Goal: Task Accomplishment & Management: Manage account settings

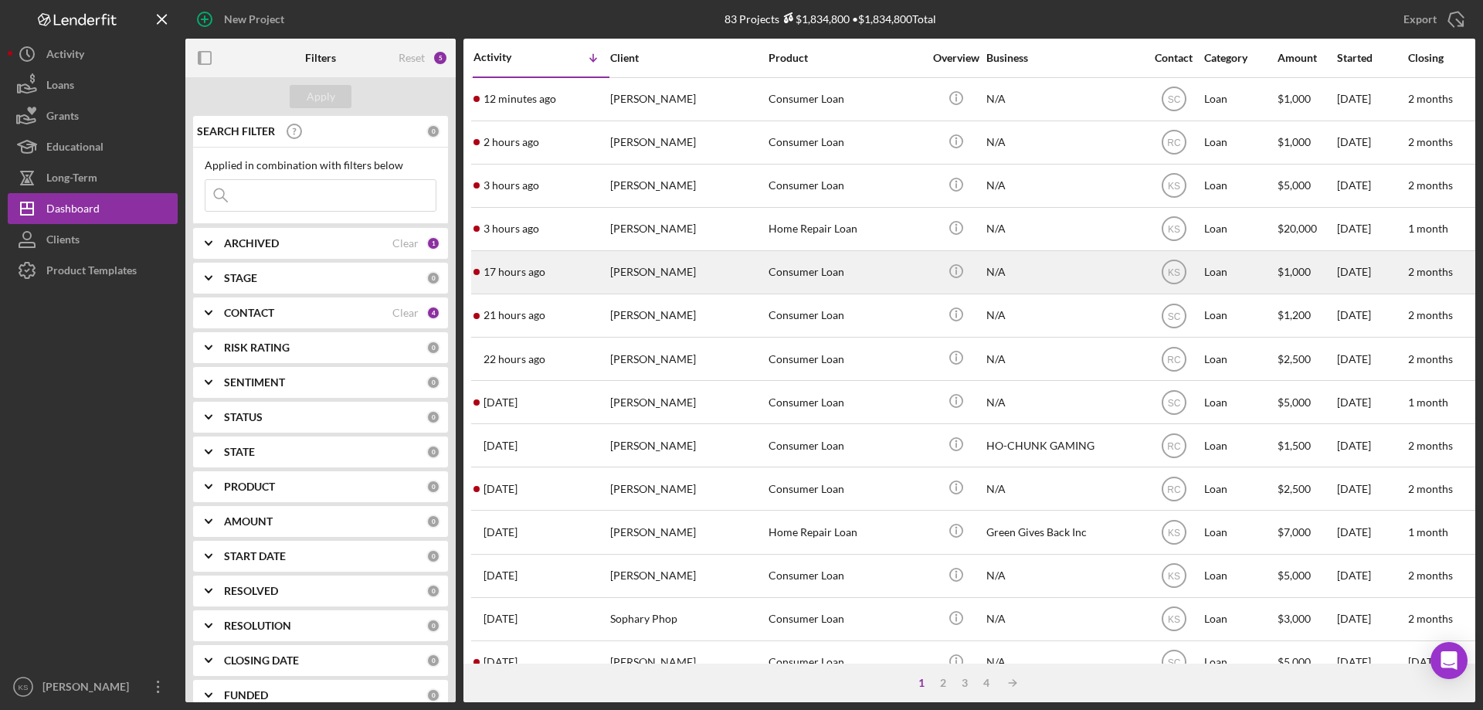
click at [702, 277] on div "[PERSON_NAME]" at bounding box center [687, 272] width 154 height 41
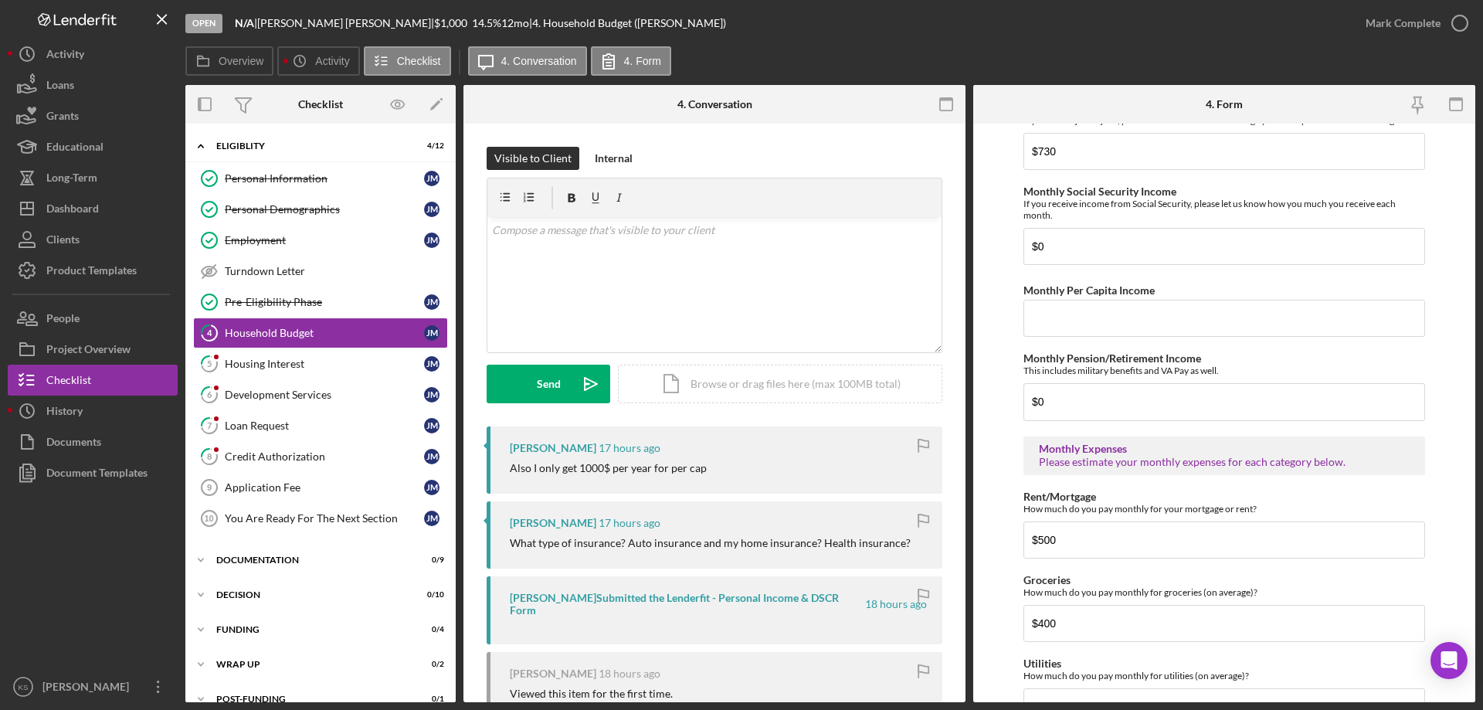
scroll to position [386, 0]
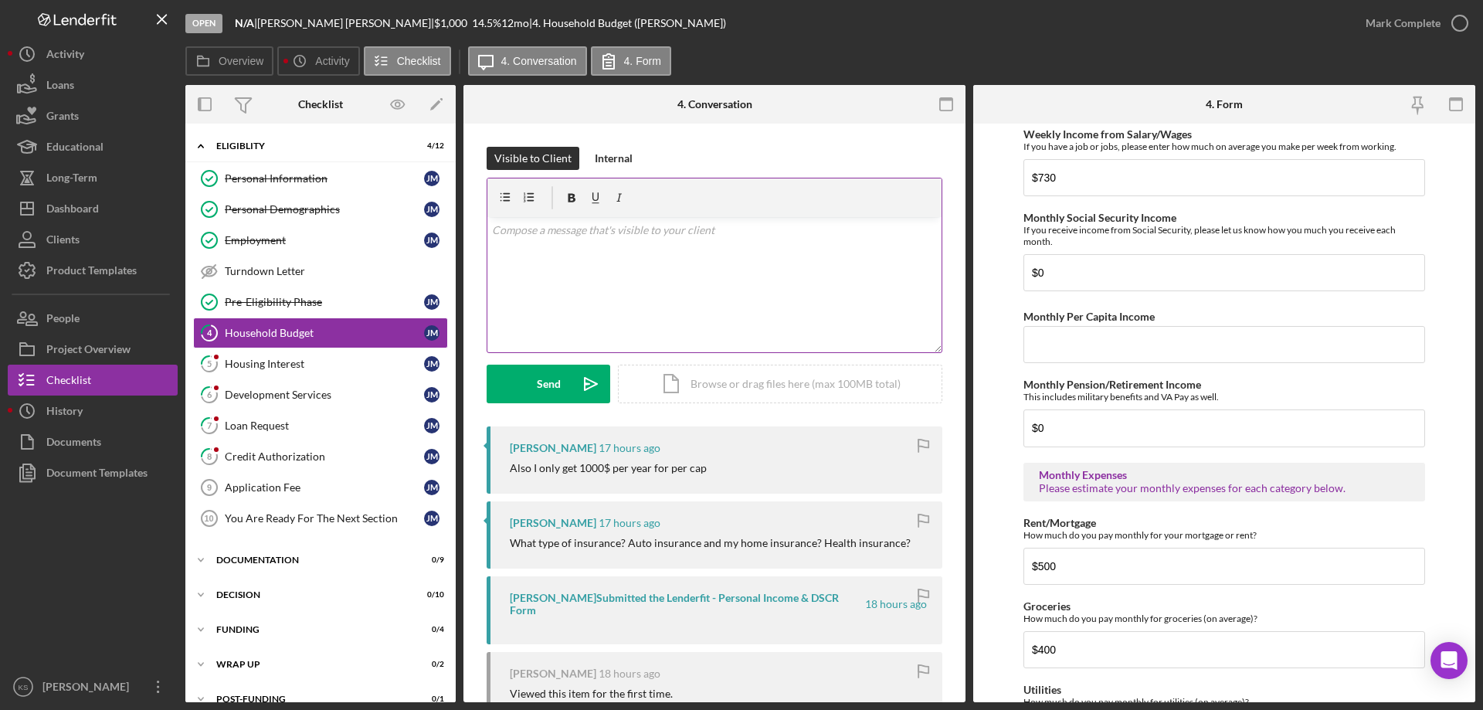
click at [759, 288] on div "v Color teal Color pink Remove color Add row above Add row below Add column bef…" at bounding box center [714, 284] width 454 height 135
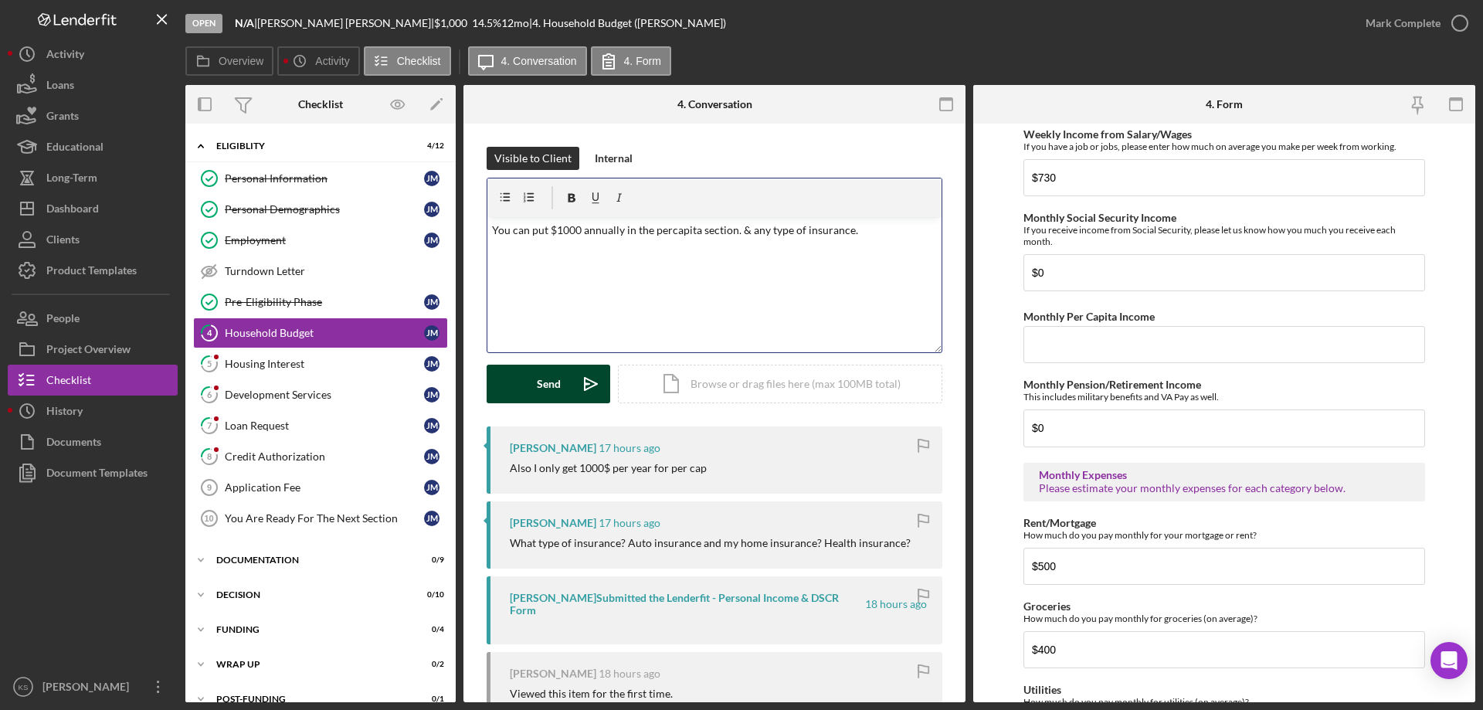
click at [526, 395] on button "Send Icon/icon-invite-send" at bounding box center [549, 384] width 124 height 39
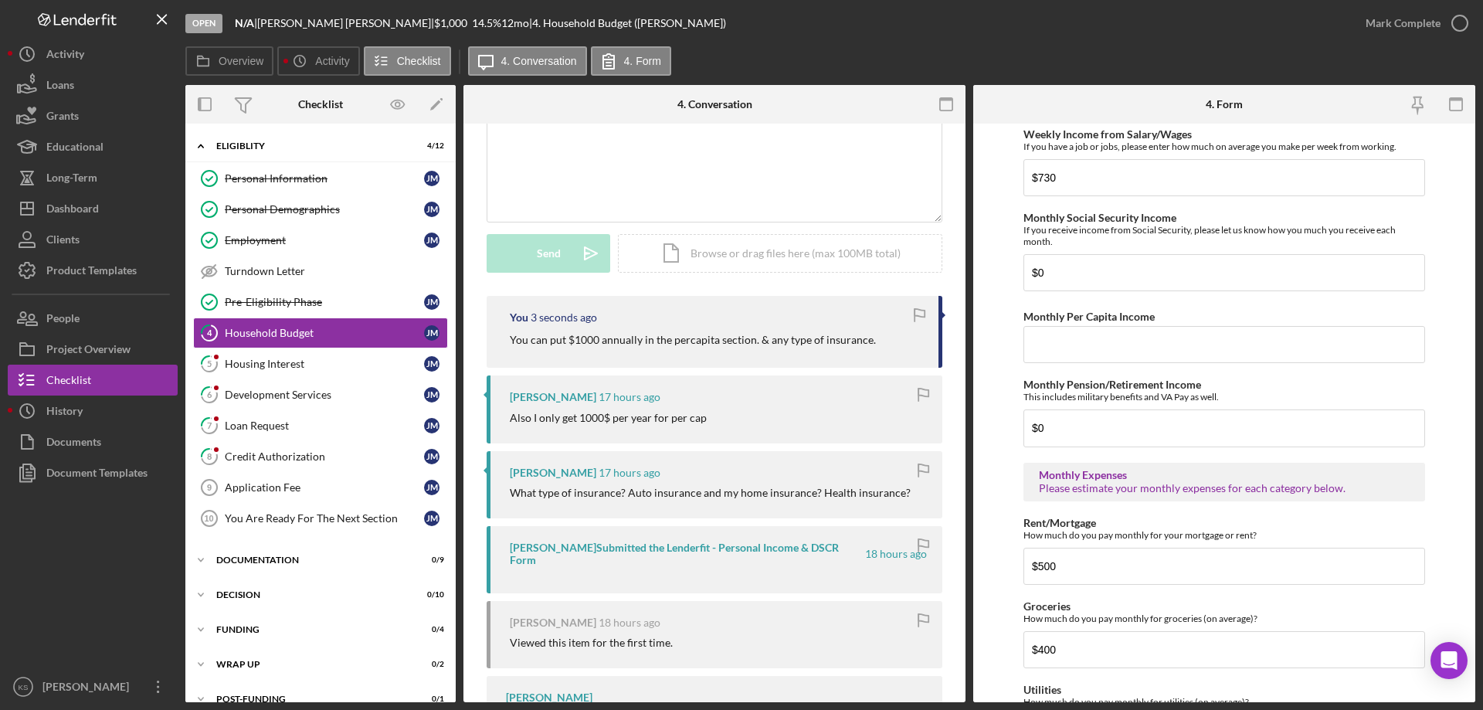
scroll to position [154, 0]
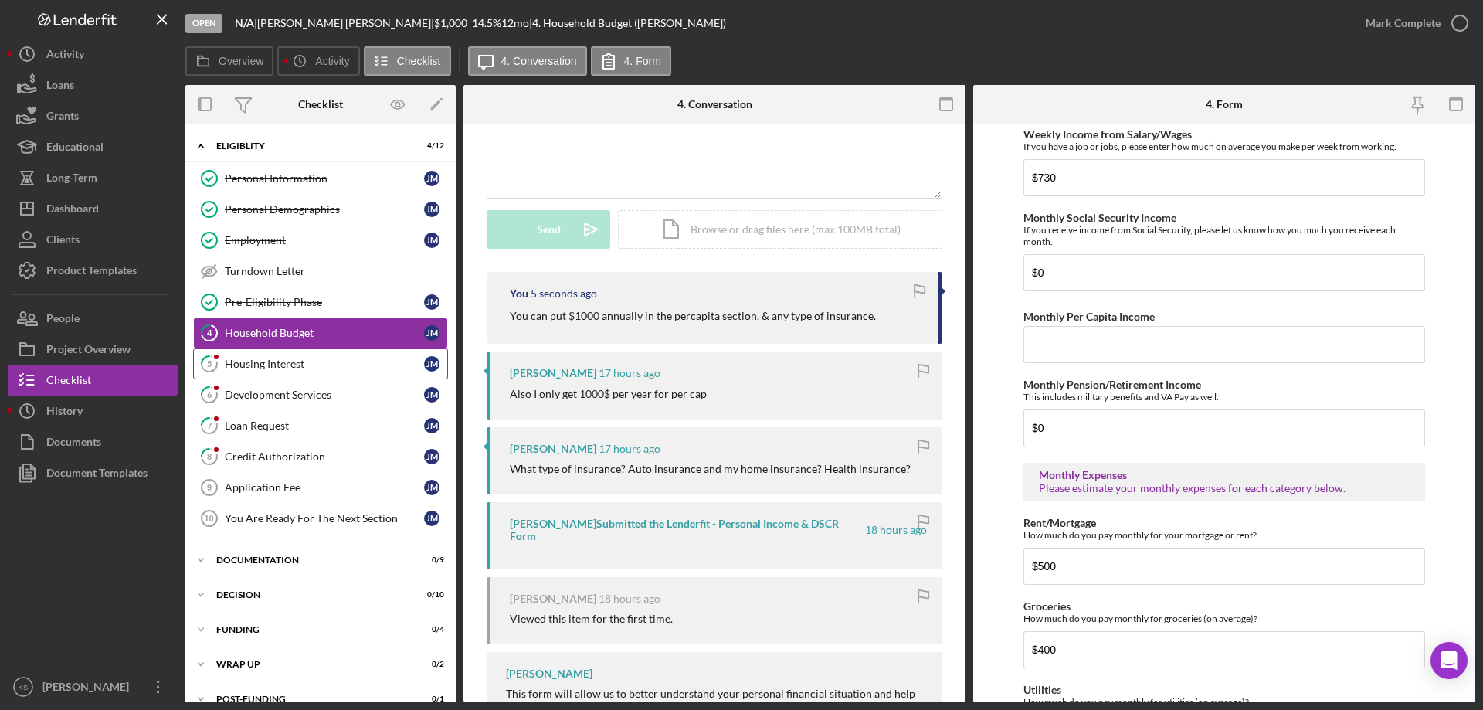
click at [322, 366] on div "Housing Interest" at bounding box center [324, 364] width 199 height 12
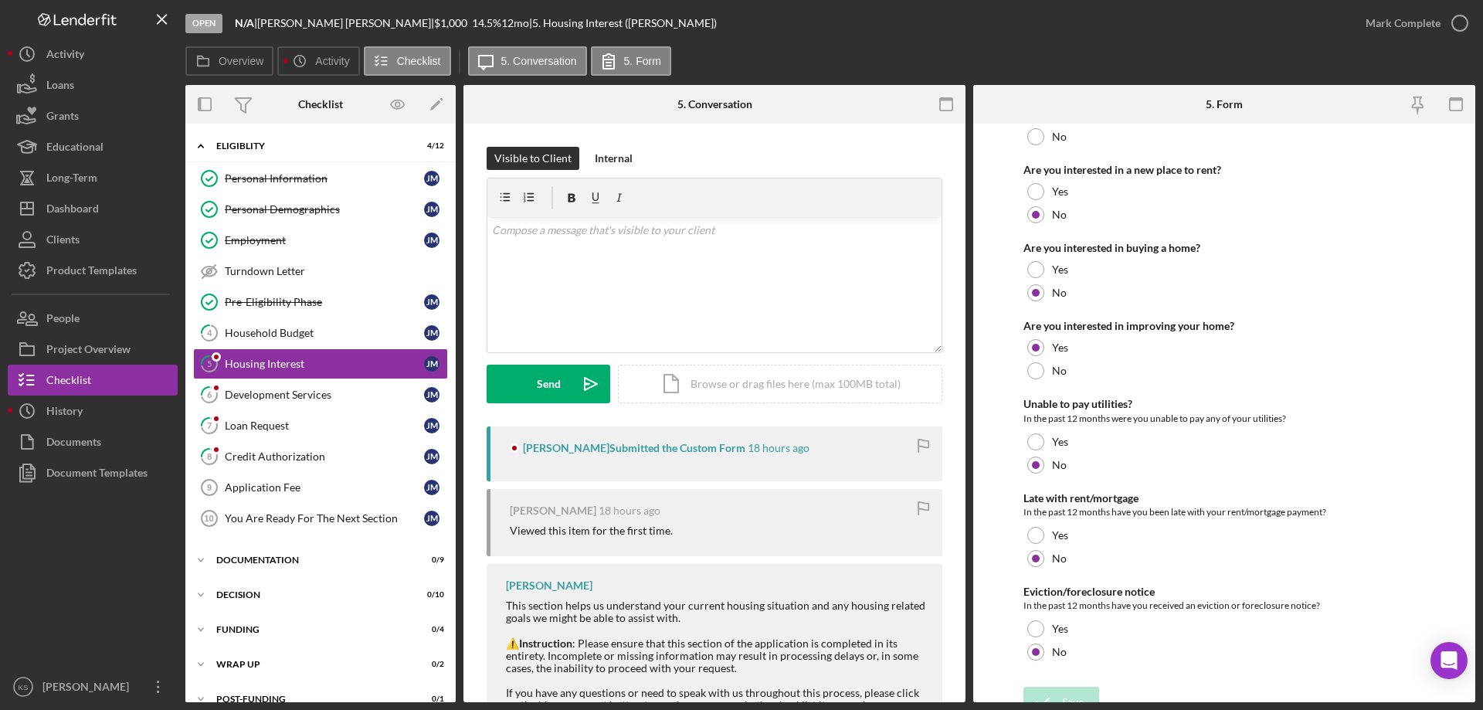
scroll to position [211, 0]
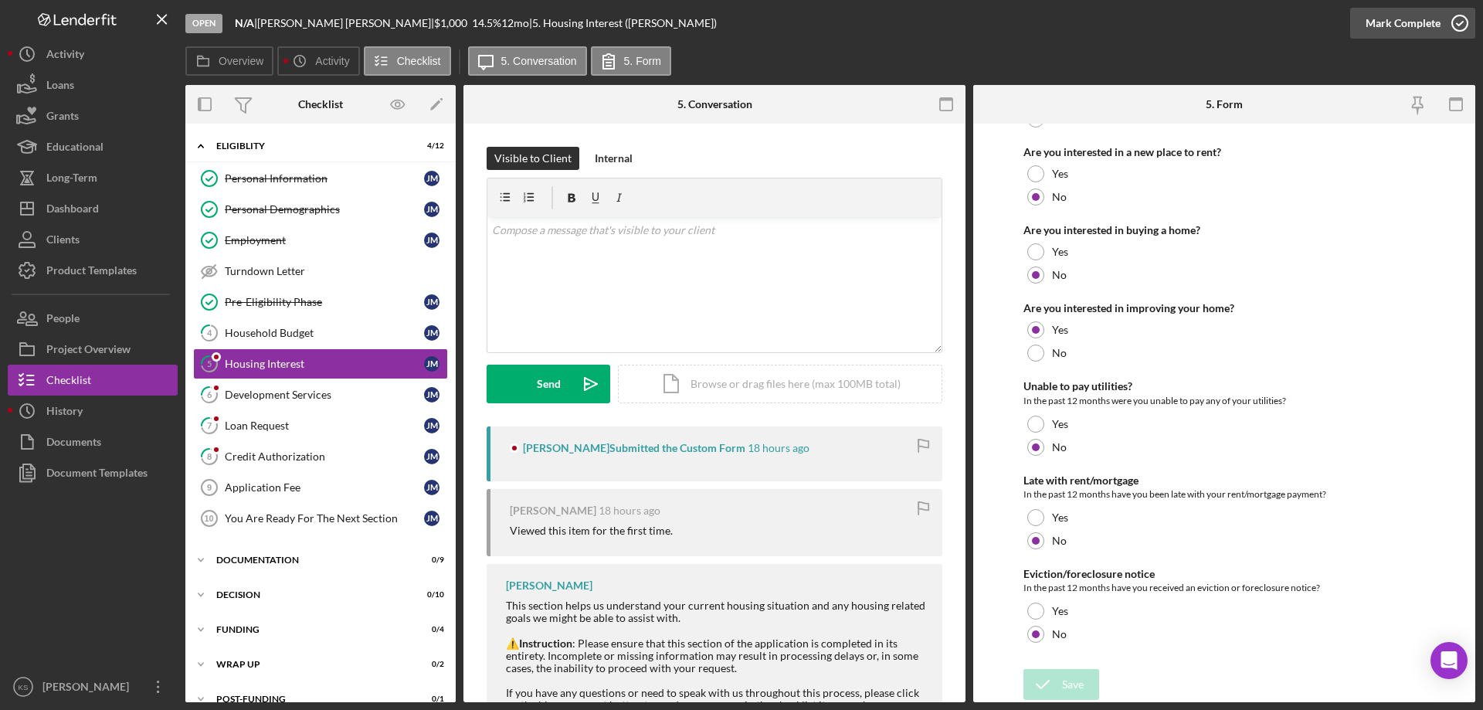
click at [1387, 26] on div "Mark Complete" at bounding box center [1403, 23] width 75 height 31
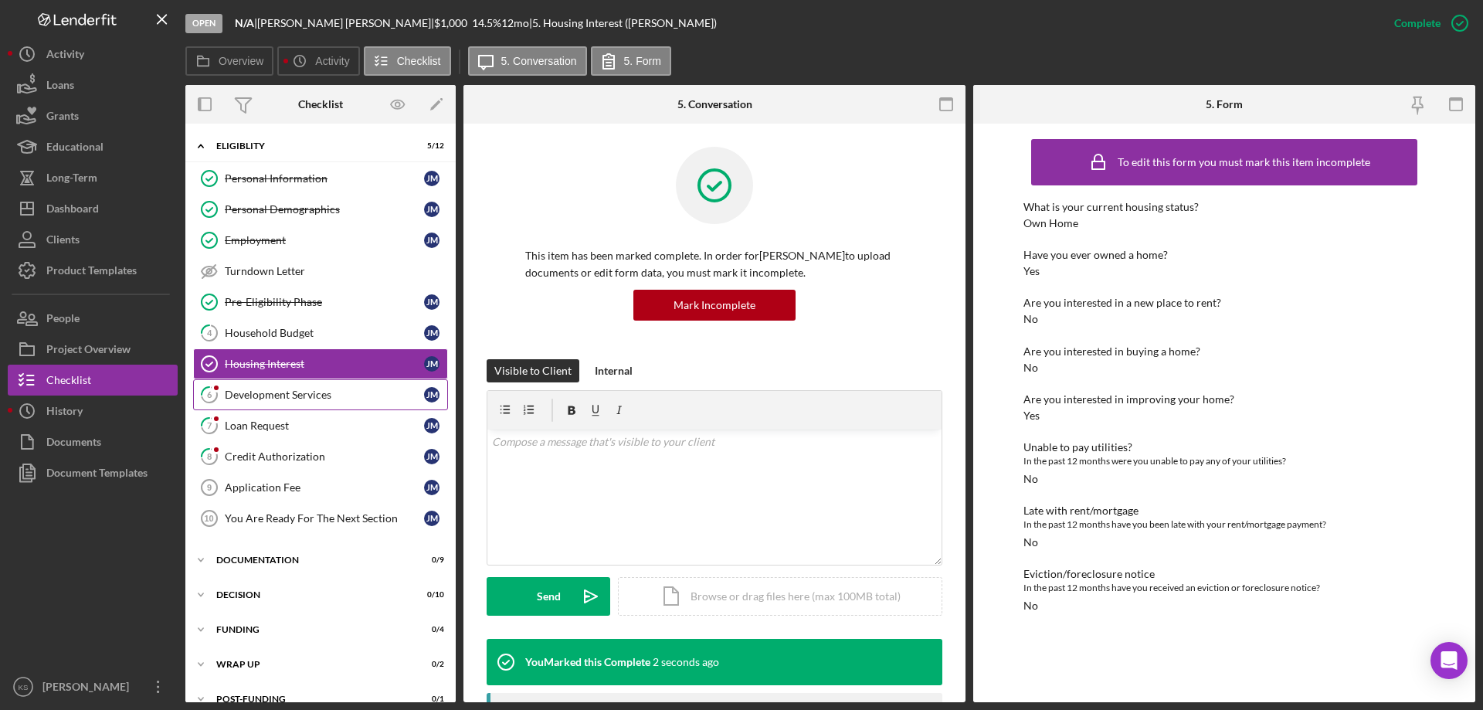
click at [334, 393] on div "Development Services" at bounding box center [324, 395] width 199 height 12
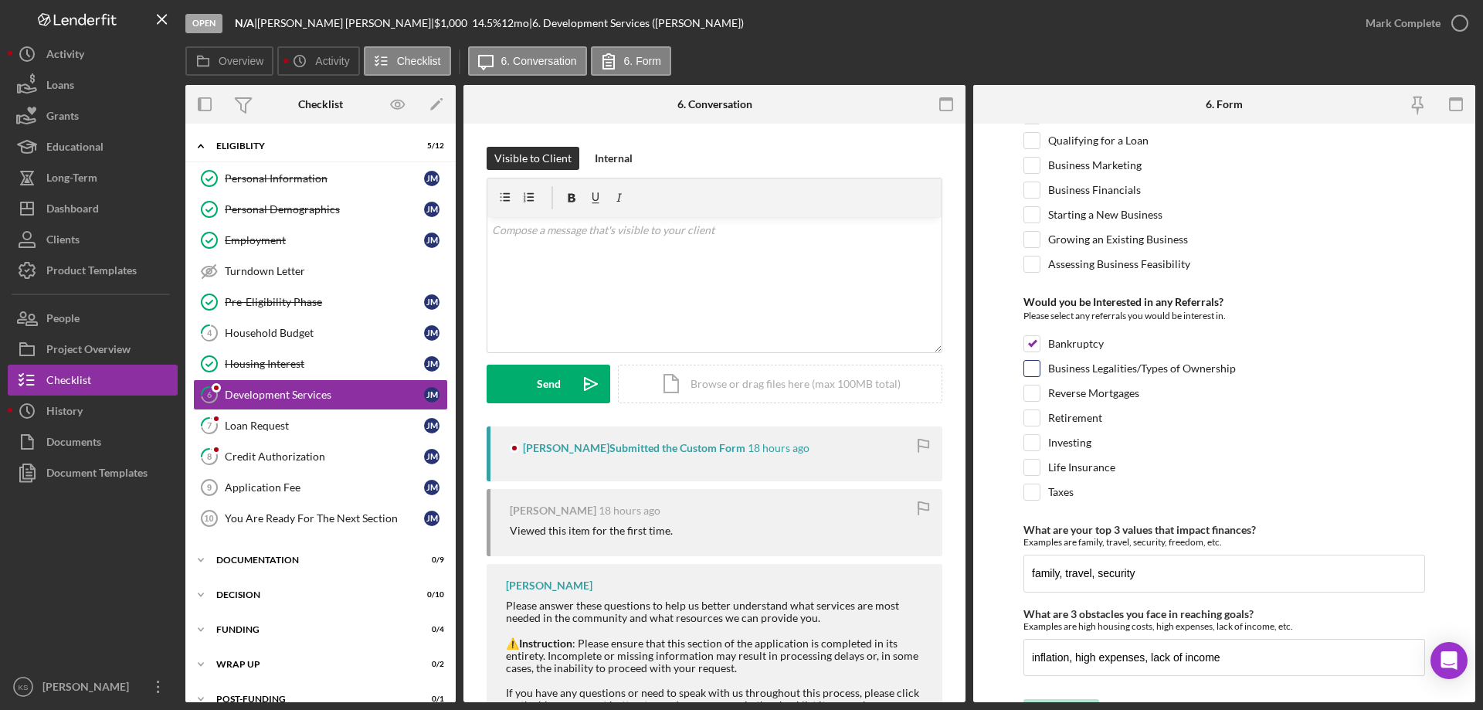
scroll to position [648, 0]
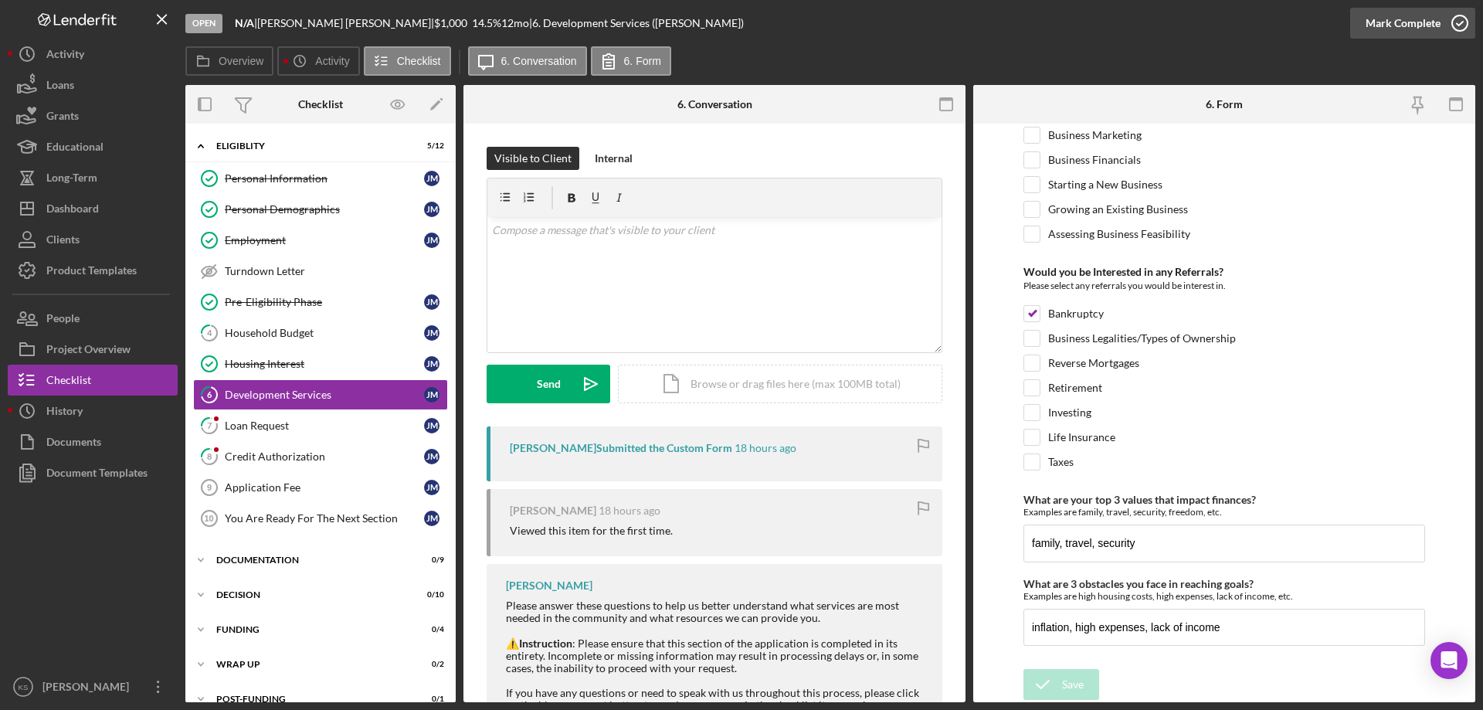
click at [1398, 29] on div "Mark Complete" at bounding box center [1403, 23] width 75 height 31
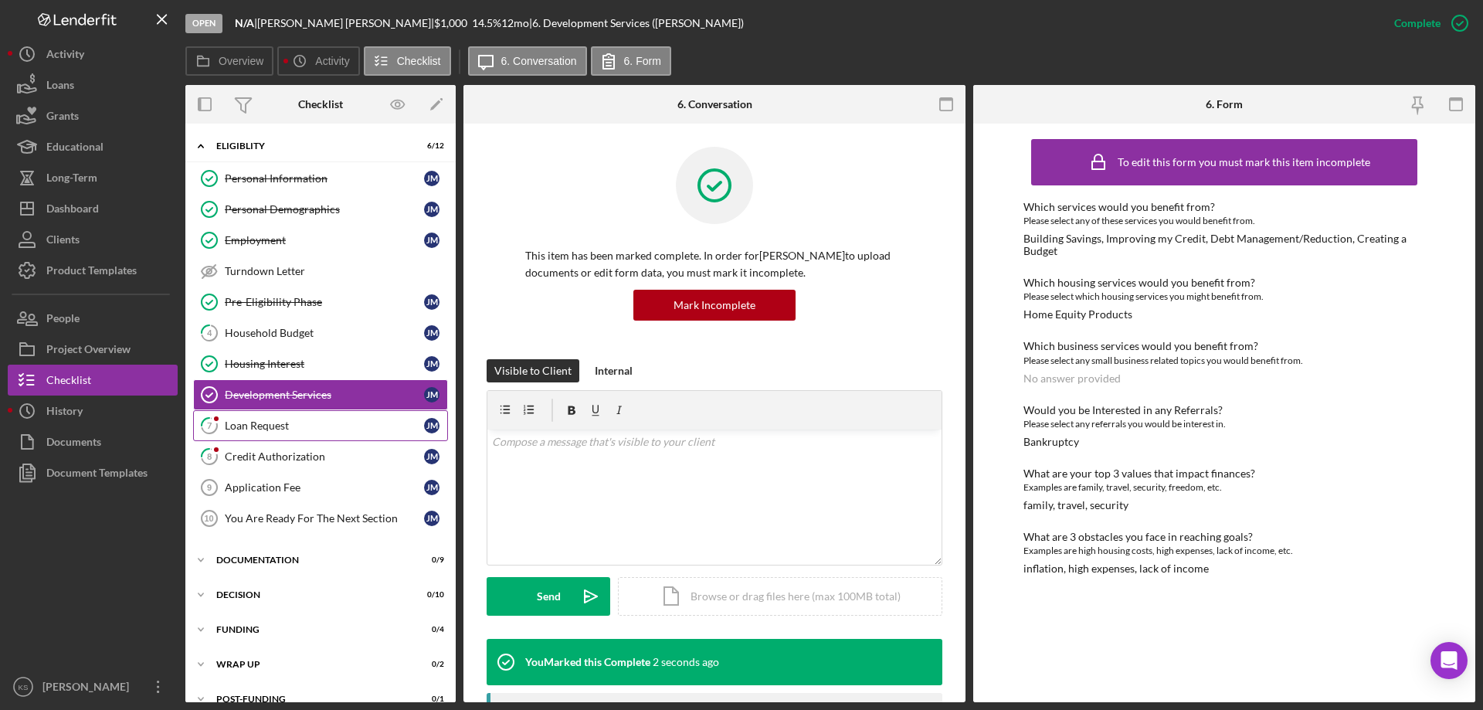
click at [300, 418] on link "7 Loan Request [PERSON_NAME]" at bounding box center [320, 425] width 255 height 31
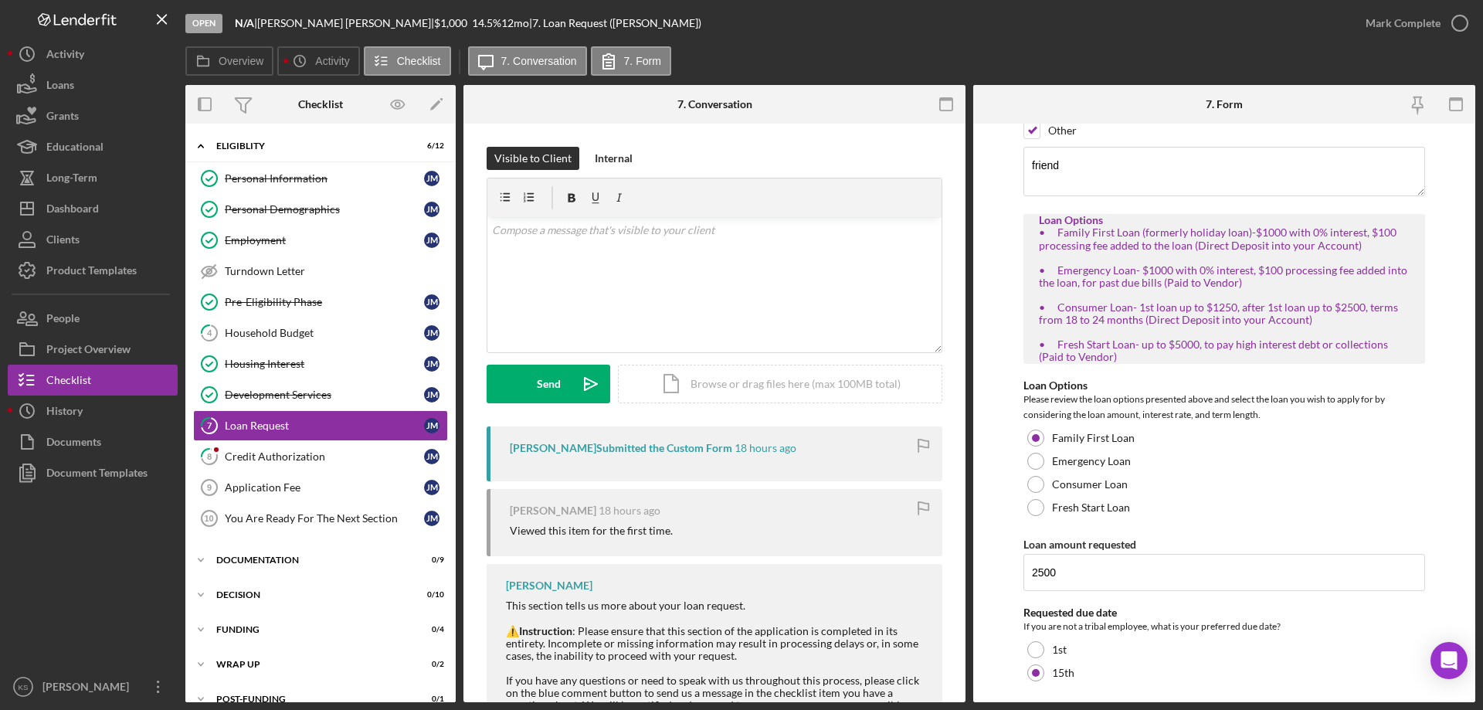
scroll to position [232, 0]
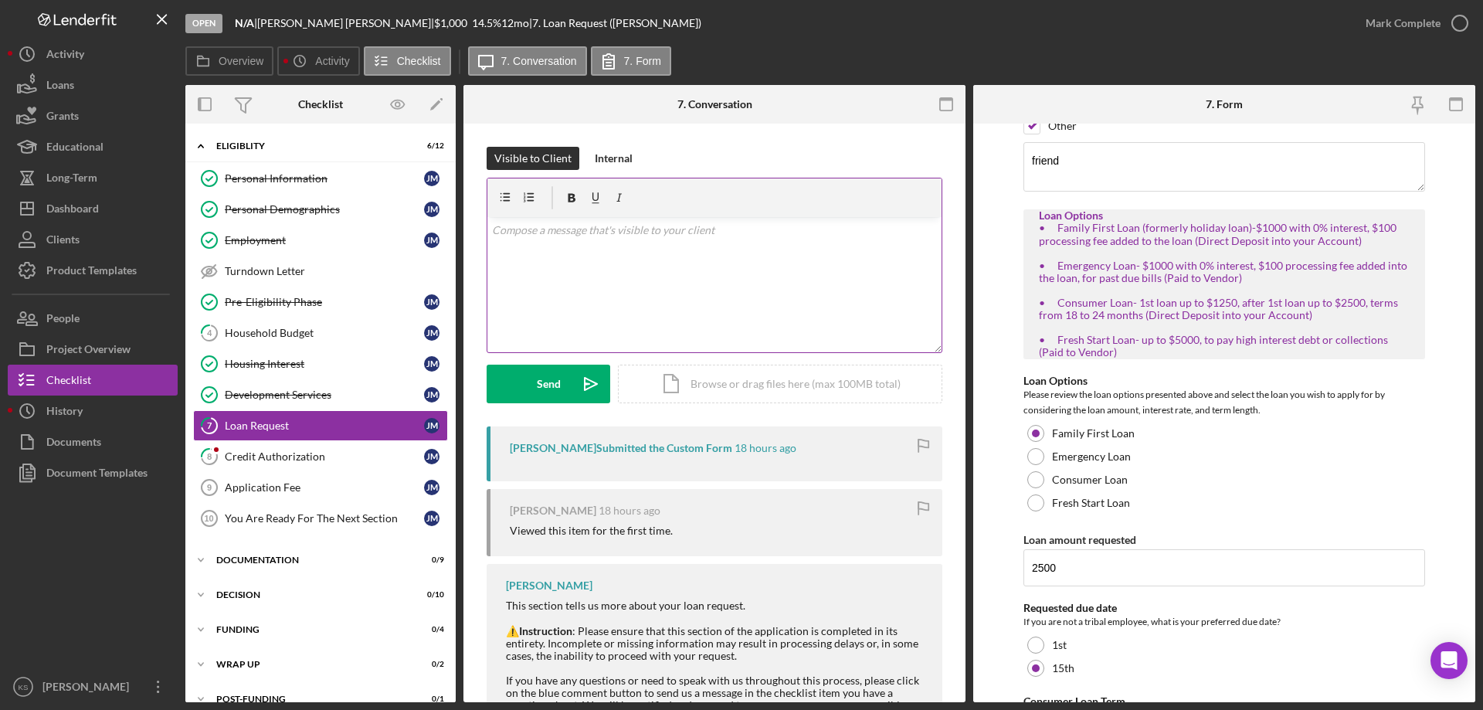
click at [778, 309] on div "v Color teal Color pink Remove color Add row above Add row below Add column bef…" at bounding box center [714, 284] width 454 height 135
click at [790, 229] on p "Good morning, I see that you have selected our "Family First Loan"" at bounding box center [715, 230] width 446 height 17
click at [0, 0] on span "." at bounding box center [0, 0] width 0 height 0
click at [837, 235] on p "Good morning, I see that you have selected our "Family First Loan."" at bounding box center [715, 230] width 446 height 17
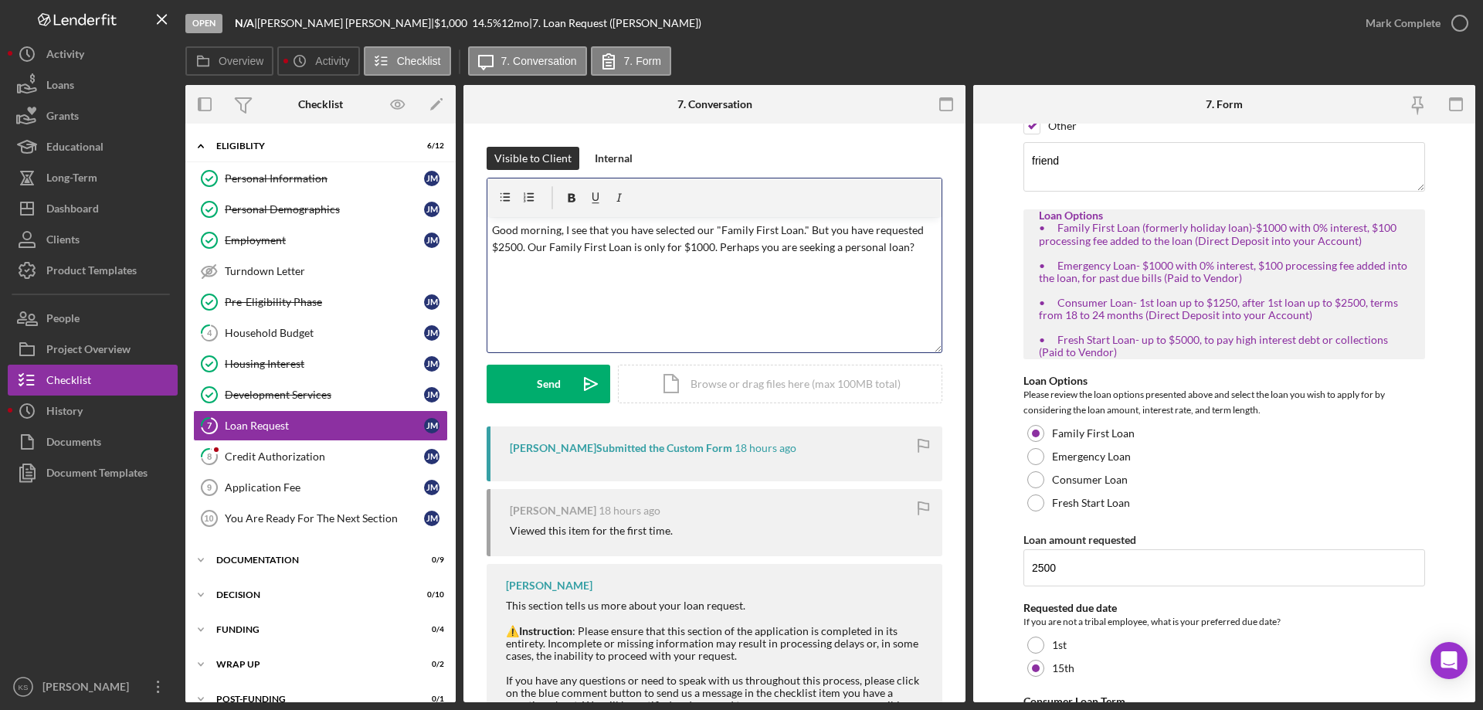
click at [879, 249] on p "Good morning, I see that you have selected our "Family First Loan." But you hav…" at bounding box center [715, 239] width 446 height 35
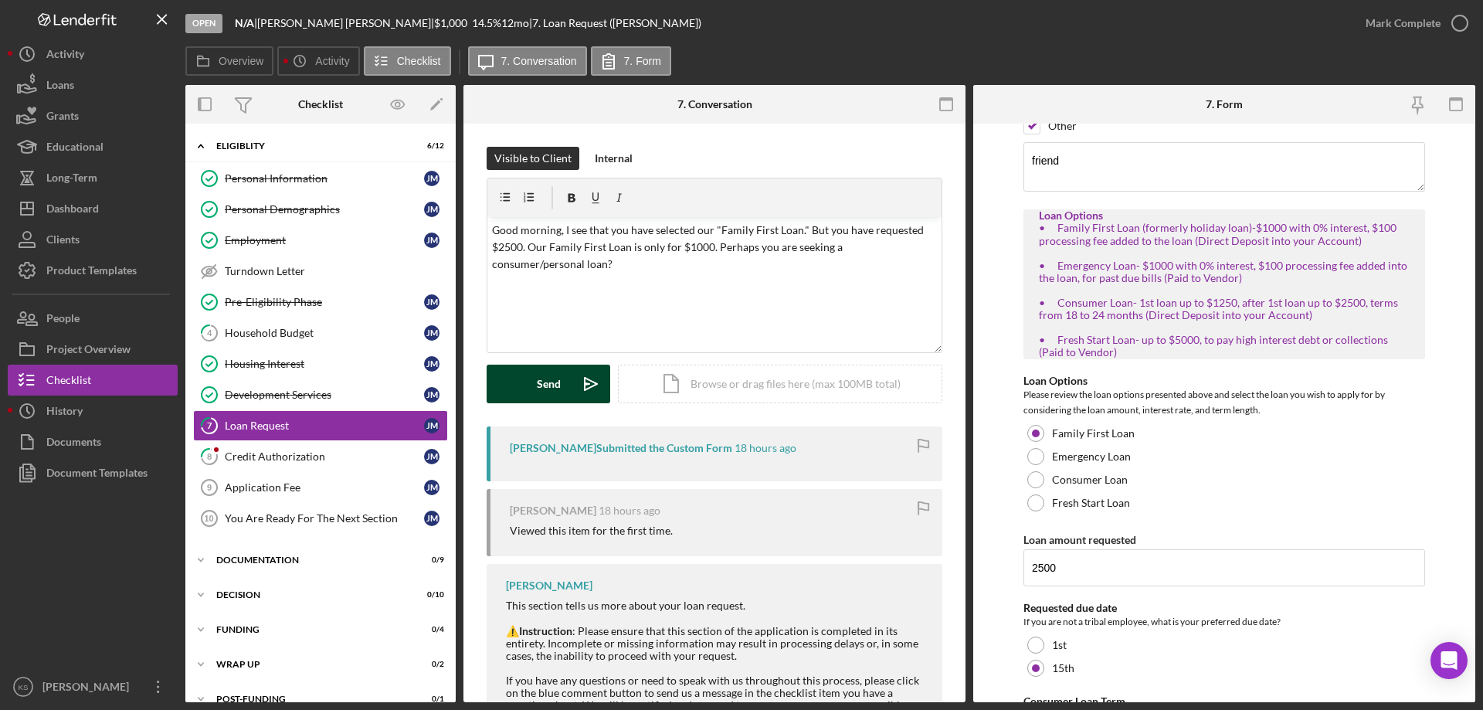
click at [566, 389] on button "Send Icon/icon-invite-send" at bounding box center [549, 384] width 124 height 39
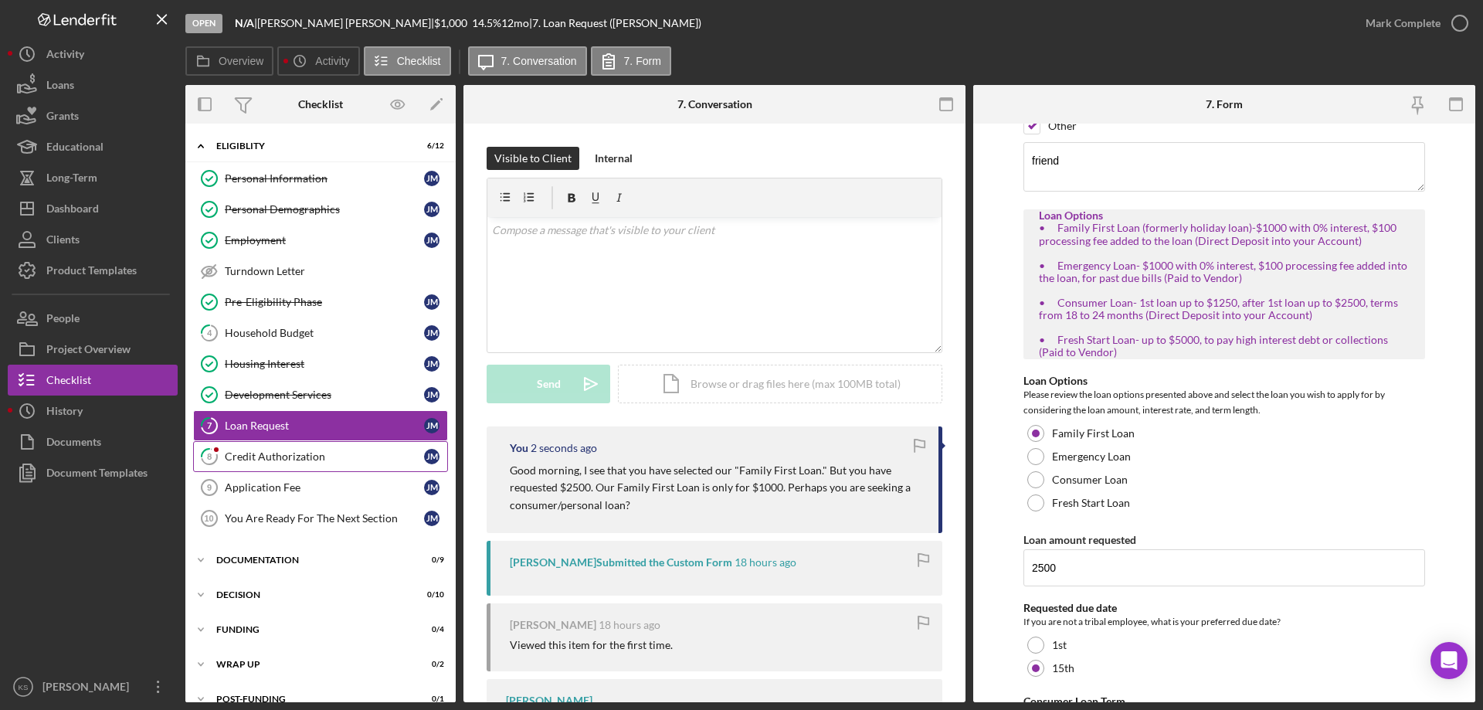
click at [307, 461] on div "Credit Authorization" at bounding box center [324, 456] width 199 height 12
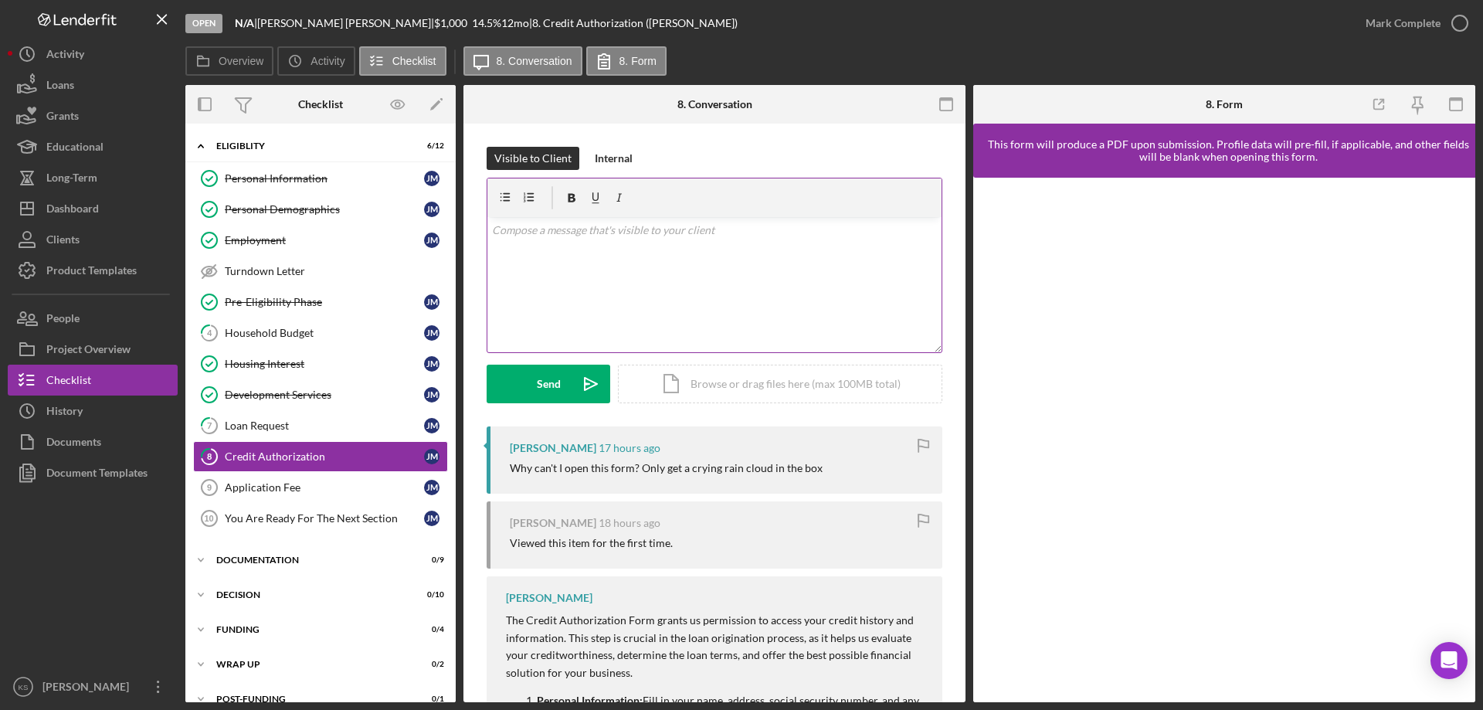
click at [672, 260] on div "v Color teal Color pink Remove color Add row above Add row below Add column bef…" at bounding box center [714, 284] width 454 height 135
click at [567, 375] on button "Send Icon/icon-invite-send" at bounding box center [549, 384] width 124 height 39
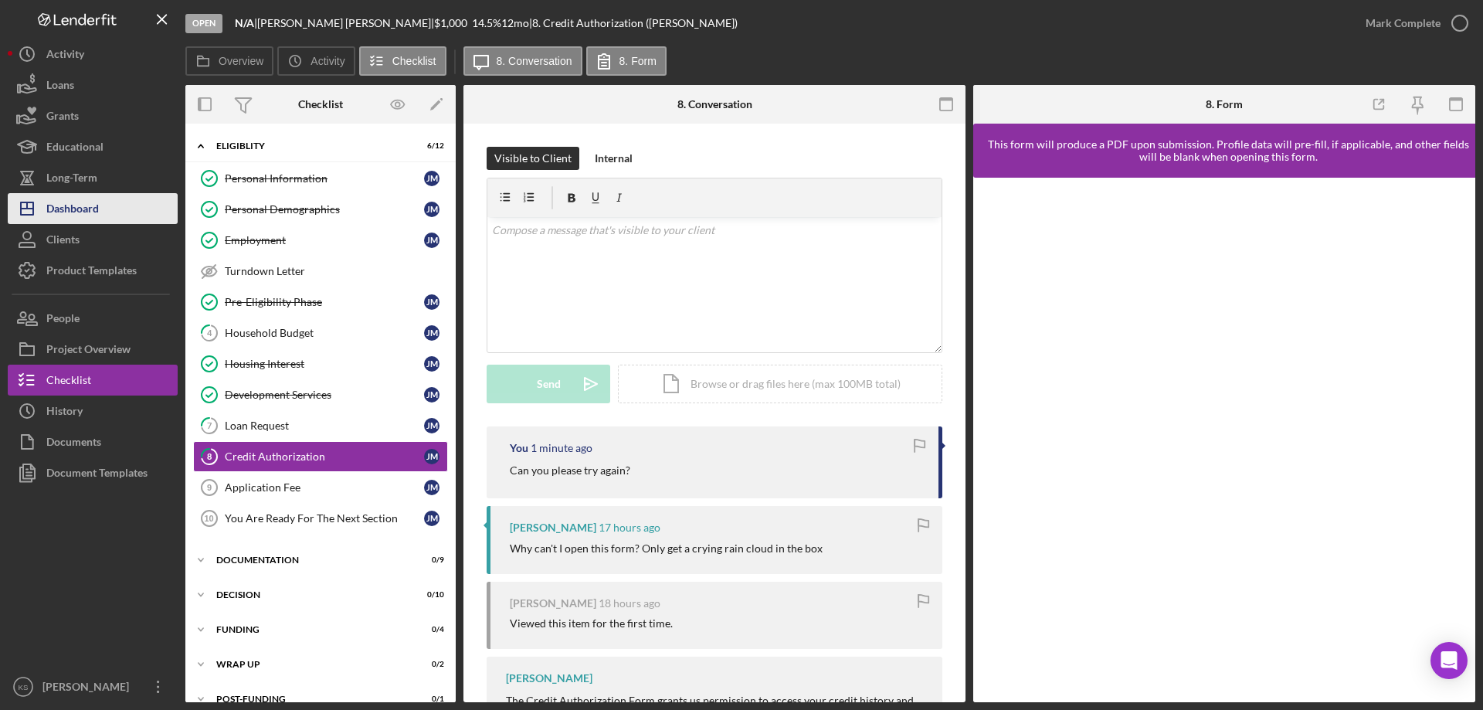
click at [98, 220] on div "Dashboard" at bounding box center [72, 210] width 53 height 35
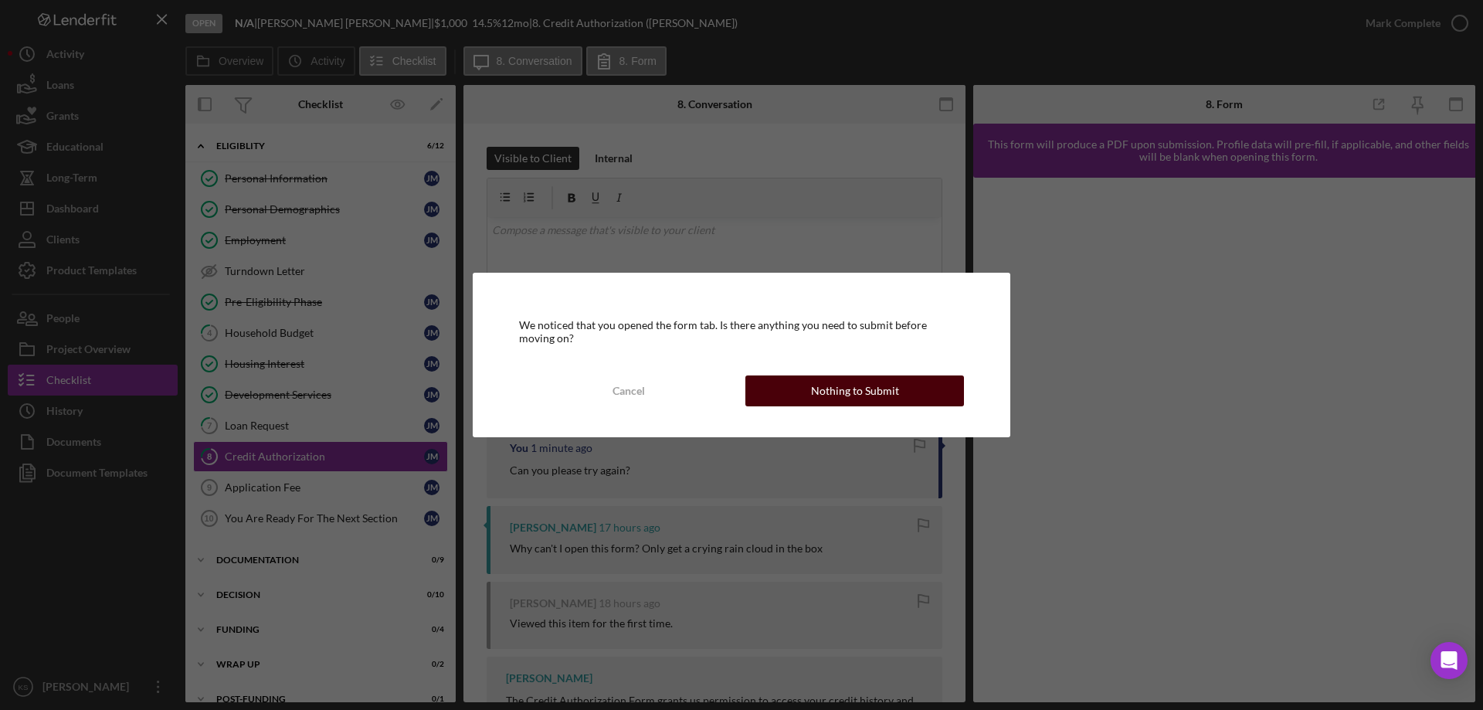
click at [860, 385] on div "Nothing to Submit" at bounding box center [855, 390] width 88 height 31
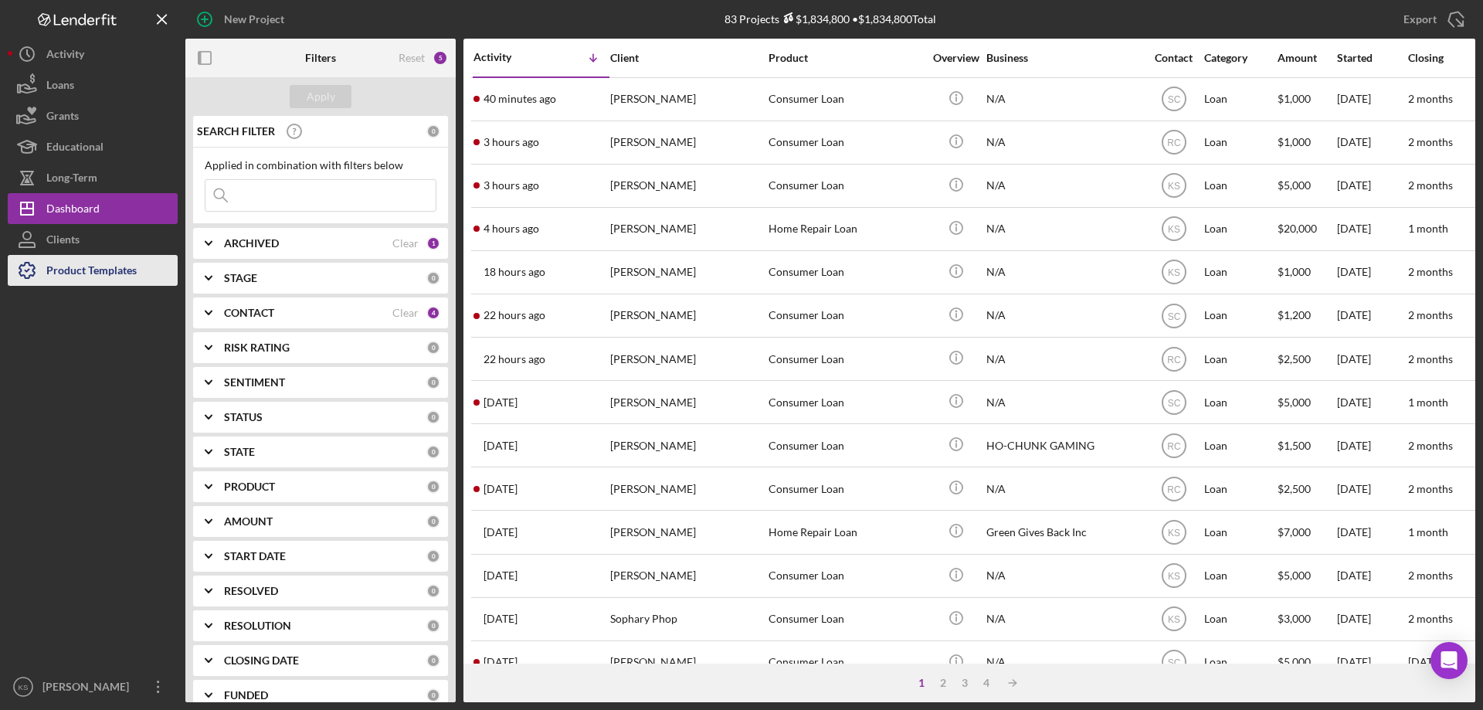
click at [76, 268] on div "Product Templates" at bounding box center [91, 272] width 90 height 35
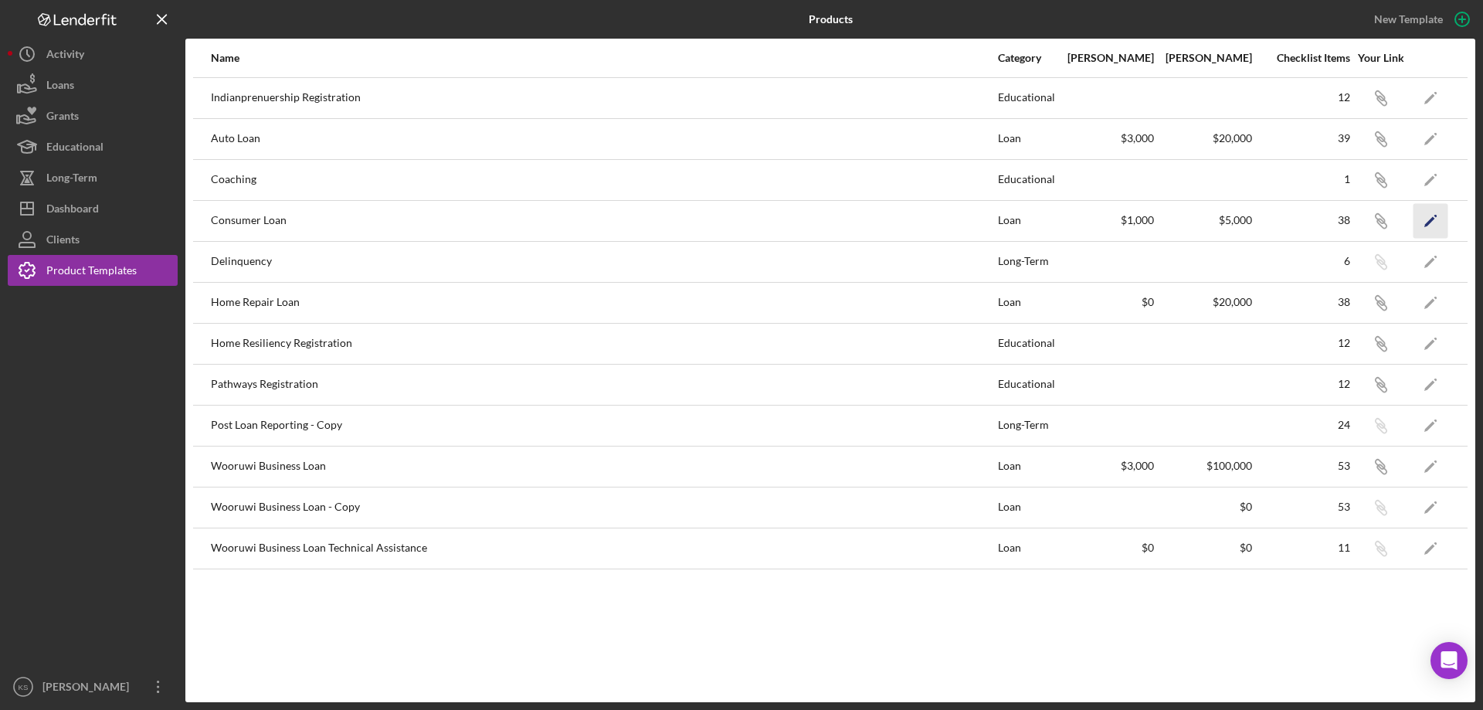
click at [1423, 218] on icon "Icon/Edit" at bounding box center [1430, 220] width 35 height 35
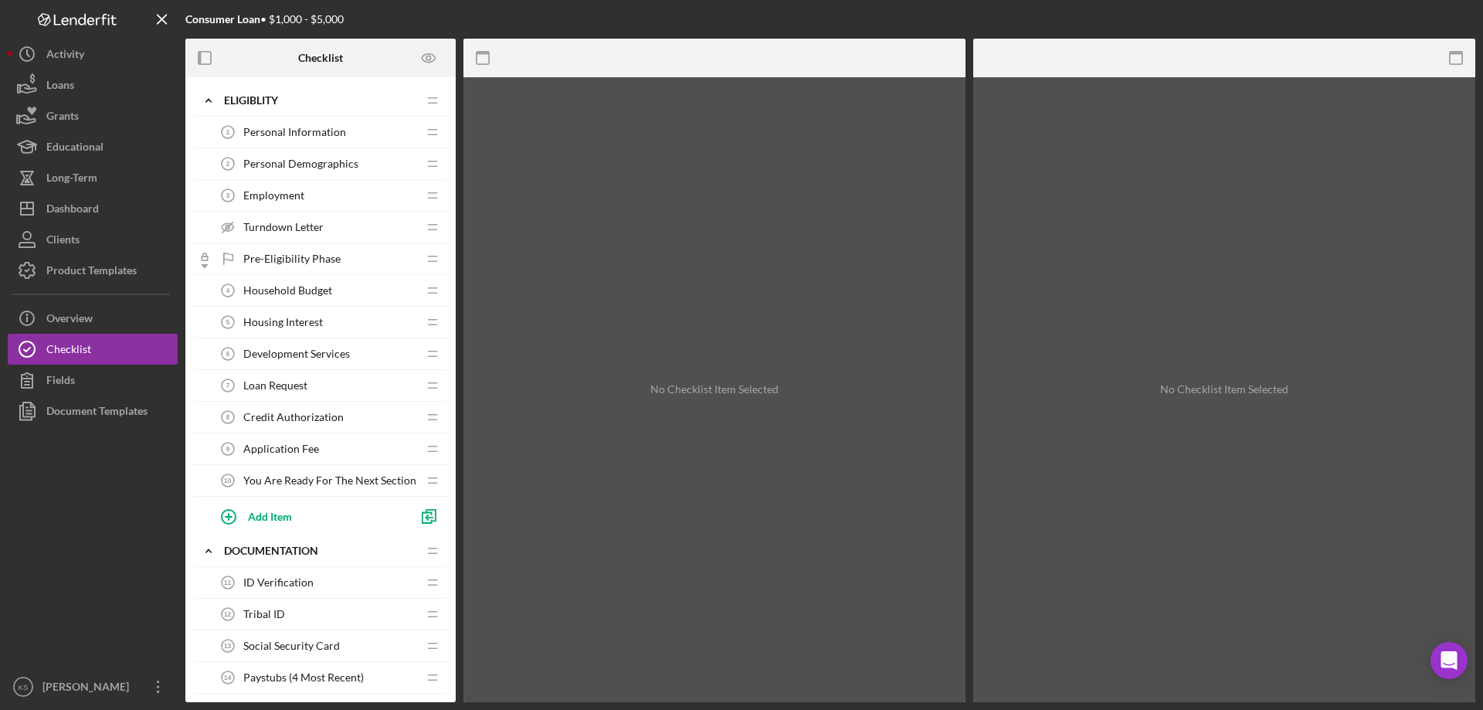
click at [284, 385] on span "Loan Request" at bounding box center [275, 385] width 64 height 12
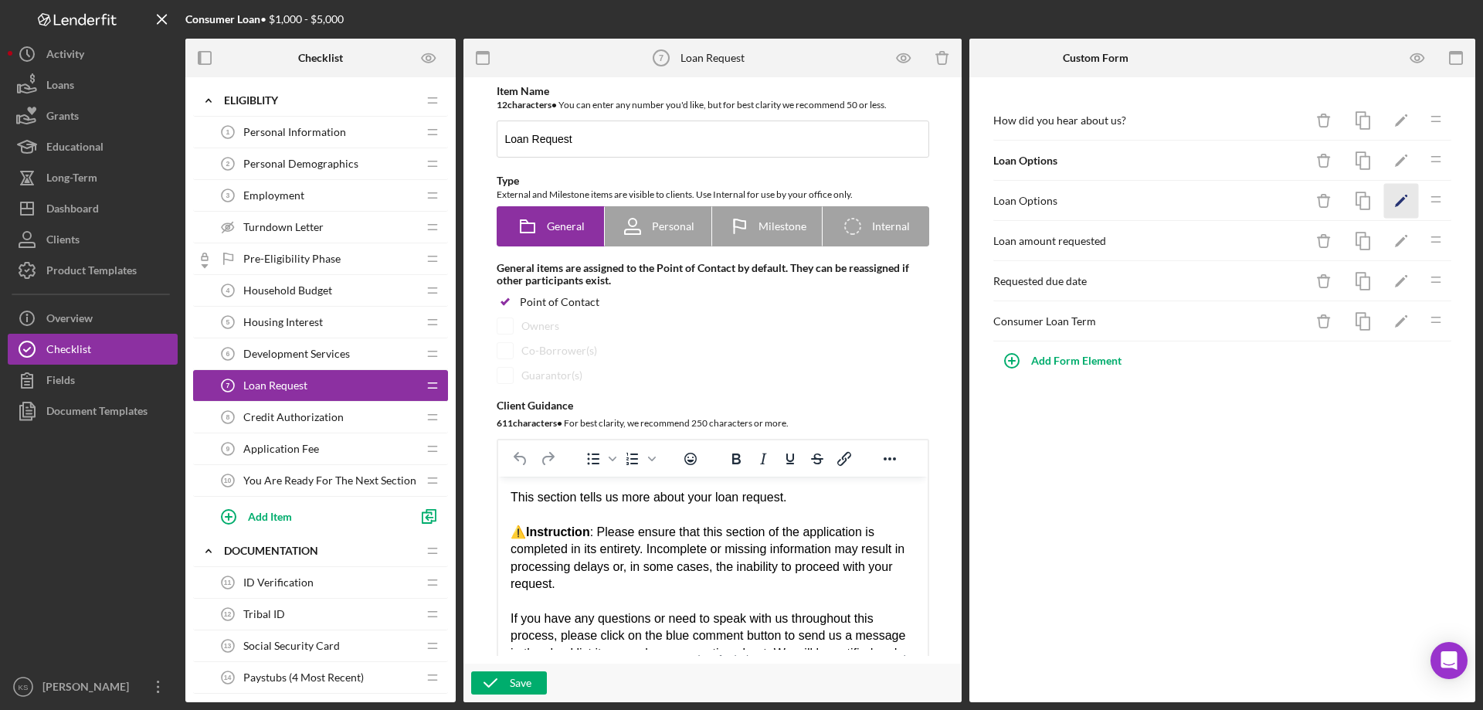
click at [1396, 195] on icon "Icon/Edit" at bounding box center [1401, 201] width 35 height 35
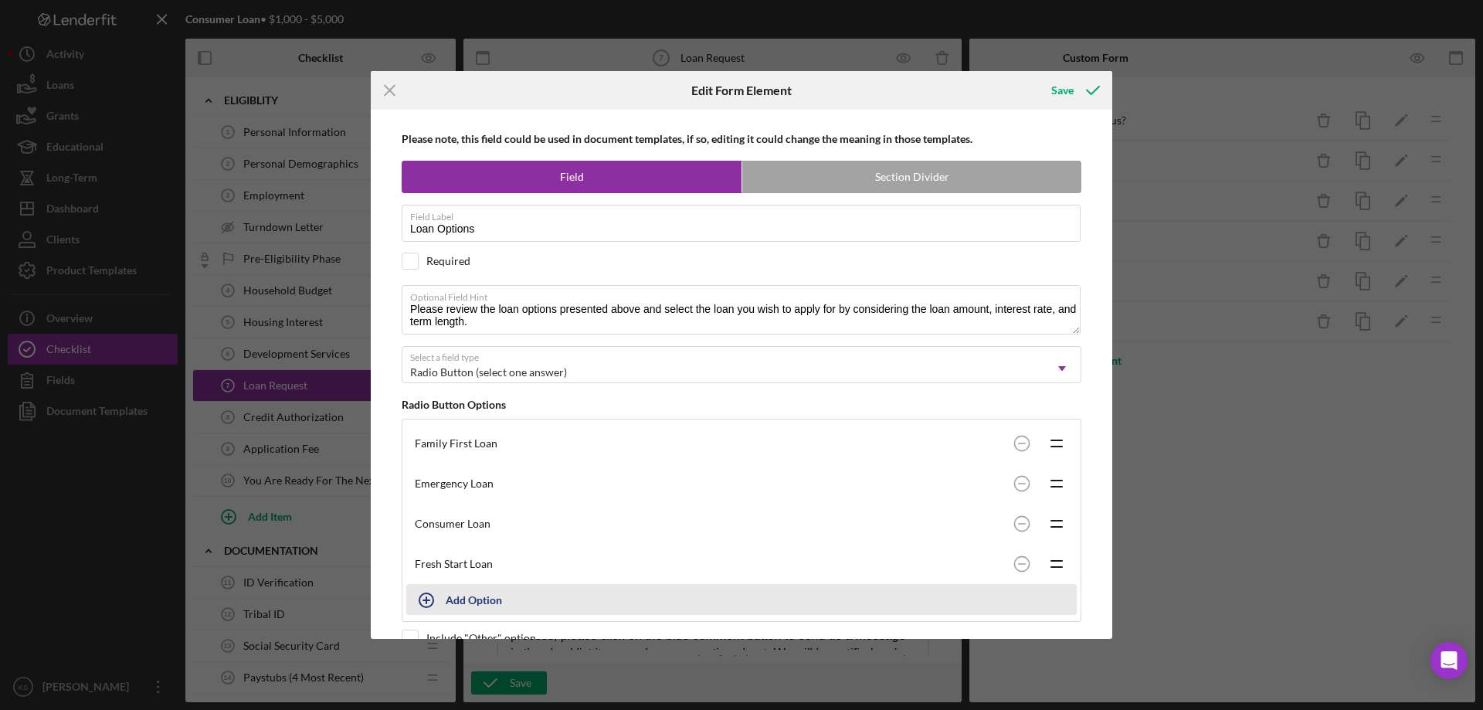
click at [466, 597] on div "Add Option" at bounding box center [474, 599] width 56 height 29
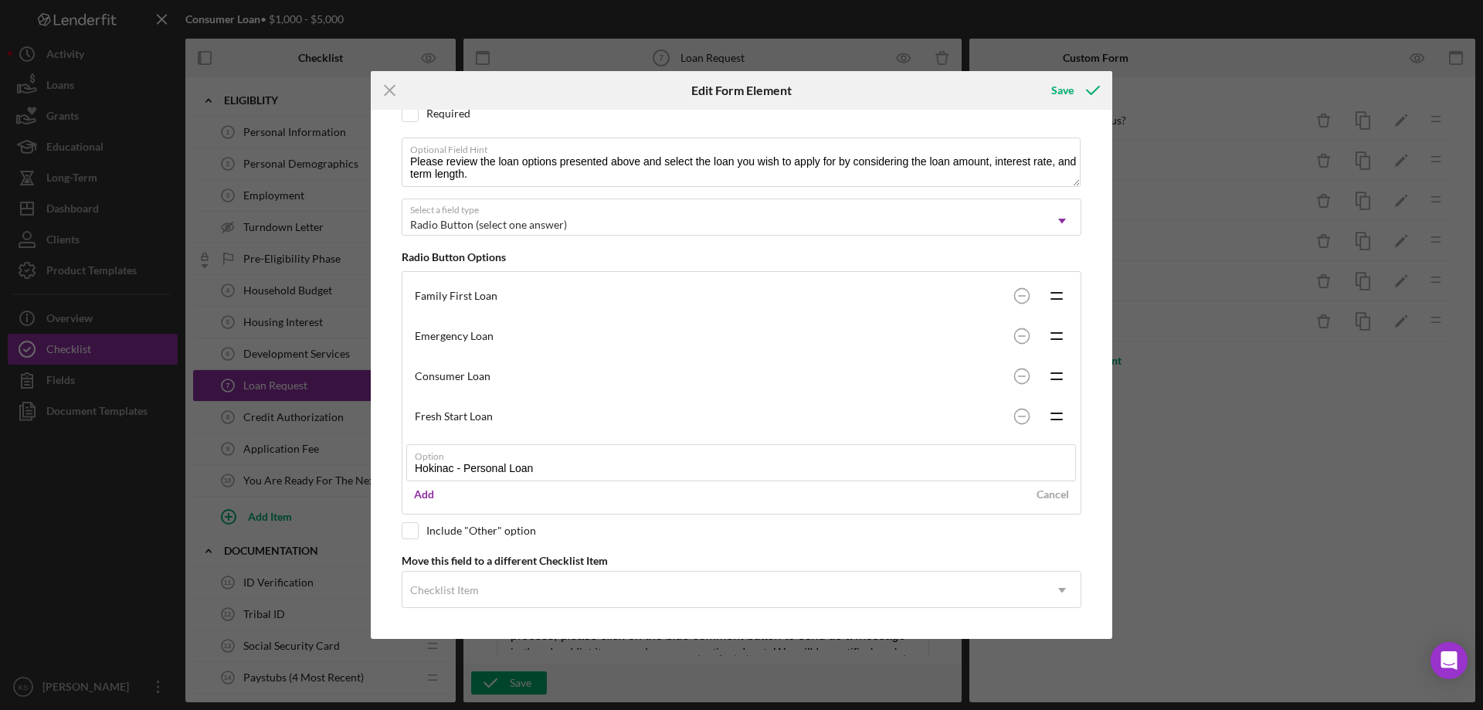
scroll to position [149, 0]
type input "Hokinac - Personal Loan"
click at [425, 490] on div "Add" at bounding box center [424, 492] width 20 height 23
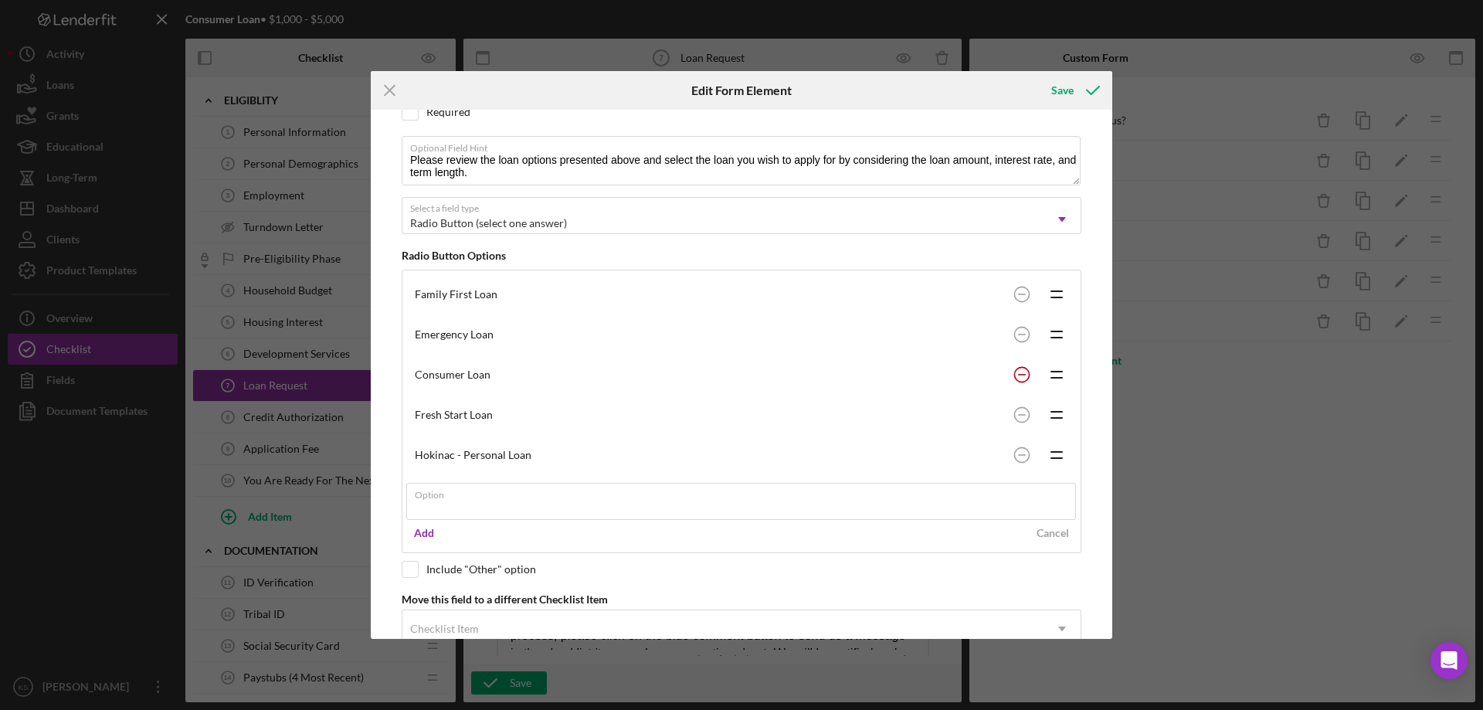
click at [1018, 375] on rect at bounding box center [1022, 376] width 8 height 2
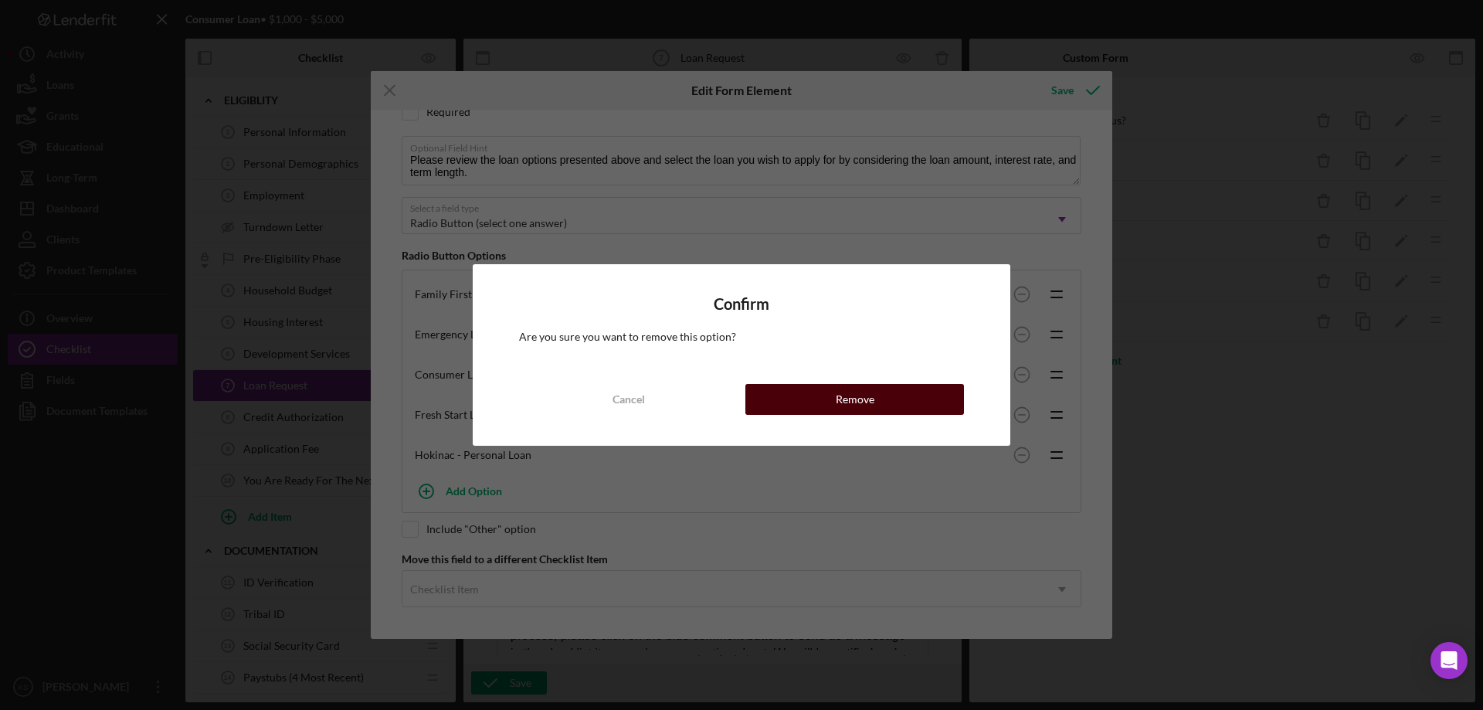
click at [870, 395] on div "Remove" at bounding box center [855, 399] width 39 height 31
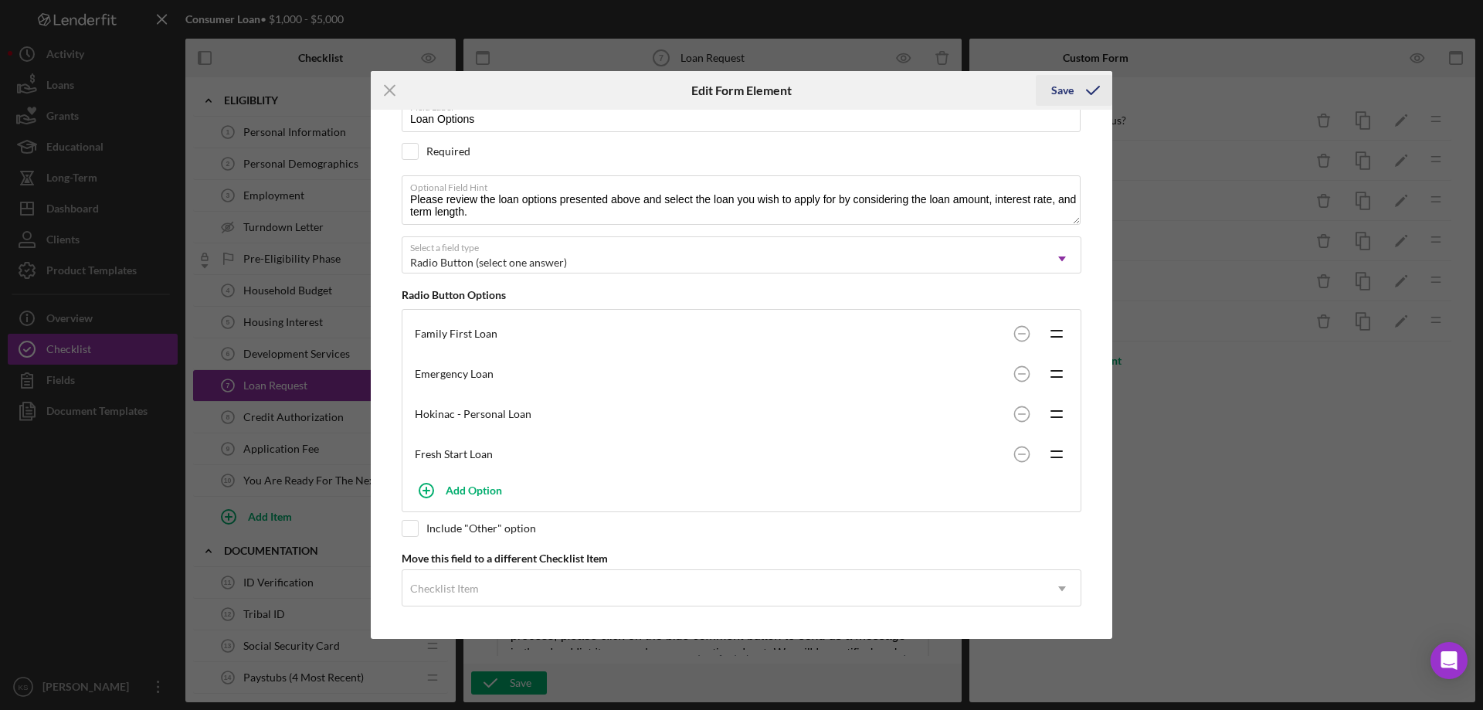
click at [1061, 90] on div "Save" at bounding box center [1062, 90] width 22 height 31
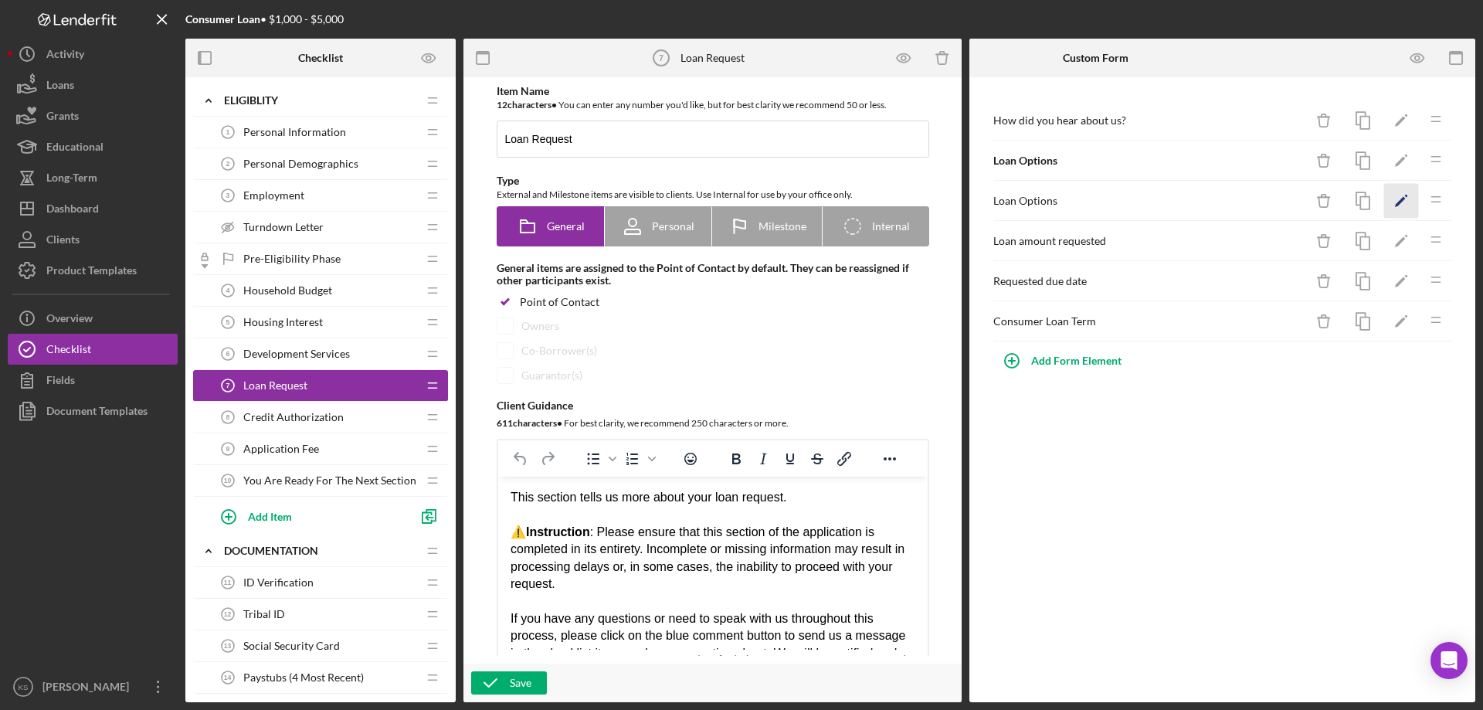
click at [1407, 206] on icon "Icon/Edit" at bounding box center [1401, 201] width 35 height 35
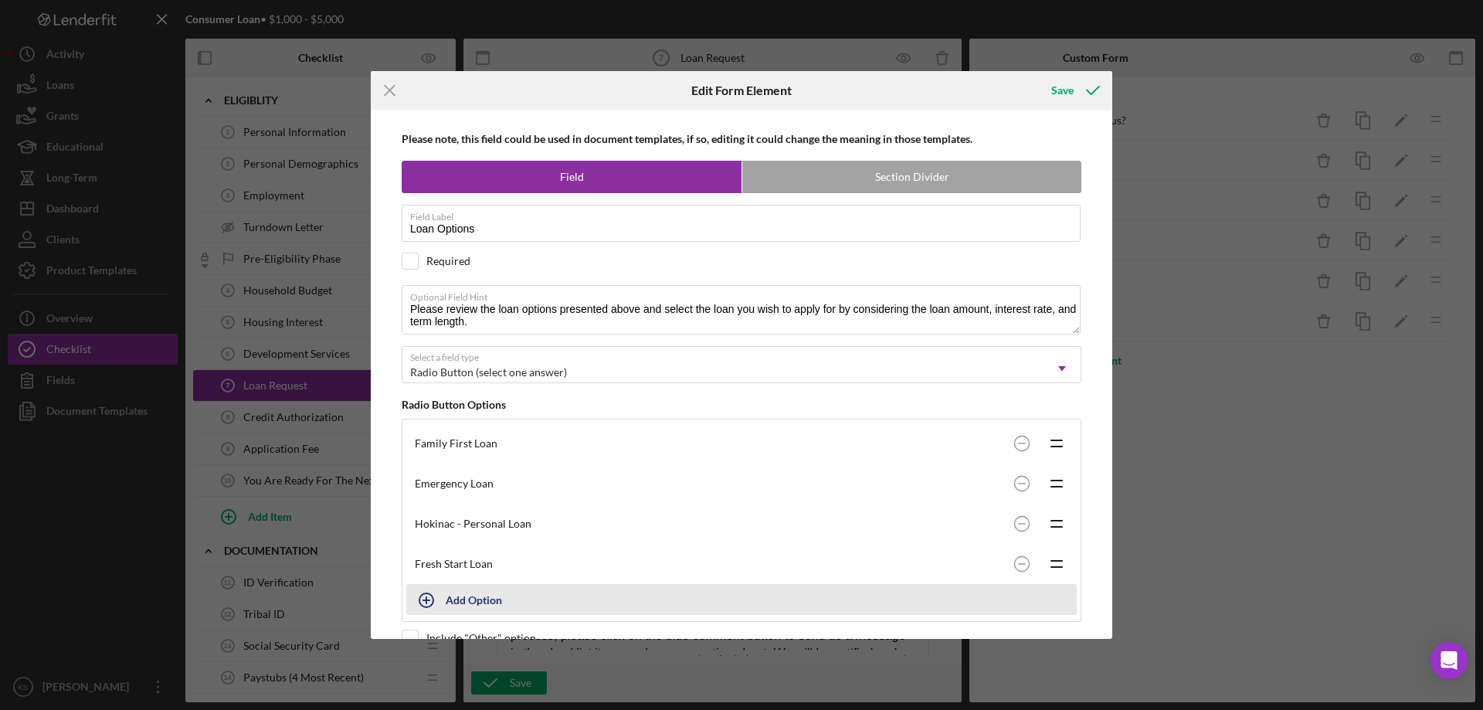
click at [478, 603] on div "Add Option" at bounding box center [474, 599] width 56 height 29
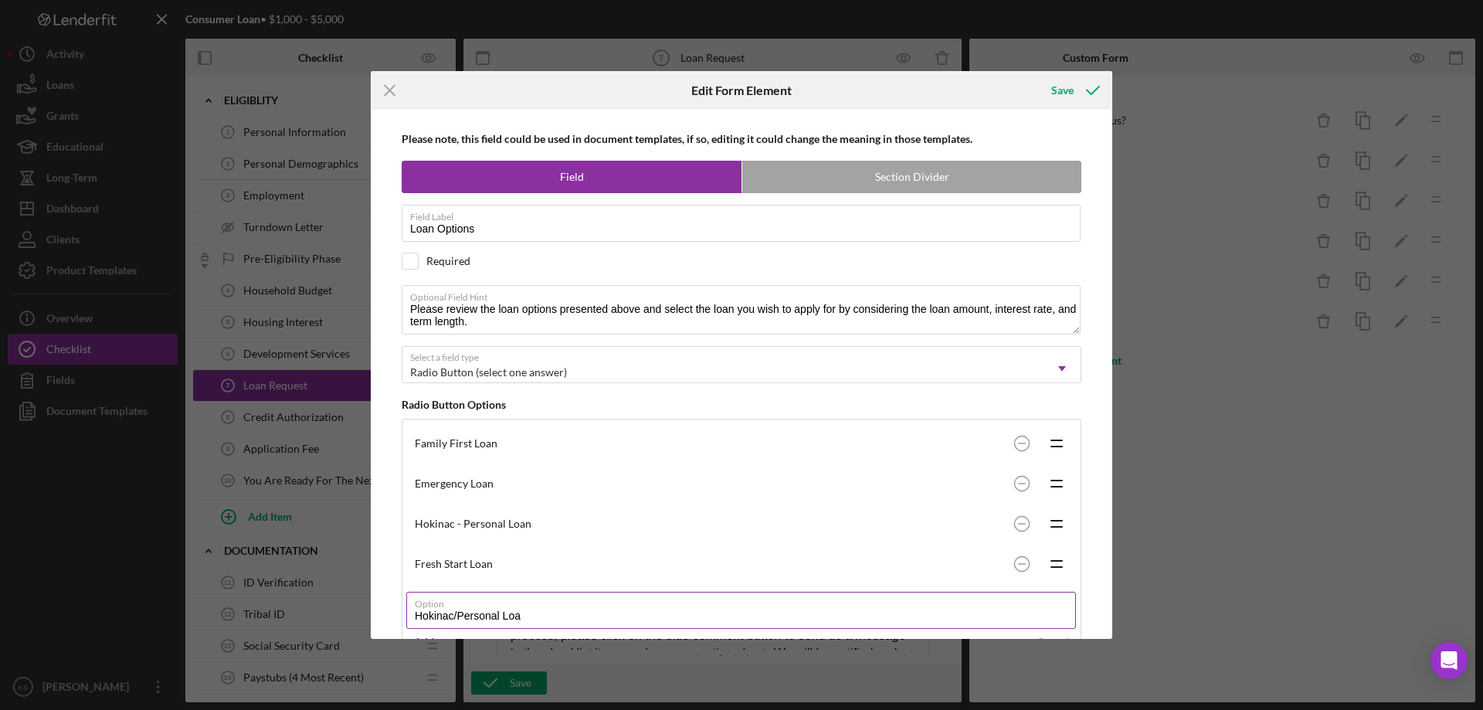
type input "Hokinac/Personal Loan"
click at [1021, 519] on circle at bounding box center [1021, 524] width 15 height 15
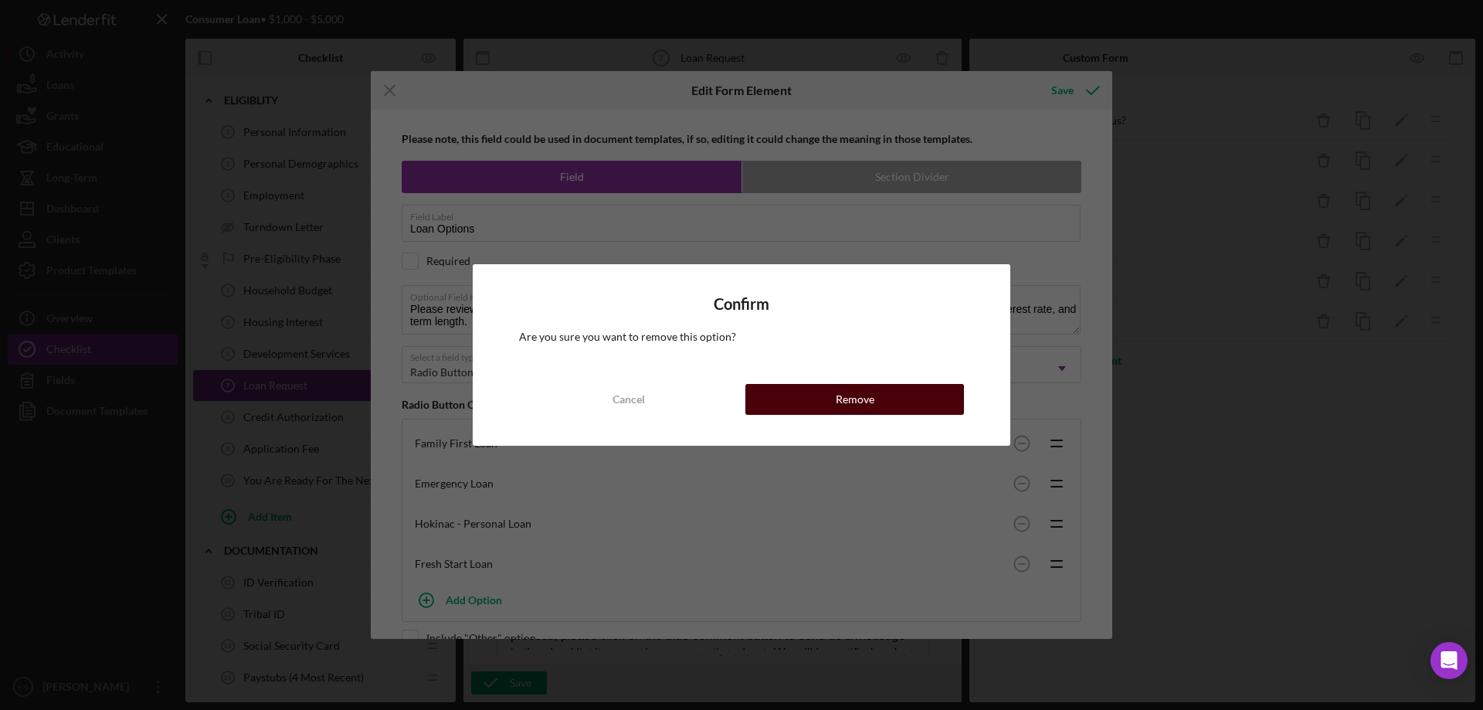
click at [900, 400] on button "Remove" at bounding box center [854, 399] width 219 height 31
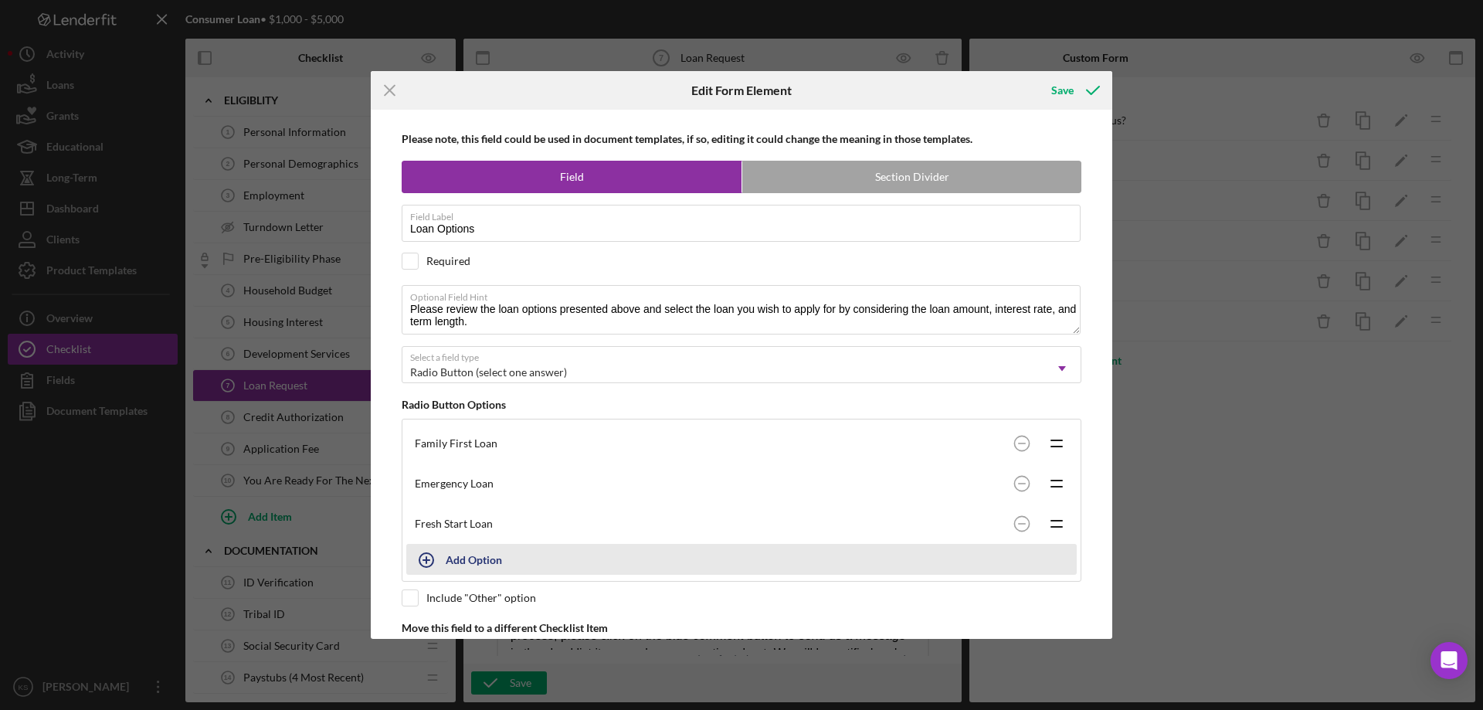
click at [436, 557] on icon "button" at bounding box center [426, 560] width 39 height 39
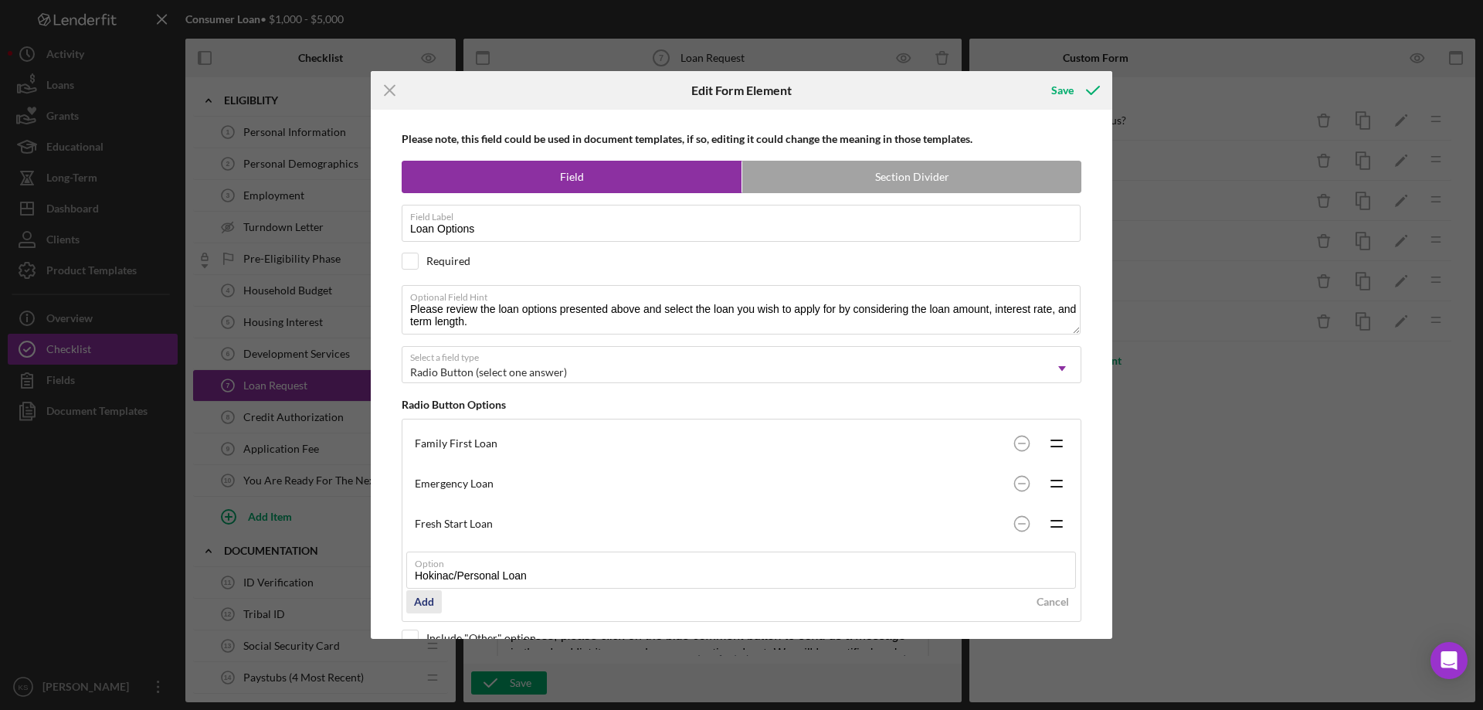
type input "Hokinac/Personal Loan"
click at [435, 602] on button "Add" at bounding box center [424, 601] width 36 height 23
click at [1057, 483] on icon "Icon/Drag" at bounding box center [1056, 483] width 39 height 39
click at [1054, 95] on div "Save" at bounding box center [1062, 90] width 22 height 31
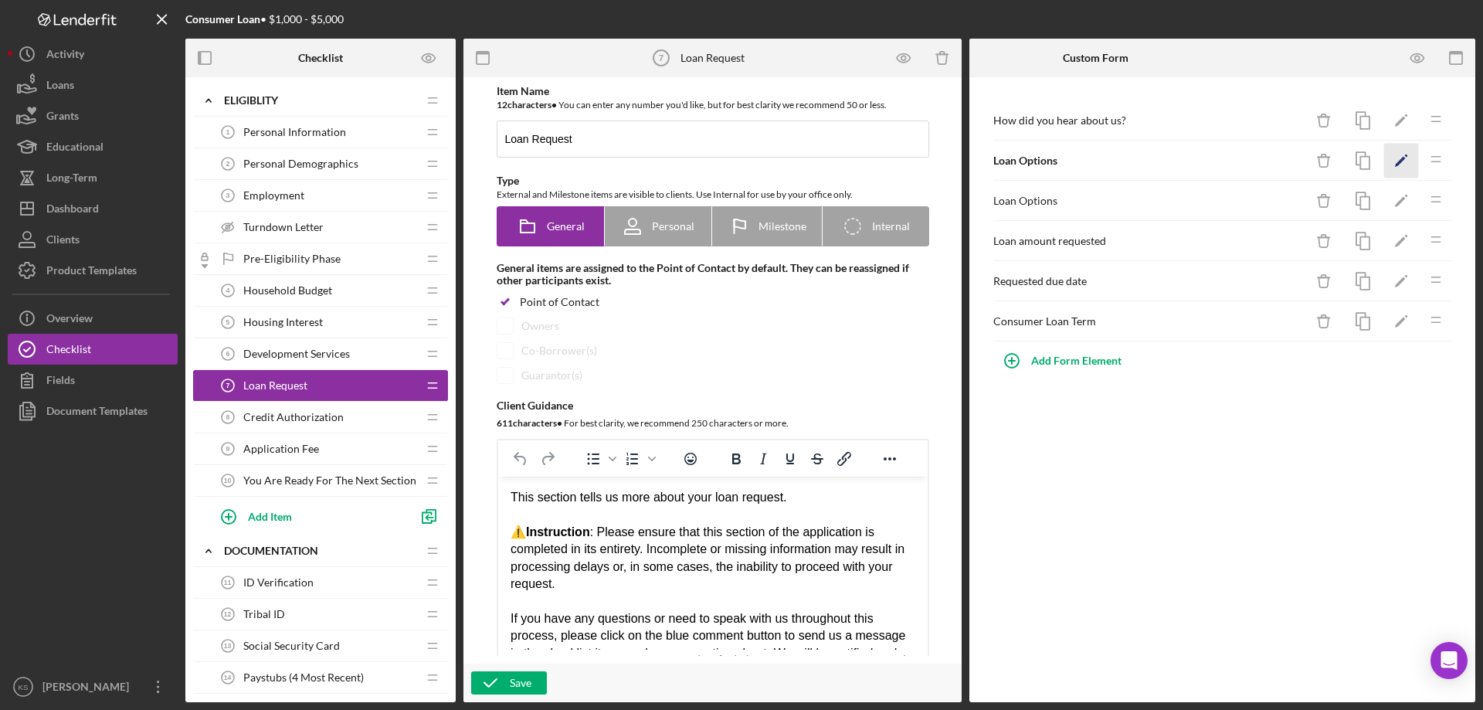
click at [1390, 164] on icon "Icon/Edit" at bounding box center [1401, 161] width 35 height 35
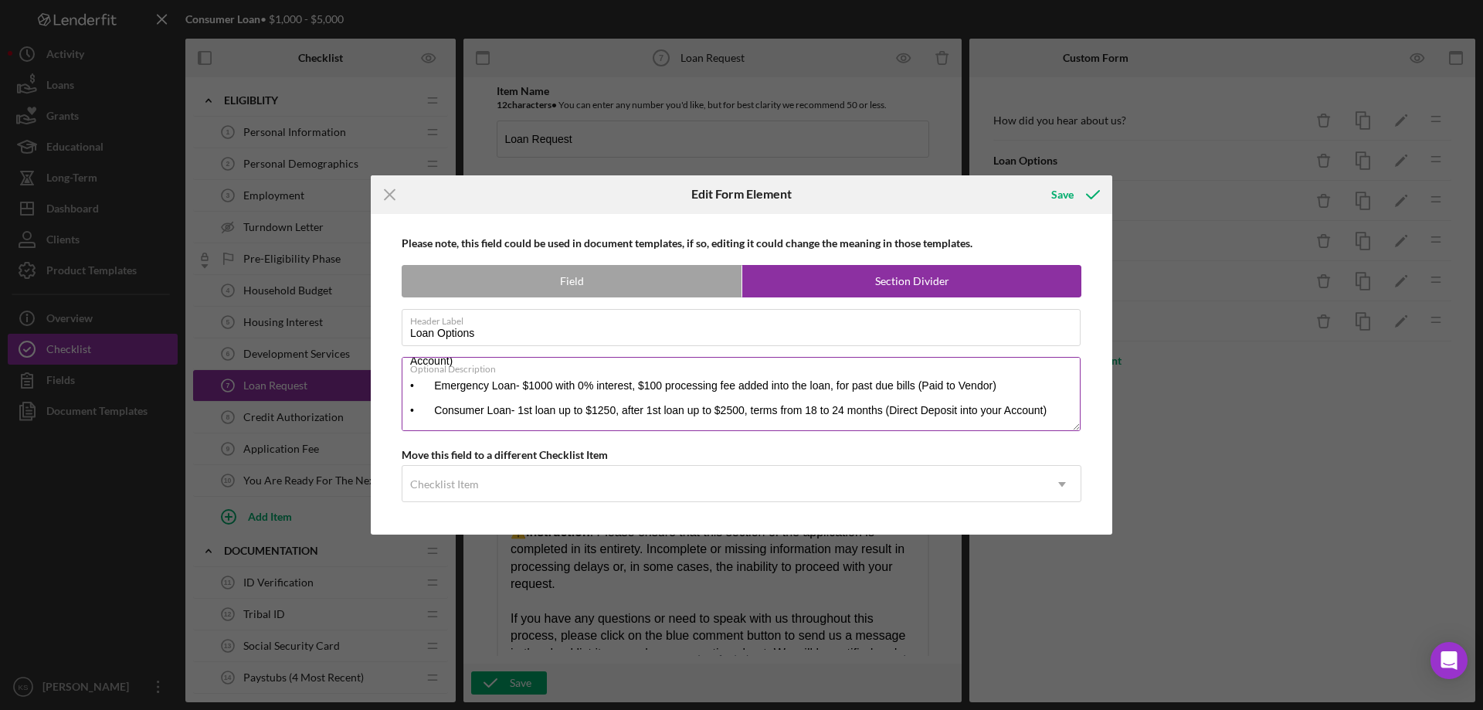
scroll to position [50, 0]
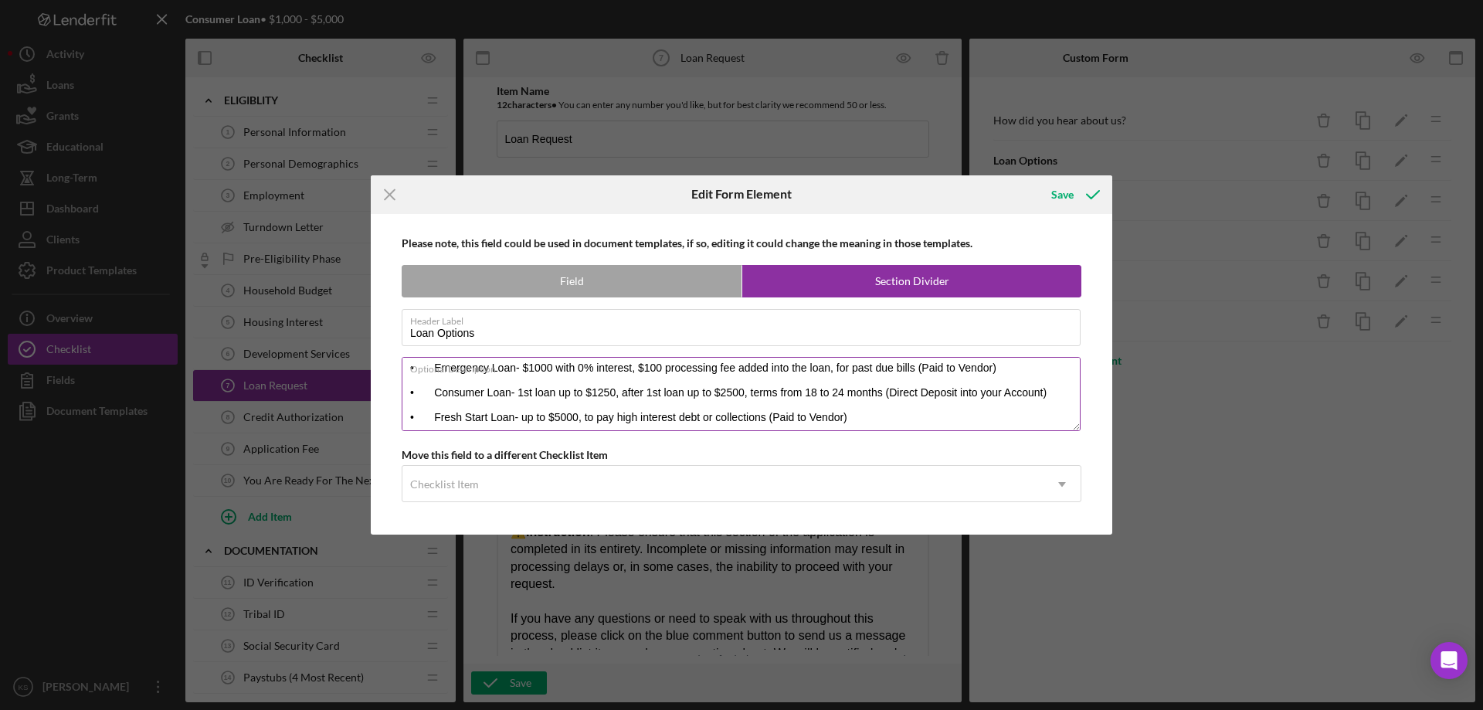
drag, startPoint x: 435, startPoint y: 392, endPoint x: 484, endPoint y: 392, distance: 48.7
click at [484, 392] on textarea "• Family First Loan (formerly holiday loan)-$1000 with 0% interest, $100 proces…" at bounding box center [741, 394] width 679 height 74
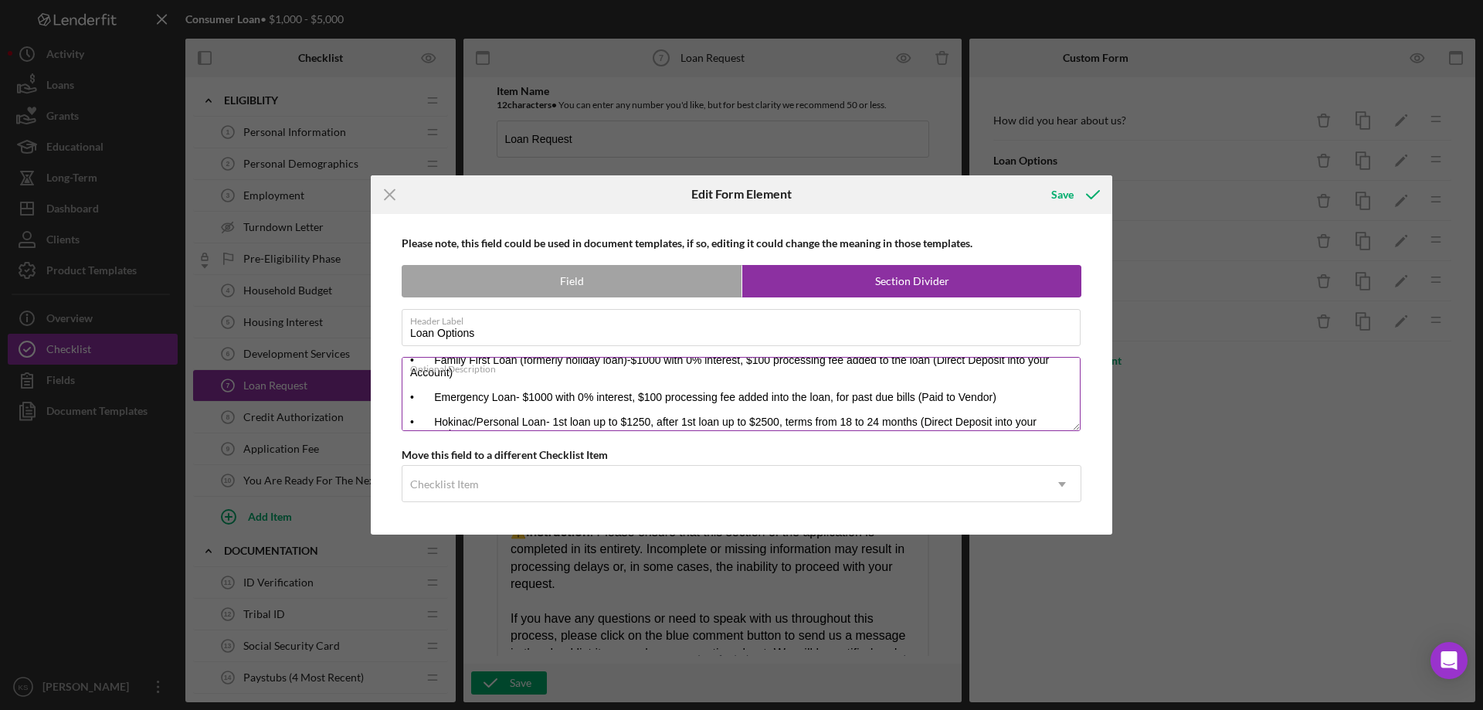
scroll to position [0, 0]
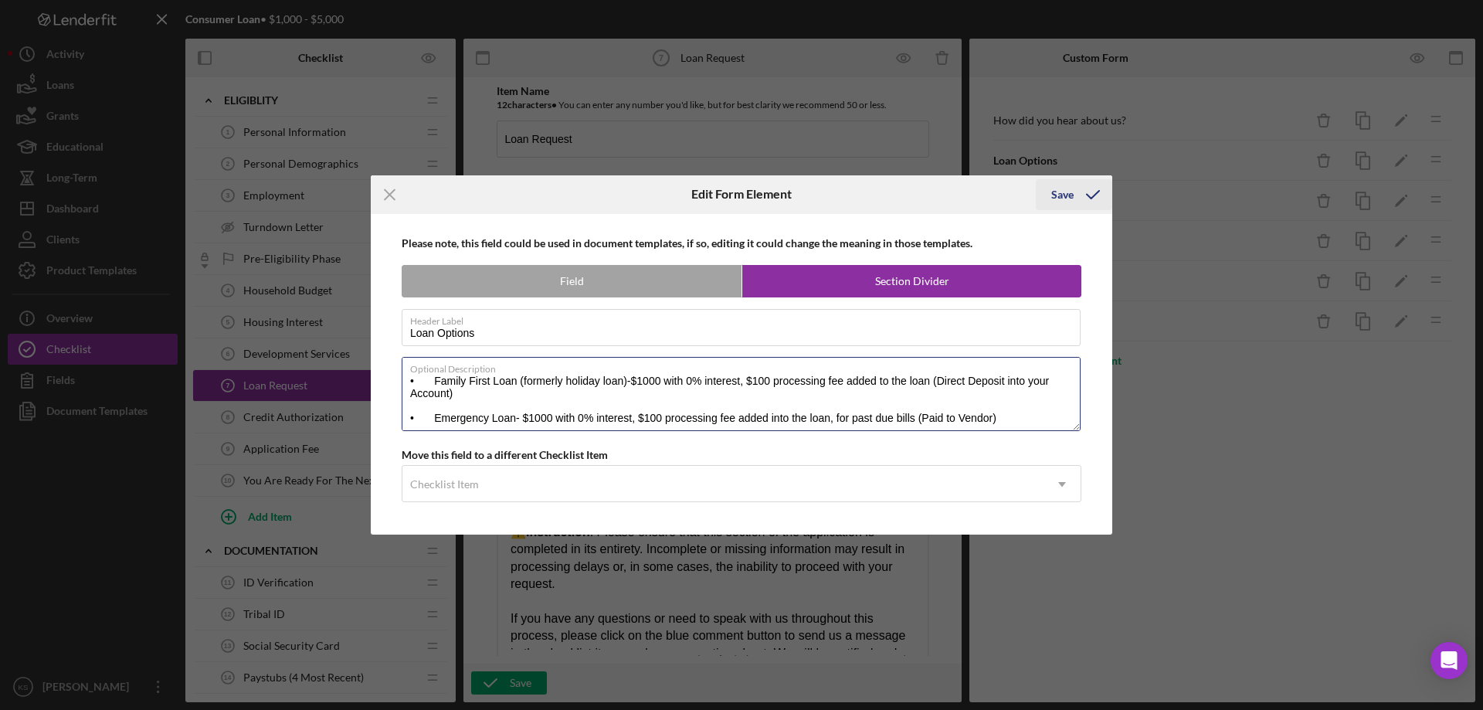
type textarea "• Family First Loan (formerly holiday loan)-$1000 with 0% interest, $100 proces…"
click at [1069, 192] on div "Save" at bounding box center [1062, 194] width 22 height 31
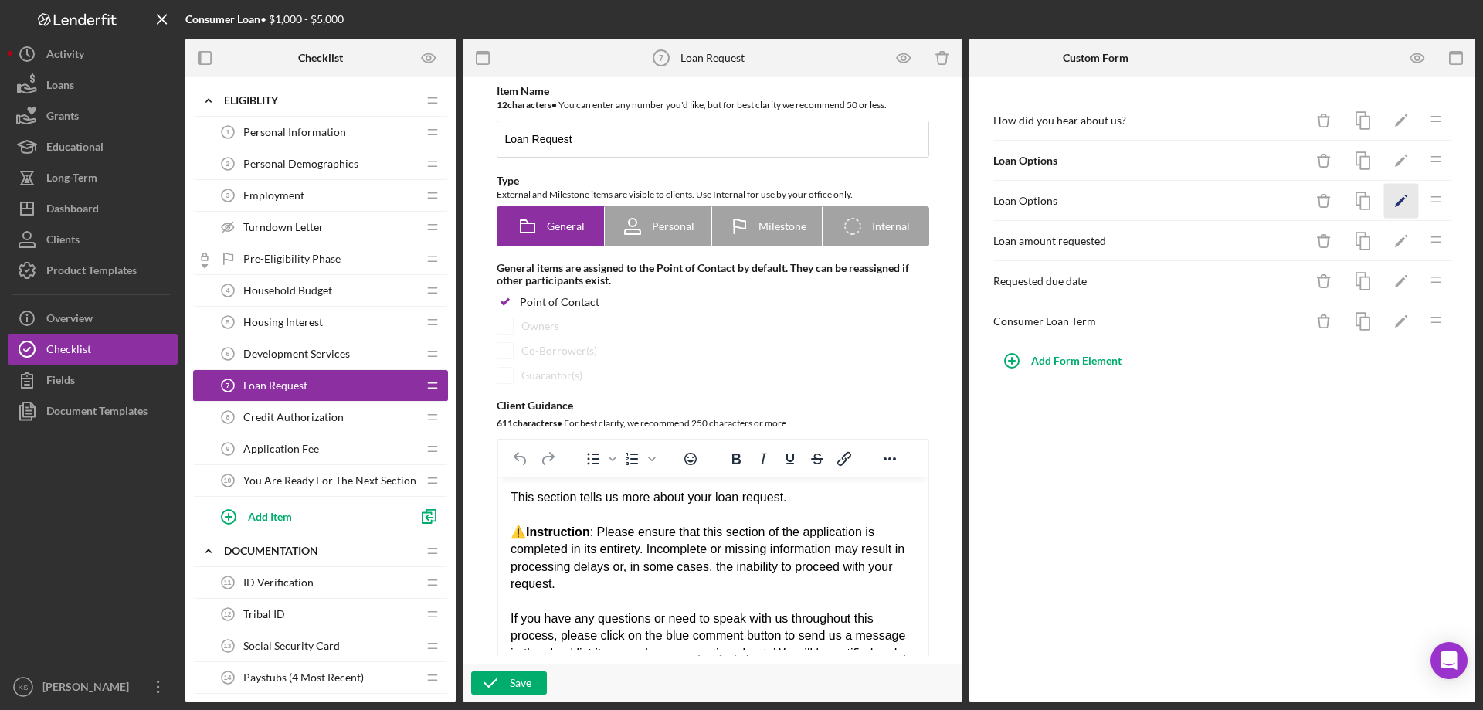
click at [1400, 202] on polygon "button" at bounding box center [1400, 202] width 11 height 11
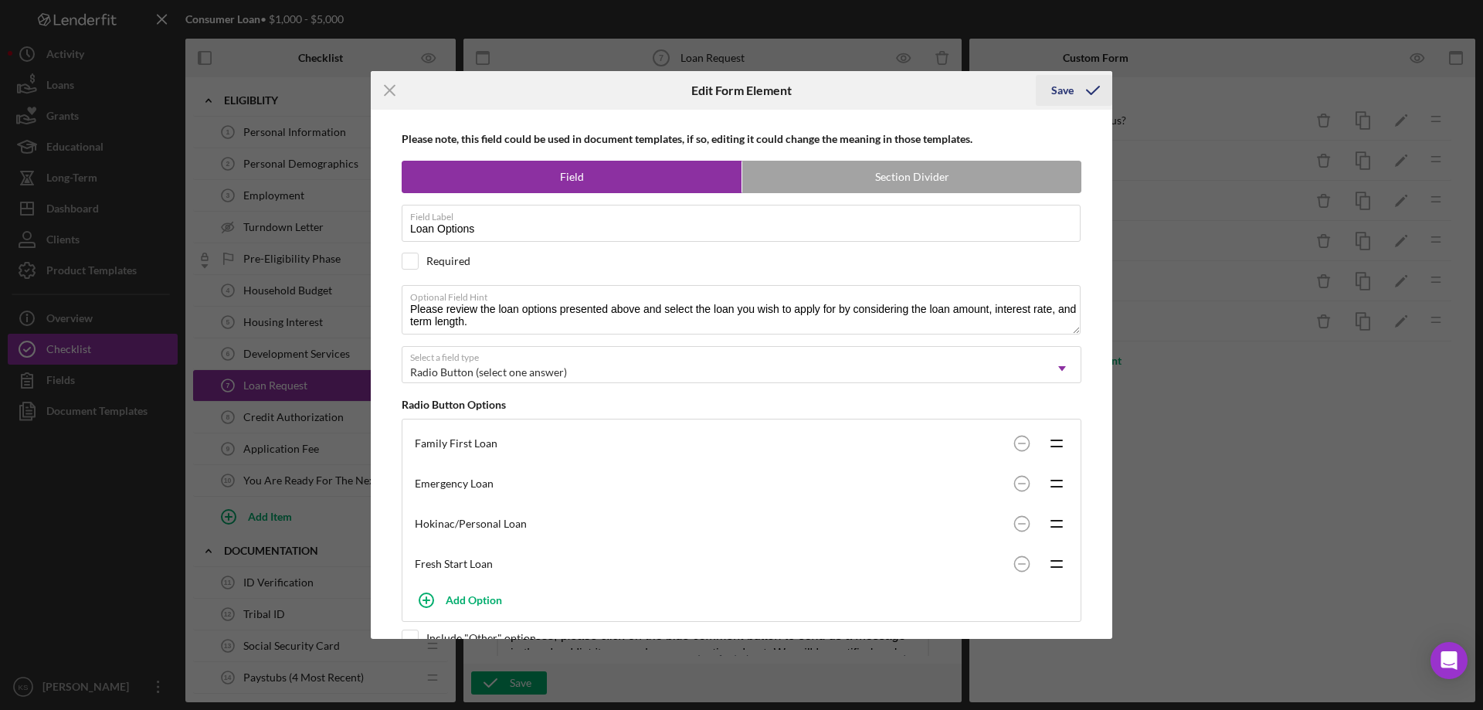
click at [1069, 92] on div "Save" at bounding box center [1062, 90] width 22 height 31
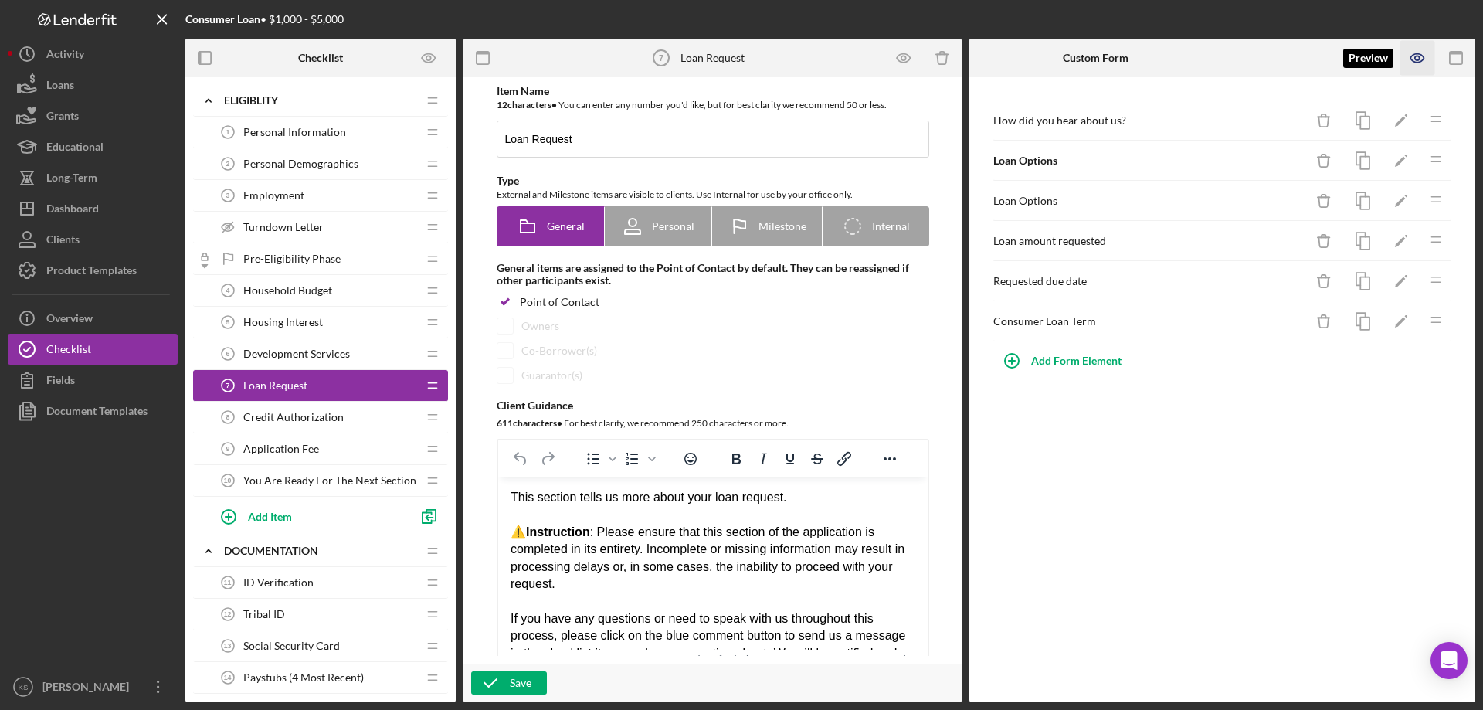
click at [1429, 56] on icon "button" at bounding box center [1417, 58] width 35 height 35
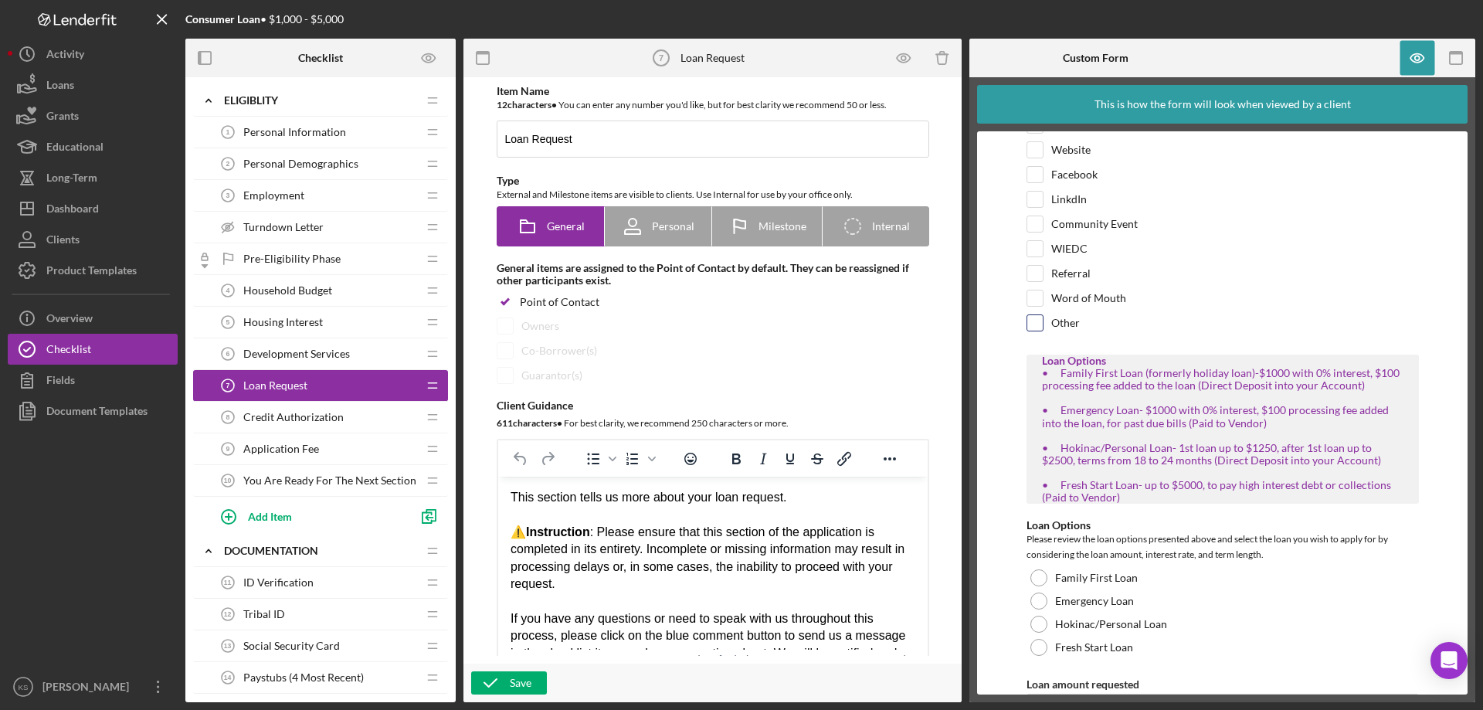
scroll to position [77, 0]
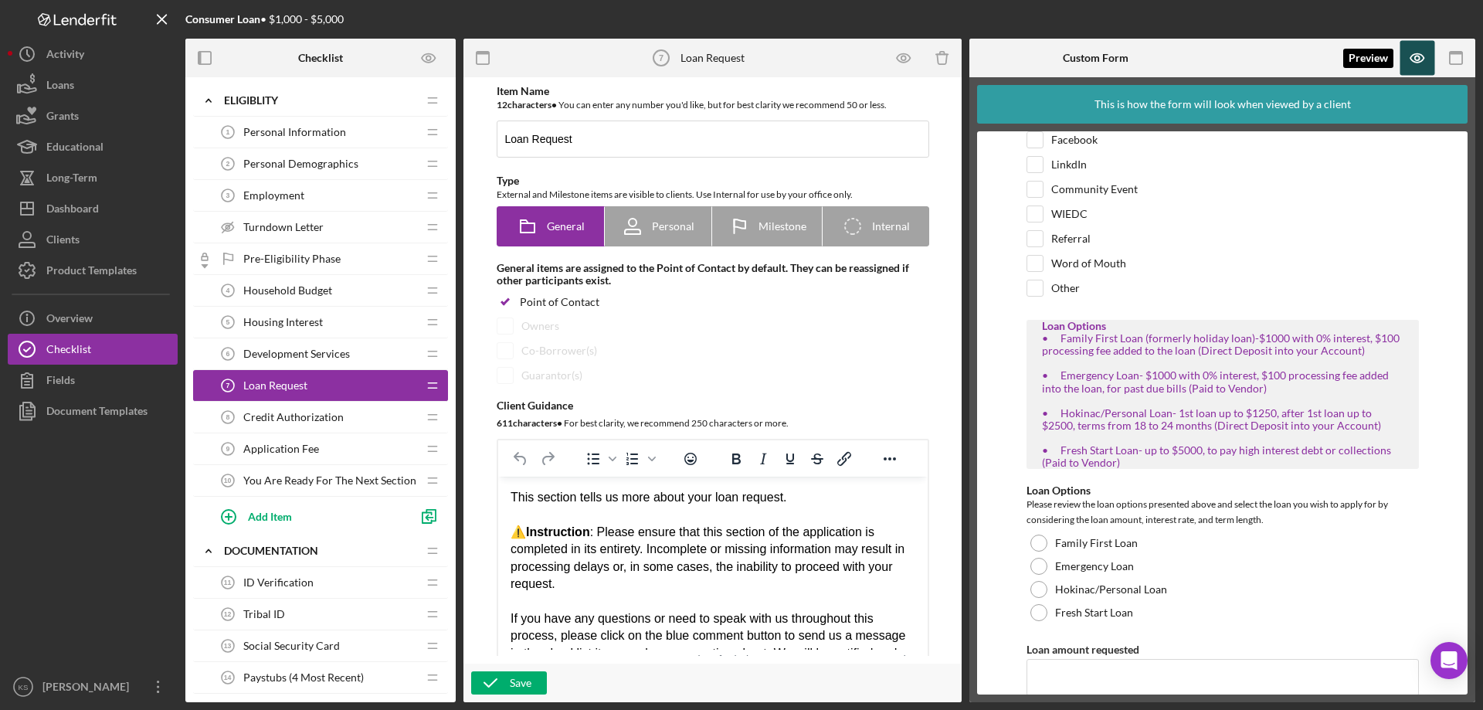
click at [1422, 53] on icon "button" at bounding box center [1417, 58] width 35 height 35
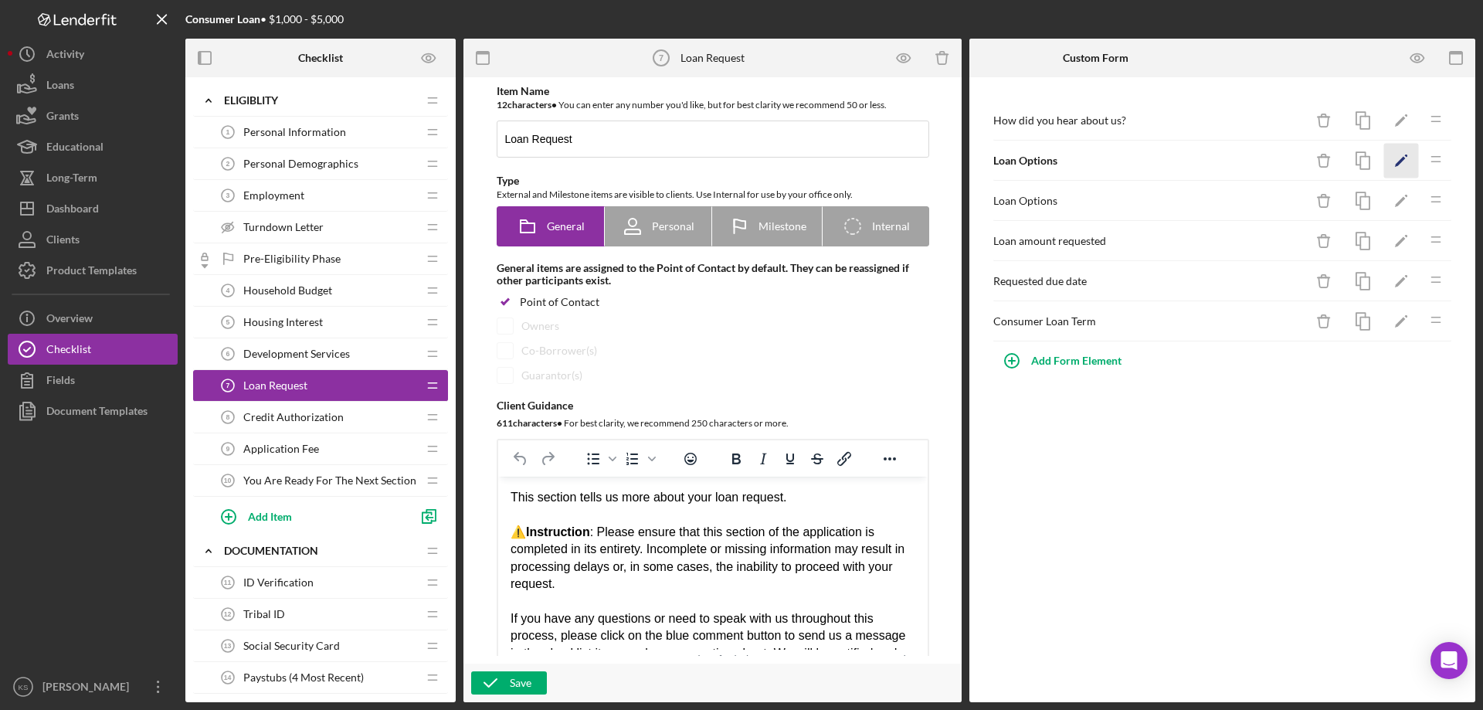
click at [1391, 168] on icon "Icon/Edit" at bounding box center [1401, 161] width 35 height 35
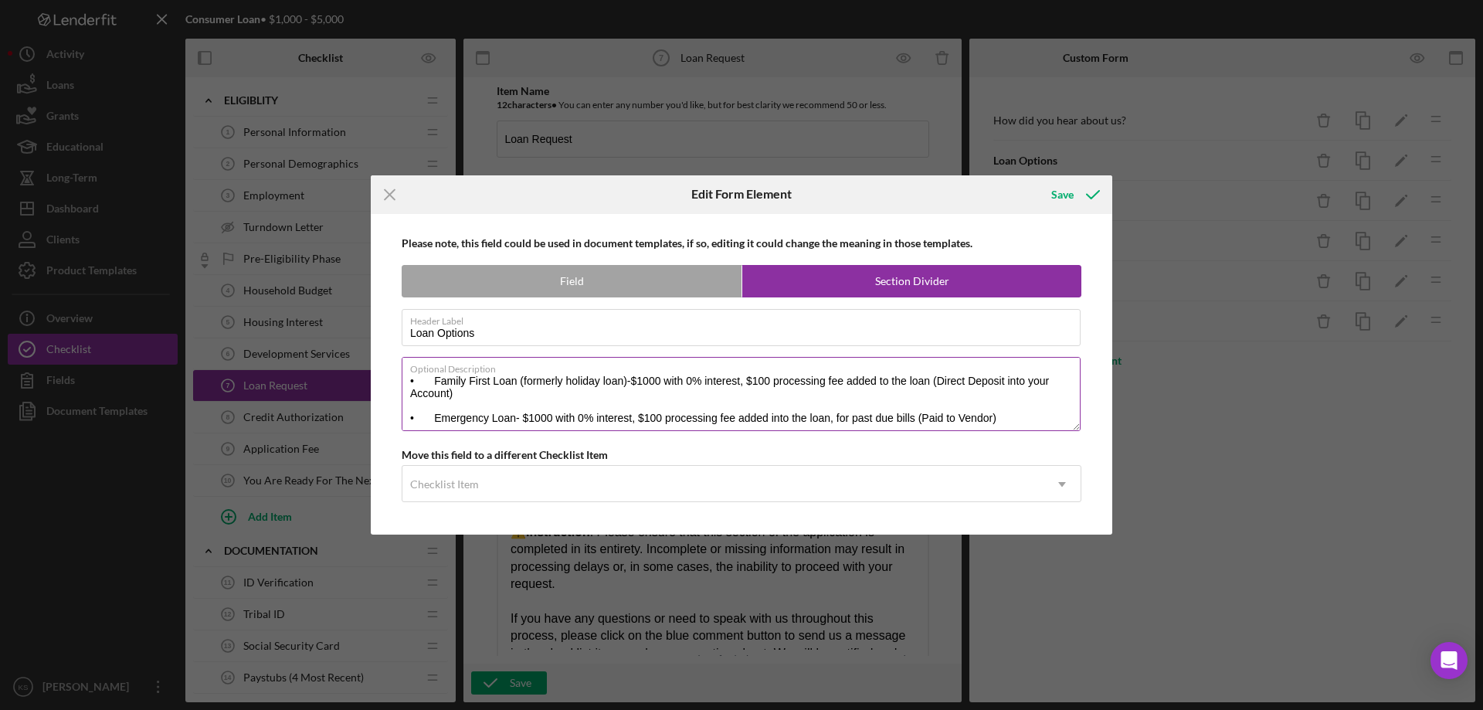
click at [629, 381] on textarea "• Family First Loan (formerly holiday loan)-$1000 with 0% interest, $100 proces…" at bounding box center [741, 394] width 679 height 74
click at [514, 417] on textarea "• Family First Loan (formerly holiday loan) -$1000 with 0% interest, $100 proce…" at bounding box center [741, 394] width 679 height 74
click at [663, 416] on textarea "• Family First Loan (formerly holiday loan) -$1000 with 0% interest, $100 proce…" at bounding box center [741, 394] width 679 height 74
click at [643, 379] on textarea "• Family First Loan (formerly holiday loan) -$1000 with 0% interest, $100 proce…" at bounding box center [741, 394] width 679 height 74
click at [0, 0] on span "—$1000" at bounding box center [0, 0] width 0 height 0
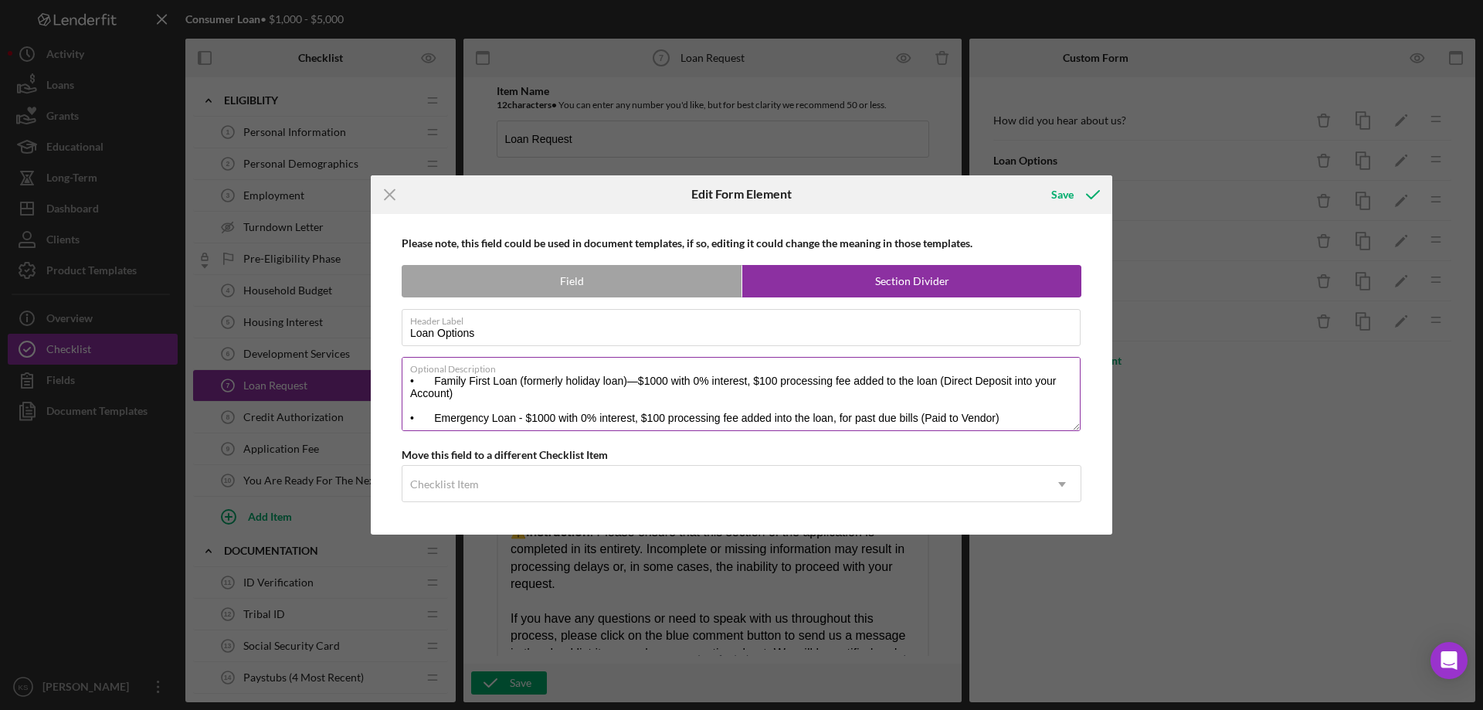
click at [535, 418] on textarea "• Family First Loan (formerly holiday loan)—$1000 with 0% interest, $100 proces…" at bounding box center [741, 394] width 679 height 74
click at [558, 454] on b "Move this field to a different Checklist Item" at bounding box center [505, 454] width 206 height 13
click at [545, 417] on textarea "• Family First Loan (formerly holiday loan)—$1000 with 0% interest, $100 proces…" at bounding box center [741, 394] width 679 height 74
click at [0, 0] on span "—$1000" at bounding box center [0, 0] width 0 height 0
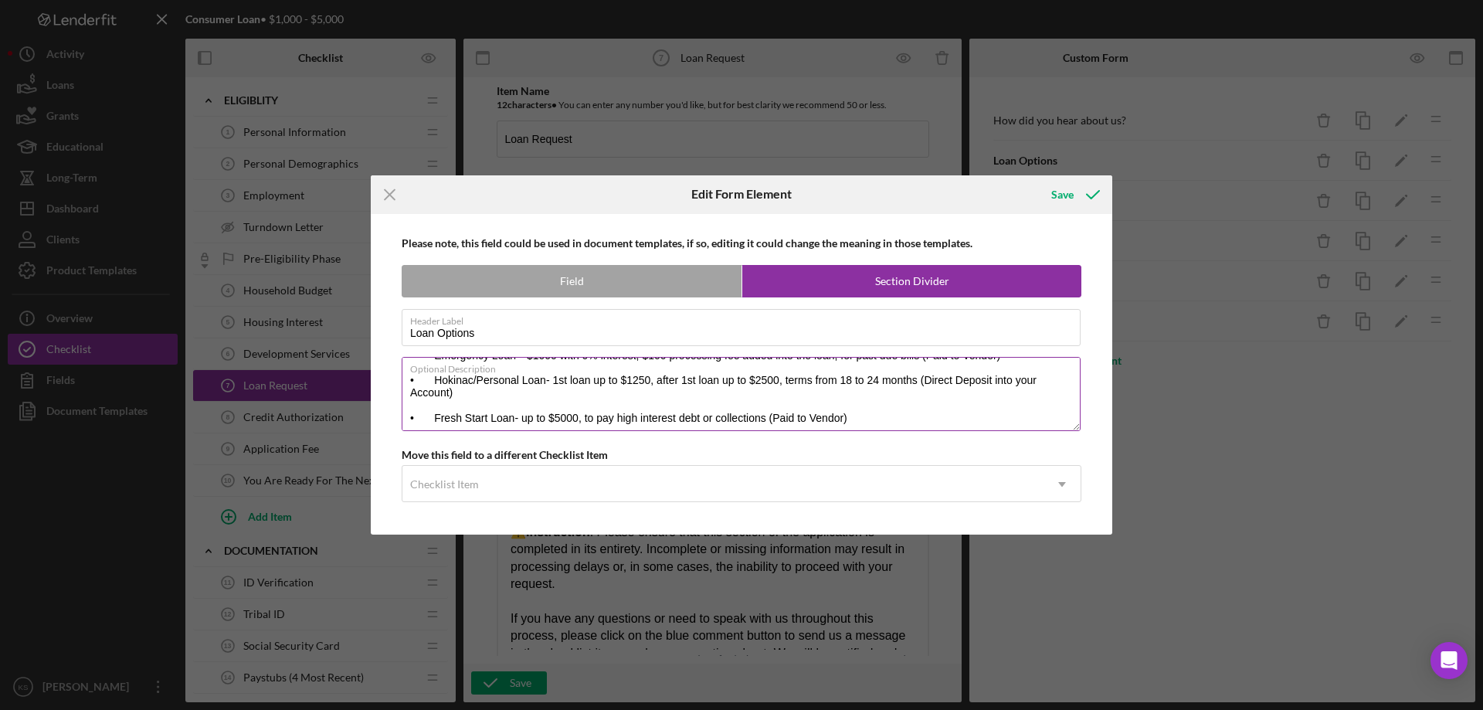
click at [545, 383] on textarea "• Family First Loan (formerly holiday loan)—$1000 with 0% interest, $100 proces…" at bounding box center [741, 394] width 679 height 74
click at [0, 0] on span "Loan—1st" at bounding box center [0, 0] width 0 height 0
click at [522, 416] on textarea "• Family First Loan (formerly holiday loan)—$1000 with 0% interest, $100 proces…" at bounding box center [741, 394] width 679 height 74
click at [0, 0] on span "—up" at bounding box center [0, 0] width 0 height 0
click at [648, 418] on textarea "• Family First Loan (formerly holiday loan)—$1000 with 0% interest, $100 proces…" at bounding box center [741, 394] width 679 height 74
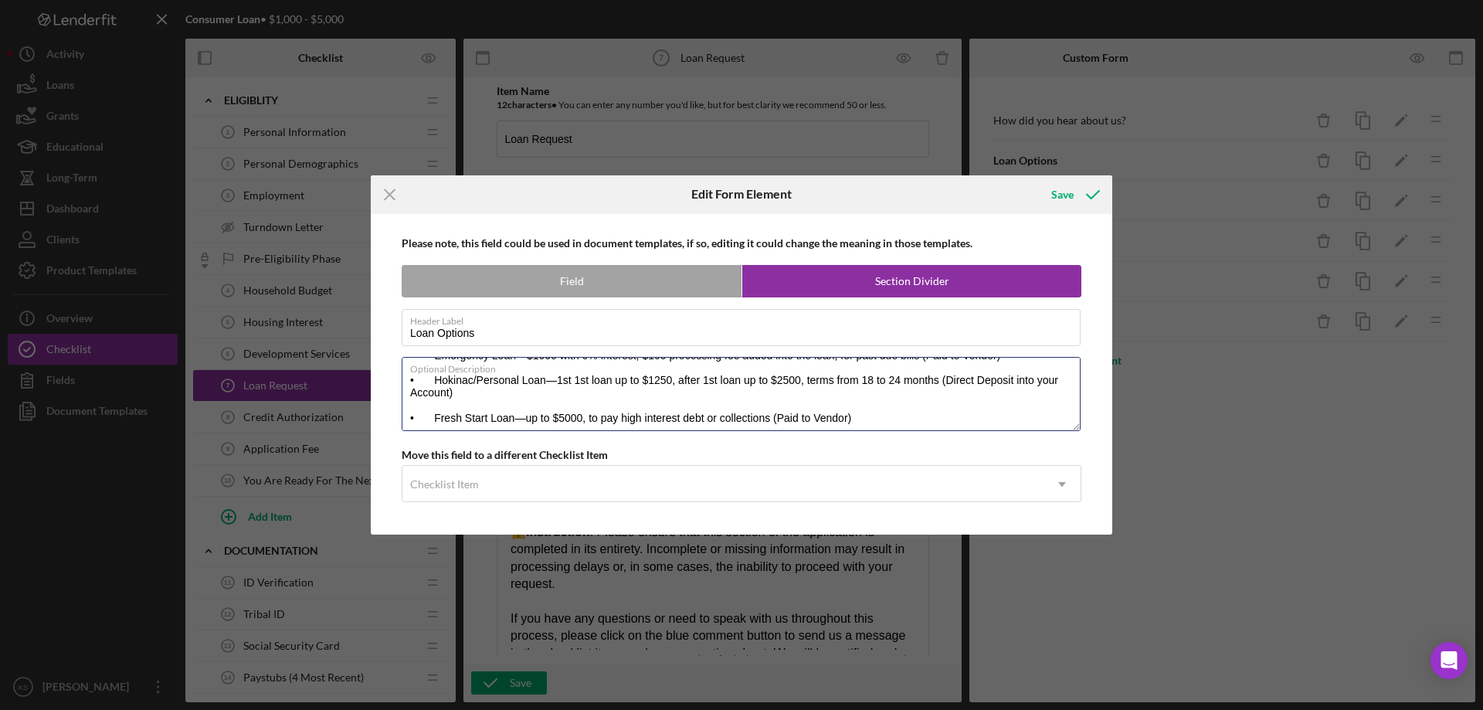
click at [0, 0] on span "-interest" at bounding box center [0, 0] width 0 height 0
click at [660, 384] on textarea "• Family First Loan (formerly holiday loan)—$1000 with 0% interest, $100 proces…" at bounding box center [741, 394] width 679 height 74
click at [0, 0] on span "$1250;" at bounding box center [0, 0] width 0 height 0
click at [722, 380] on textarea "• Family First Loan (formerly holiday loan)—$1000 with 0% interest, $100 proces…" at bounding box center [741, 394] width 679 height 74
click at [0, 0] on span "loan" at bounding box center [0, 0] width 0 height 0
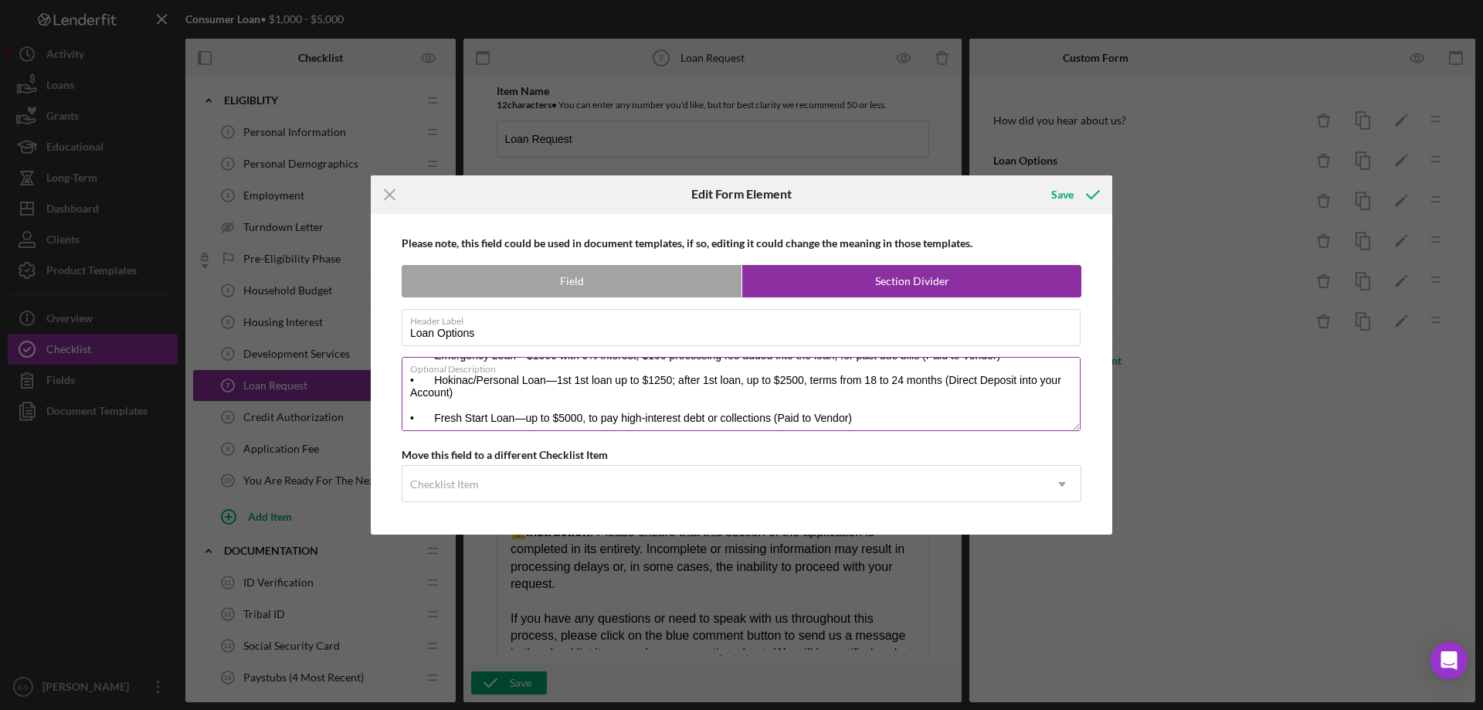
click at [790, 376] on textarea "• Family First Loan (formerly holiday loan)—$1000 with 0% interest, $100 proces…" at bounding box center [741, 394] width 679 height 74
click at [0, 0] on span "$2500;" at bounding box center [0, 0] width 0 height 0
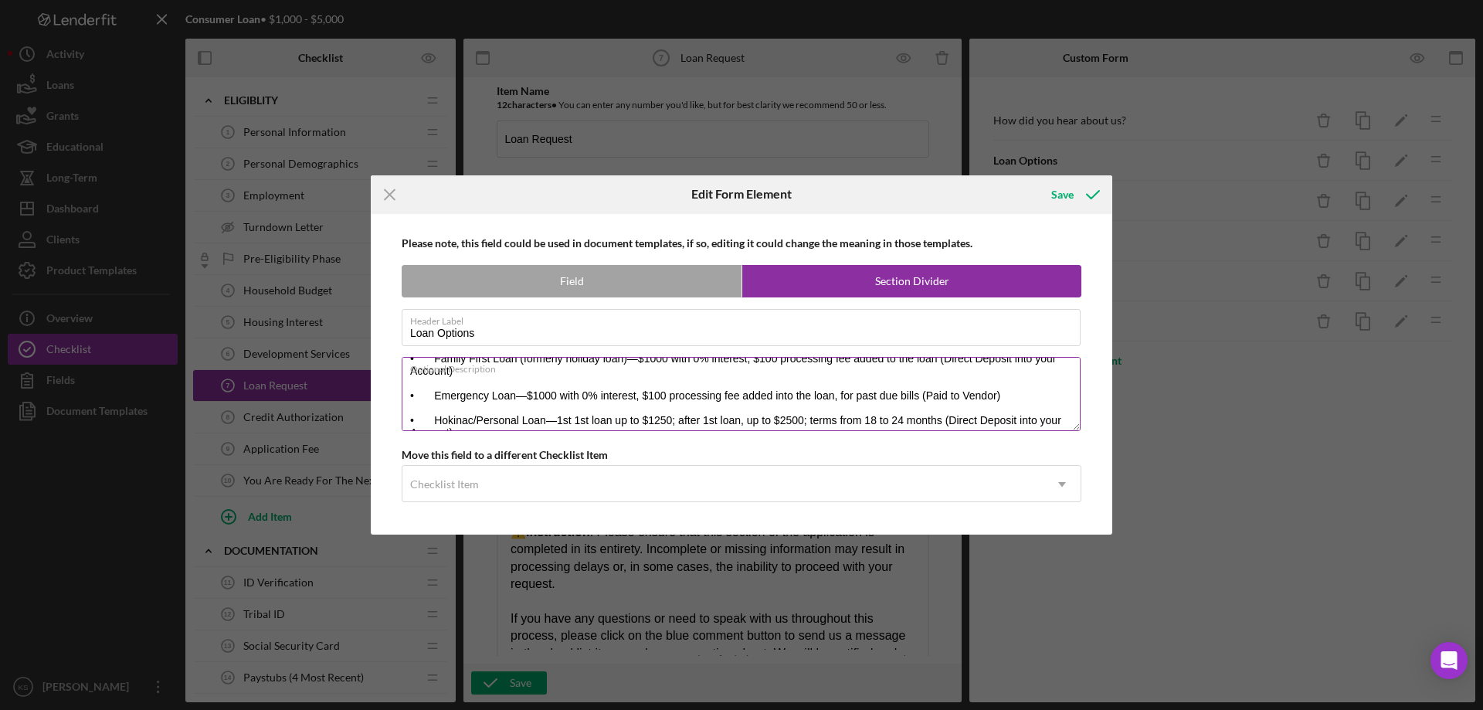
scroll to position [0, 0]
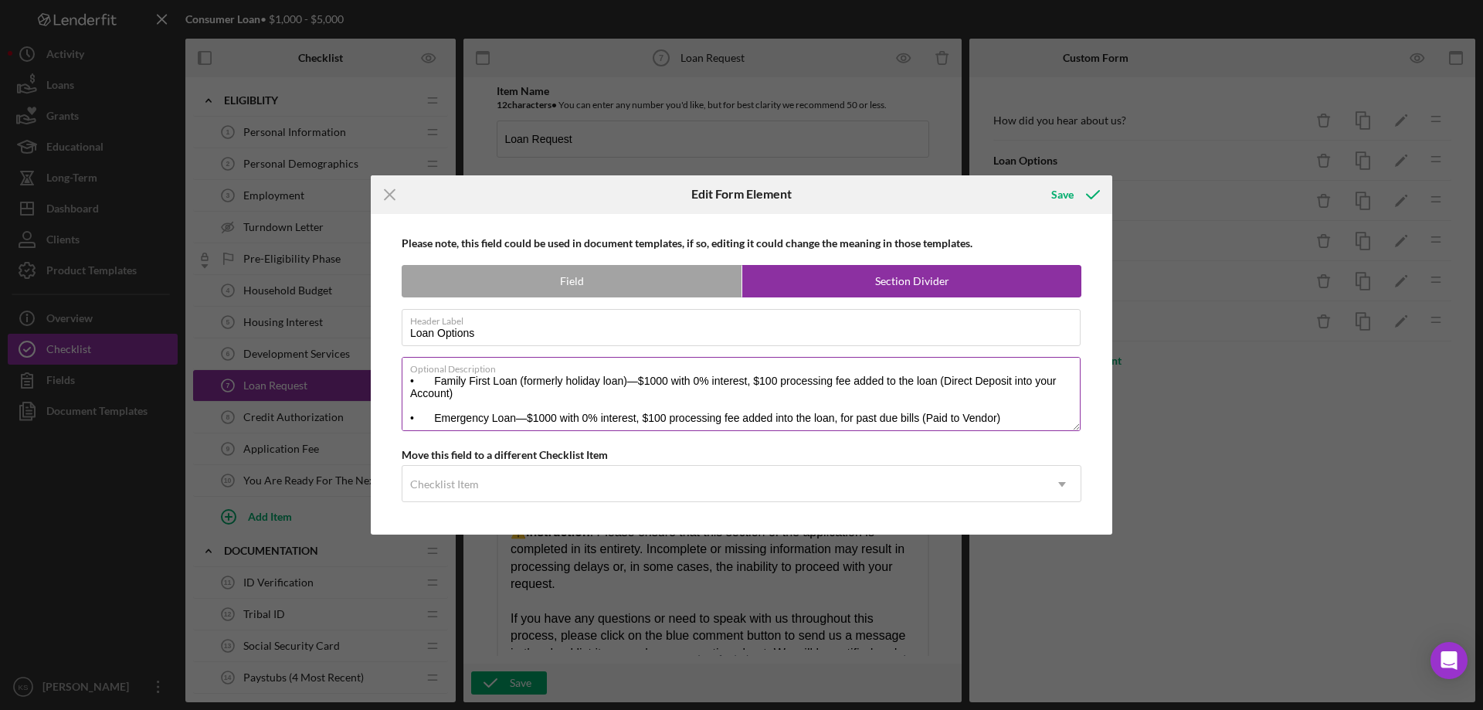
drag, startPoint x: 822, startPoint y: 390, endPoint x: 834, endPoint y: 403, distance: 18.0
click at [823, 391] on textarea "• Family First Loan (formerly holiday loan)—$1000 with 0% interest, $100 proces…" at bounding box center [741, 394] width 679 height 74
type textarea "• Family First Loan (formerly holiday loan)—$1000 with 0% interest, $100 proces…"
click at [1056, 199] on div "Save" at bounding box center [1062, 194] width 22 height 31
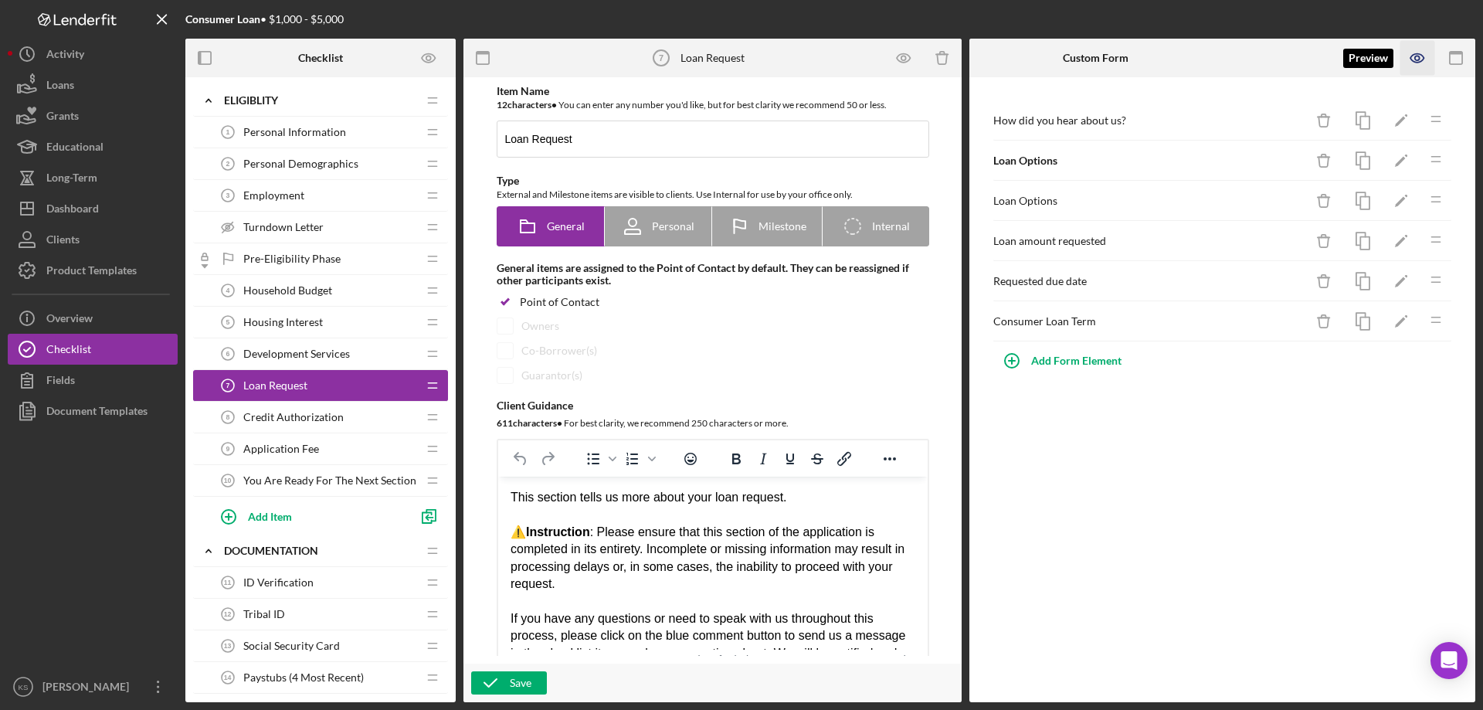
click at [1410, 53] on icon "button" at bounding box center [1417, 58] width 35 height 35
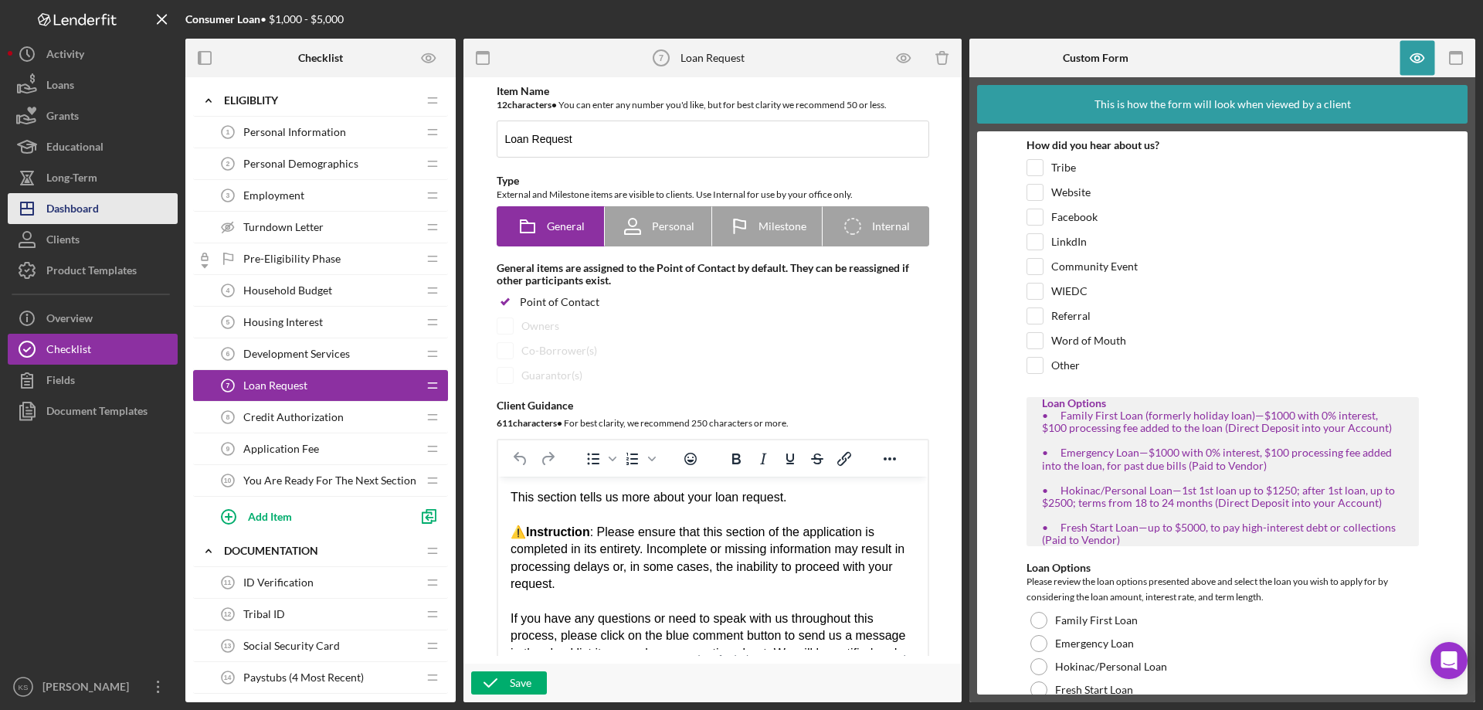
click at [92, 207] on div "Dashboard" at bounding box center [72, 210] width 53 height 35
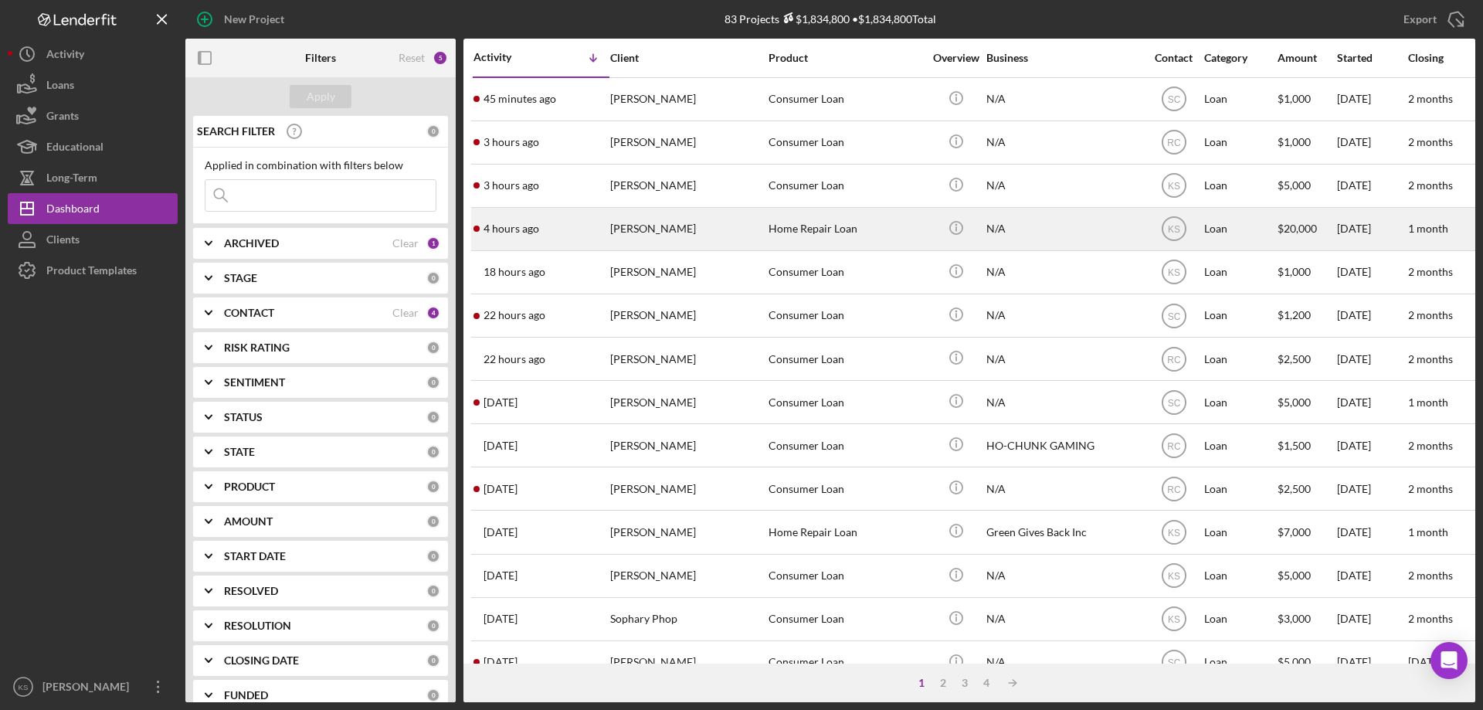
click at [588, 246] on div "4 hours ago [PERSON_NAME]" at bounding box center [540, 229] width 135 height 41
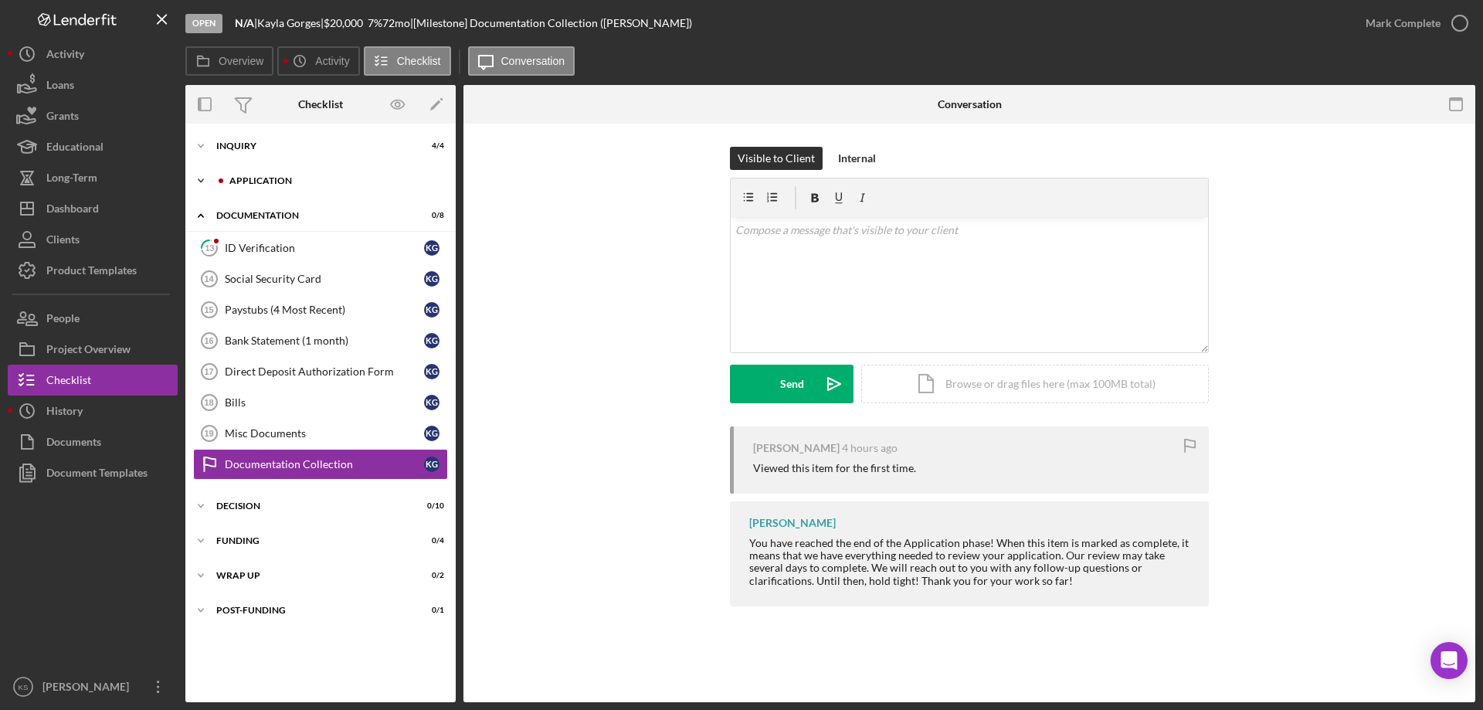
click at [277, 185] on div "Icon/Expander Application 0 / 9" at bounding box center [320, 180] width 270 height 31
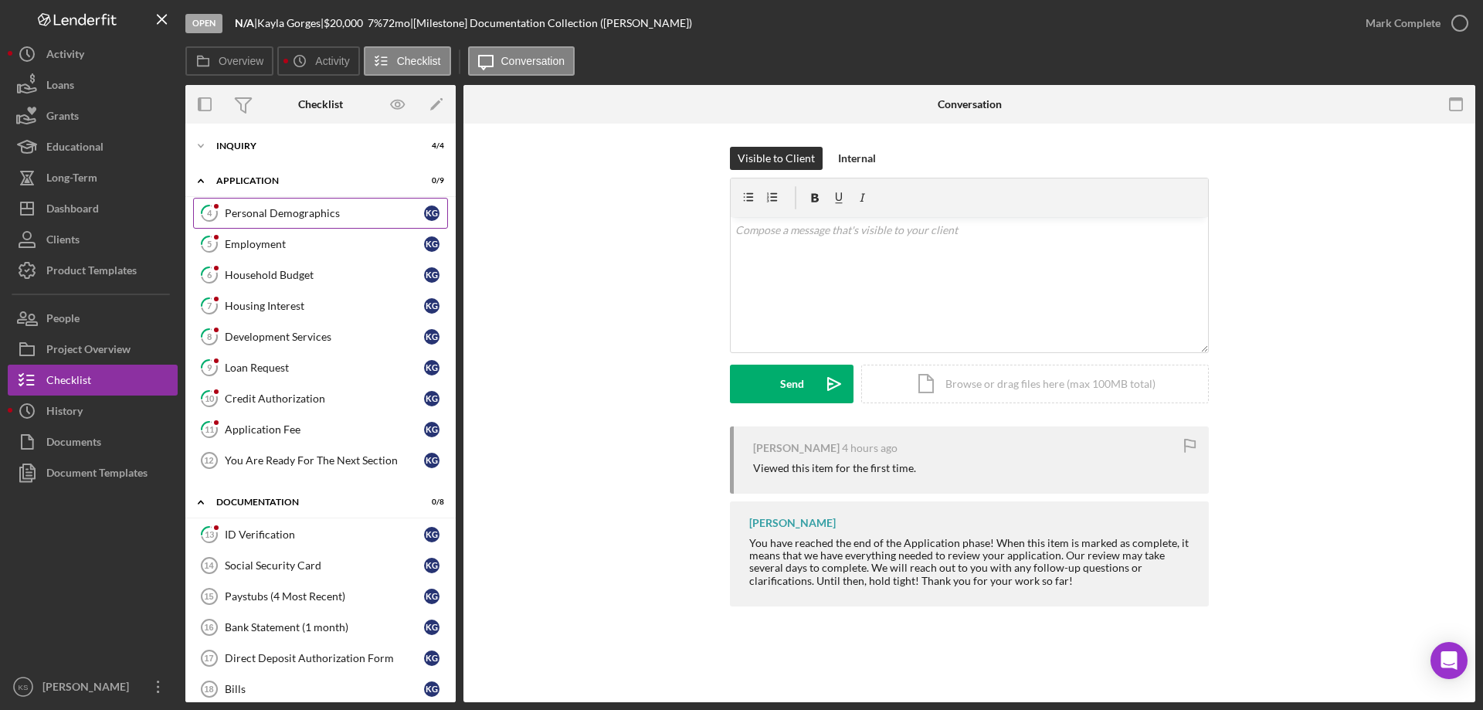
click at [274, 215] on div "Personal Demographics" at bounding box center [324, 213] width 199 height 12
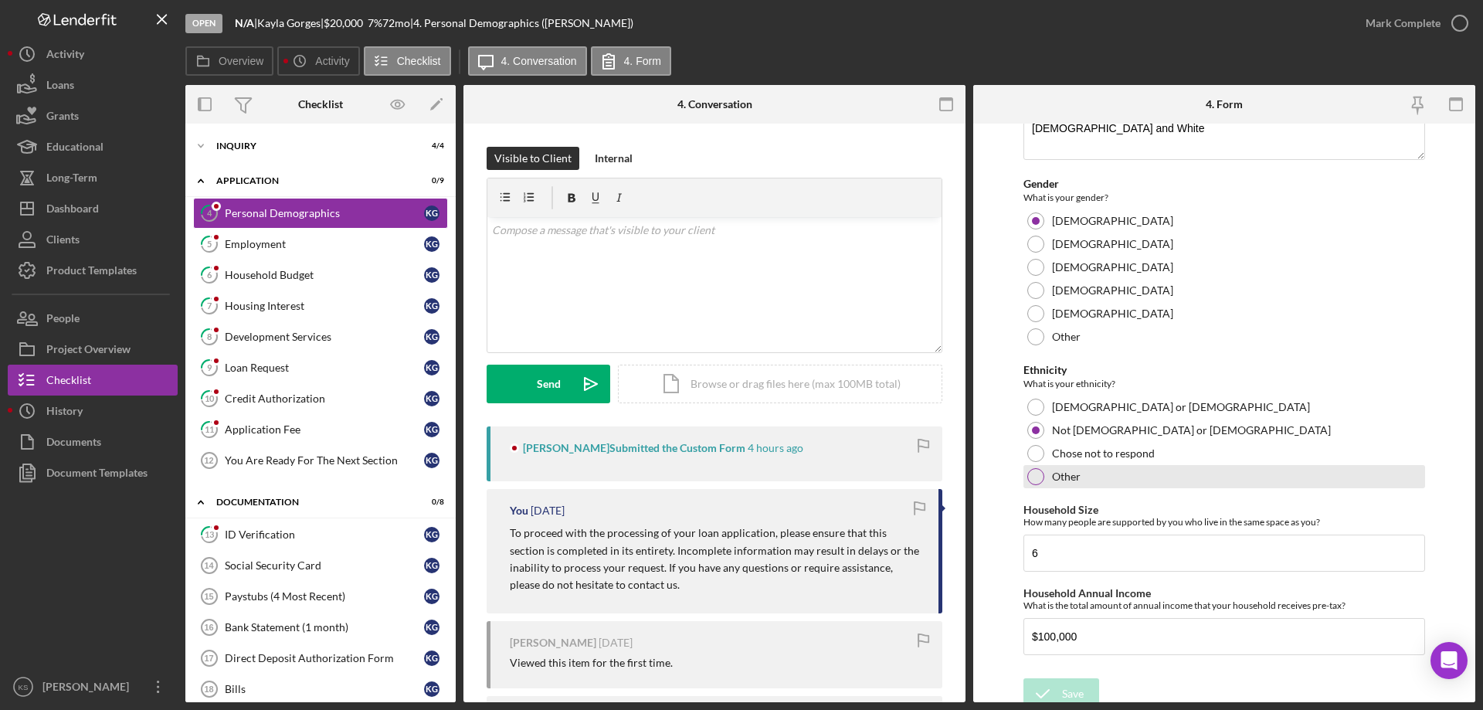
scroll to position [745, 0]
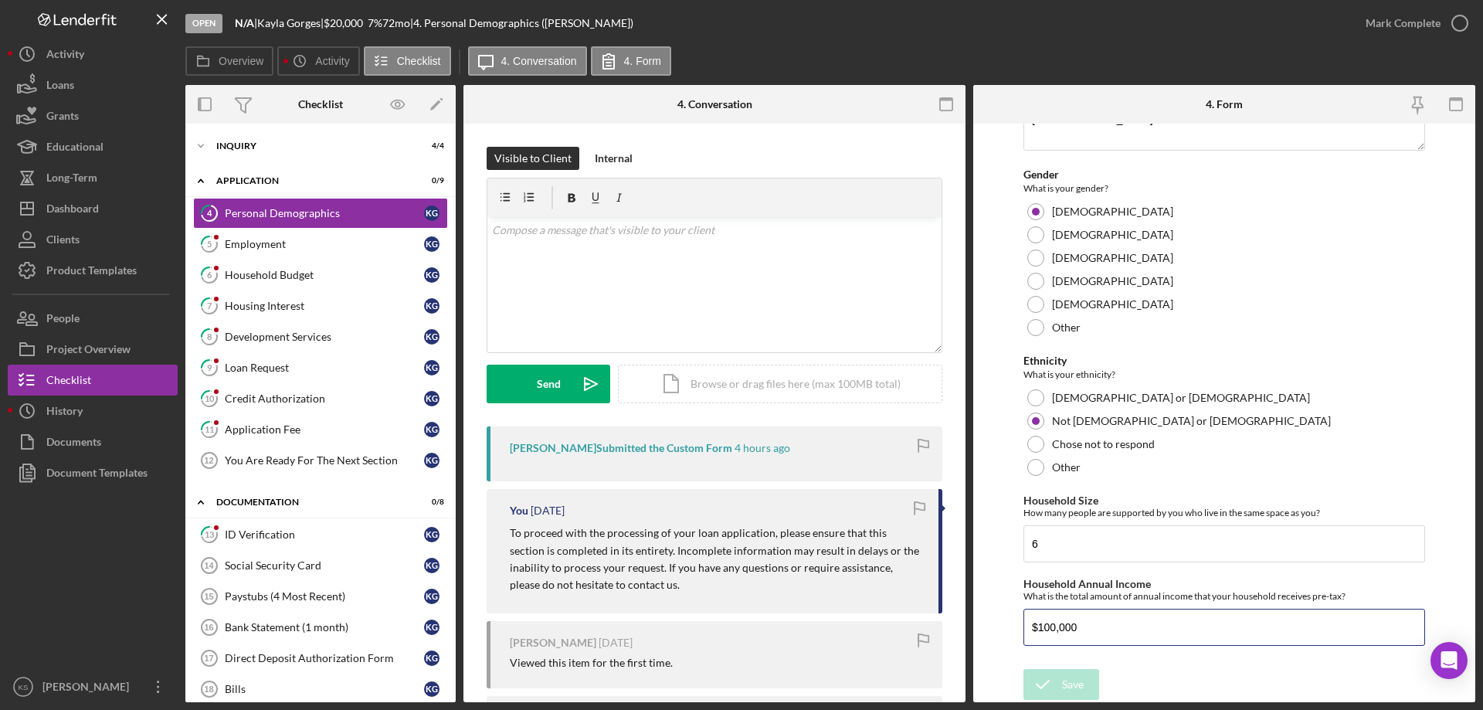
drag, startPoint x: 1155, startPoint y: 633, endPoint x: 964, endPoint y: 644, distance: 191.1
click at [964, 644] on div "Overview Internal Workflow Stage Open Icon/Dropdown Arrow Archive (can unarchiv…" at bounding box center [830, 393] width 1290 height 617
click at [1420, 30] on div "Mark Complete" at bounding box center [1403, 23] width 75 height 31
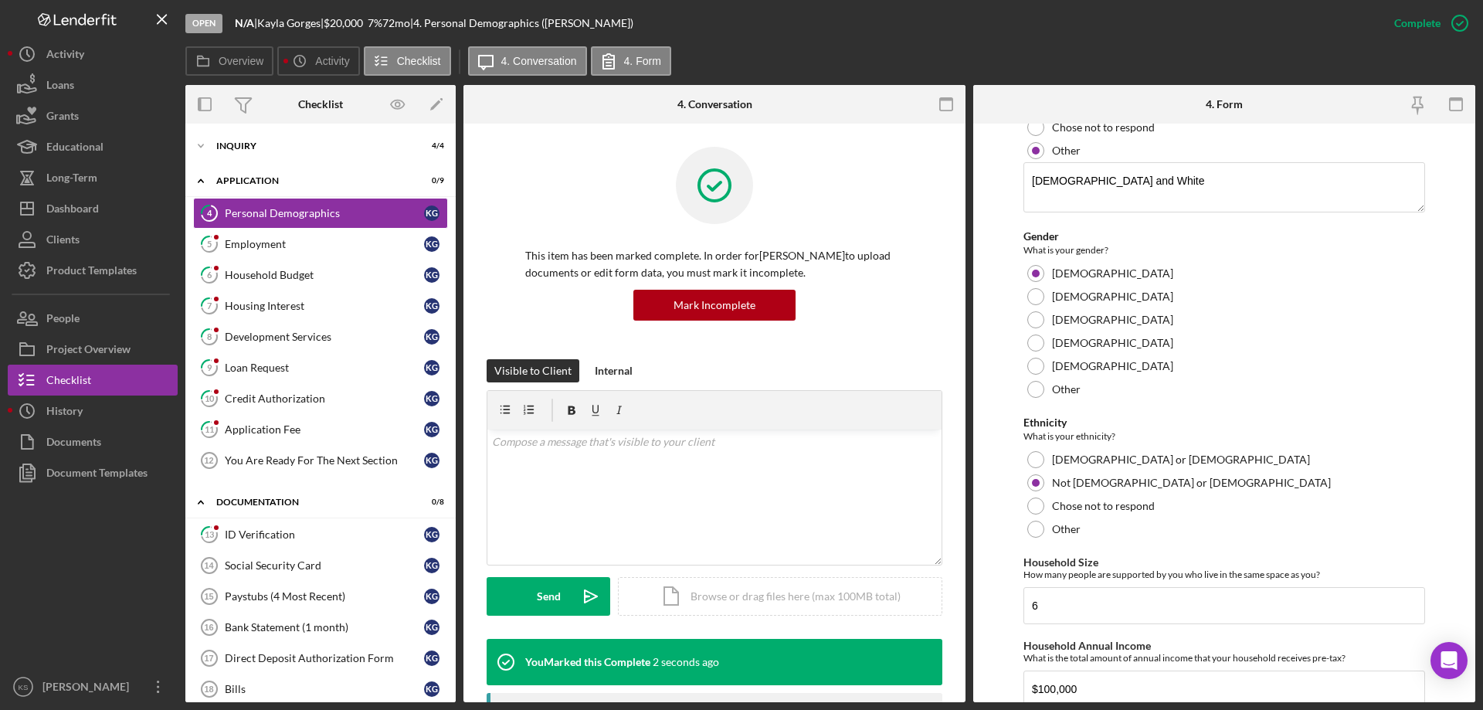
scroll to position [806, 0]
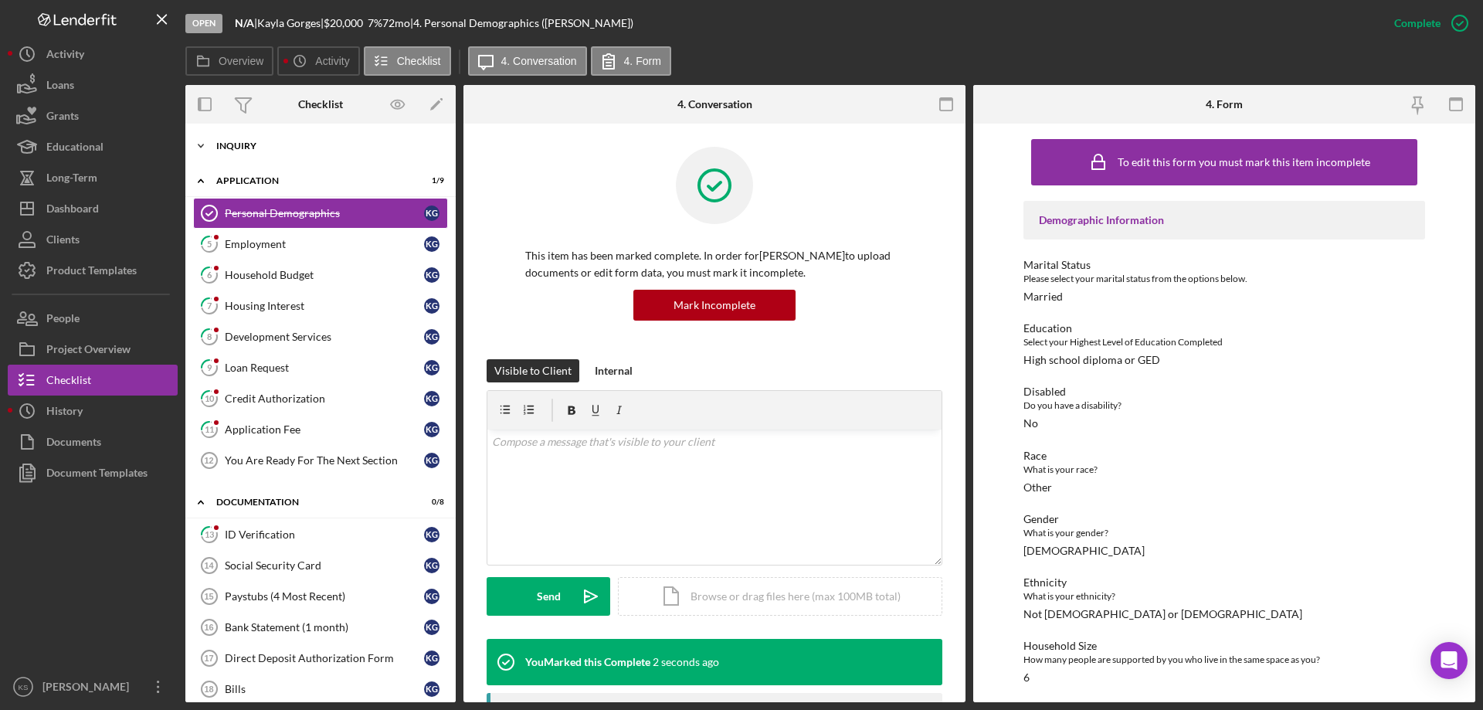
click at [242, 148] on div "Inquiry" at bounding box center [326, 145] width 220 height 9
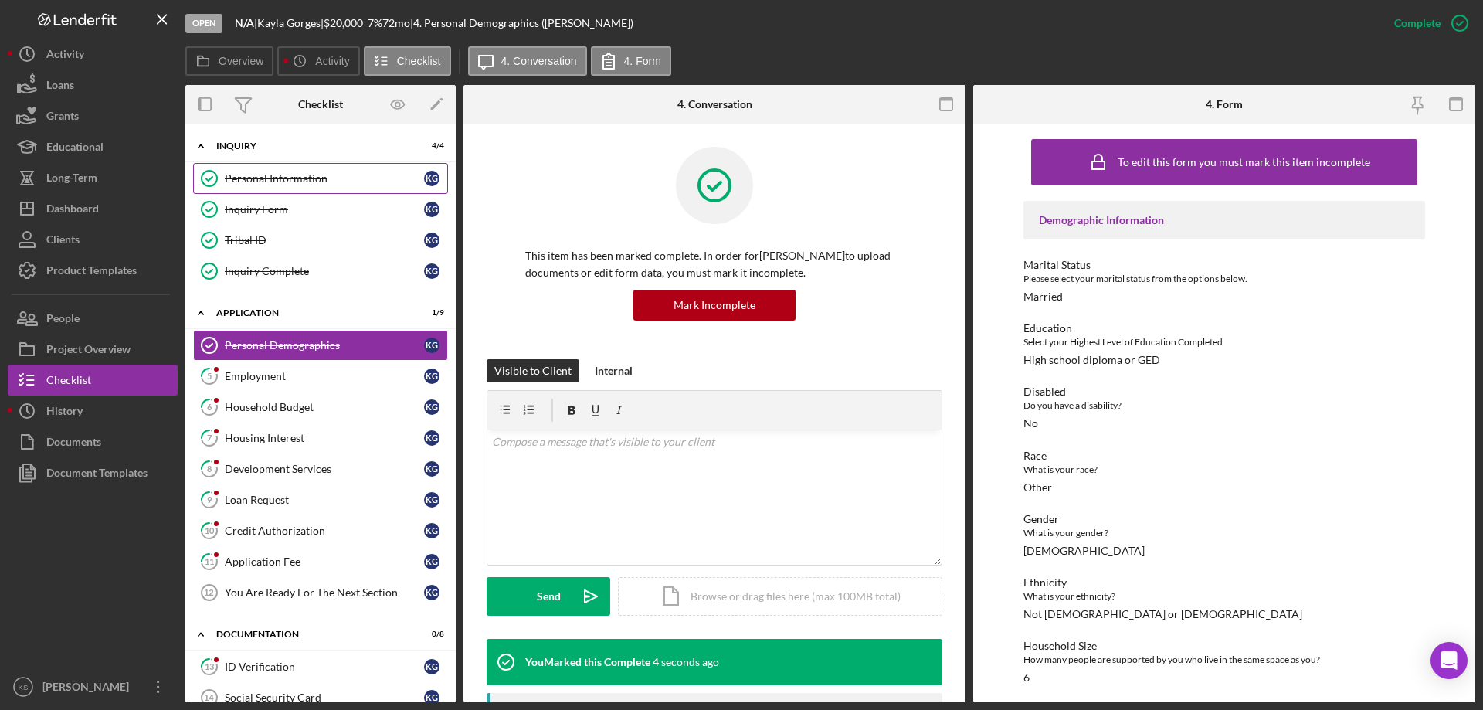
click at [299, 184] on div "Personal Information" at bounding box center [324, 178] width 199 height 12
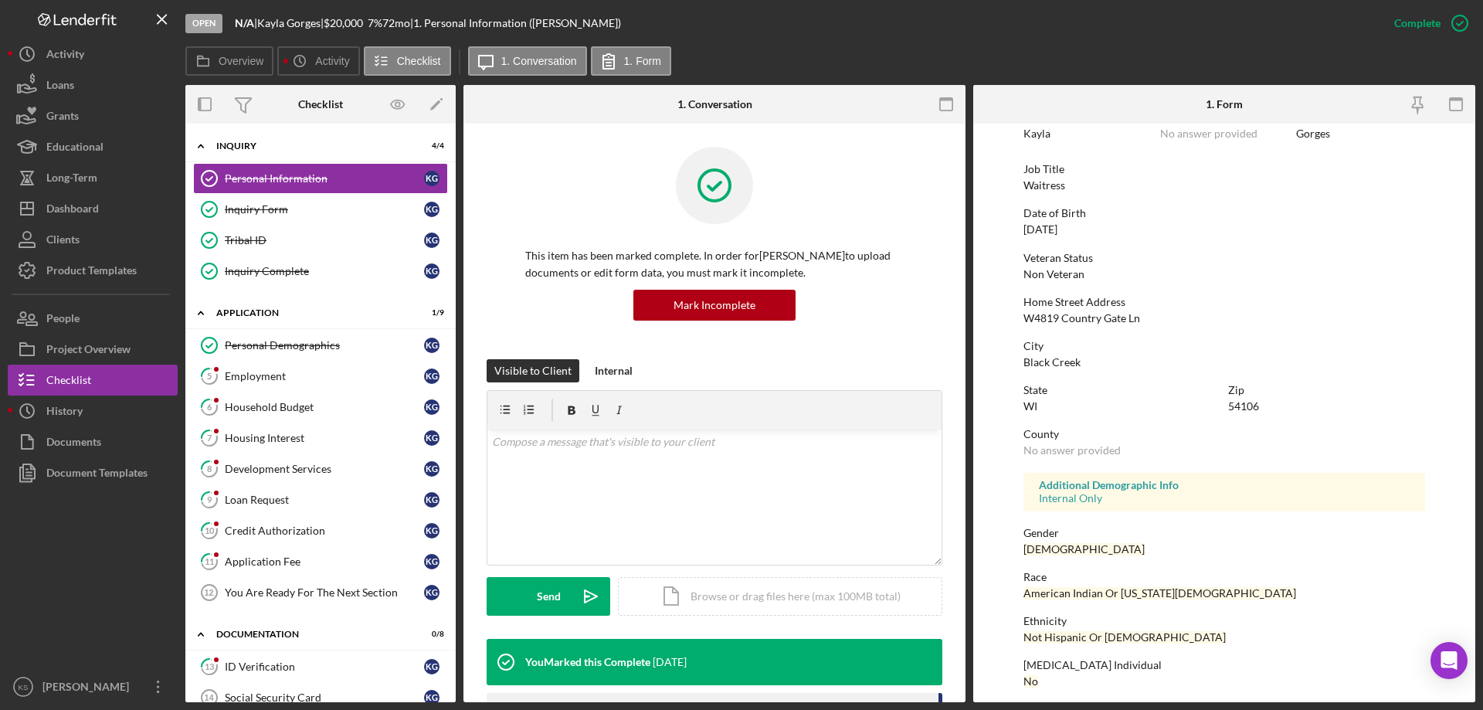
scroll to position [142, 0]
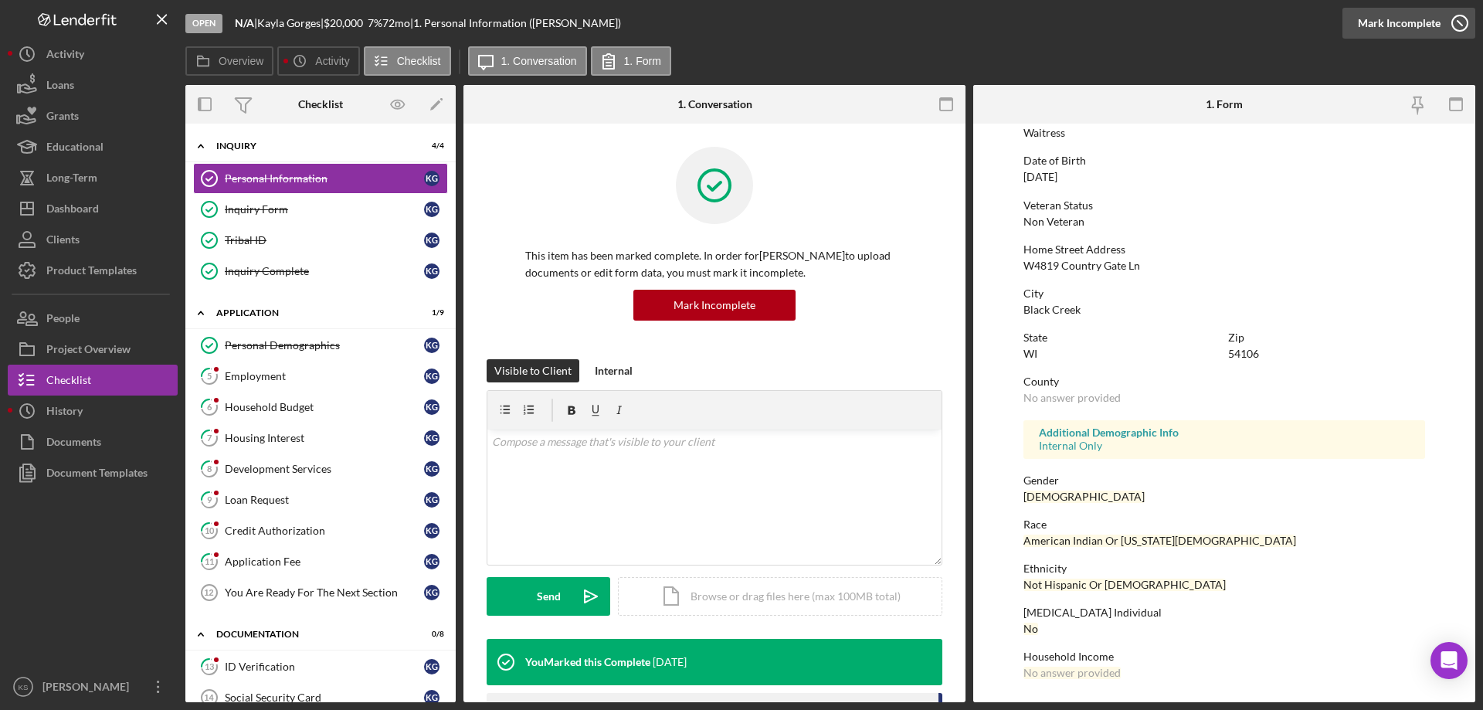
click at [1429, 26] on div "Mark Incomplete" at bounding box center [1399, 23] width 83 height 31
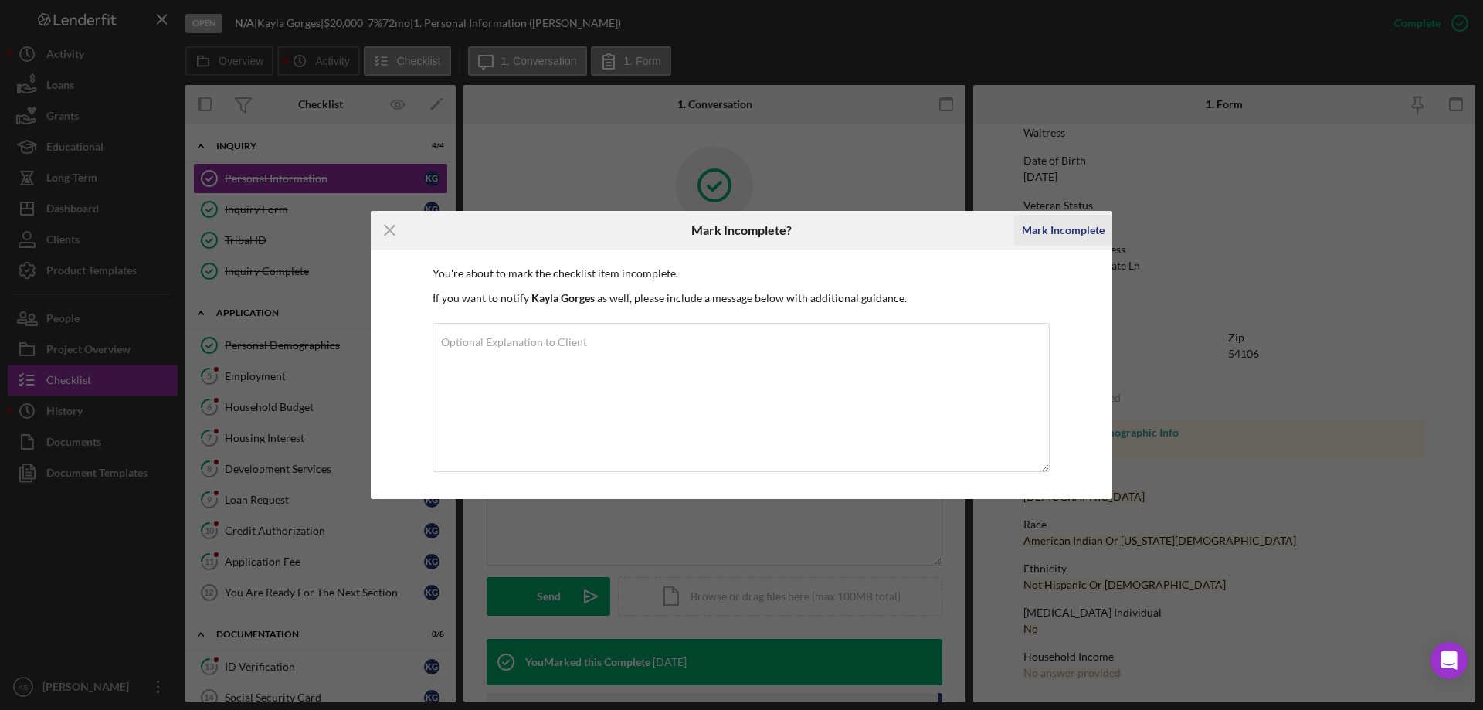
click at [1037, 229] on div "Mark Incomplete" at bounding box center [1063, 230] width 83 height 31
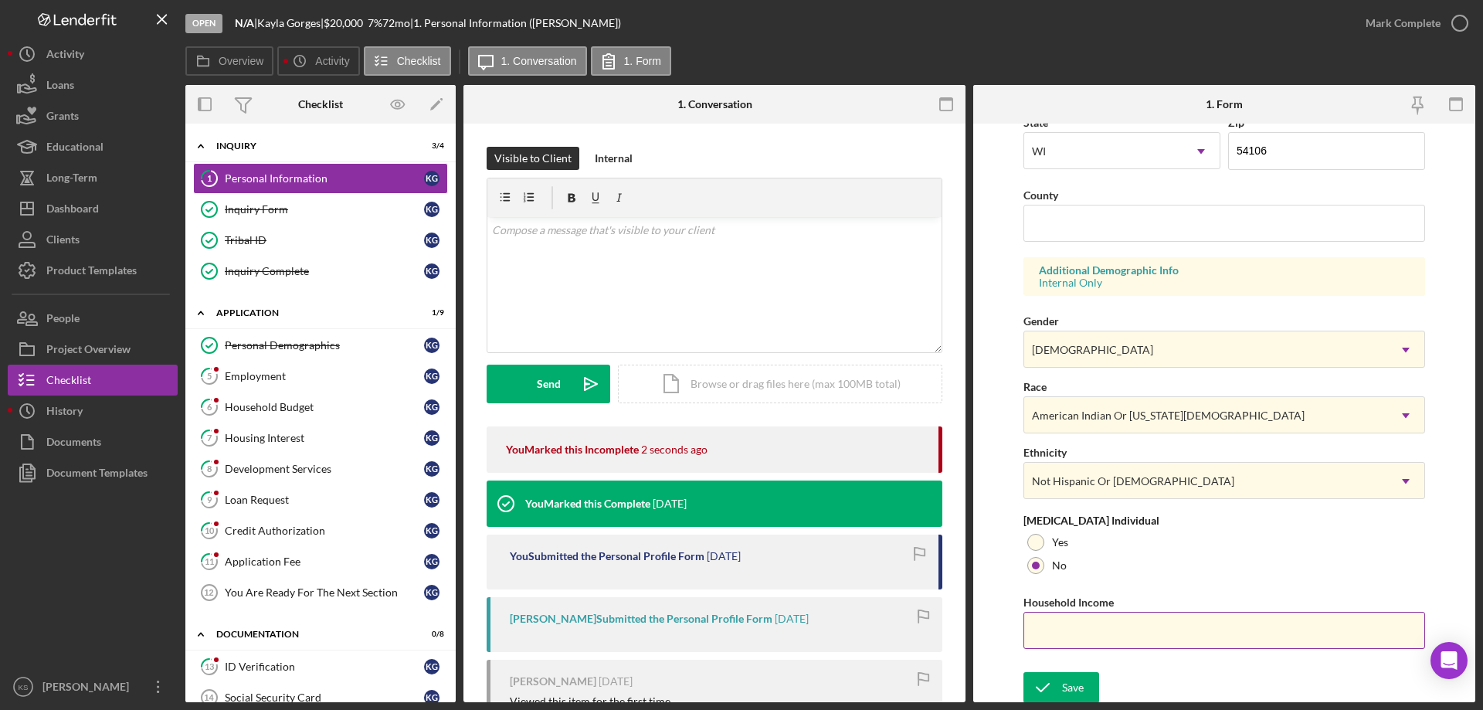
scroll to position [453, 0]
click at [1085, 639] on input "Household Income" at bounding box center [1224, 627] width 402 height 37
paste input "$100,000"
type input "$100,000"
click at [1082, 675] on div "Save" at bounding box center [1073, 684] width 22 height 31
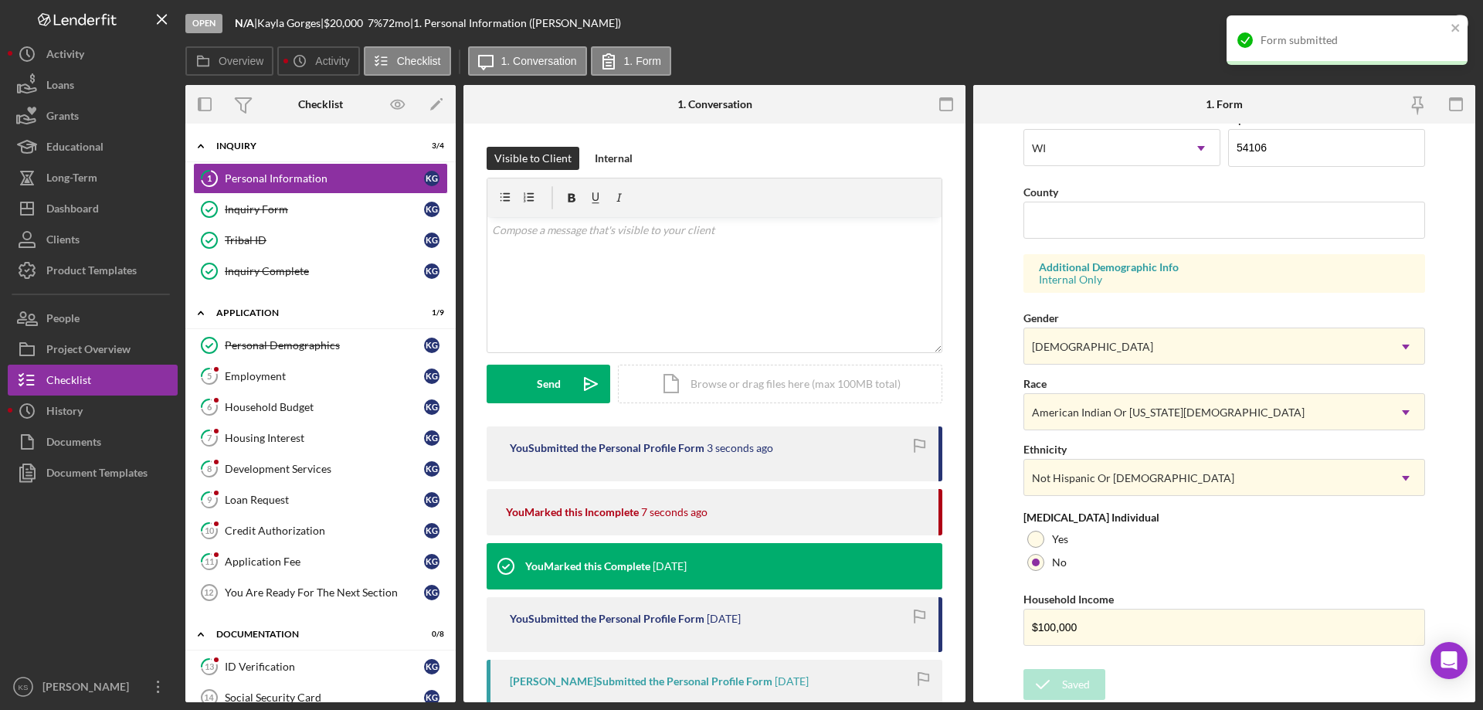
click at [1448, 28] on div "Form submitted" at bounding box center [1342, 40] width 218 height 25
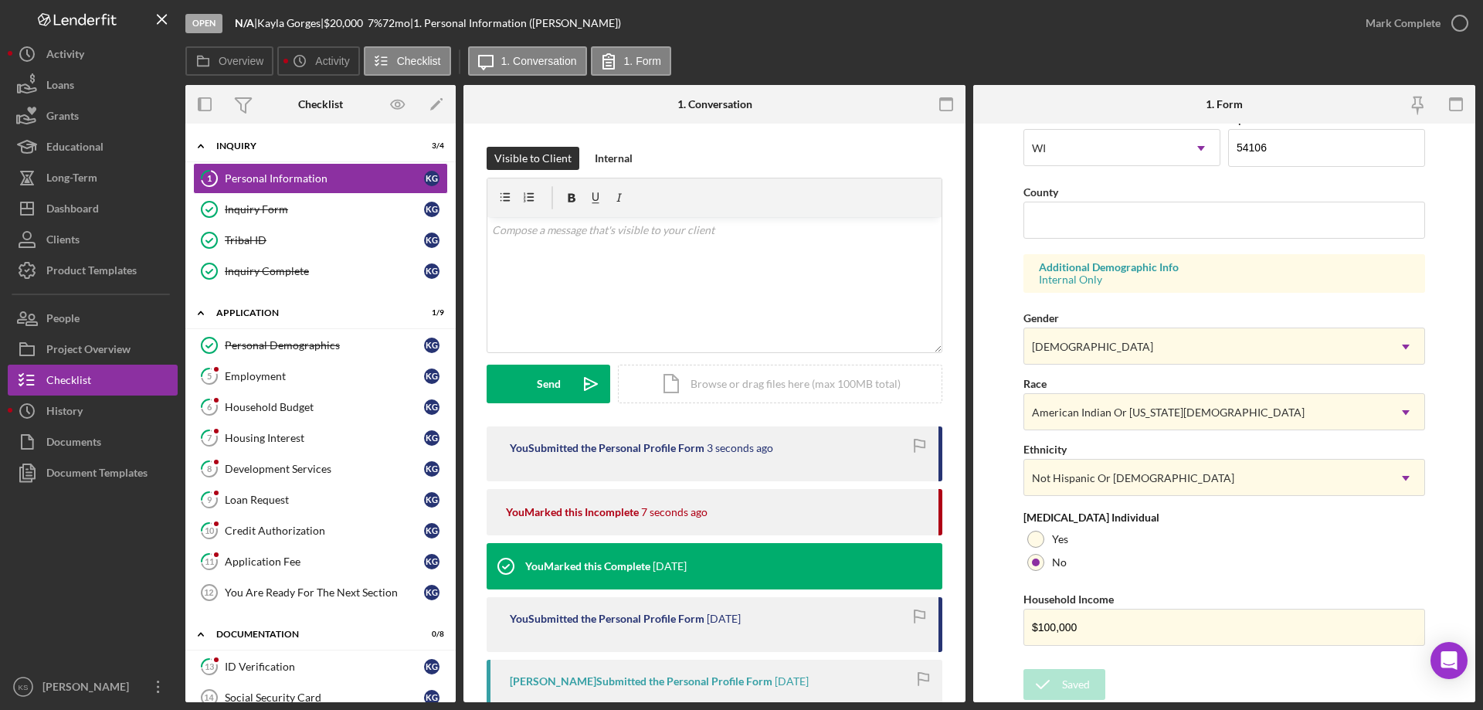
click at [1439, 23] on div "Form submitted" at bounding box center [1346, 46] width 247 height 68
click at [1423, 25] on div "Mark Complete" at bounding box center [1403, 23] width 75 height 31
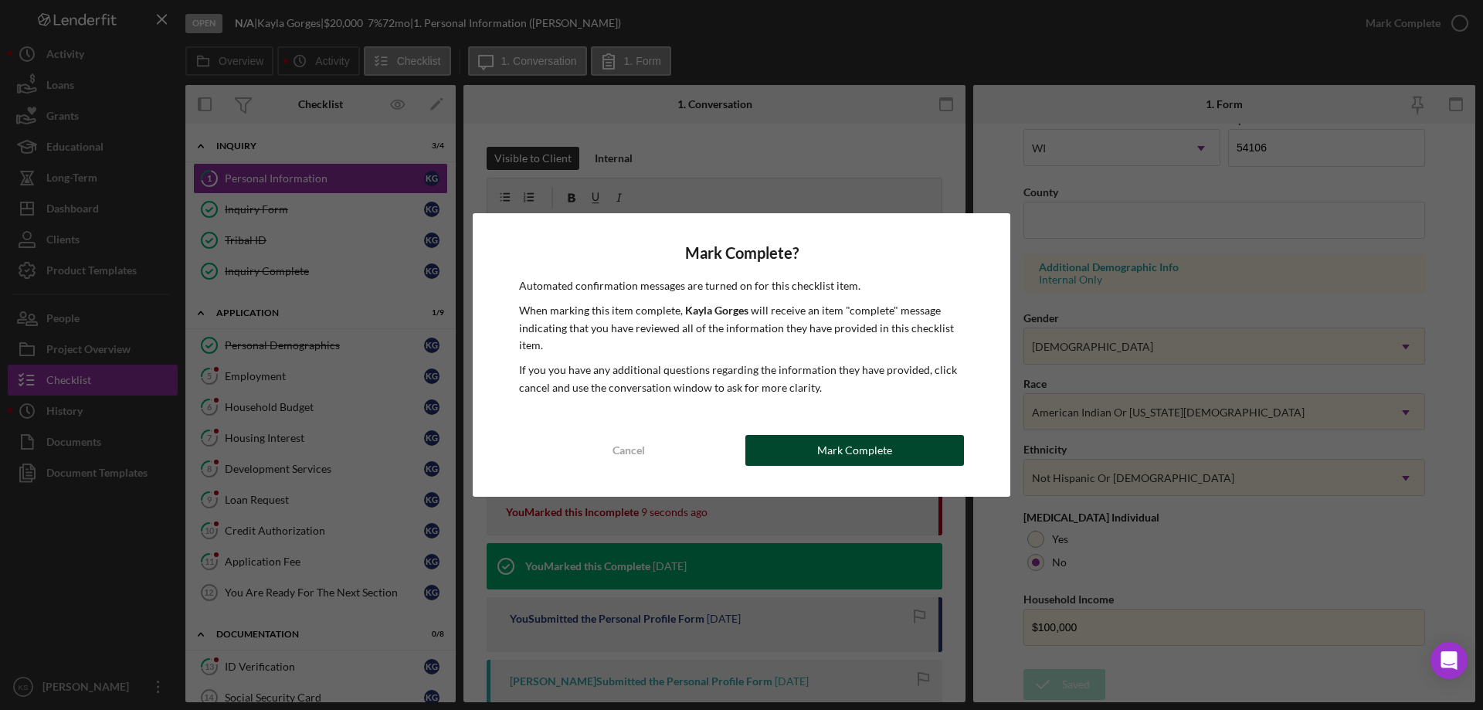
click at [897, 436] on button "Mark Complete" at bounding box center [854, 450] width 219 height 31
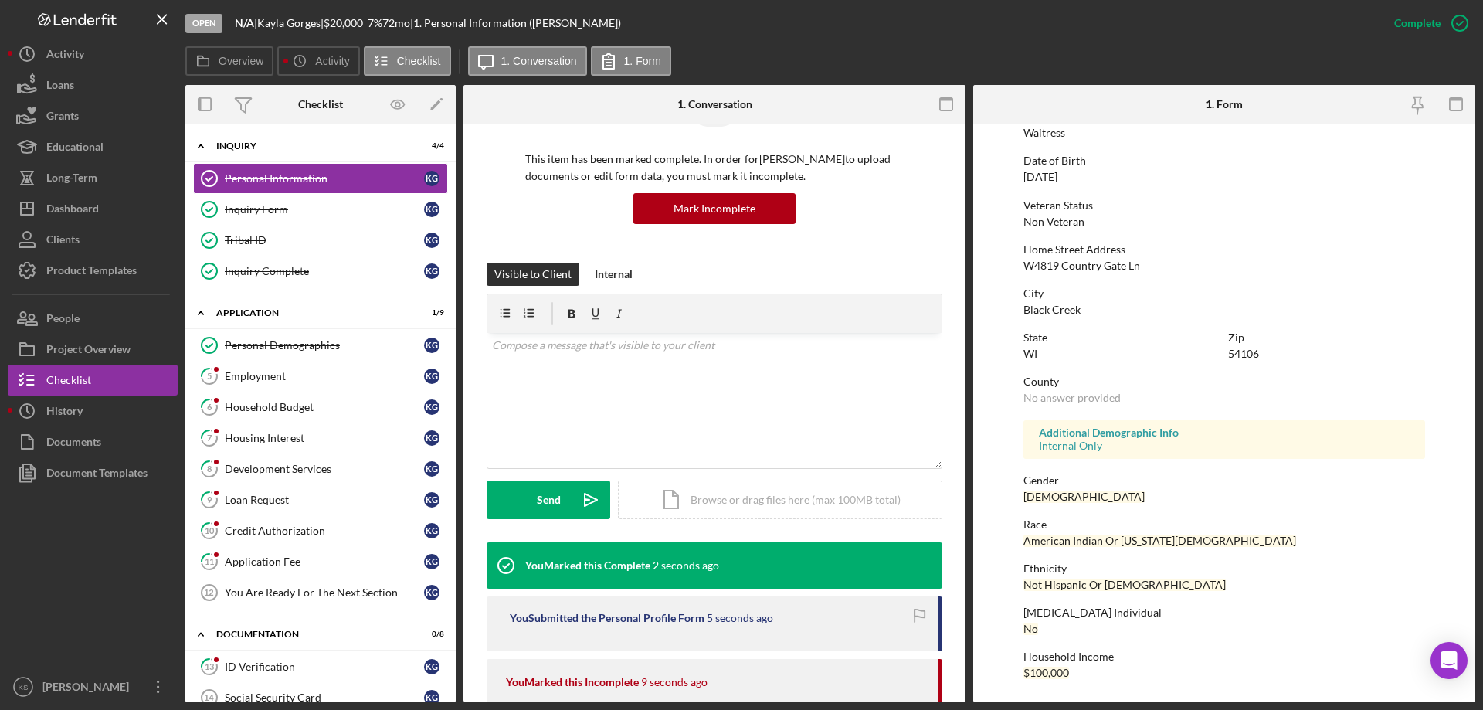
scroll to position [309, 0]
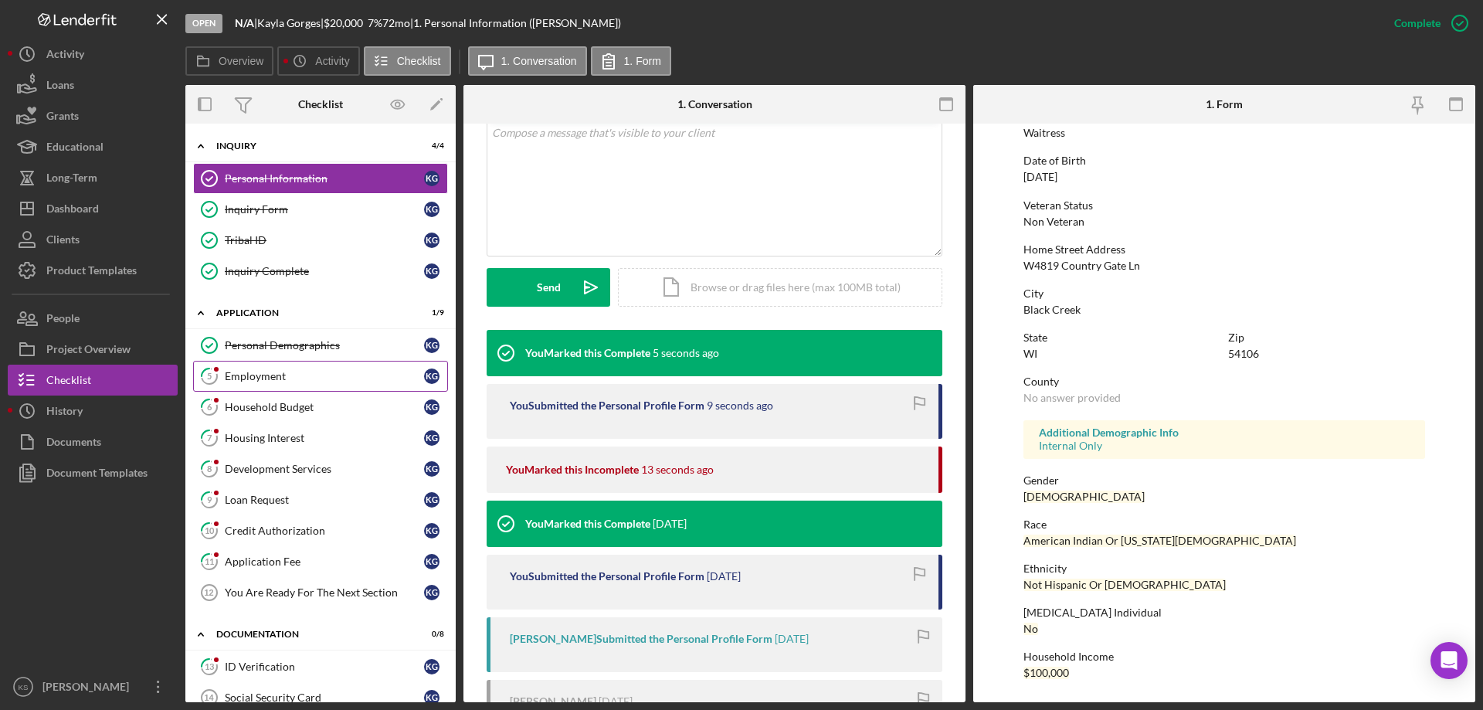
click at [263, 371] on div "Employment" at bounding box center [324, 376] width 199 height 12
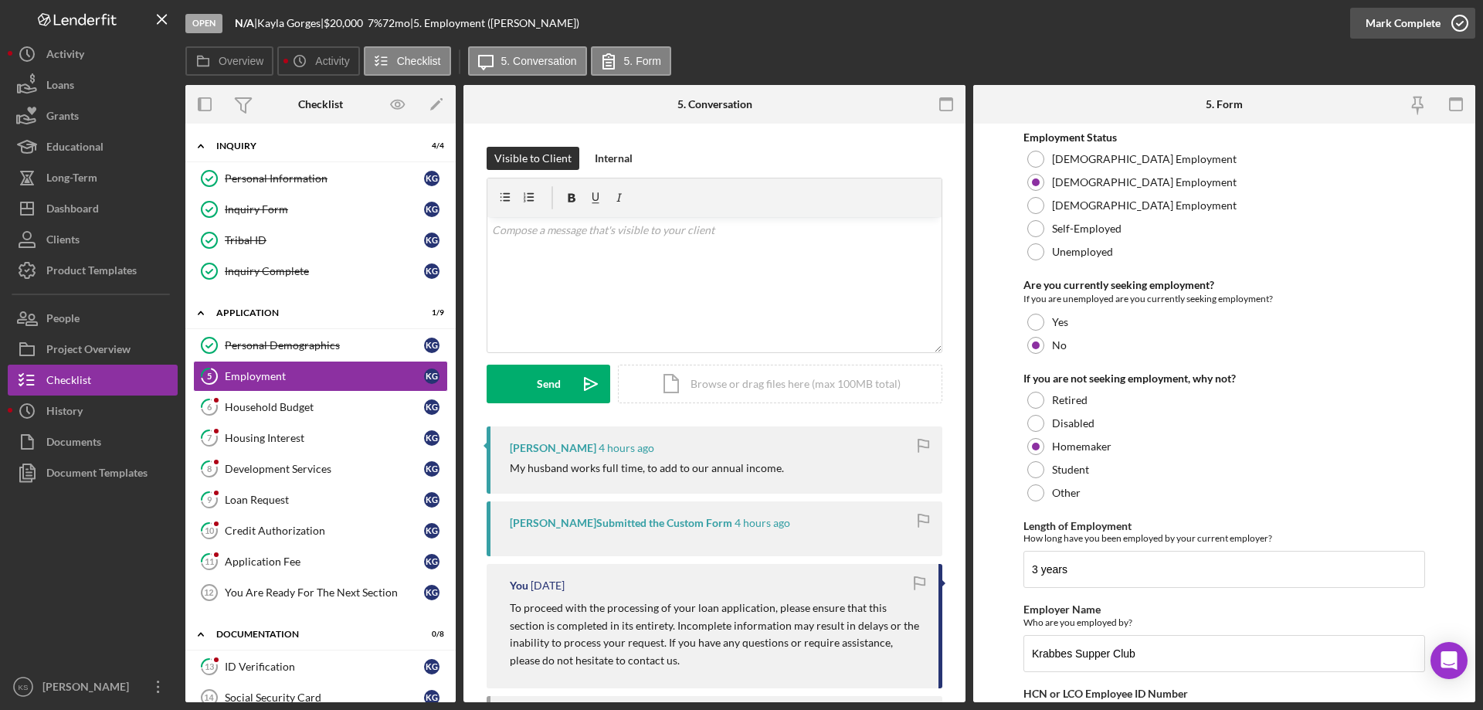
click at [1394, 19] on div "Mark Complete" at bounding box center [1403, 23] width 75 height 31
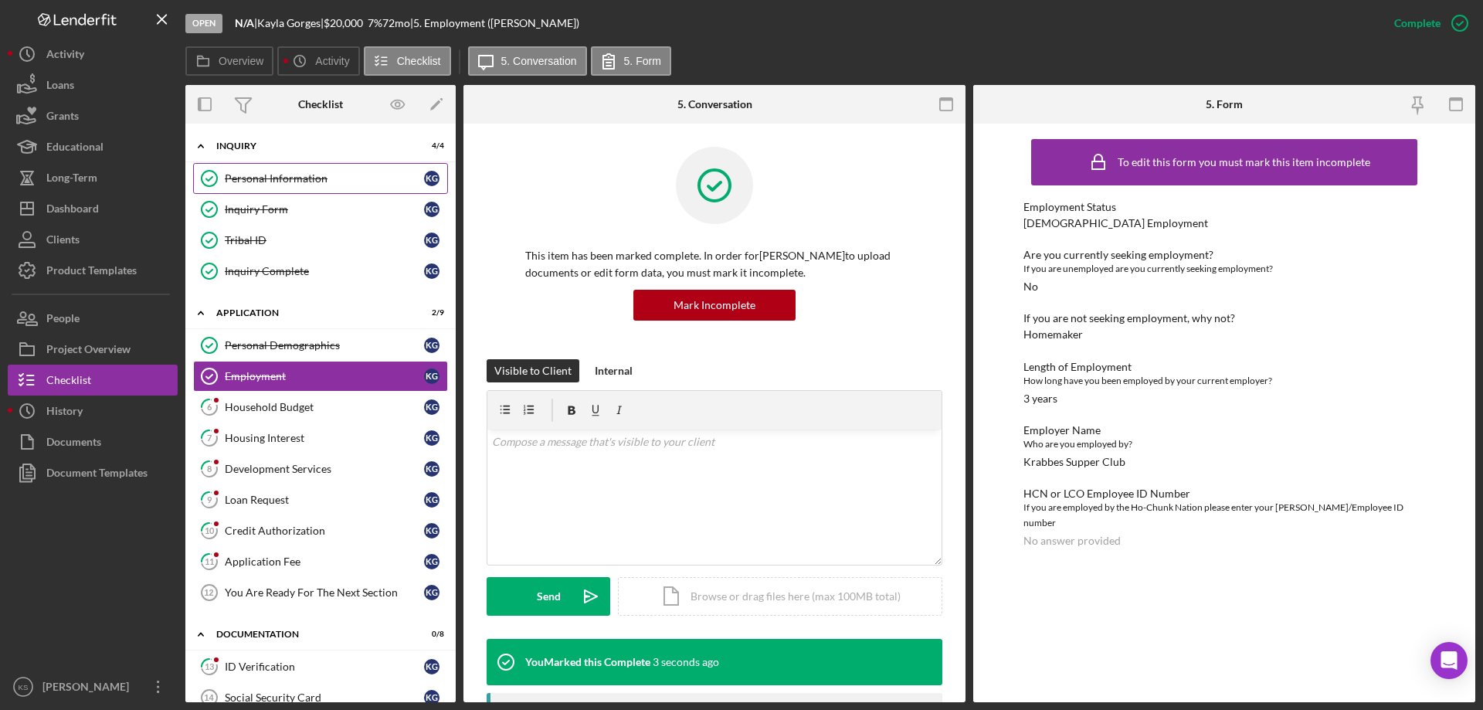
click at [243, 186] on link "Personal Information Personal Information K G" at bounding box center [320, 178] width 255 height 31
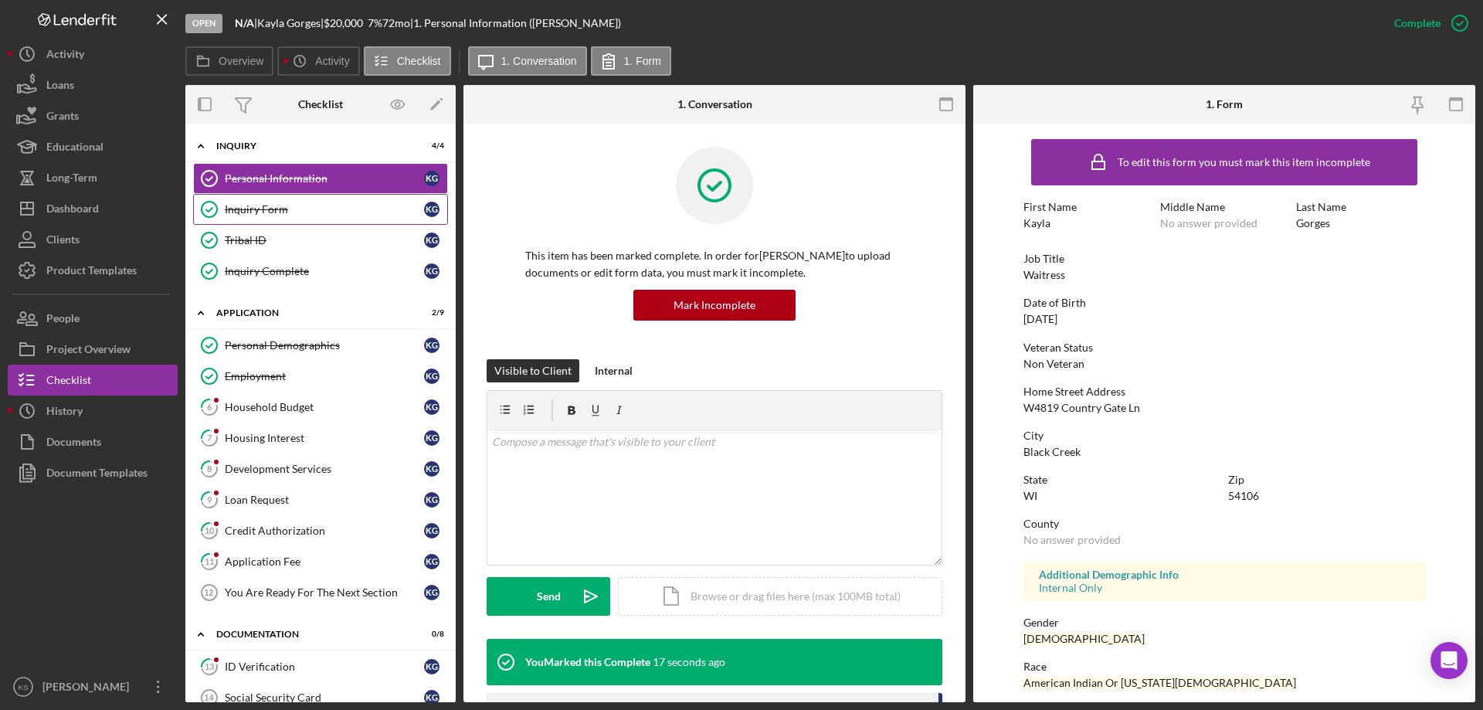
click at [229, 215] on div "Inquiry Form" at bounding box center [324, 209] width 199 height 12
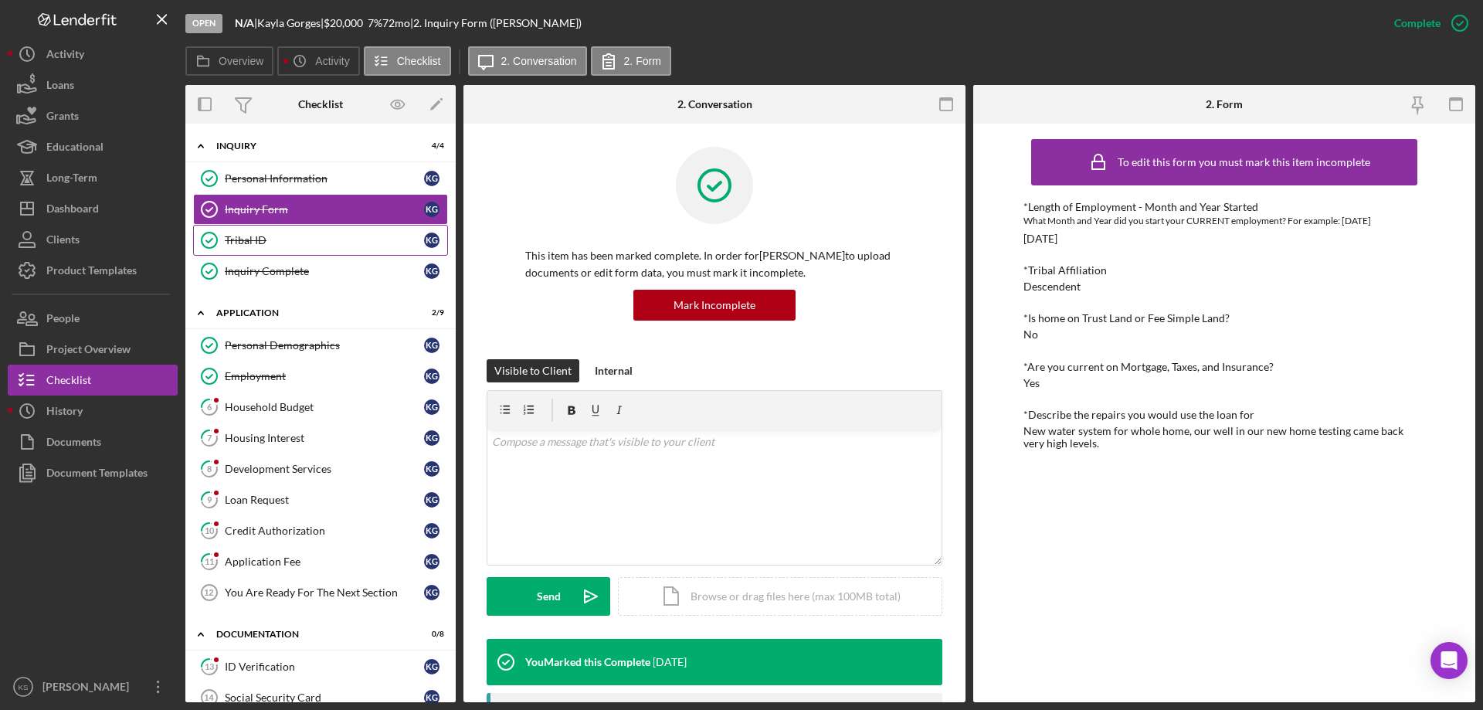
click at [222, 239] on icon "Tribal ID" at bounding box center [209, 240] width 39 height 39
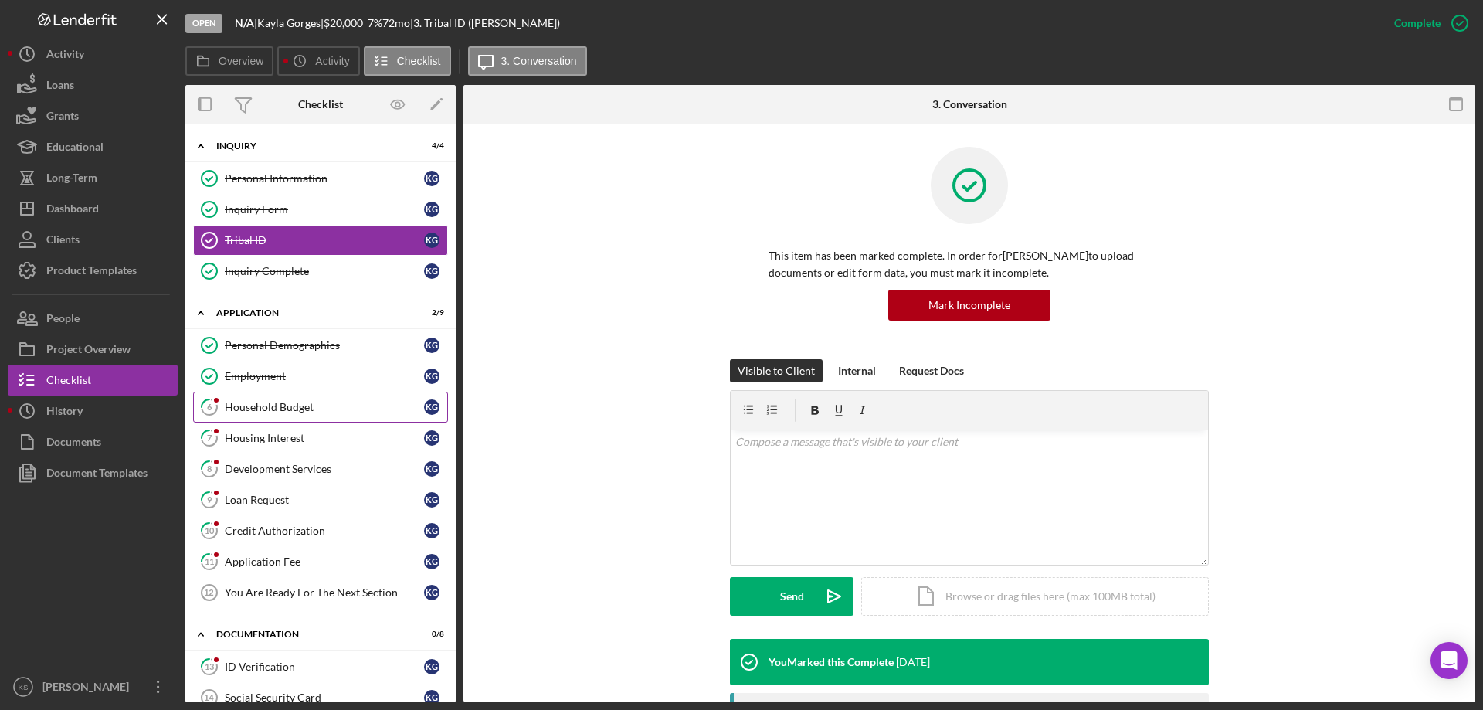
click at [327, 417] on link "6 Household Budget K G" at bounding box center [320, 407] width 255 height 31
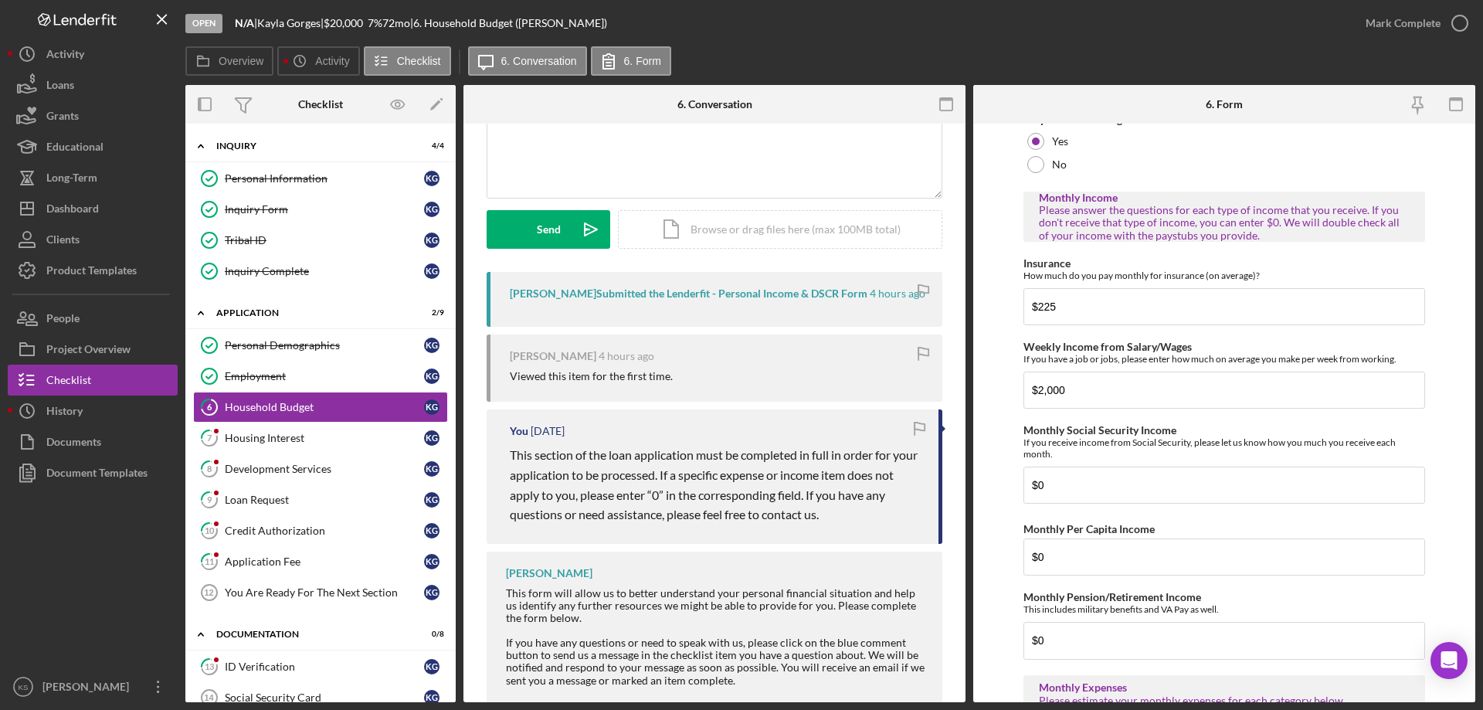
scroll to position [152, 0]
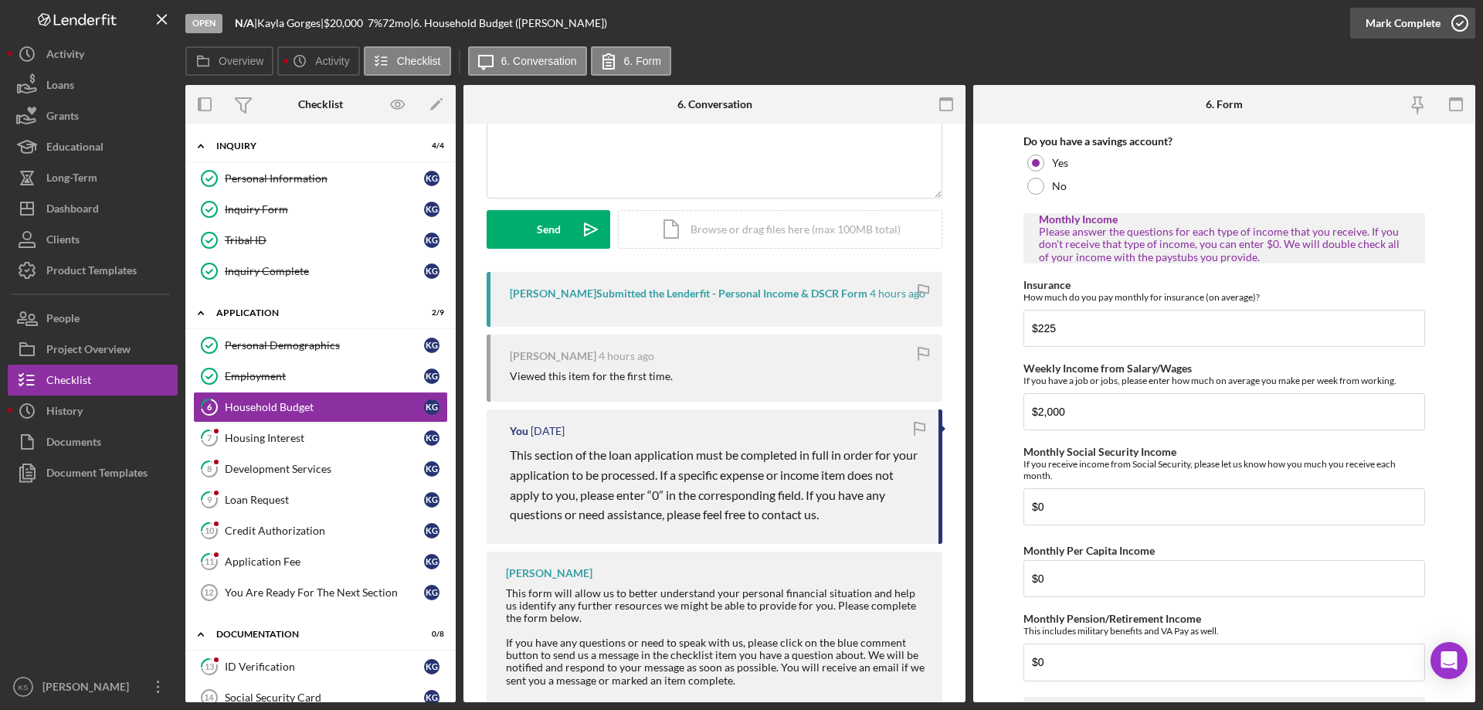
click at [1410, 36] on div "Mark Complete" at bounding box center [1403, 23] width 75 height 31
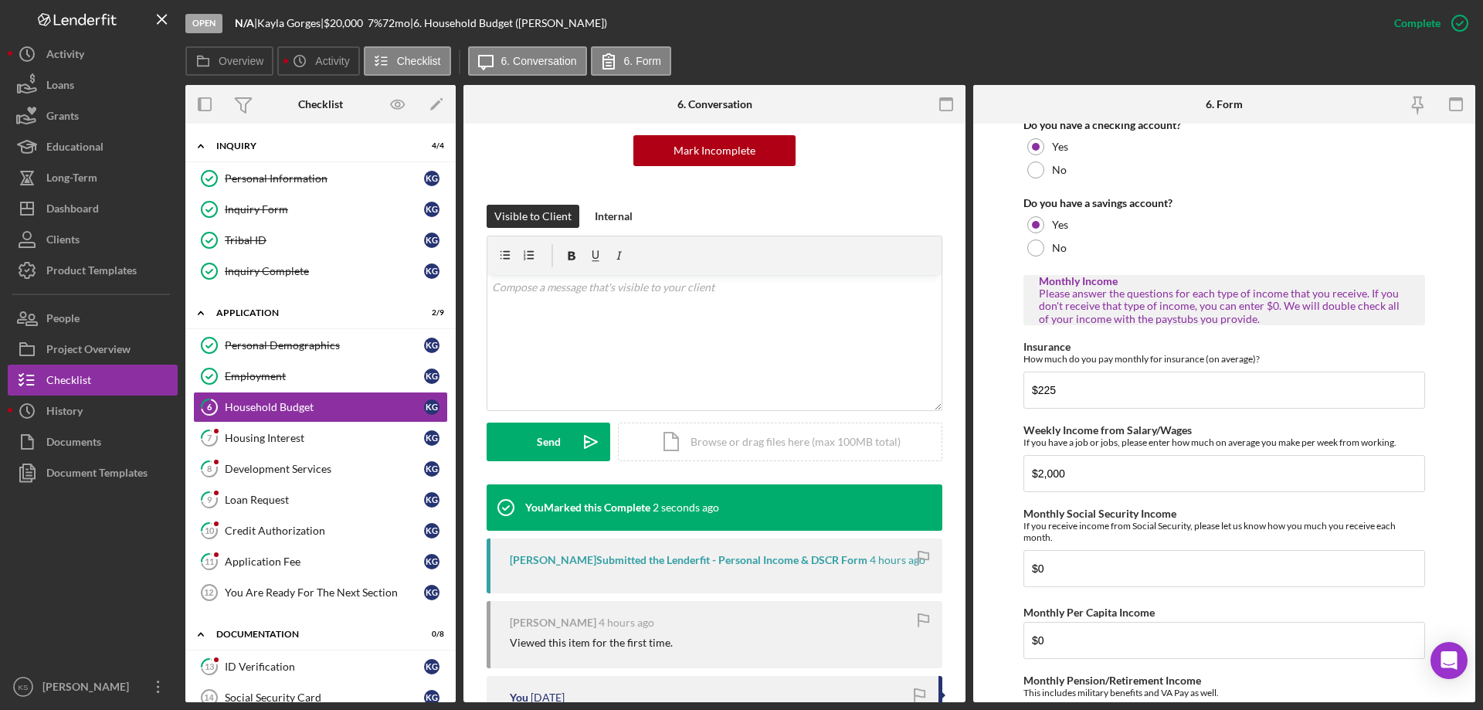
scroll to position [214, 0]
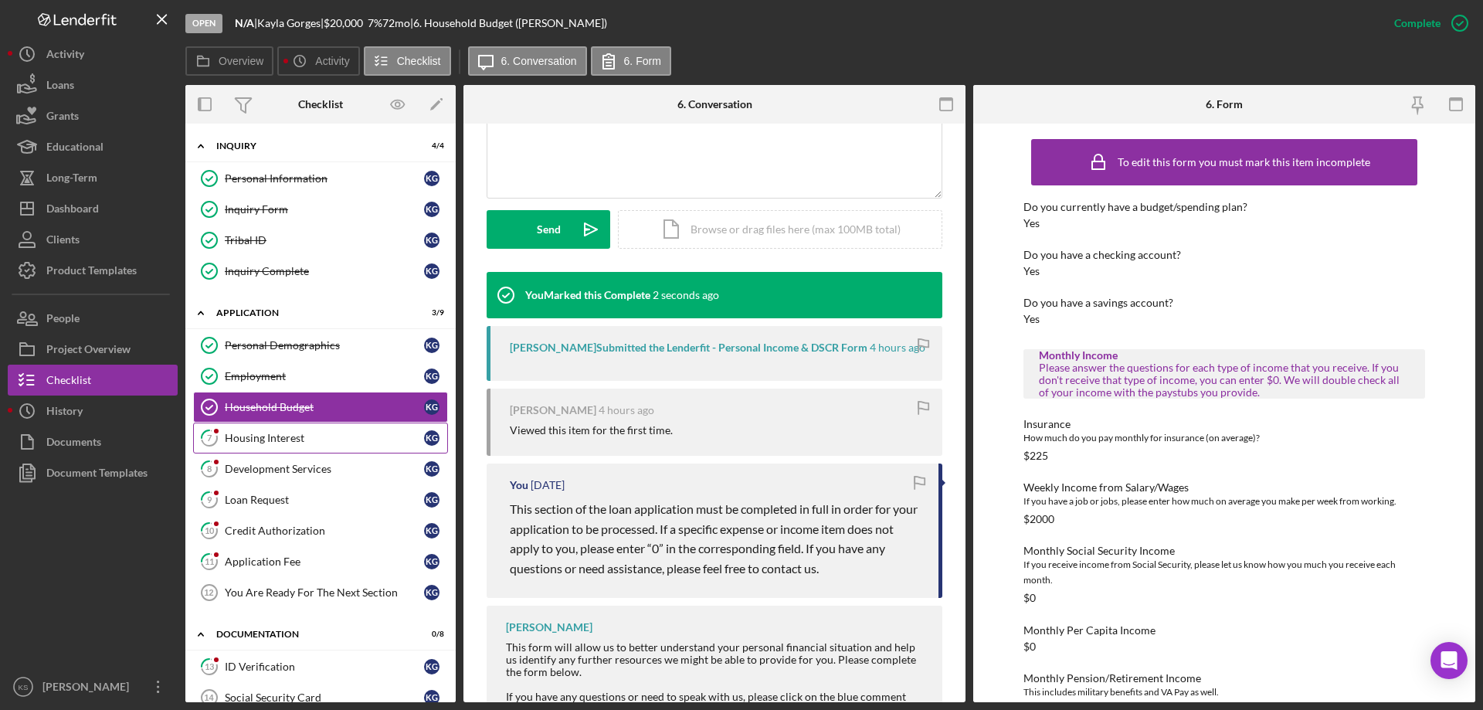
click at [320, 429] on link "7 Housing Interest K G" at bounding box center [320, 437] width 255 height 31
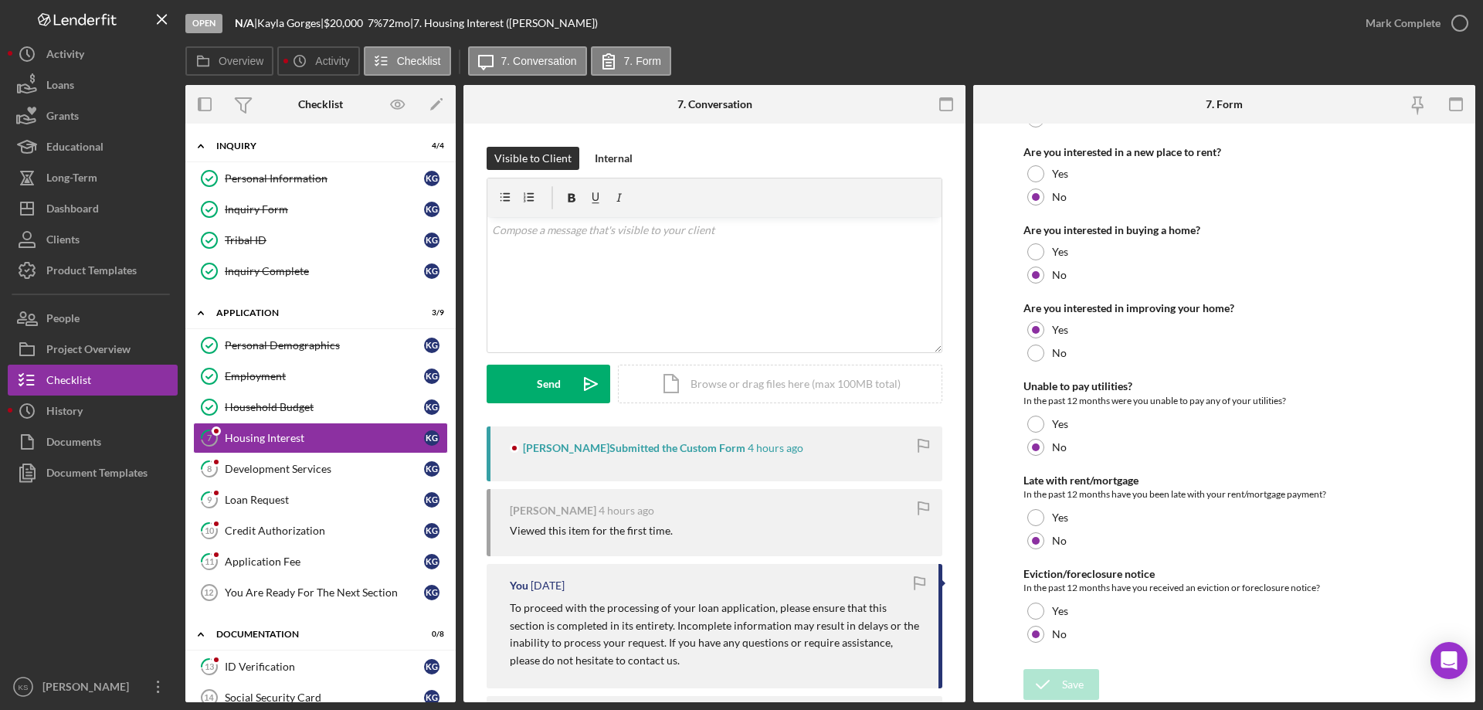
scroll to position [77, 0]
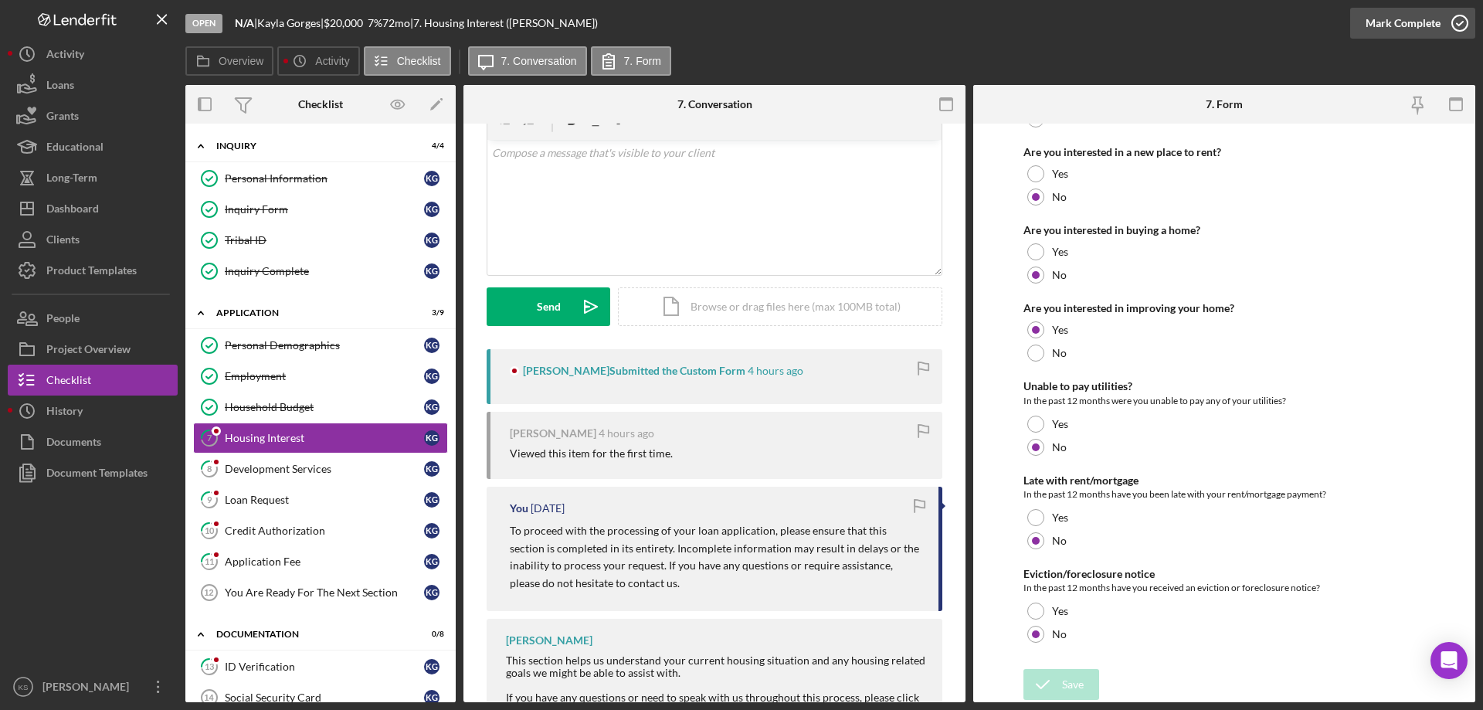
click at [1376, 20] on div "Mark Complete" at bounding box center [1403, 23] width 75 height 31
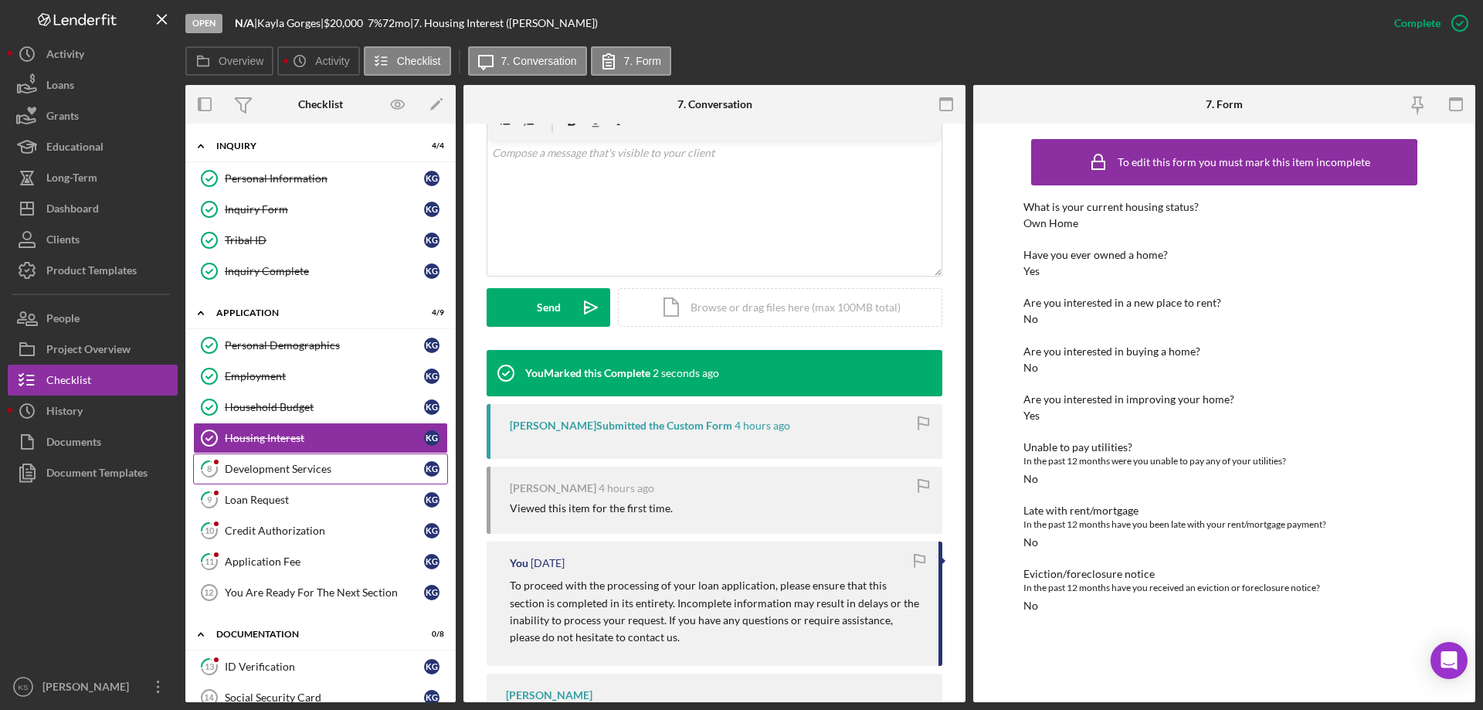
click at [278, 460] on link "8 Development Services K G" at bounding box center [320, 468] width 255 height 31
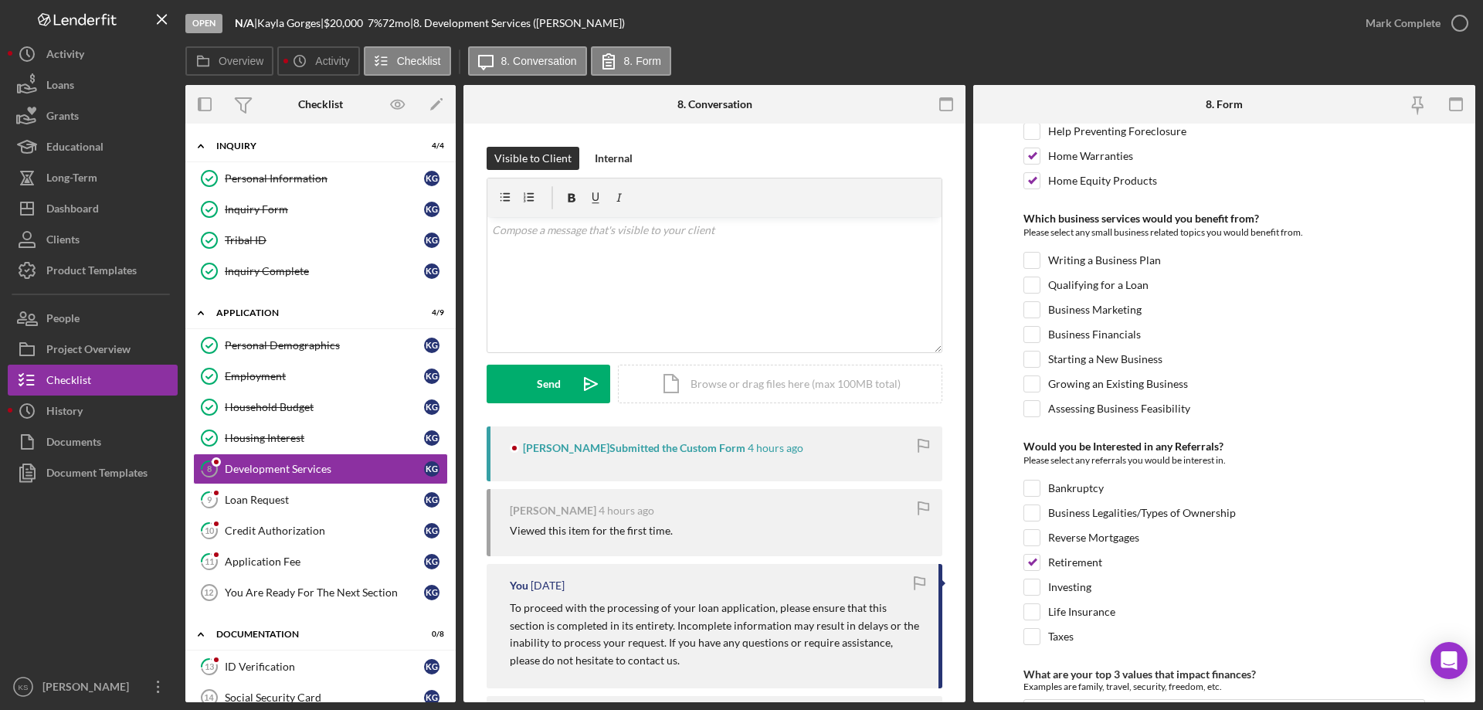
scroll to position [648, 0]
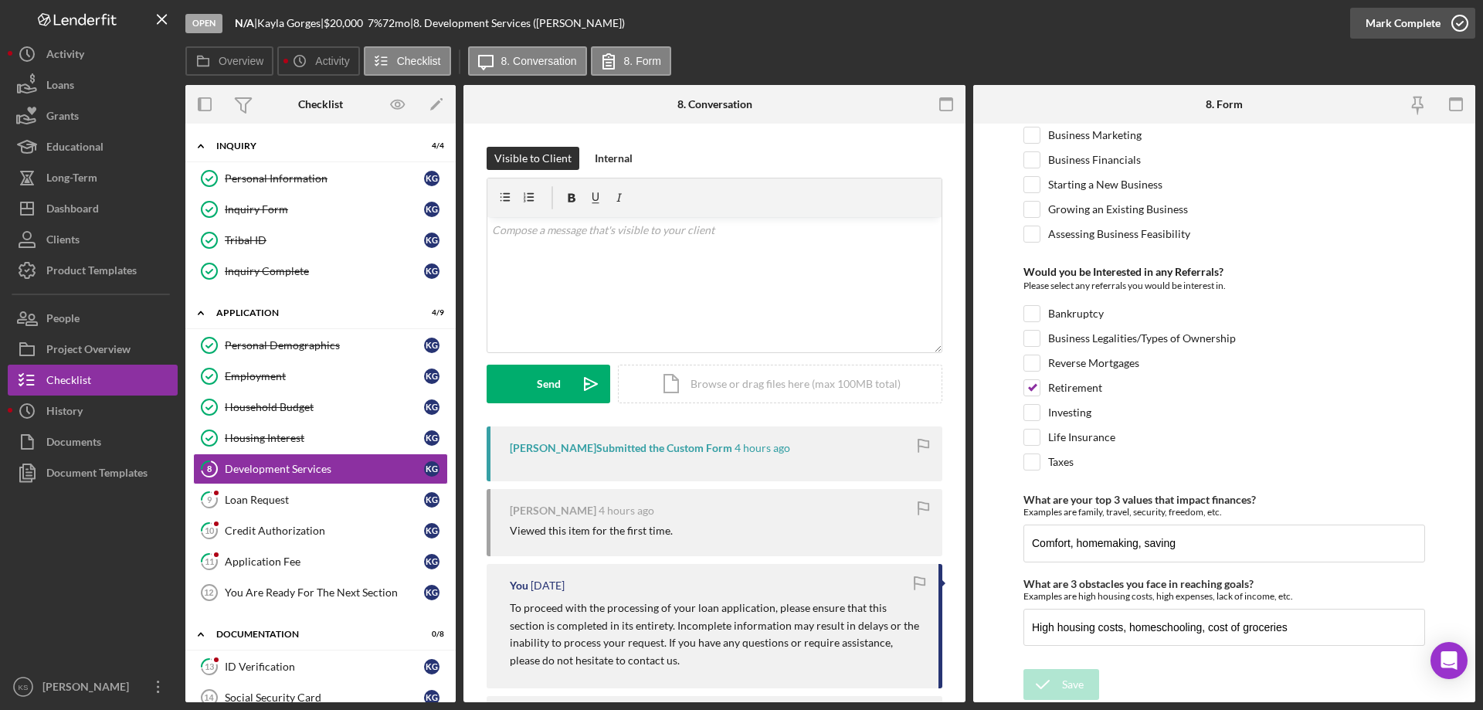
click at [1411, 13] on div "Mark Complete" at bounding box center [1403, 23] width 75 height 31
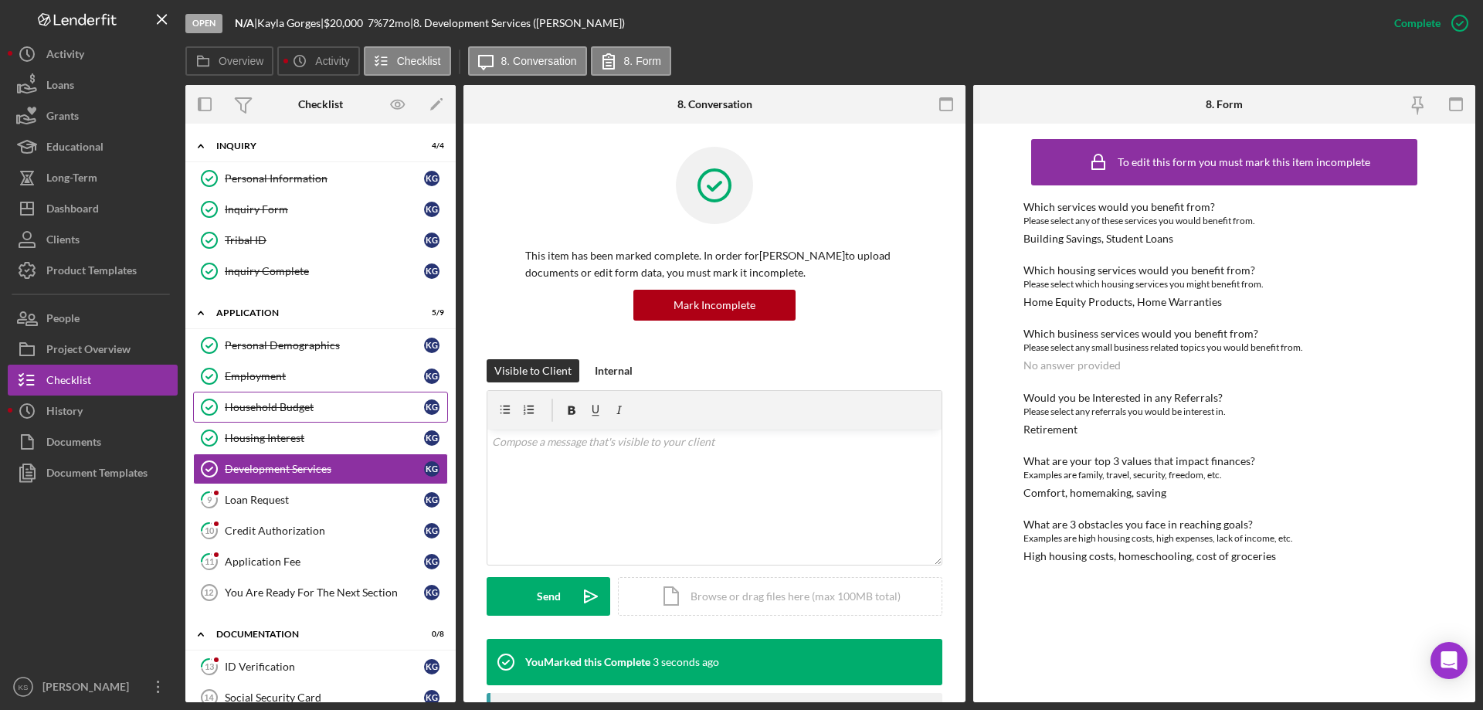
click at [277, 406] on div "Household Budget" at bounding box center [324, 407] width 199 height 12
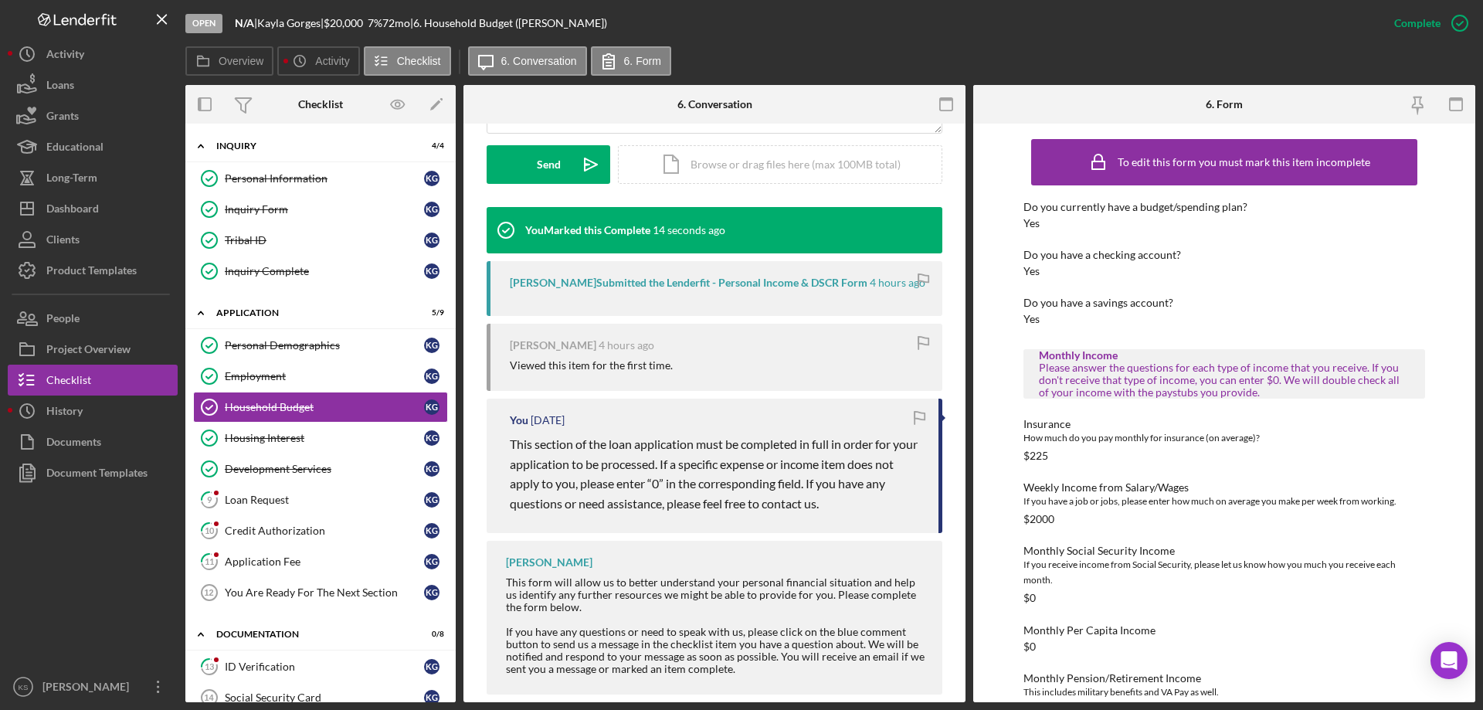
scroll to position [455, 0]
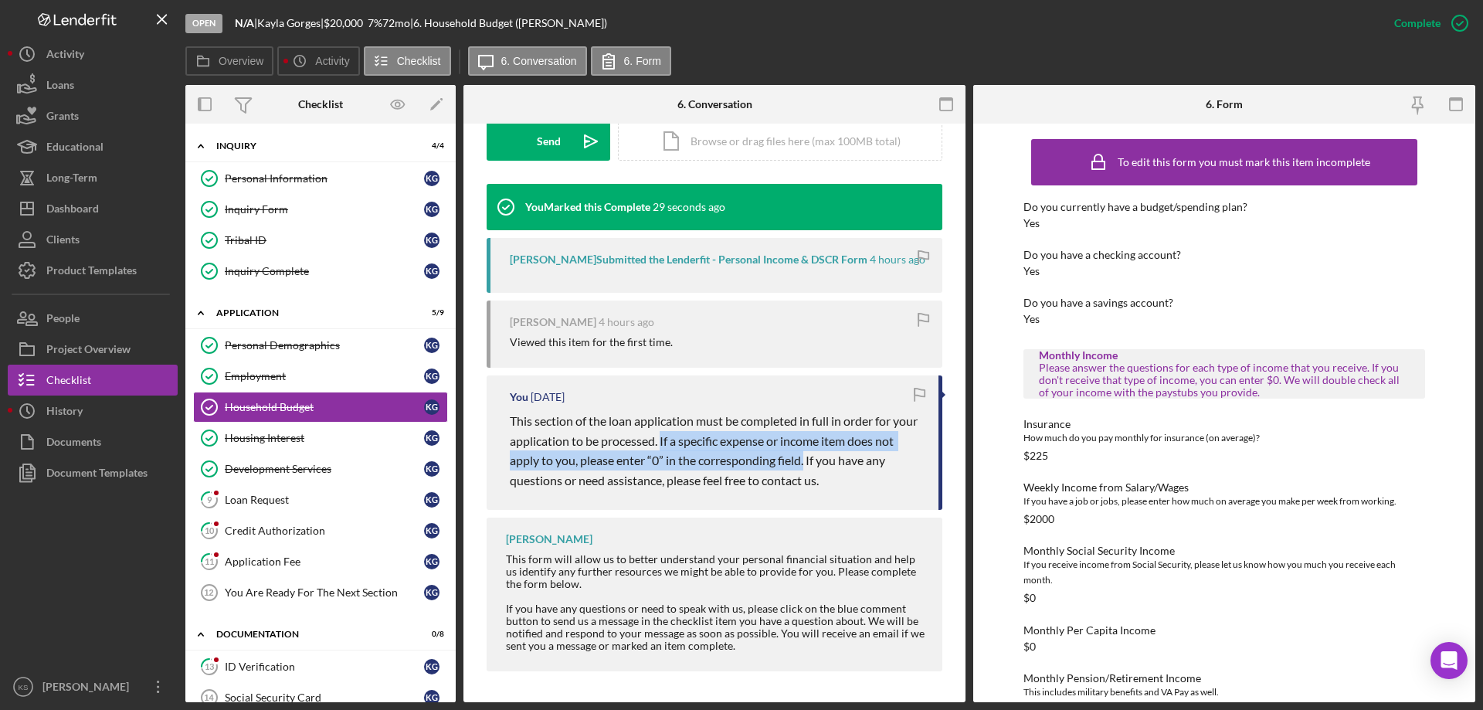
drag, startPoint x: 691, startPoint y: 440, endPoint x: 828, endPoint y: 467, distance: 140.1
click at [828, 467] on span "This section of the loan application must be completed in full in order for you…" at bounding box center [715, 450] width 410 height 74
copy span "If a specific expense or income item does not apply to you, please enter “0” in…"
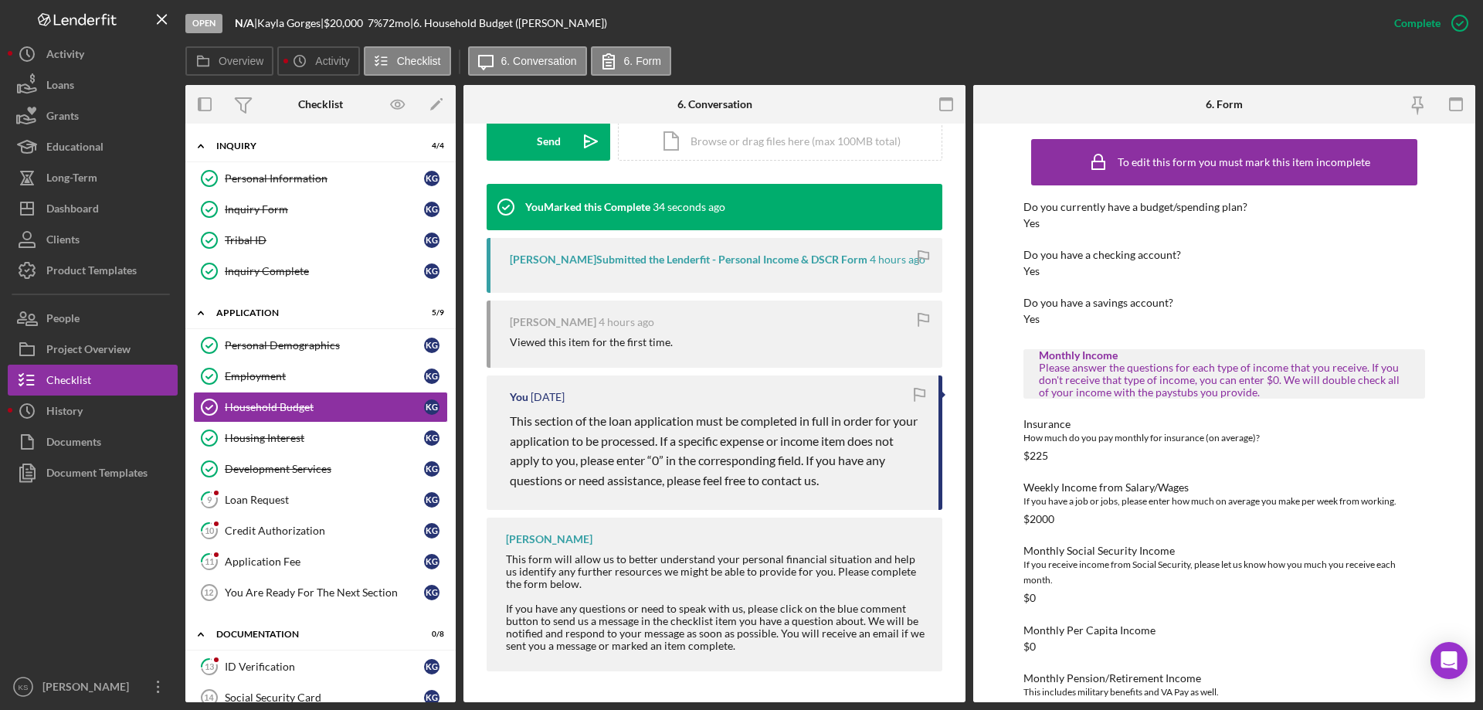
click at [942, 263] on div "This item has been marked complete. In order for [PERSON_NAME] to upload docume…" at bounding box center [714, 185] width 502 height 1033
click at [280, 505] on div "Loan Request" at bounding box center [324, 500] width 199 height 12
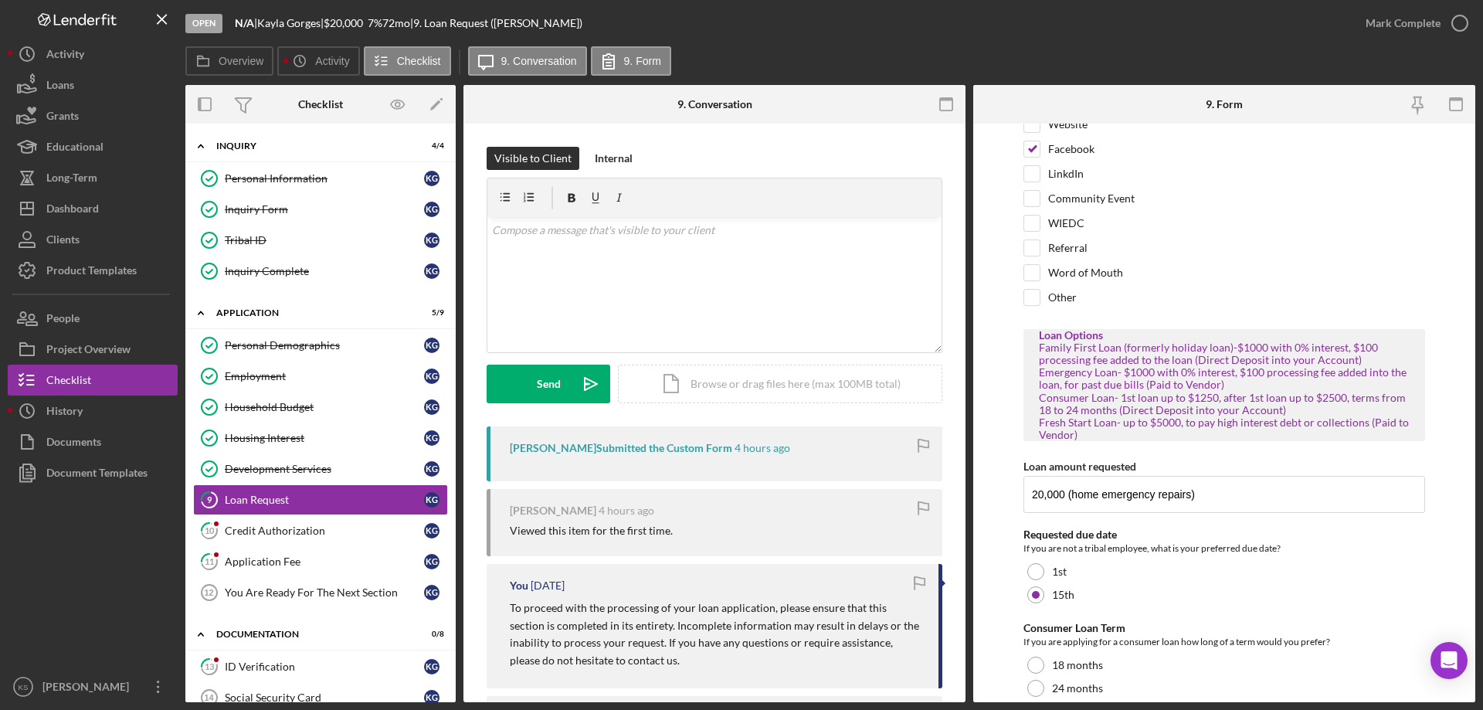
scroll to position [137, 0]
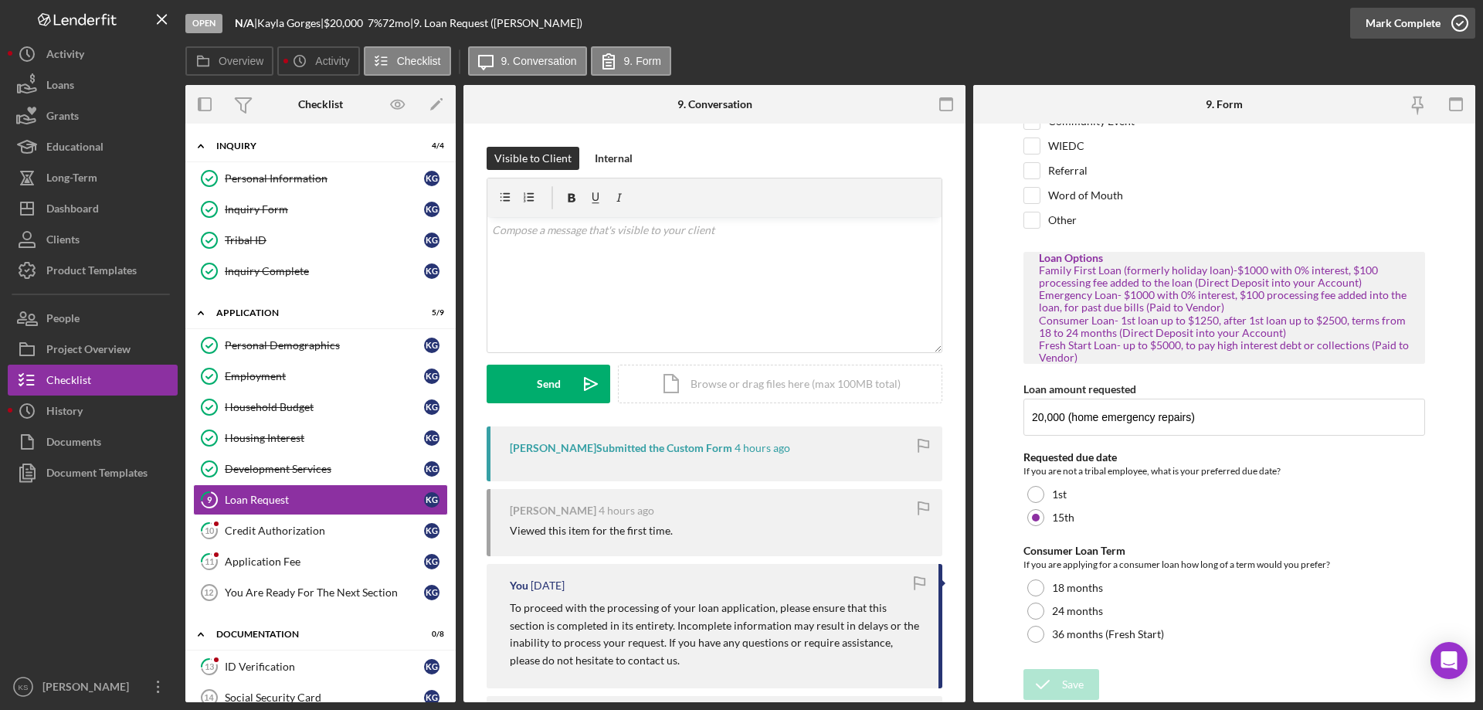
click at [1437, 22] on div "Mark Complete" at bounding box center [1403, 23] width 75 height 31
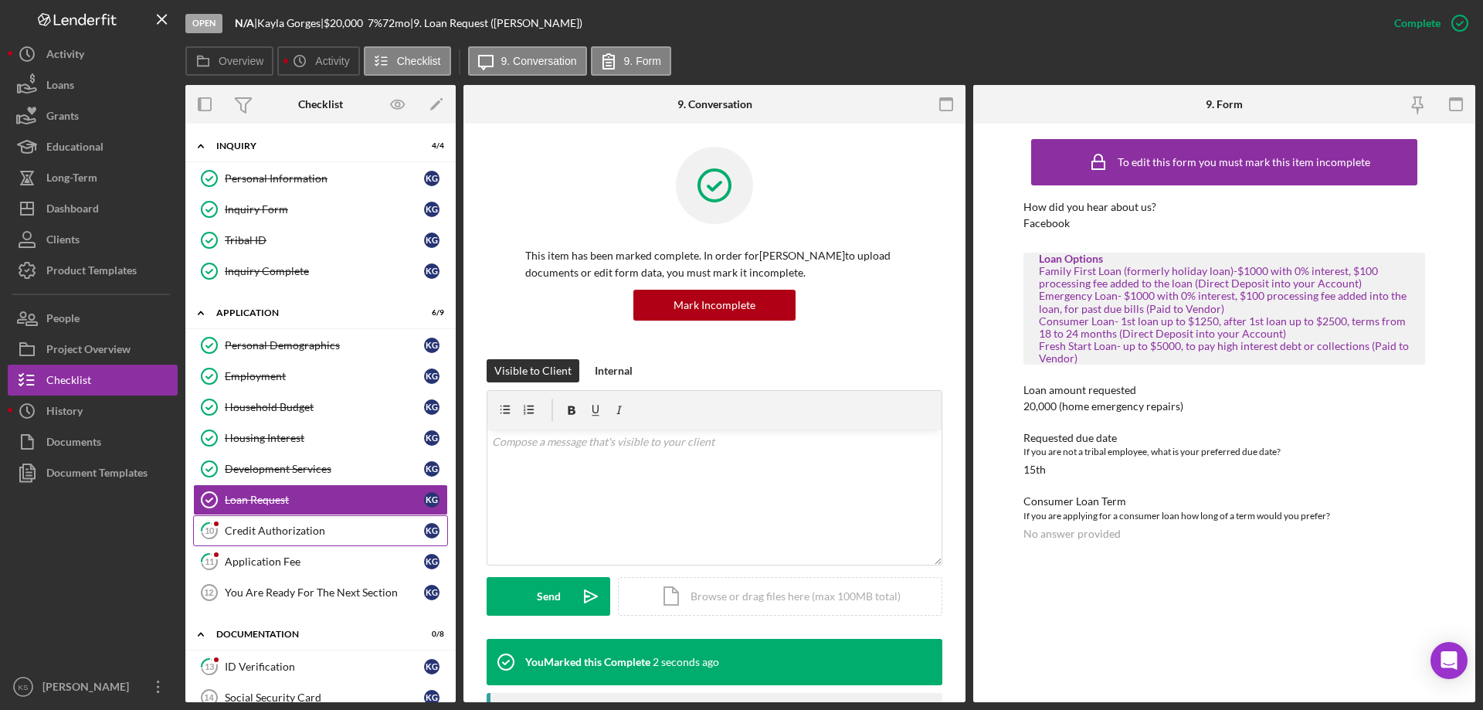
click at [277, 531] on div "Credit Authorization" at bounding box center [324, 530] width 199 height 12
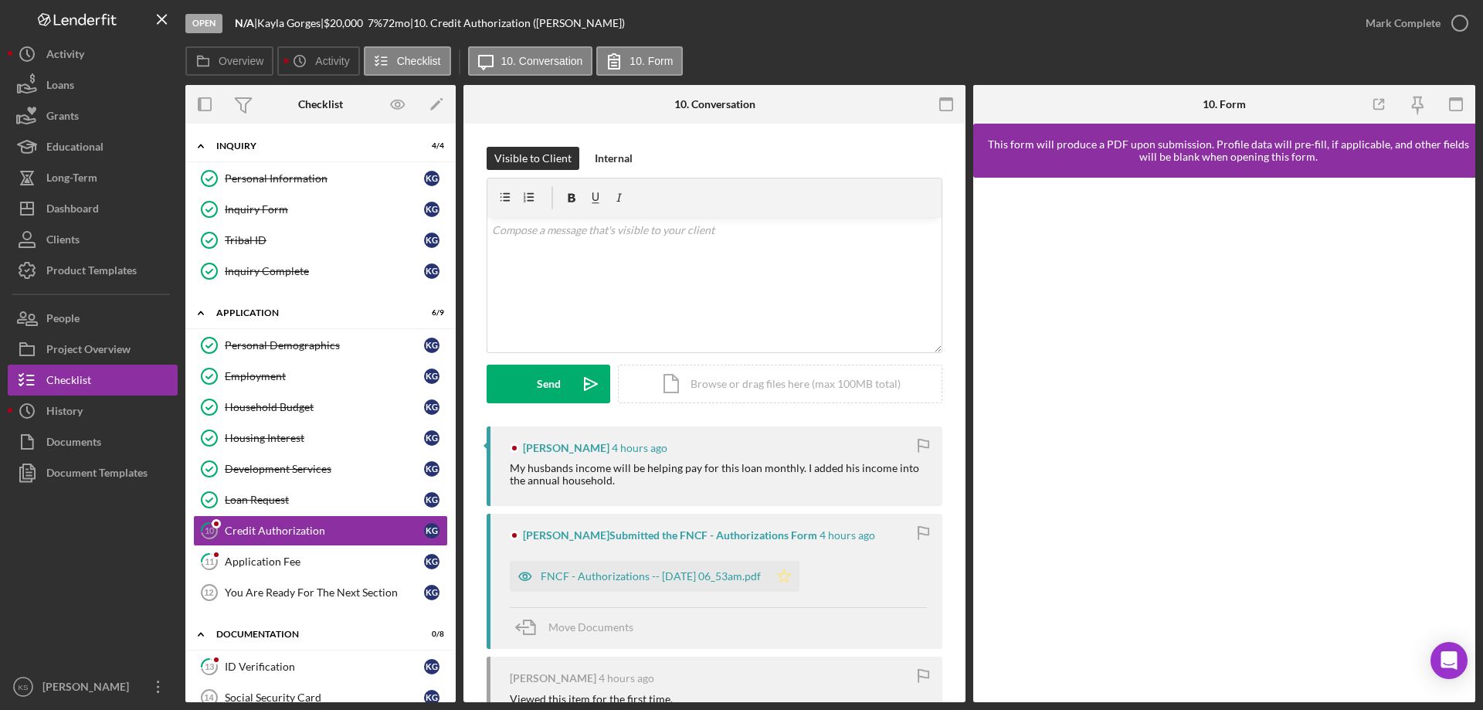
click at [799, 576] on icon "Icon/Star" at bounding box center [784, 576] width 31 height 31
click at [1399, 13] on div "Mark Complete" at bounding box center [1403, 23] width 75 height 31
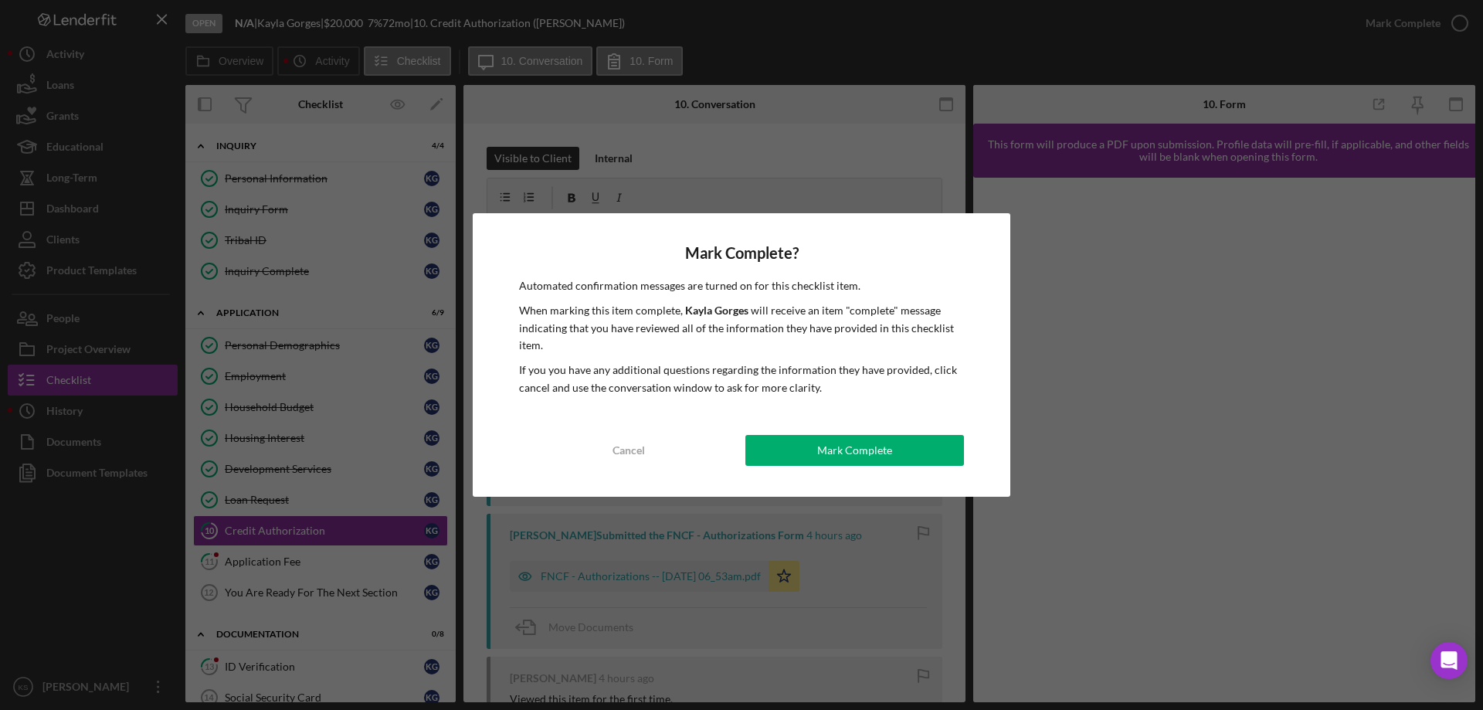
click at [920, 452] on button "Mark Complete" at bounding box center [854, 450] width 219 height 31
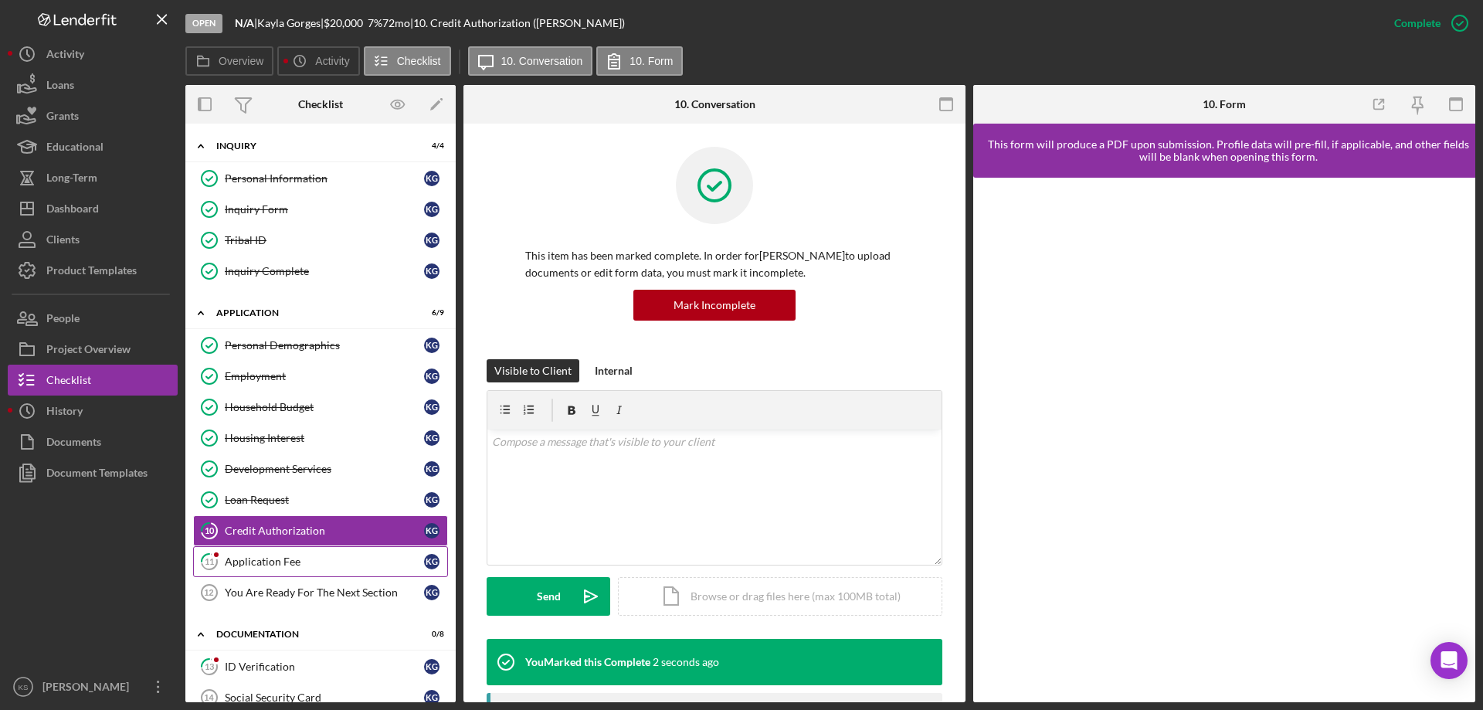
click at [313, 563] on div "Application Fee" at bounding box center [324, 561] width 199 height 12
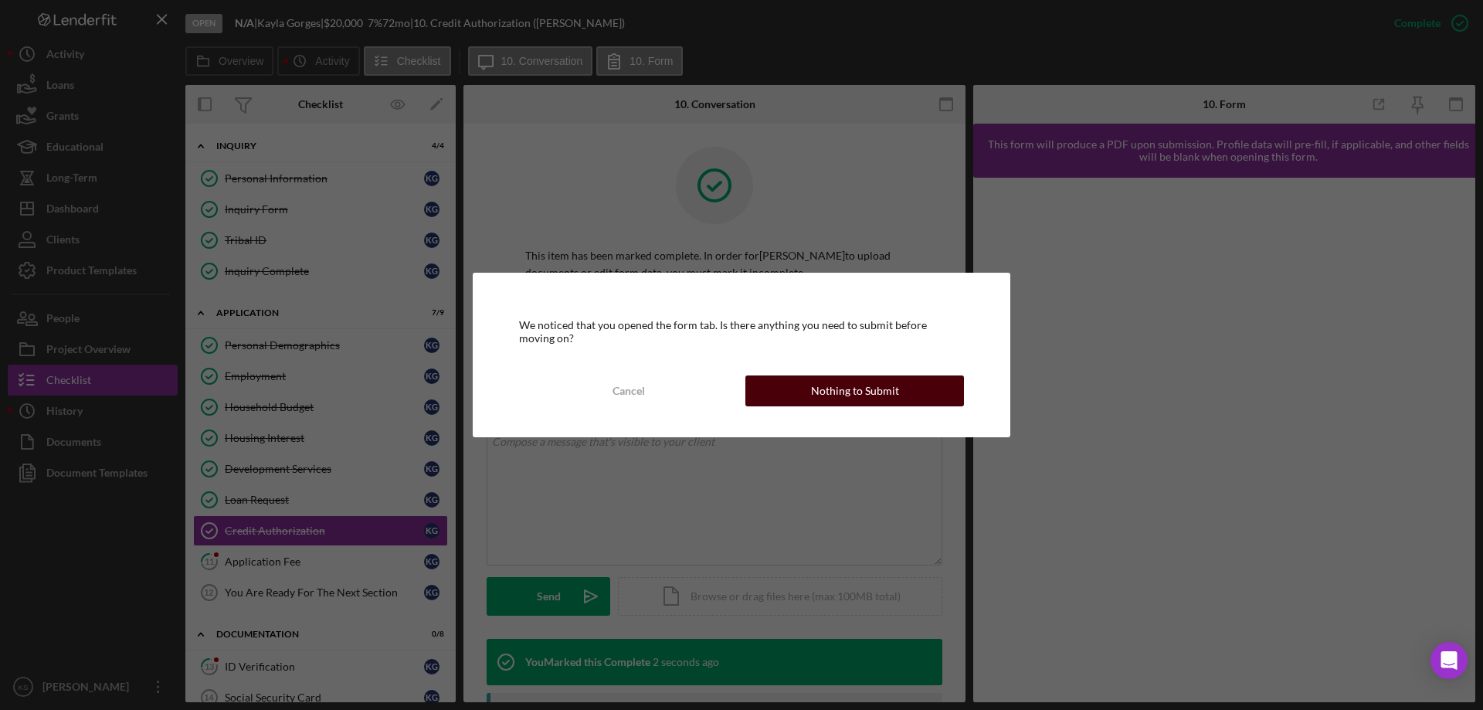
click at [850, 395] on div "Nothing to Submit" at bounding box center [855, 390] width 88 height 31
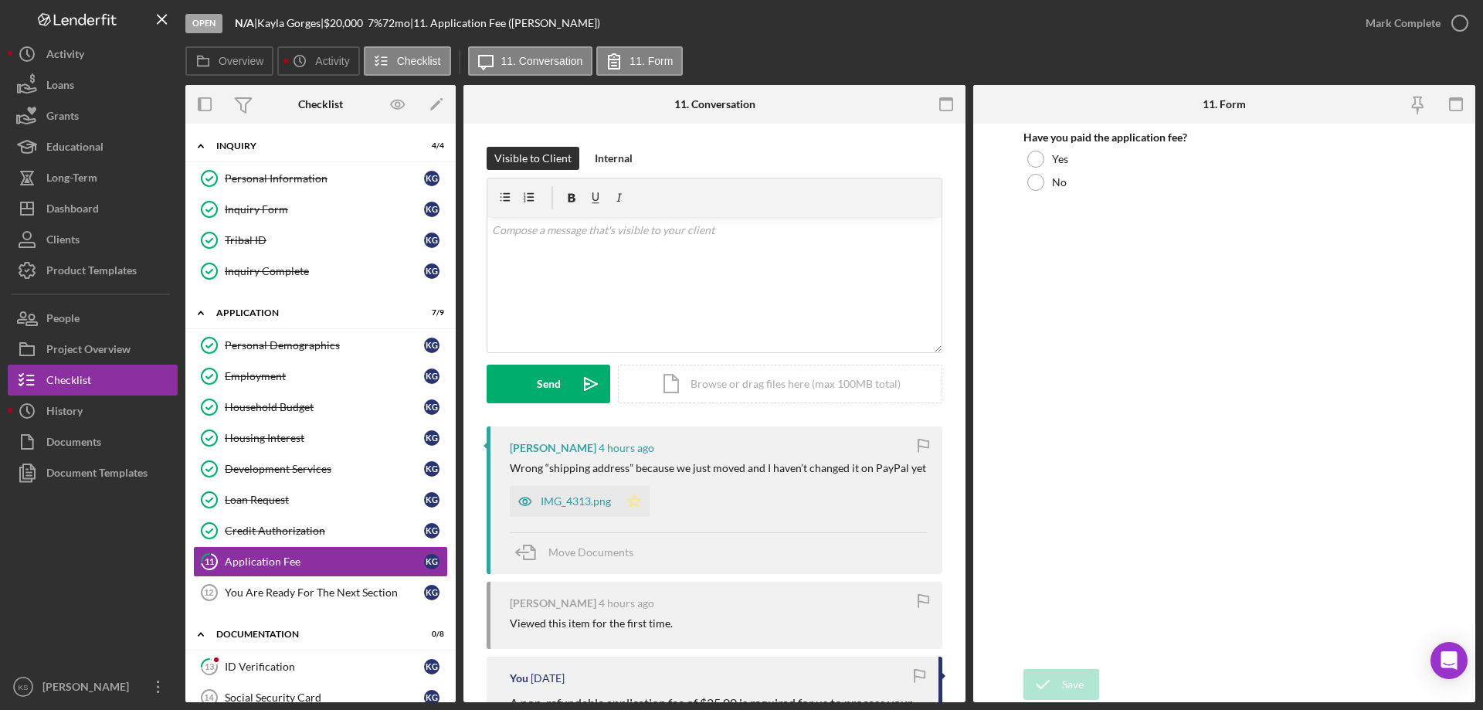
click at [639, 507] on icon "Icon/Star" at bounding box center [634, 501] width 31 height 31
click at [577, 503] on div "IMG_4313.png" at bounding box center [576, 501] width 70 height 12
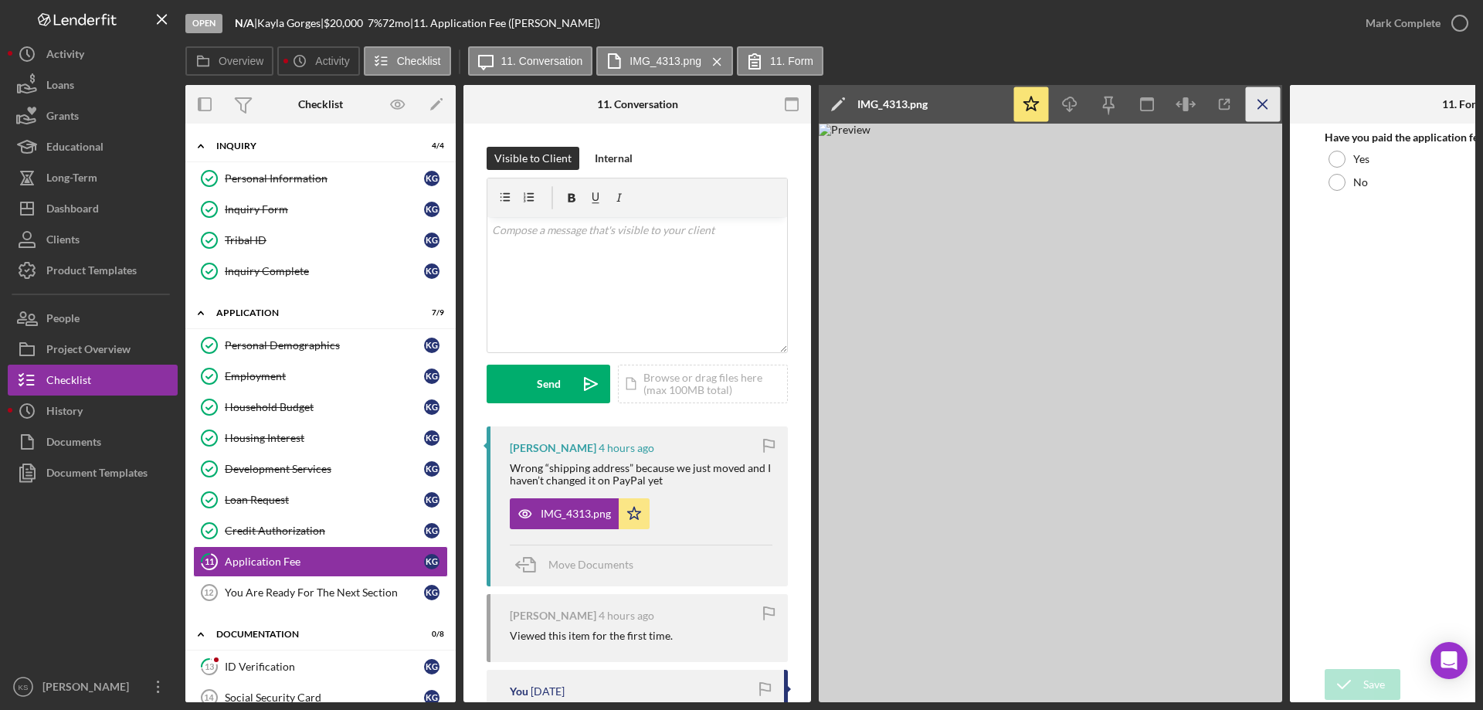
click at [1263, 114] on icon "Icon/Menu Close" at bounding box center [1263, 104] width 35 height 35
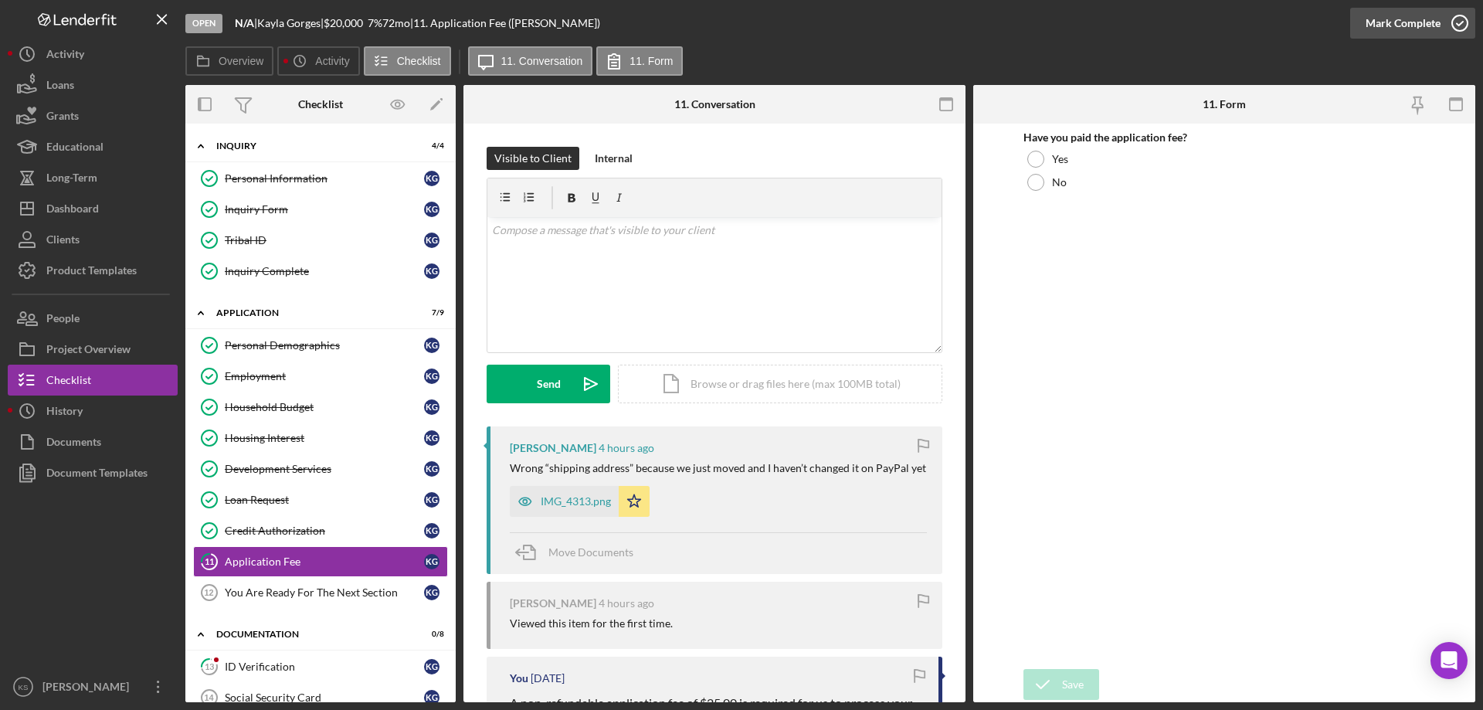
click at [1407, 12] on div "Mark Complete" at bounding box center [1403, 23] width 75 height 31
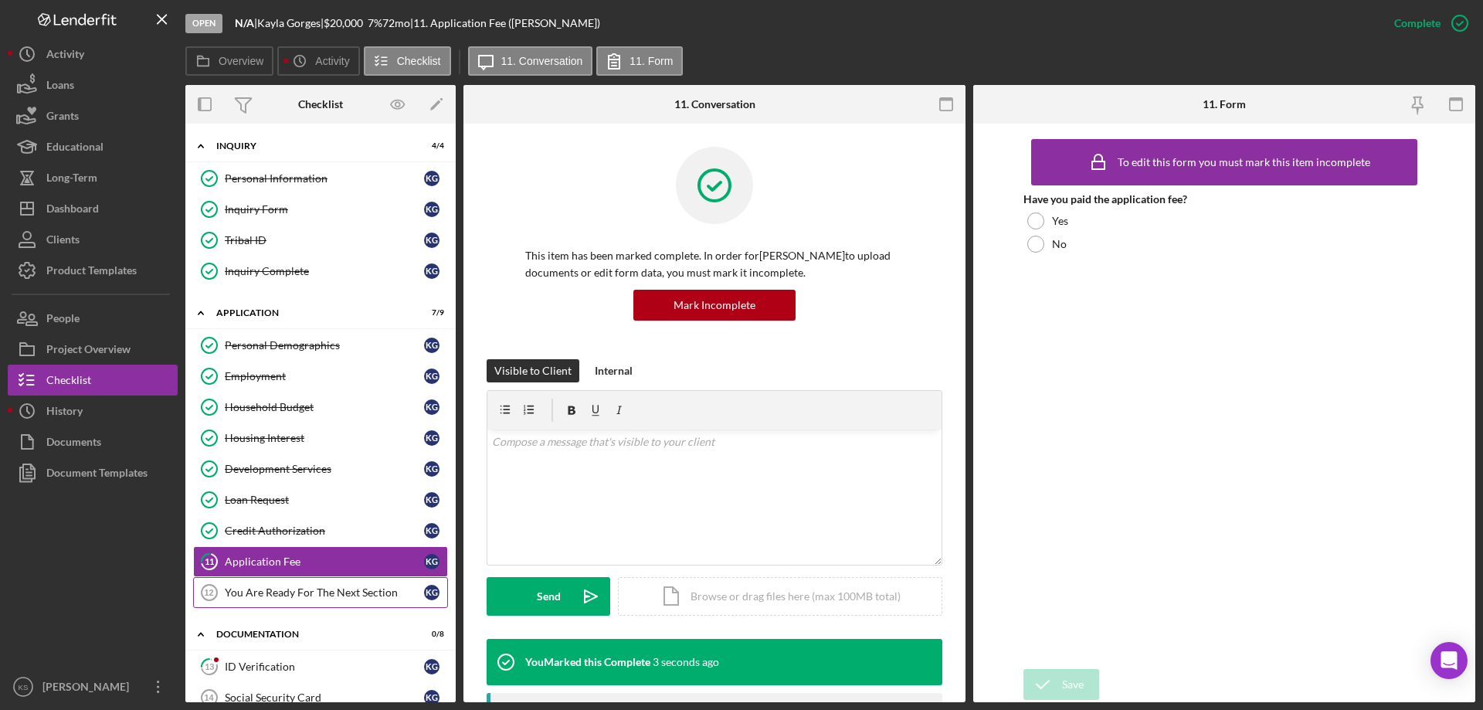
click at [309, 584] on link "You Are Ready For The Next Section 12 You Are Ready For The Next Section K G" at bounding box center [320, 592] width 255 height 31
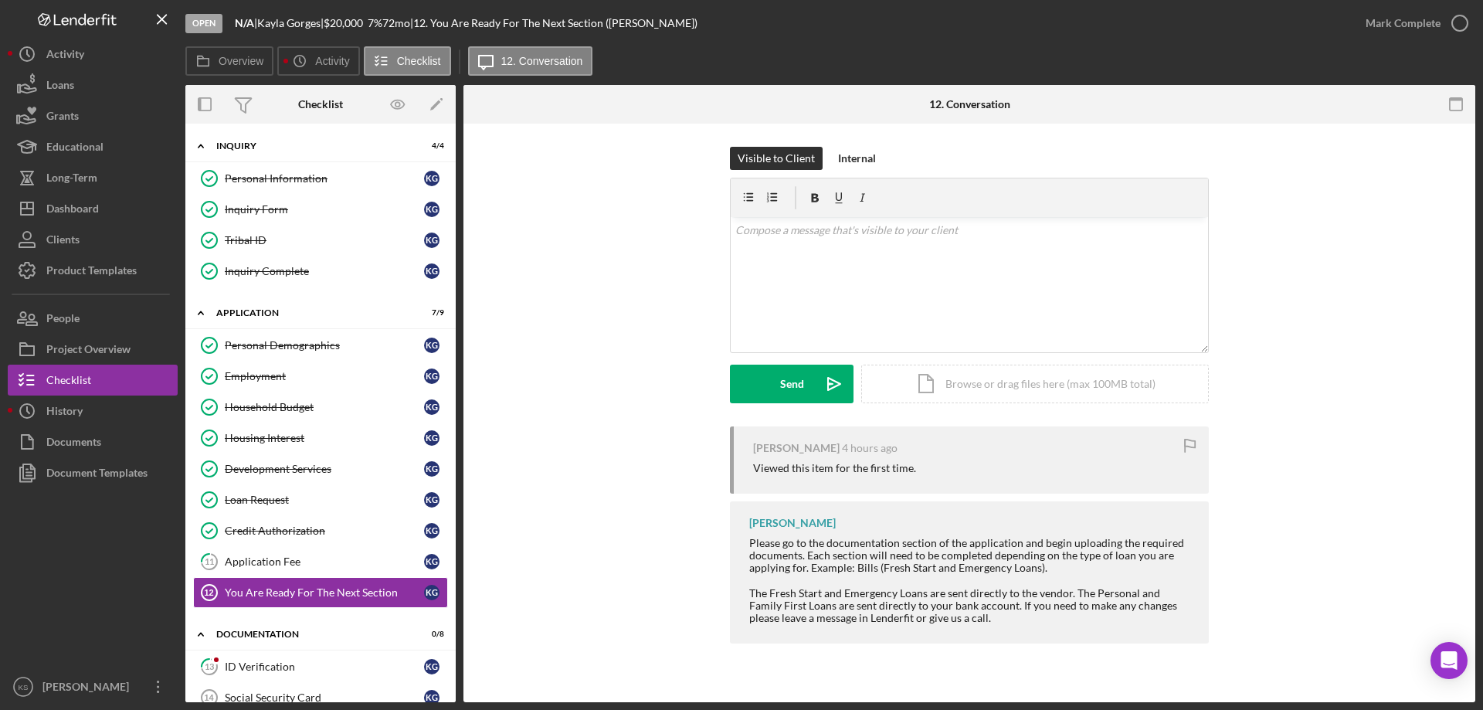
click at [1431, 4] on div "Mark Complete" at bounding box center [1412, 23] width 125 height 46
click at [1418, 16] on div "Mark Complete" at bounding box center [1403, 23] width 75 height 31
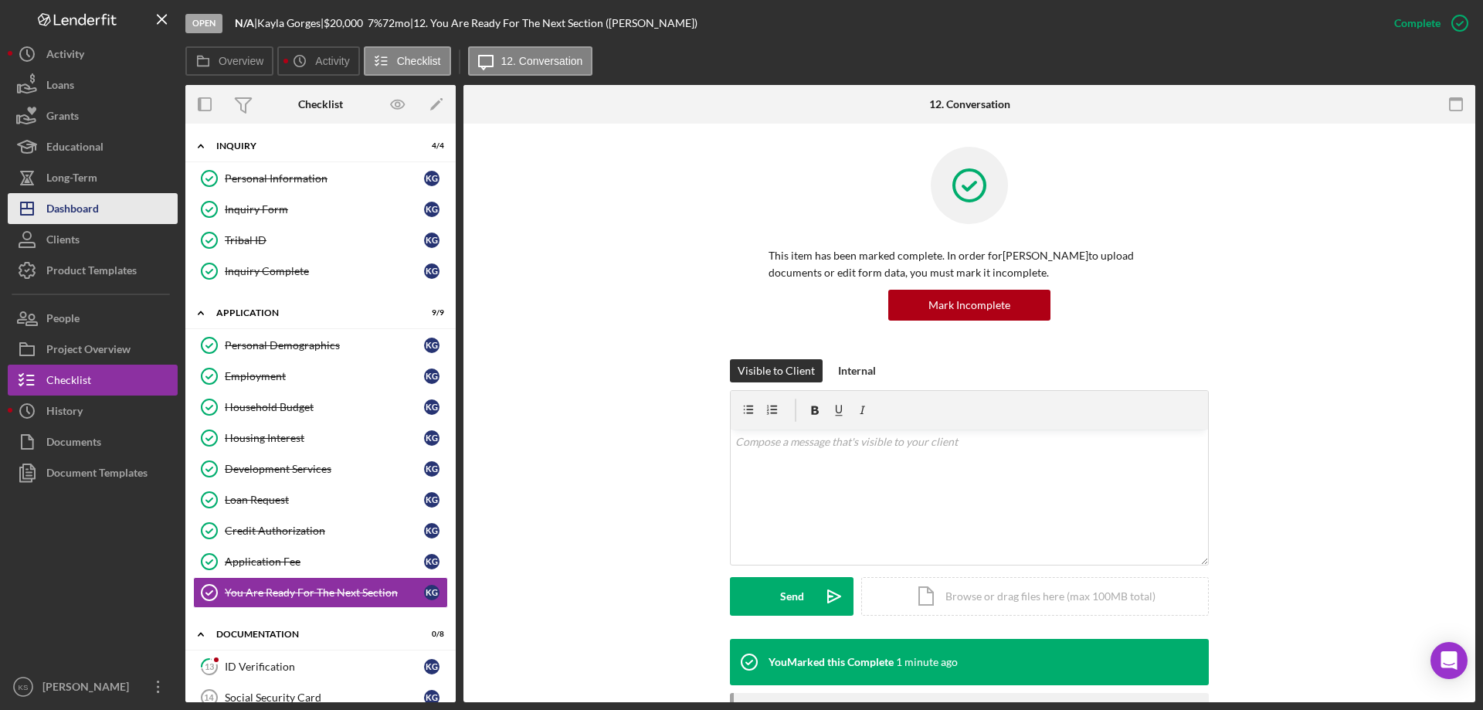
click at [90, 202] on div "Dashboard" at bounding box center [72, 210] width 53 height 35
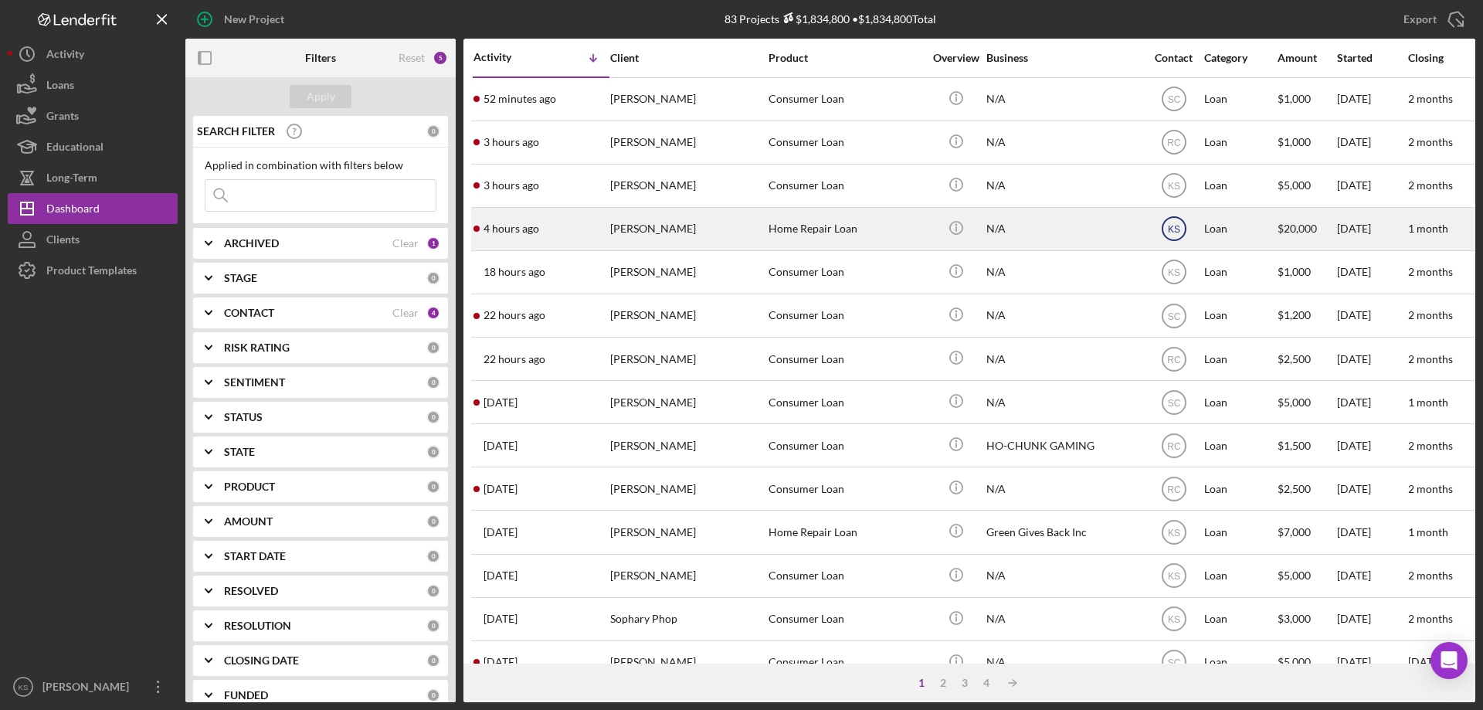
click at [1178, 226] on text "KS" at bounding box center [1173, 229] width 12 height 11
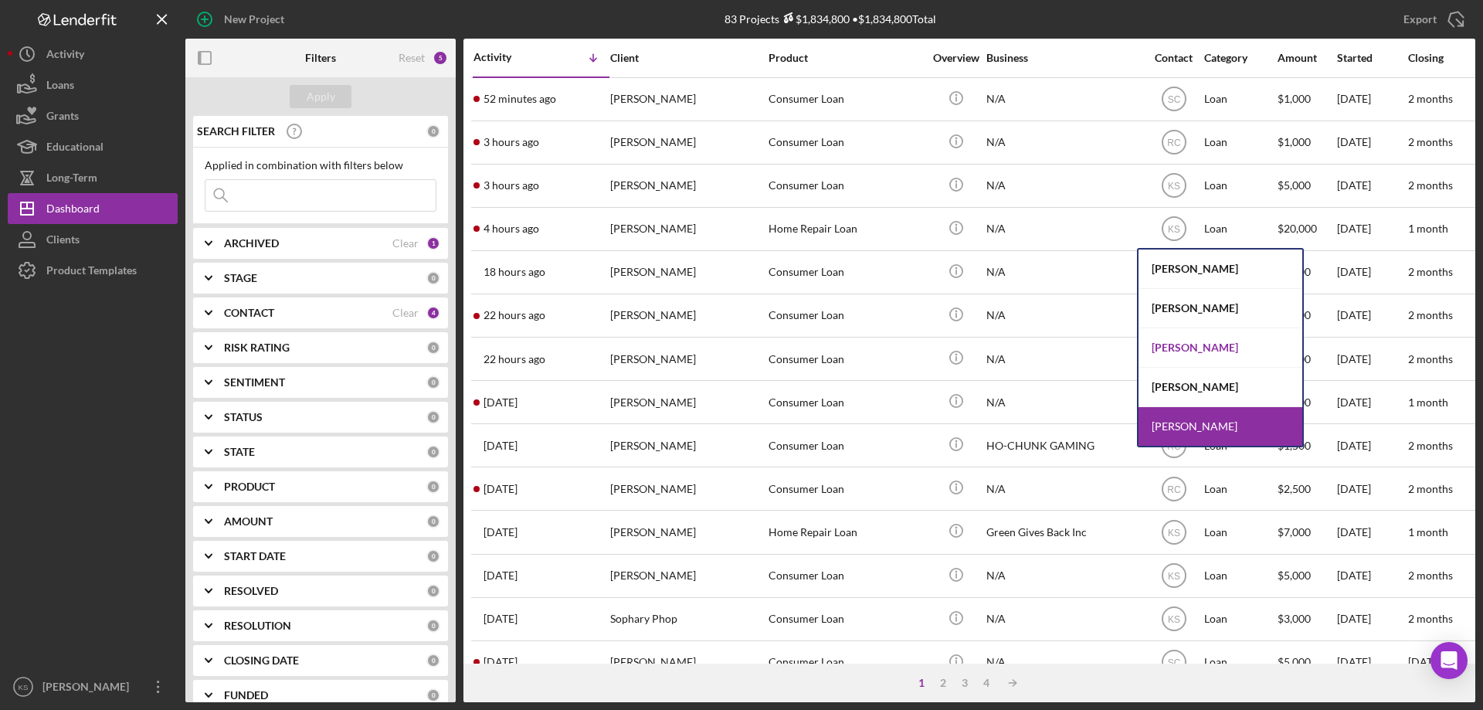
click at [1186, 348] on div "[PERSON_NAME]" at bounding box center [1221, 347] width 164 height 39
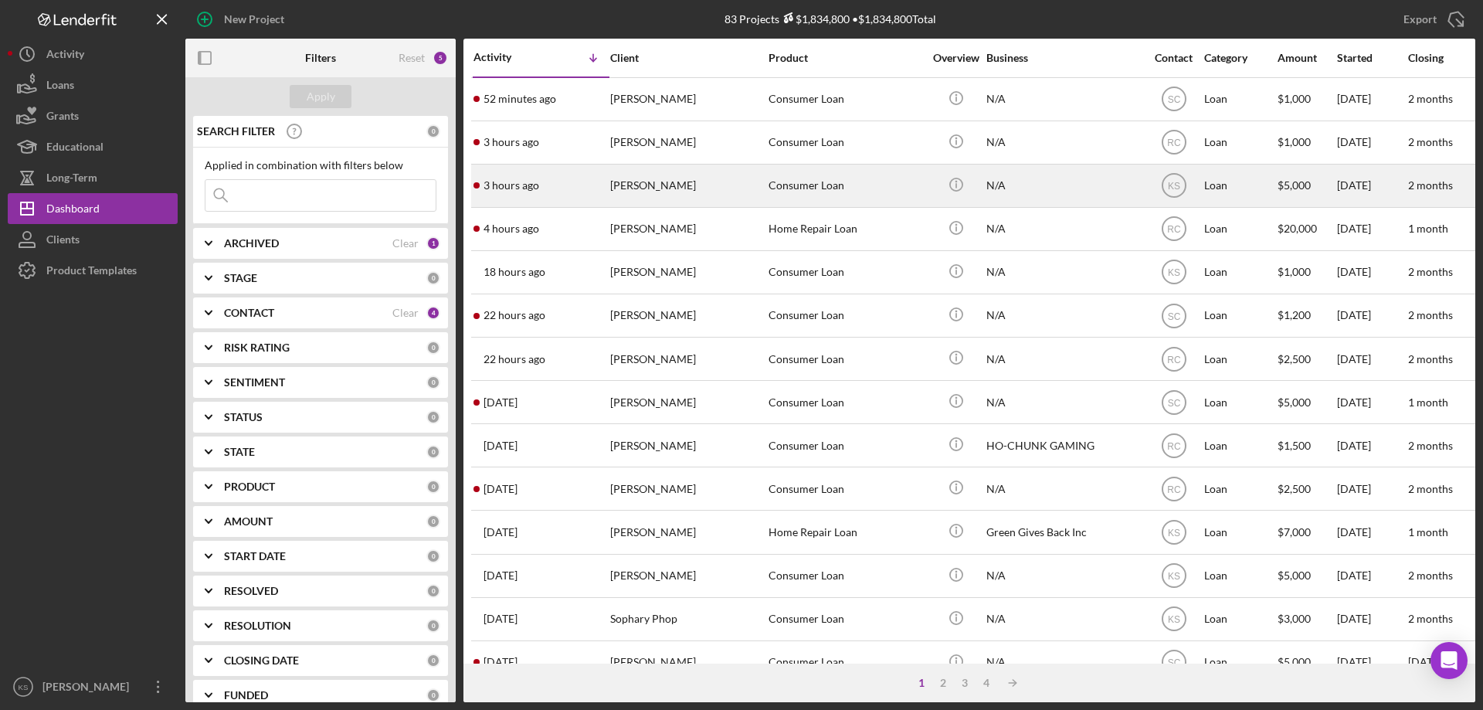
click at [725, 191] on div "[PERSON_NAME]" at bounding box center [687, 185] width 154 height 41
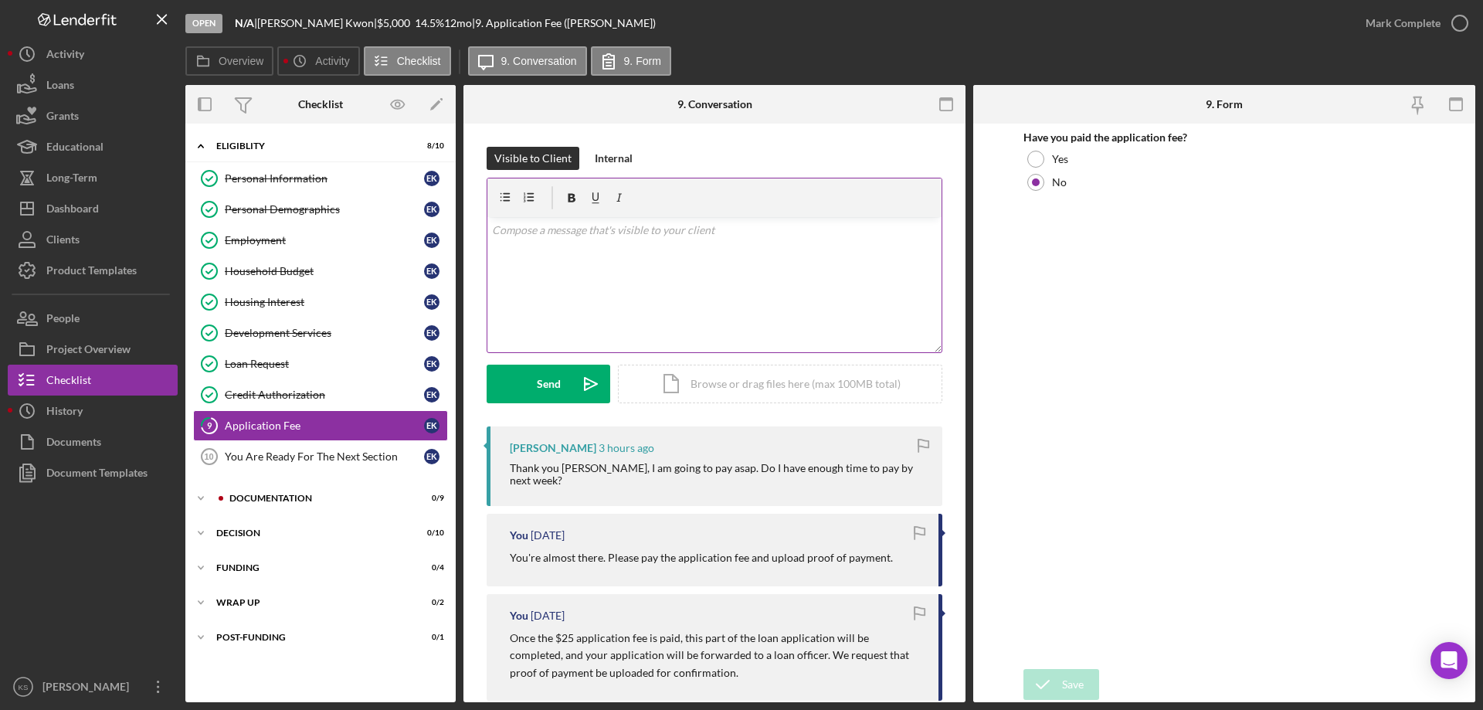
click at [620, 264] on div "v Color teal Color pink Remove color Add row above Add row below Add column bef…" at bounding box center [714, 284] width 454 height 135
click at [594, 251] on p "That is fine. Just make sure that you upload proof of payment to this section o…" at bounding box center [715, 239] width 446 height 35
click at [0, 0] on span "receive" at bounding box center [0, 0] width 0 height 0
click at [708, 270] on div "v Color teal Color pink Remove color Add row above Add row below Add column bef…" at bounding box center [714, 284] width 454 height 135
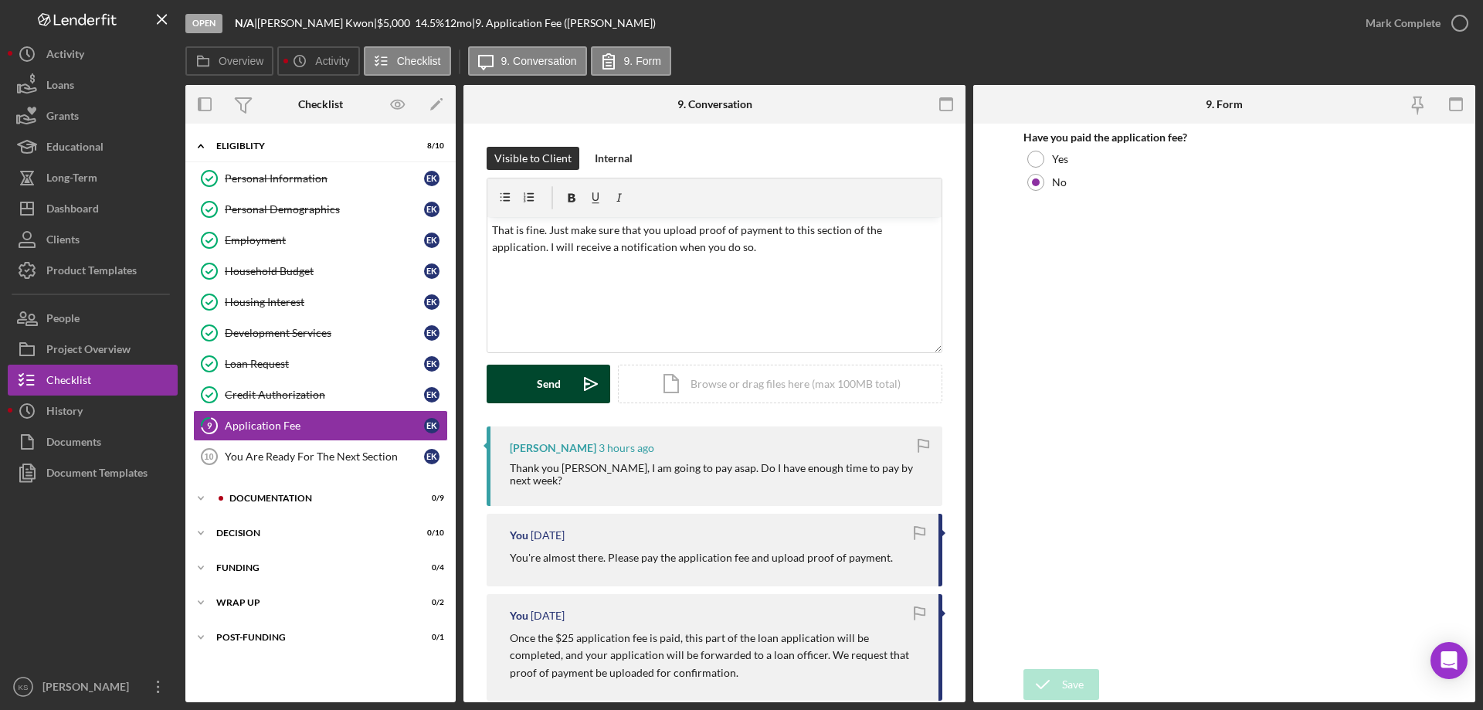
click at [541, 387] on div "Send" at bounding box center [549, 384] width 24 height 39
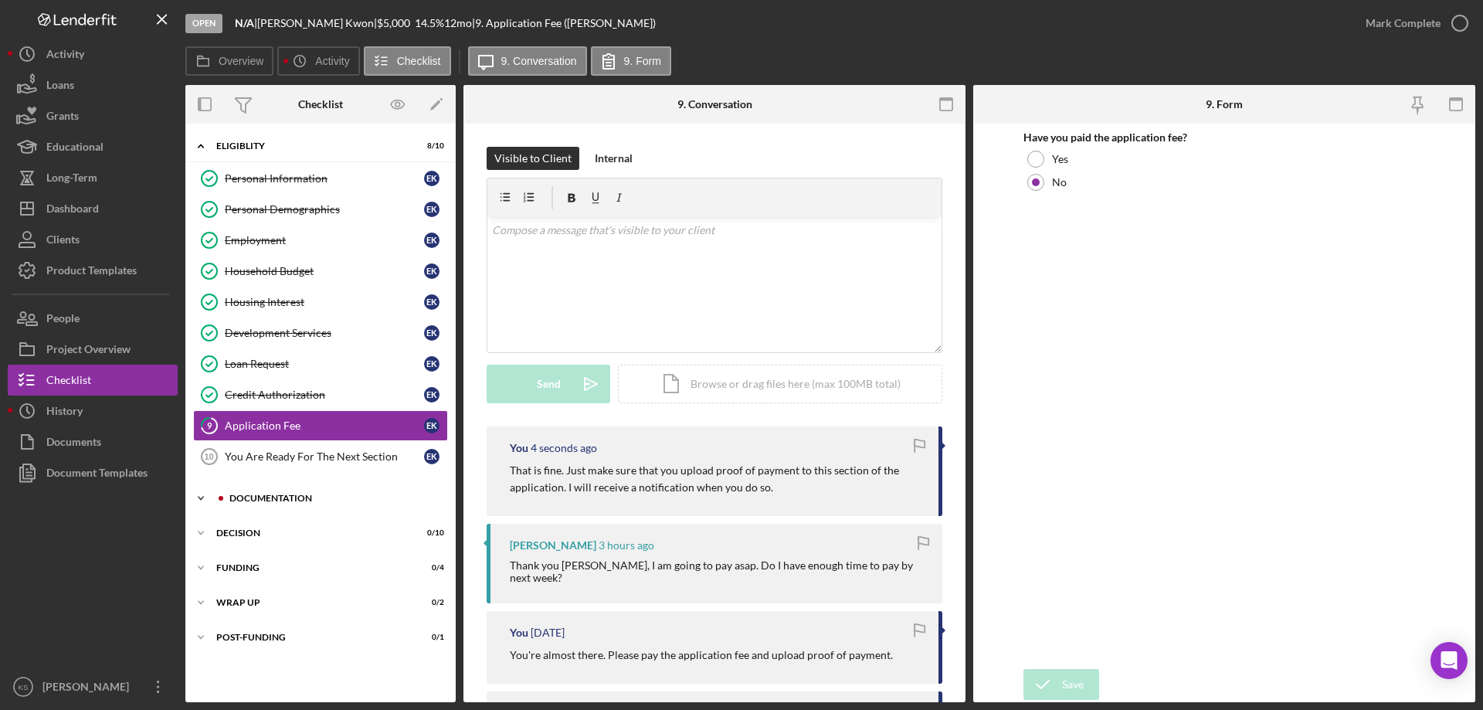
click at [262, 503] on div "Icon/Expander Documentation 0 / 9" at bounding box center [320, 498] width 270 height 31
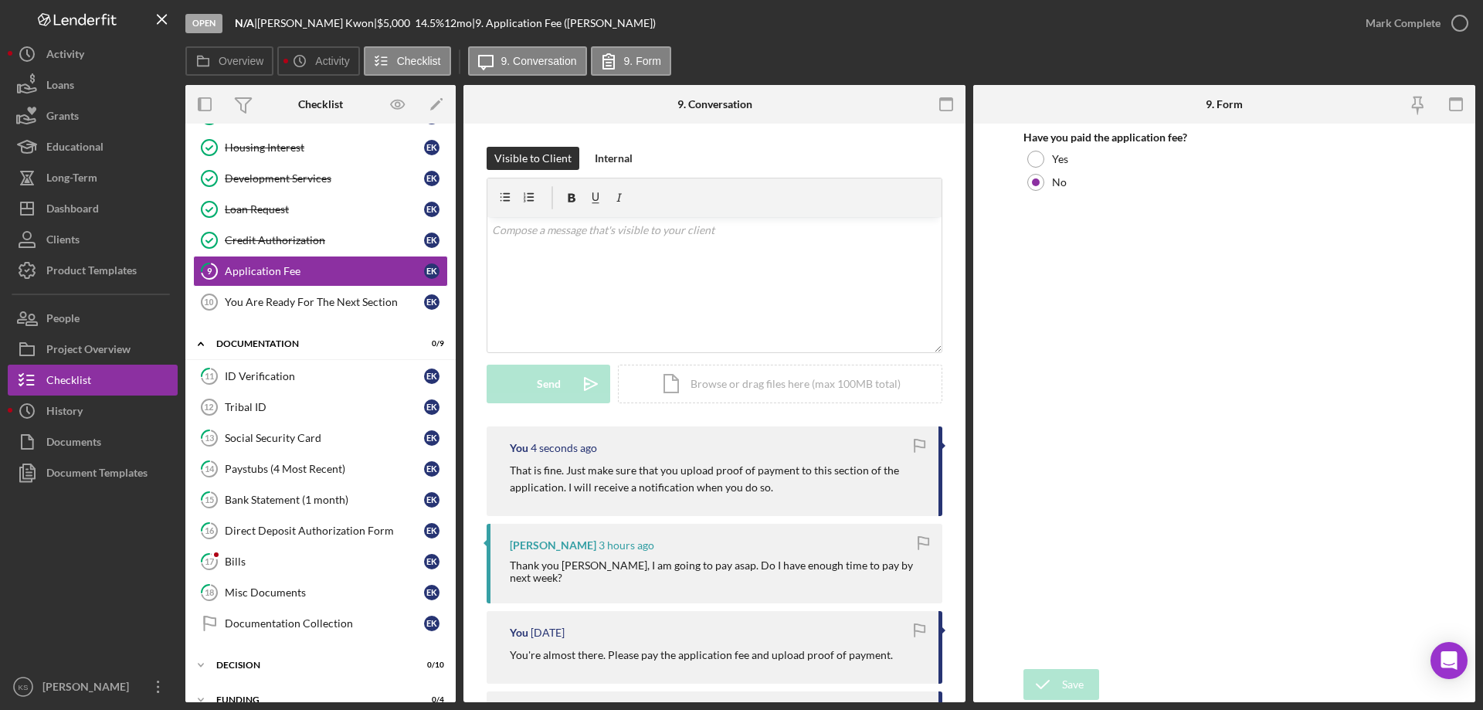
scroll to position [232, 0]
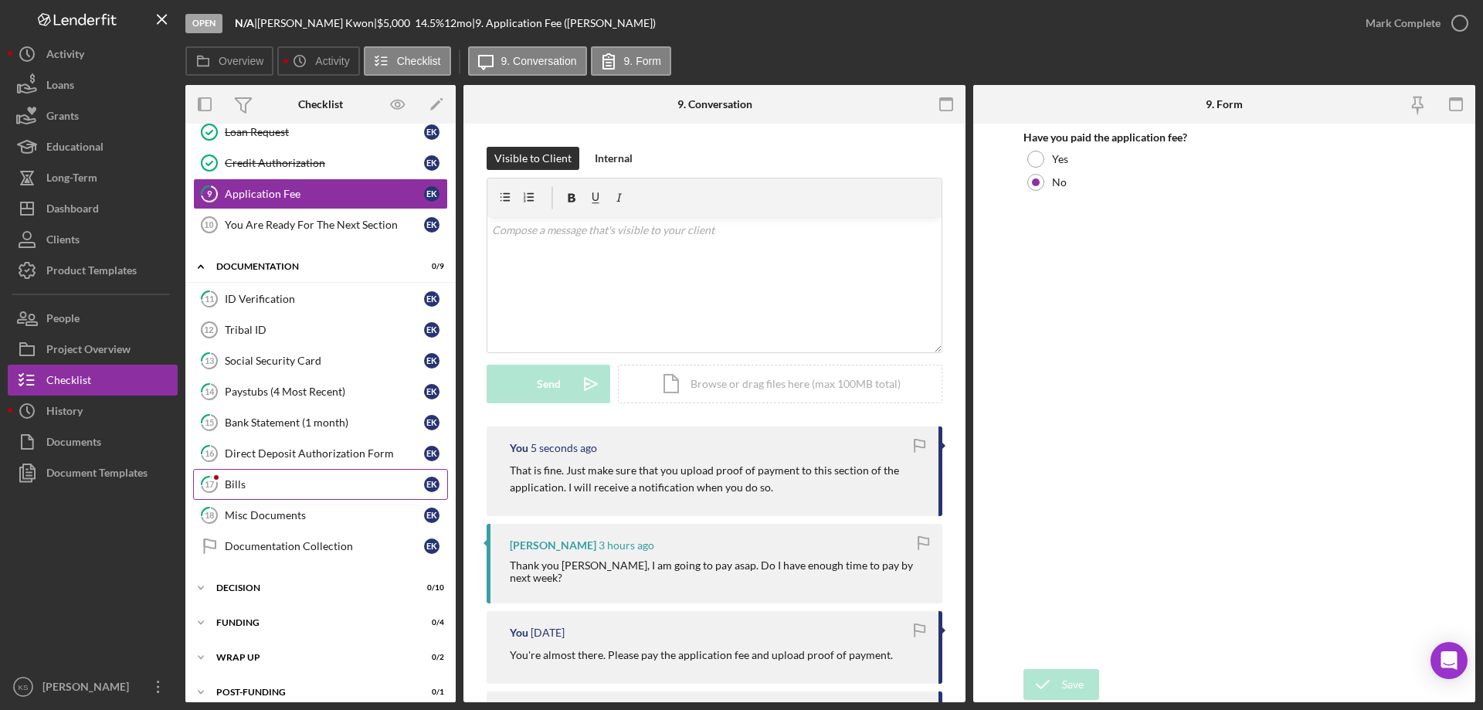
click at [235, 487] on div "Bills" at bounding box center [324, 484] width 199 height 12
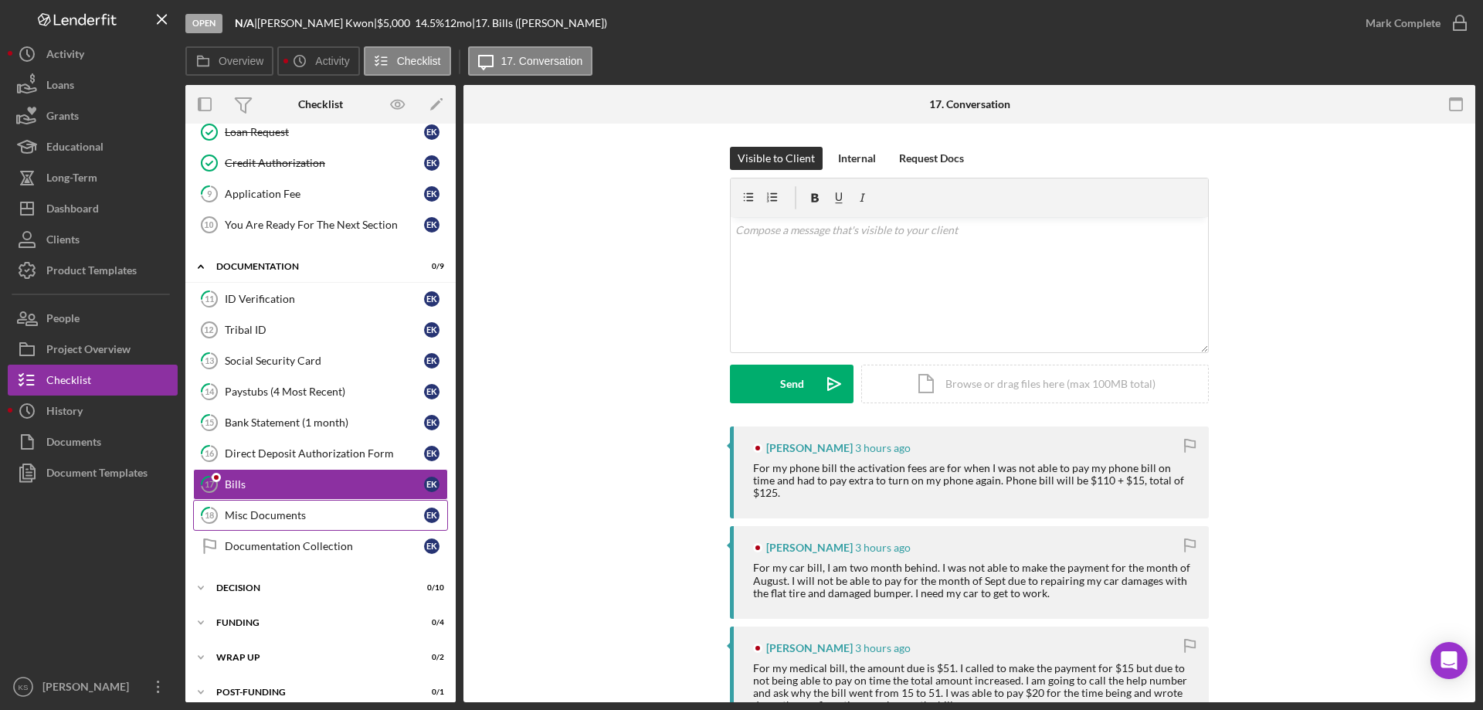
click at [245, 507] on link "18 Misc Documents E K" at bounding box center [320, 515] width 255 height 31
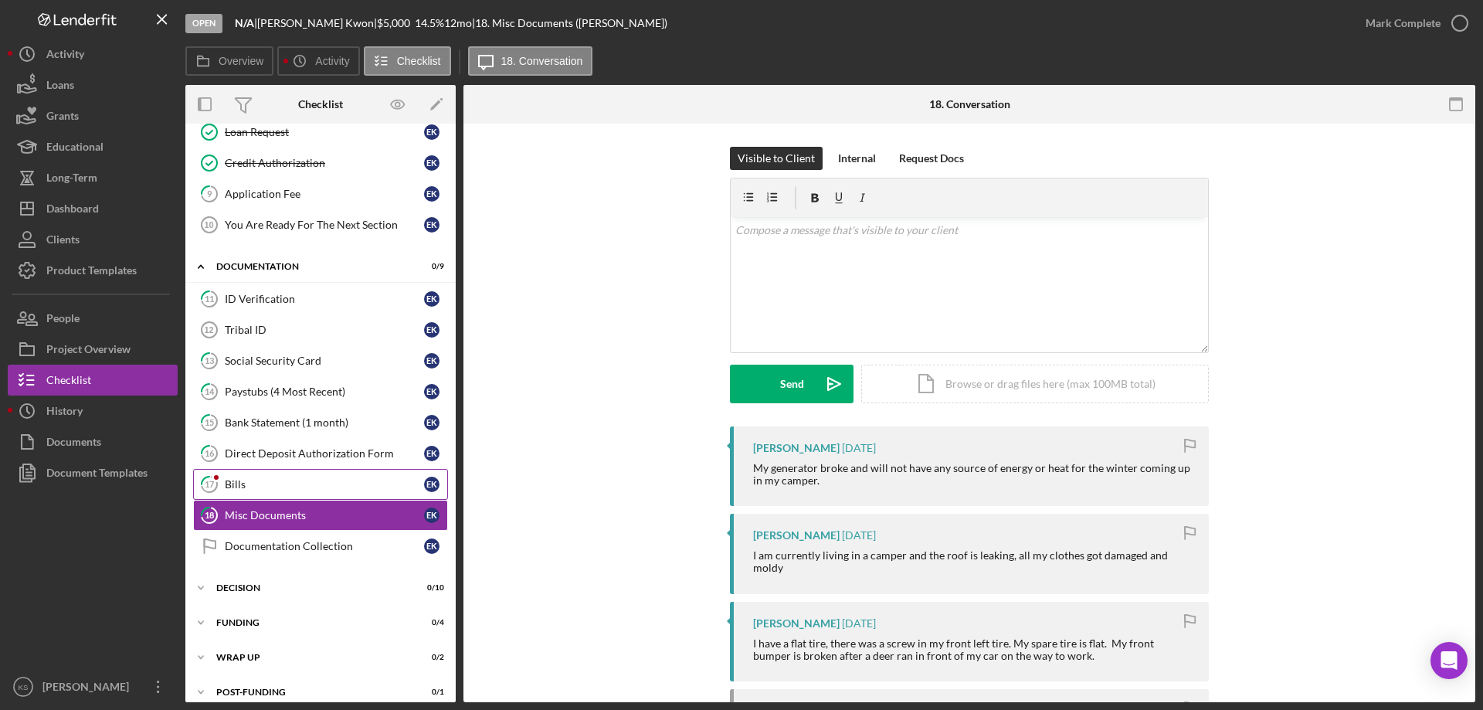
click at [277, 478] on div "Bills" at bounding box center [324, 484] width 199 height 12
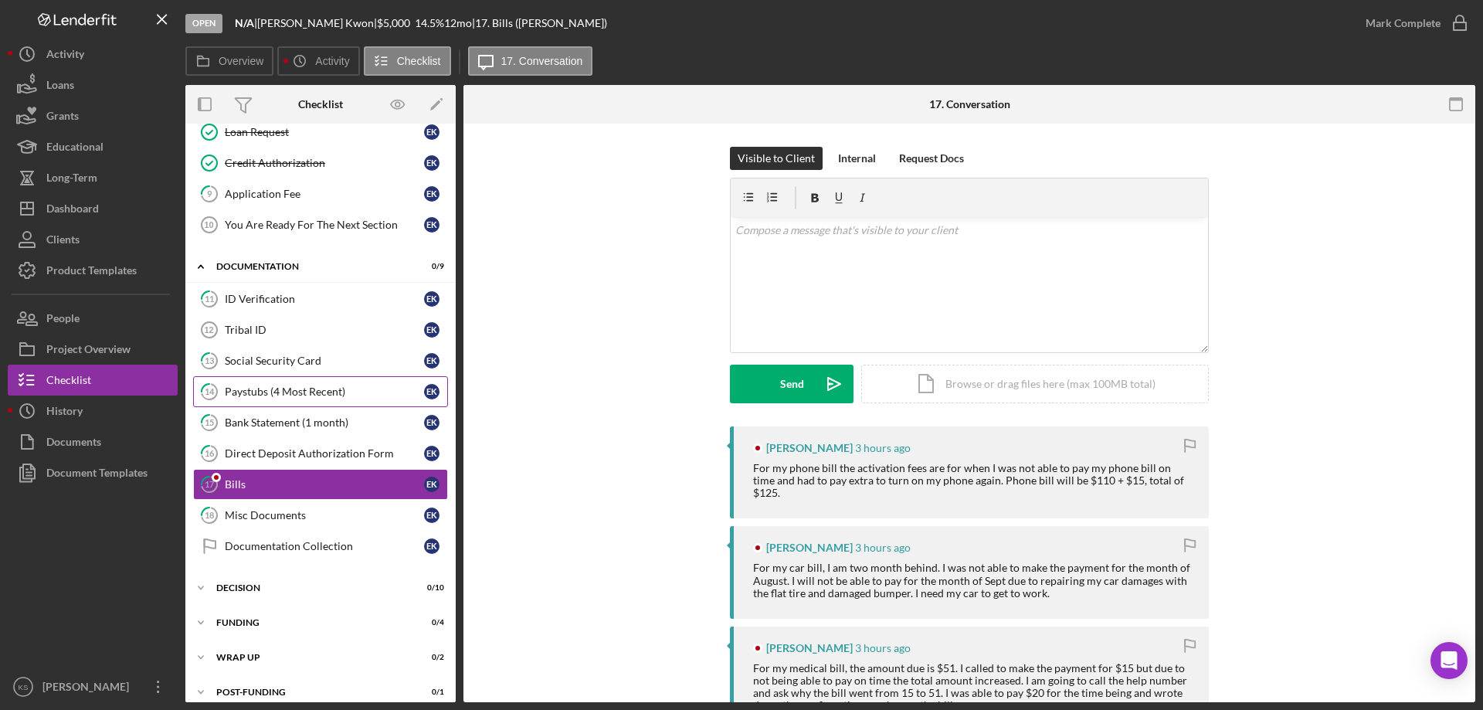
click at [276, 378] on link "14 Paystubs (4 Most Recent) E K" at bounding box center [320, 391] width 255 height 31
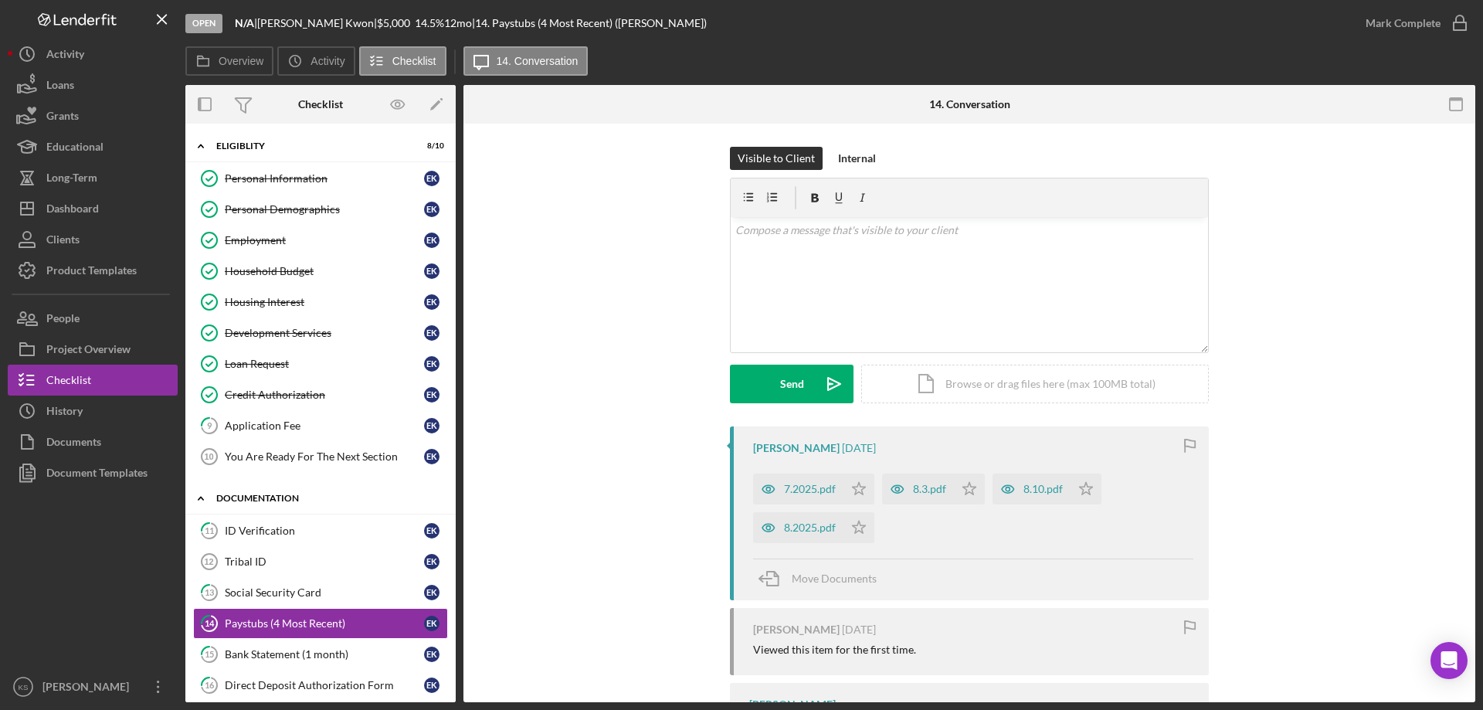
click at [243, 502] on div "Documentation" at bounding box center [326, 498] width 220 height 9
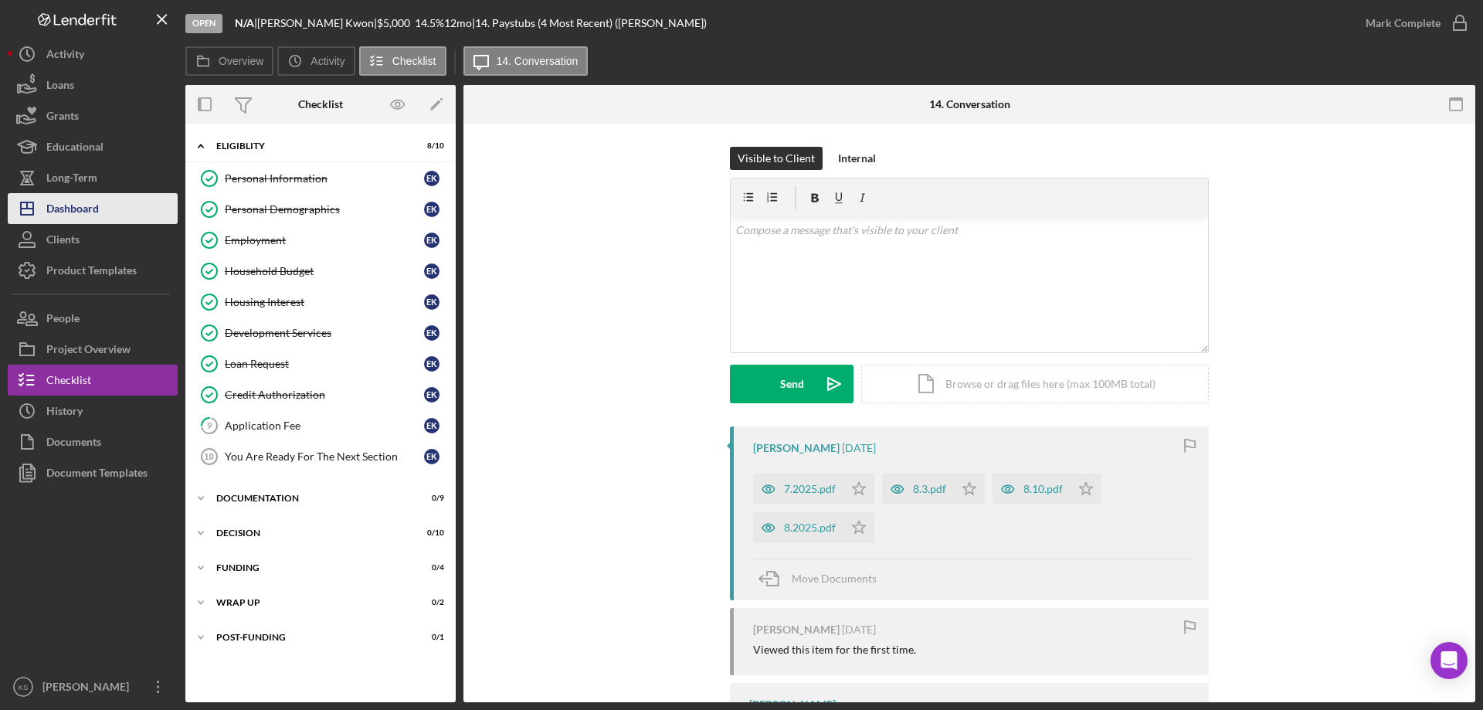
click at [96, 198] on div "Dashboard" at bounding box center [72, 210] width 53 height 35
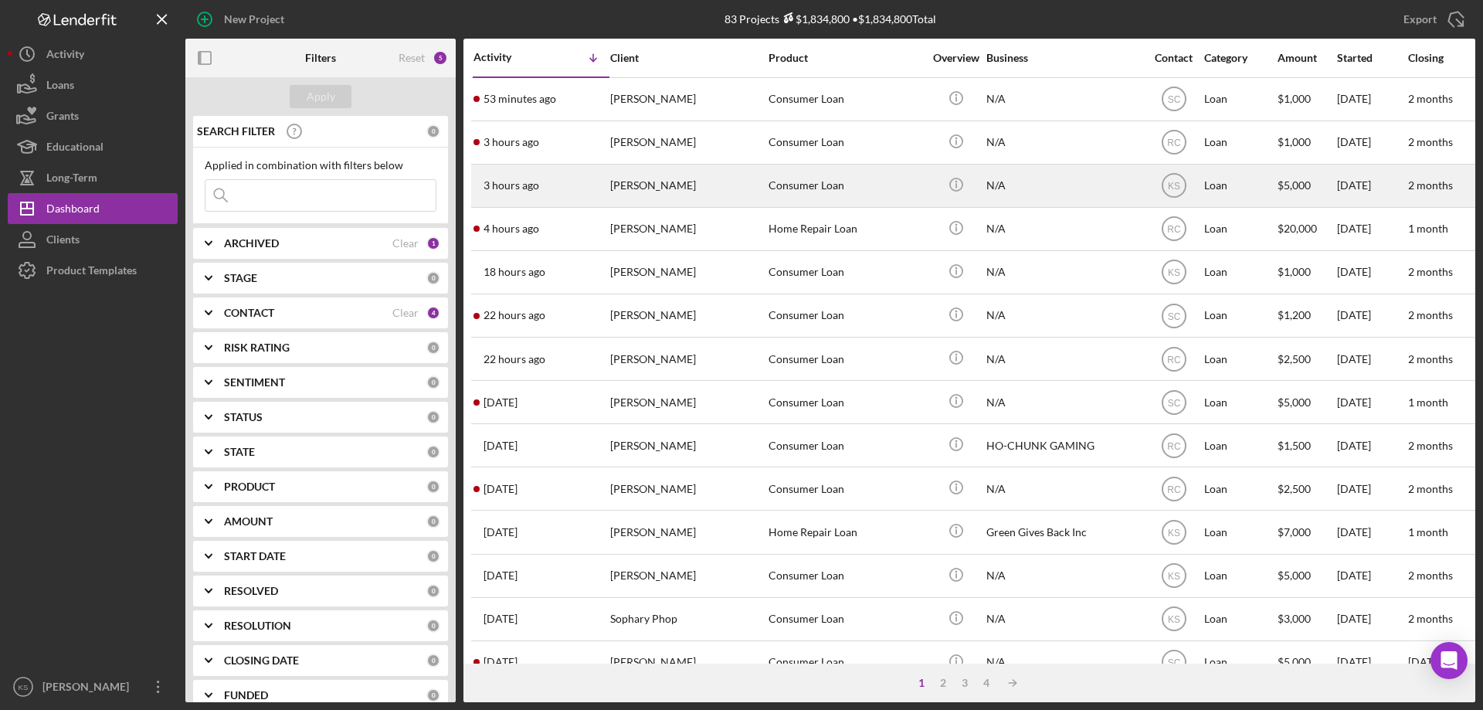
click at [851, 193] on div "Consumer Loan" at bounding box center [846, 185] width 154 height 41
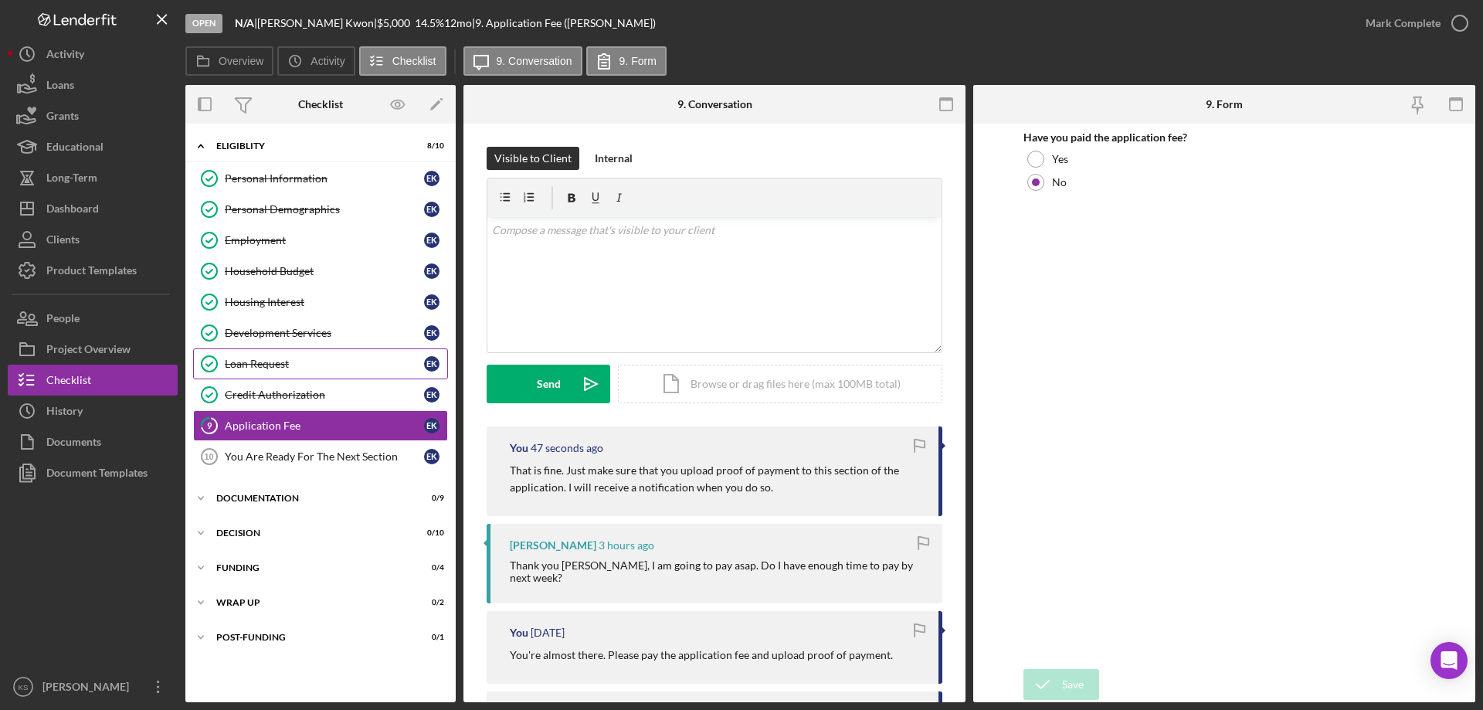
click at [289, 355] on link "Loan Request Loan Request E K" at bounding box center [320, 363] width 255 height 31
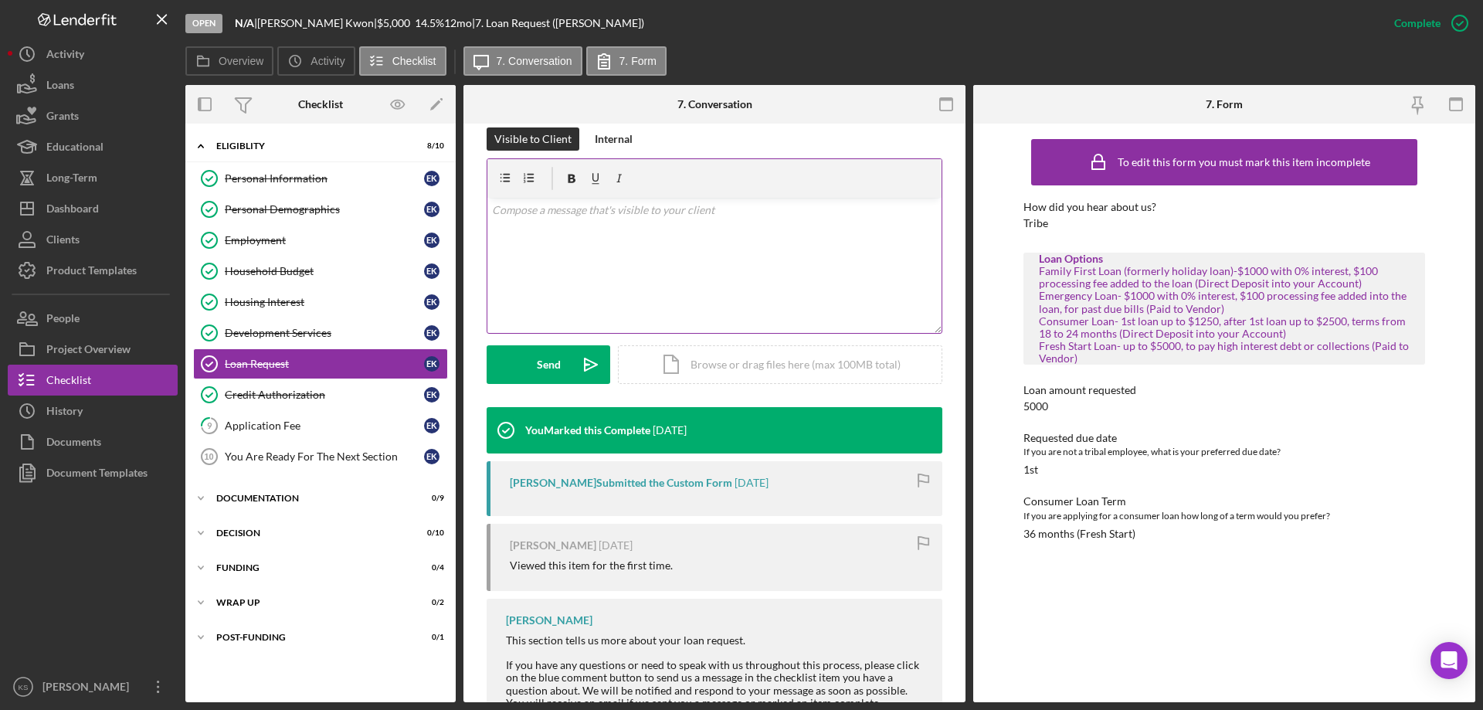
scroll to position [289, 0]
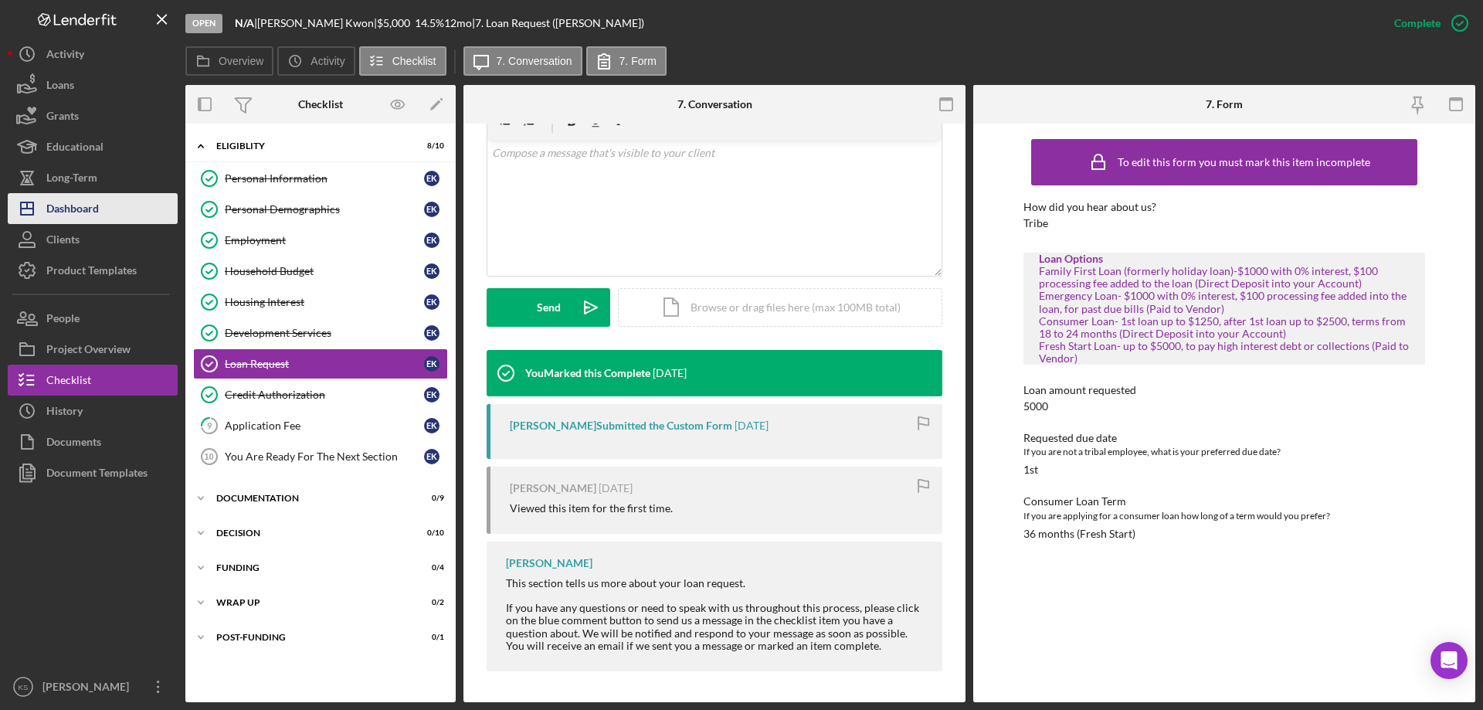
click at [79, 195] on div "Dashboard" at bounding box center [72, 210] width 53 height 35
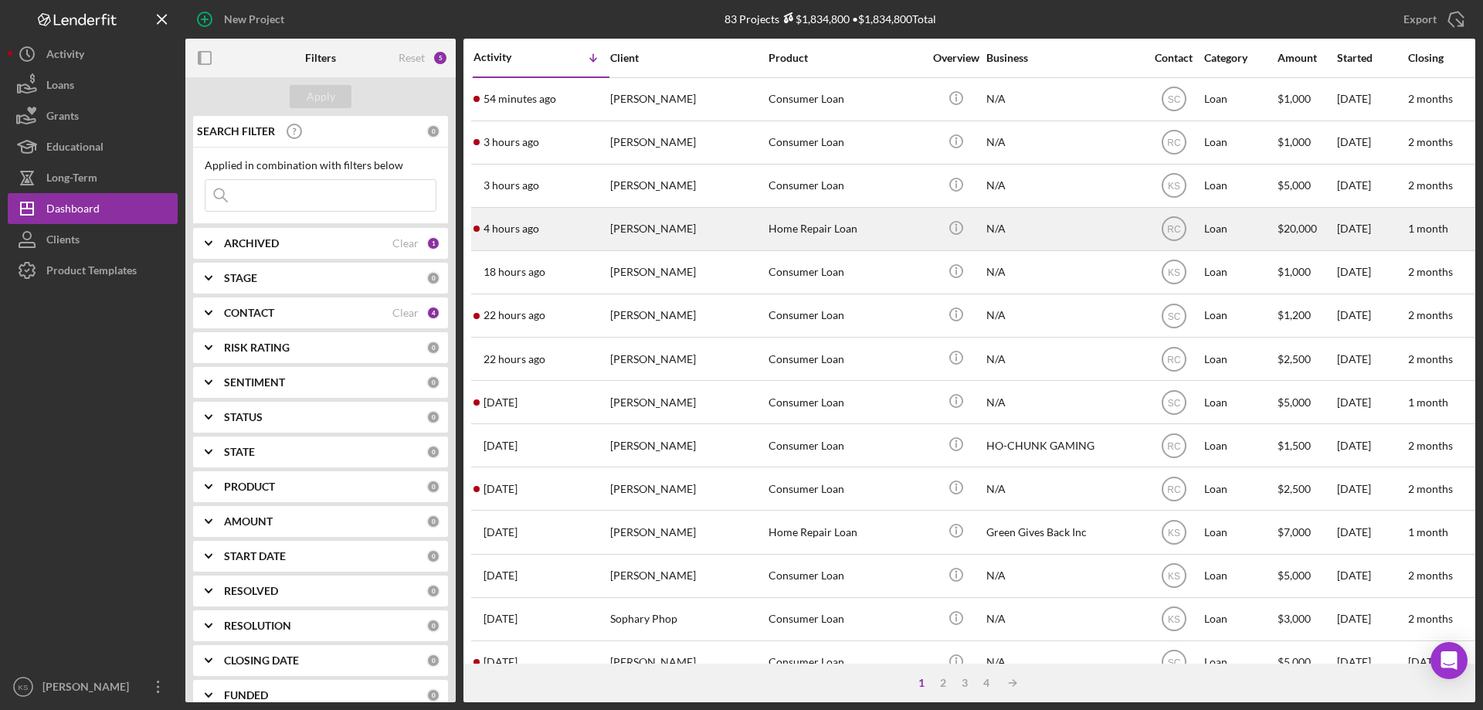
click at [661, 222] on div "[PERSON_NAME]" at bounding box center [687, 229] width 154 height 41
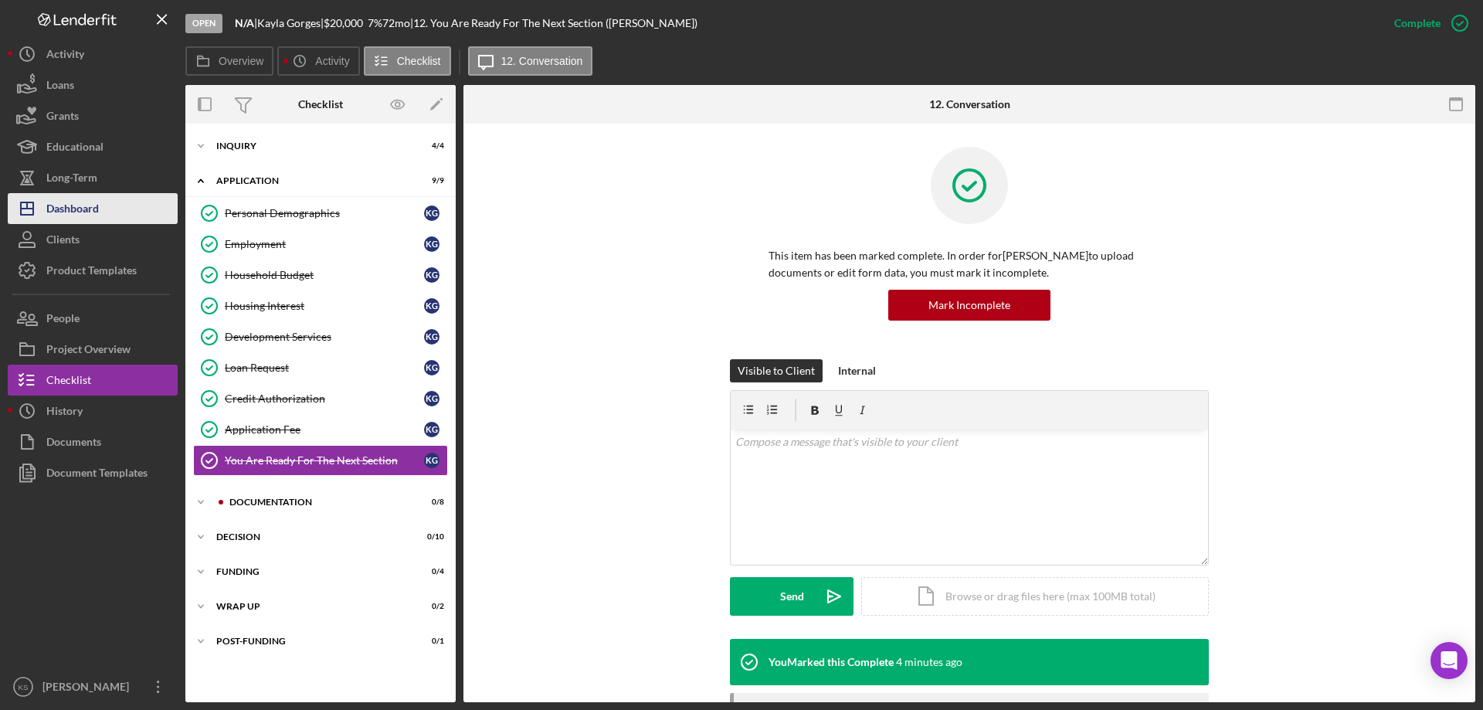
click at [97, 205] on div "Dashboard" at bounding box center [72, 210] width 53 height 35
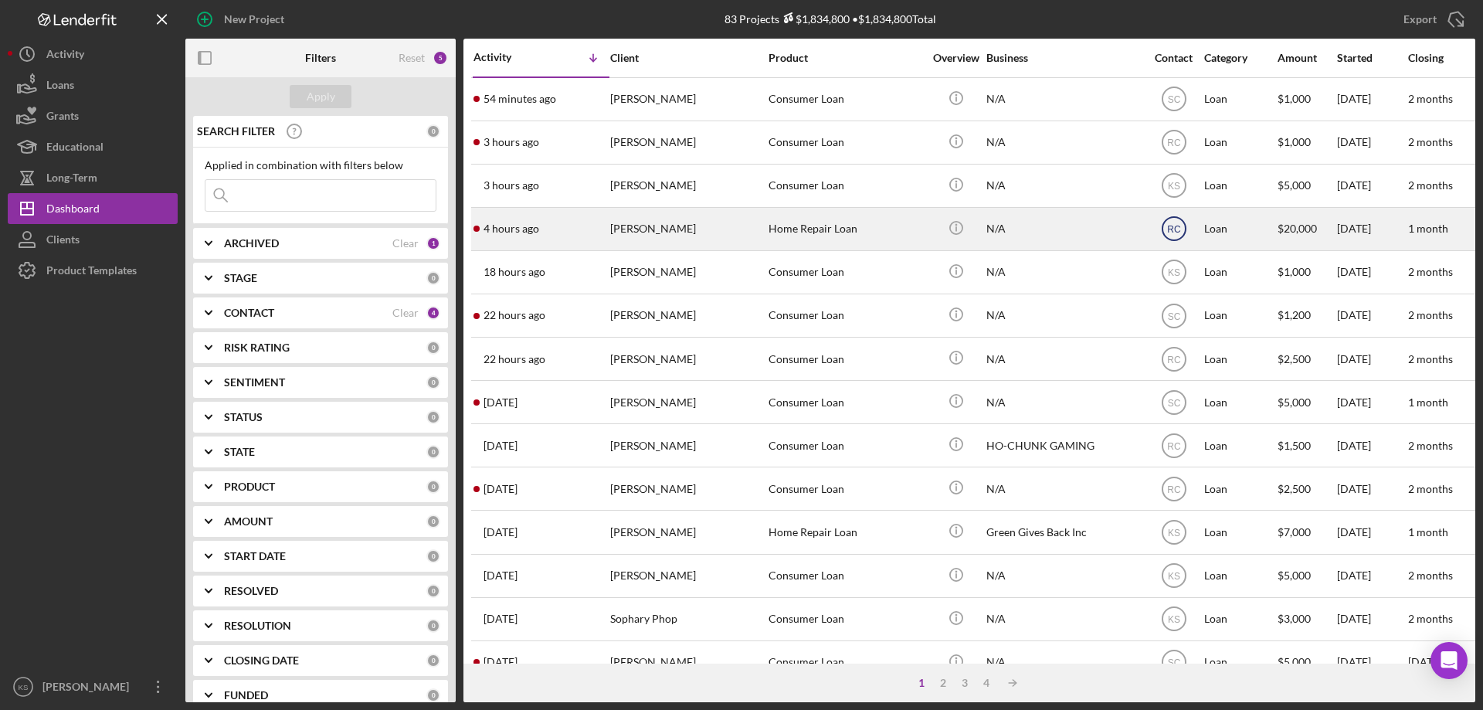
click at [1179, 228] on text "RC" at bounding box center [1174, 229] width 14 height 11
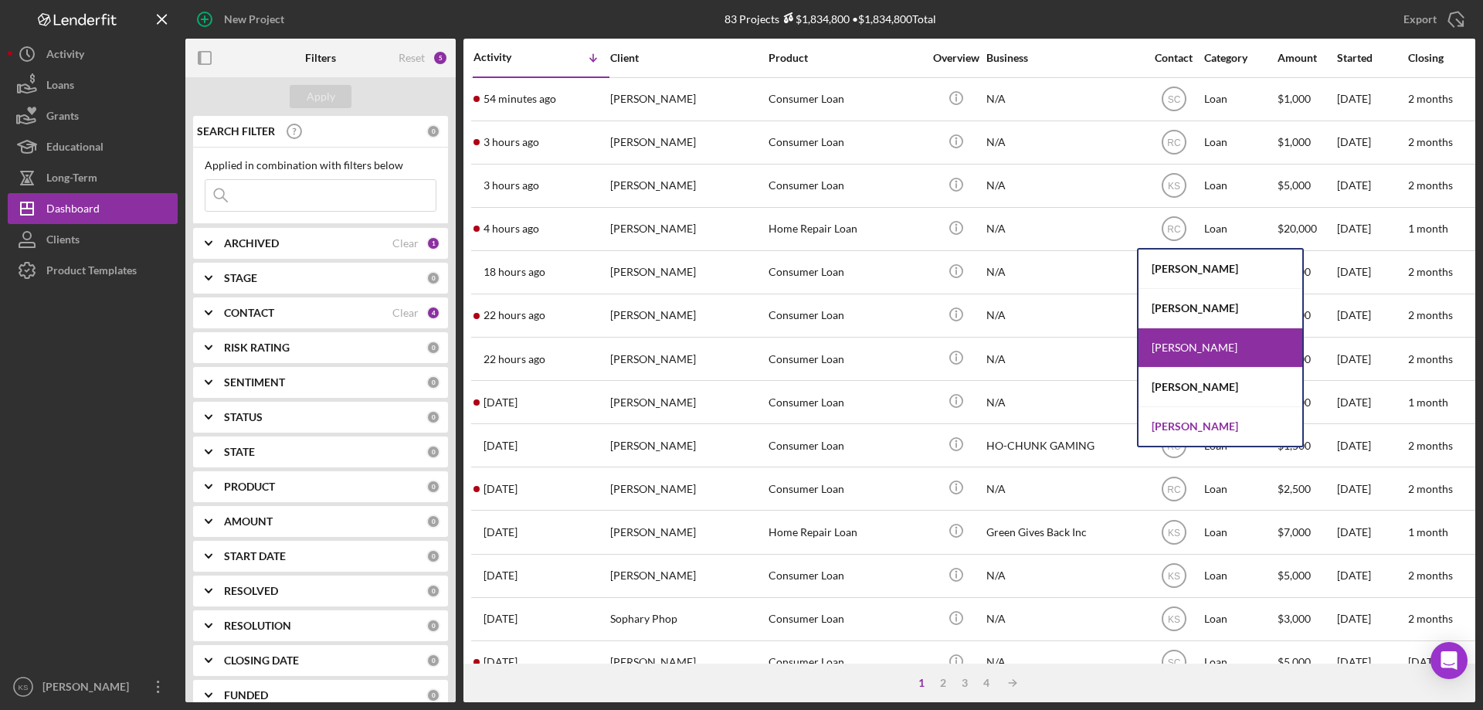
click at [1183, 417] on div "[PERSON_NAME]" at bounding box center [1221, 426] width 164 height 39
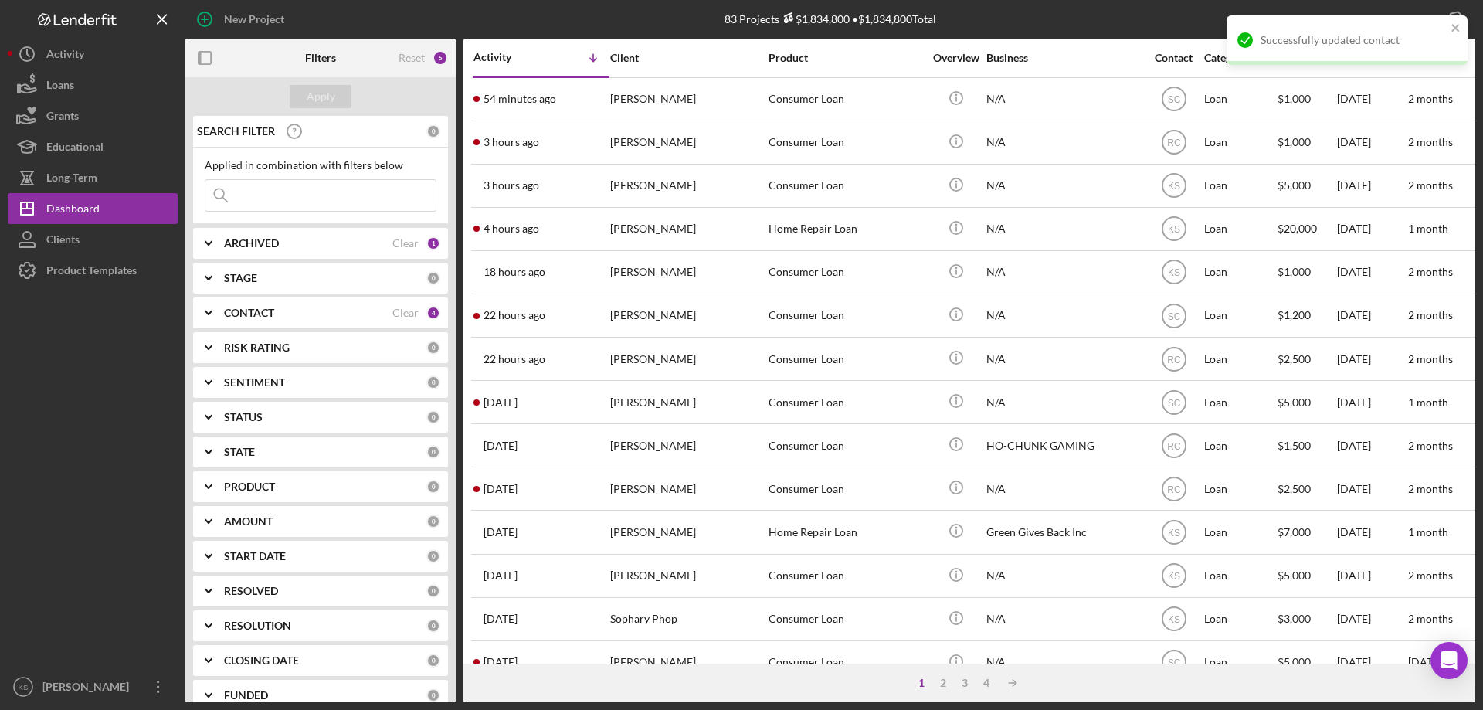
click at [813, 228] on div "Home Repair Loan" at bounding box center [846, 229] width 154 height 41
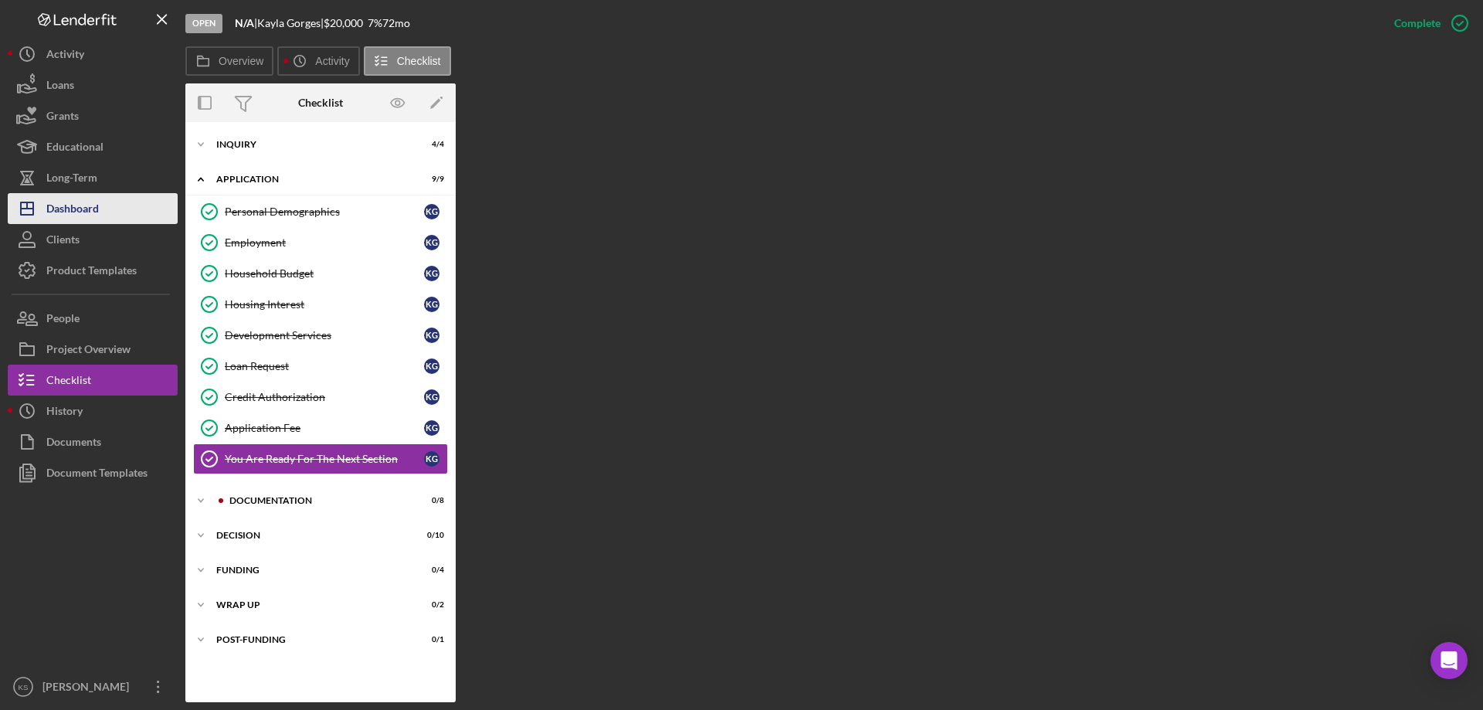
click at [83, 208] on div "Dashboard" at bounding box center [72, 210] width 53 height 35
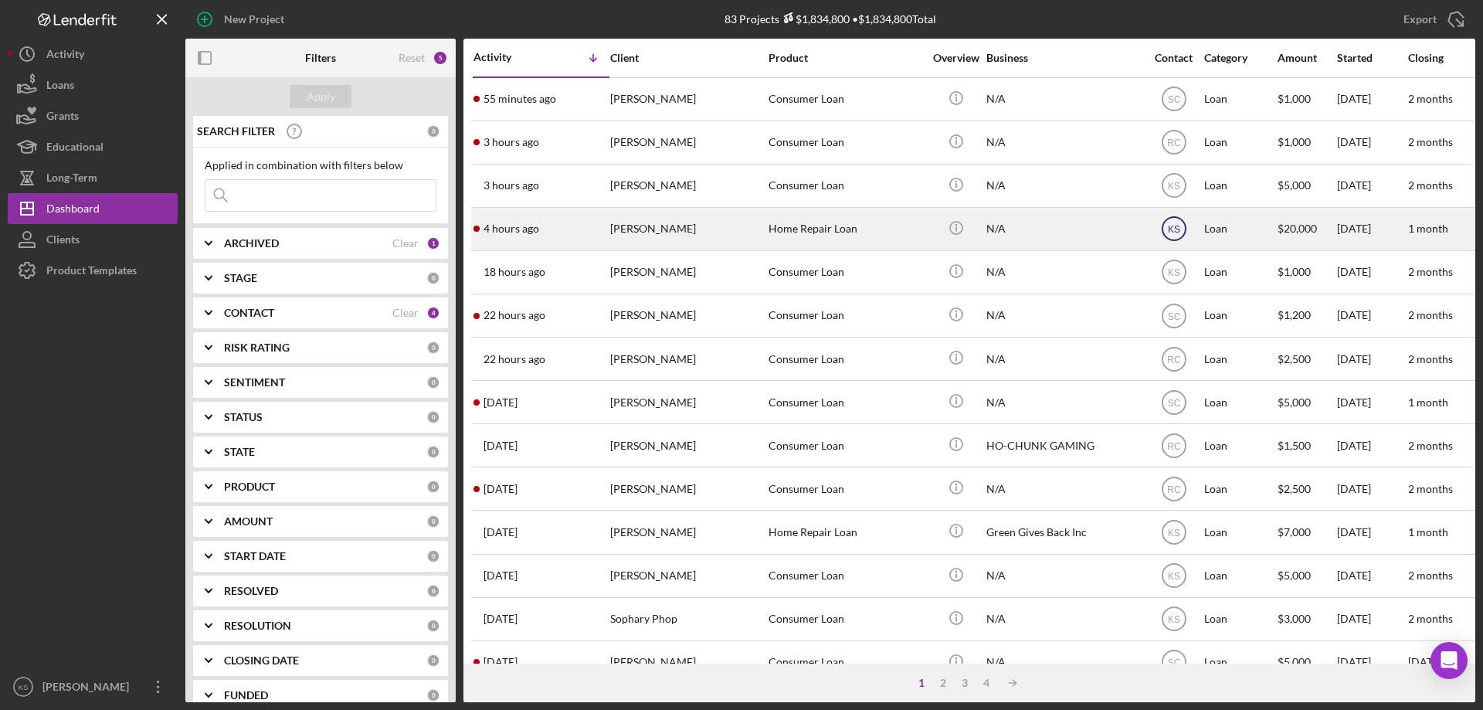
click at [1175, 238] on icon "KS" at bounding box center [1174, 228] width 39 height 39
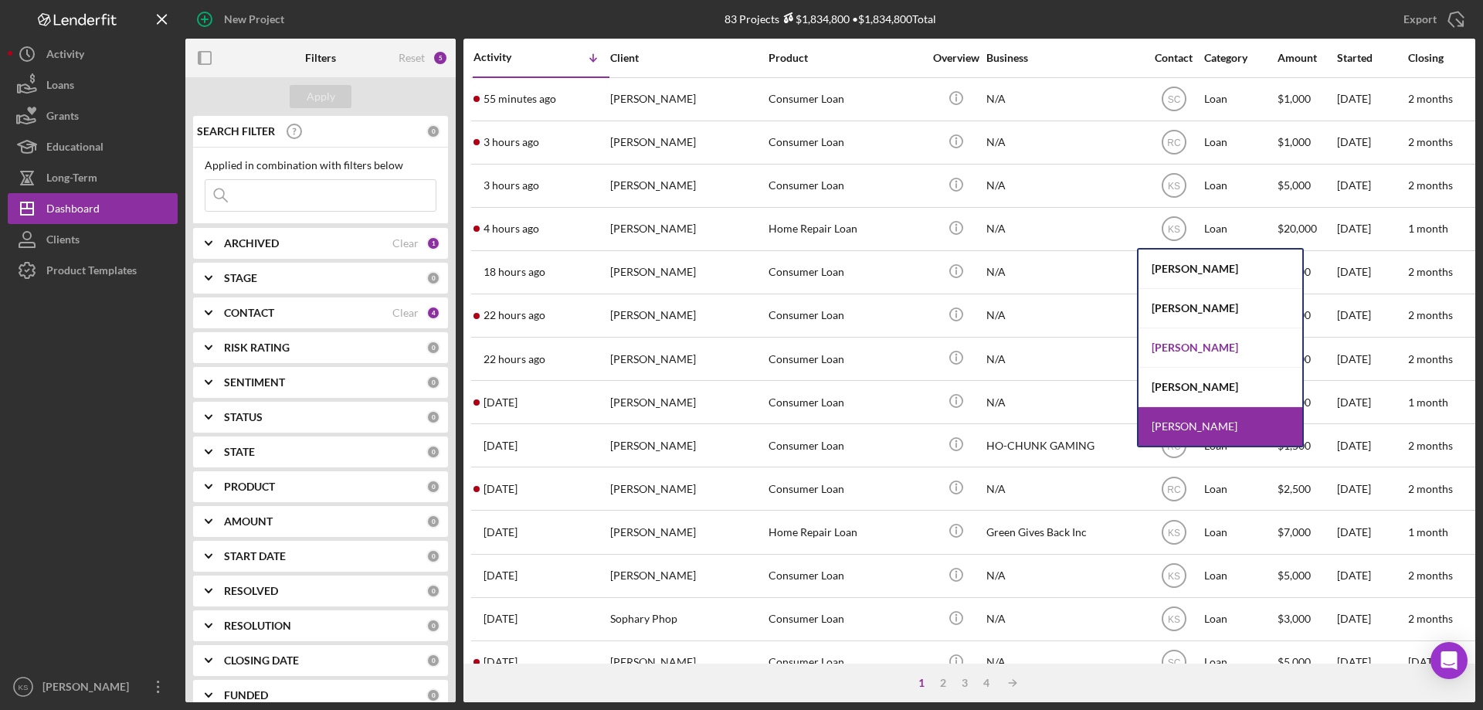
click at [1193, 348] on div "[PERSON_NAME]" at bounding box center [1221, 347] width 164 height 39
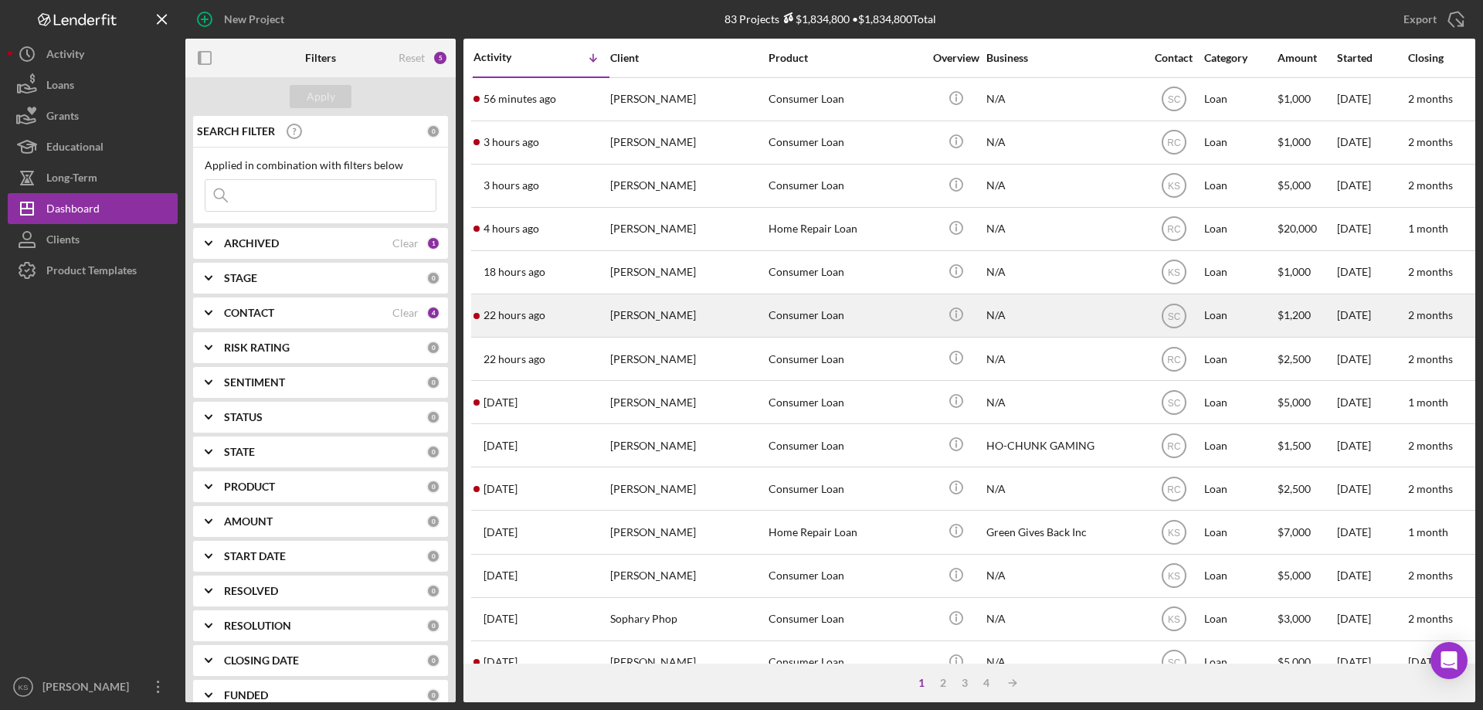
click at [770, 318] on div "Consumer Loan" at bounding box center [846, 315] width 154 height 41
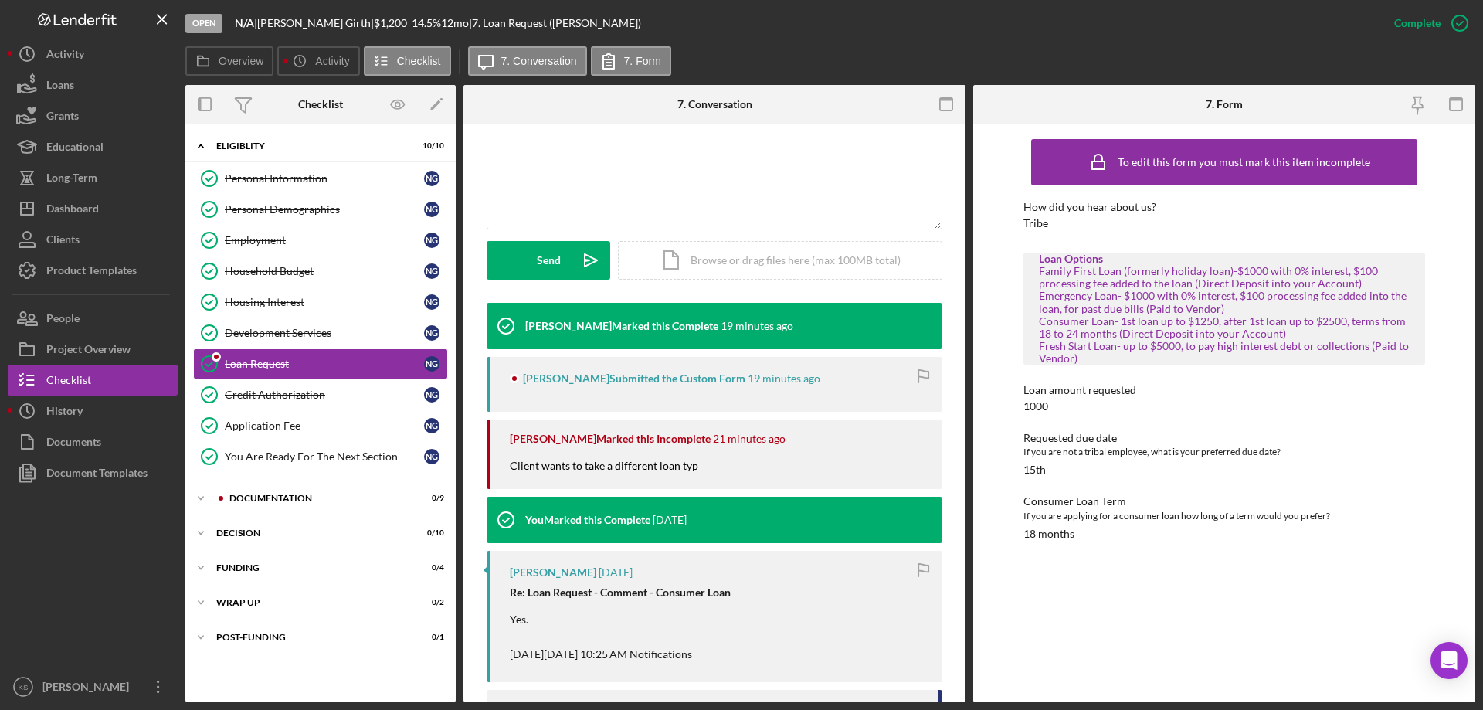
scroll to position [309, 0]
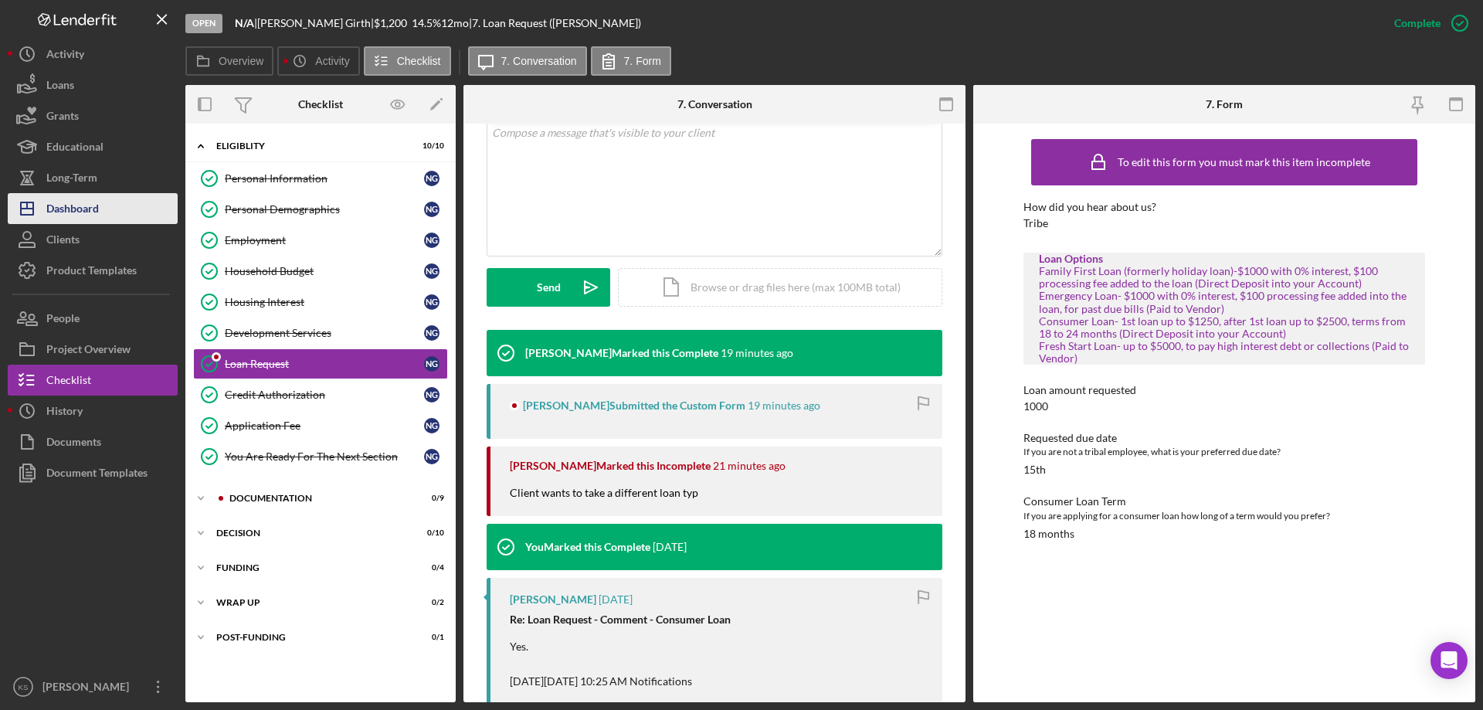
click at [75, 214] on div "Dashboard" at bounding box center [72, 210] width 53 height 35
